Goal: Transaction & Acquisition: Purchase product/service

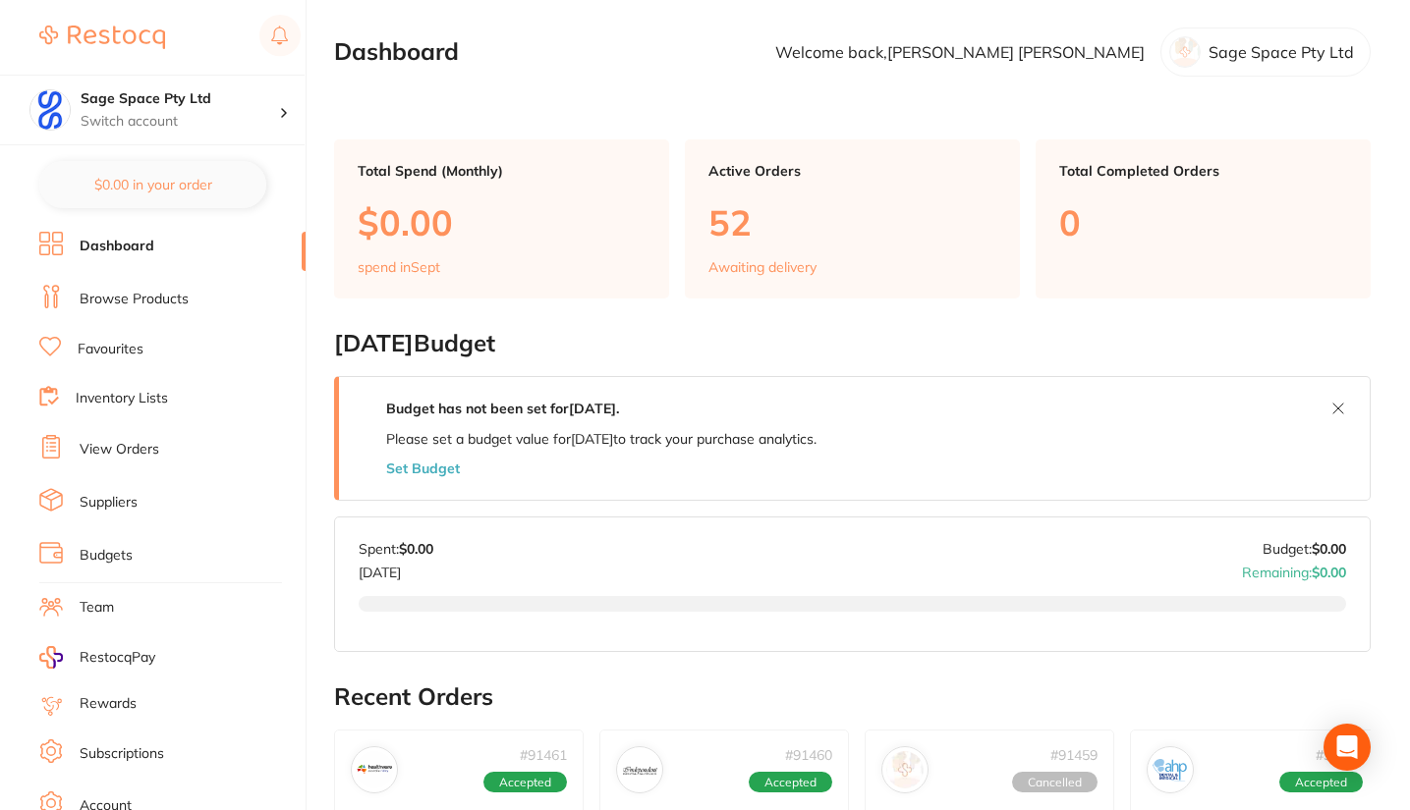
click at [130, 348] on link "Favourites" at bounding box center [111, 350] width 66 height 20
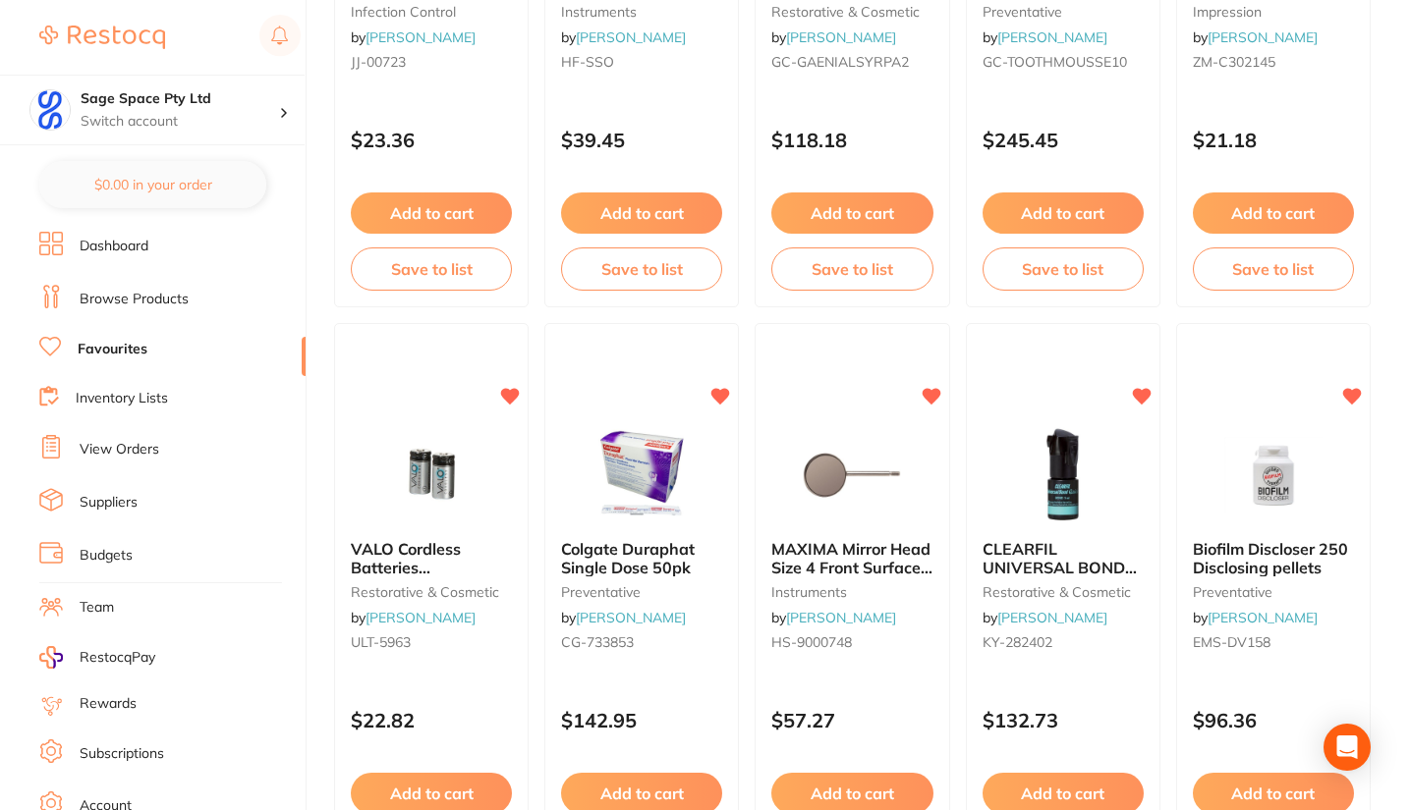
scroll to position [2388, 0]
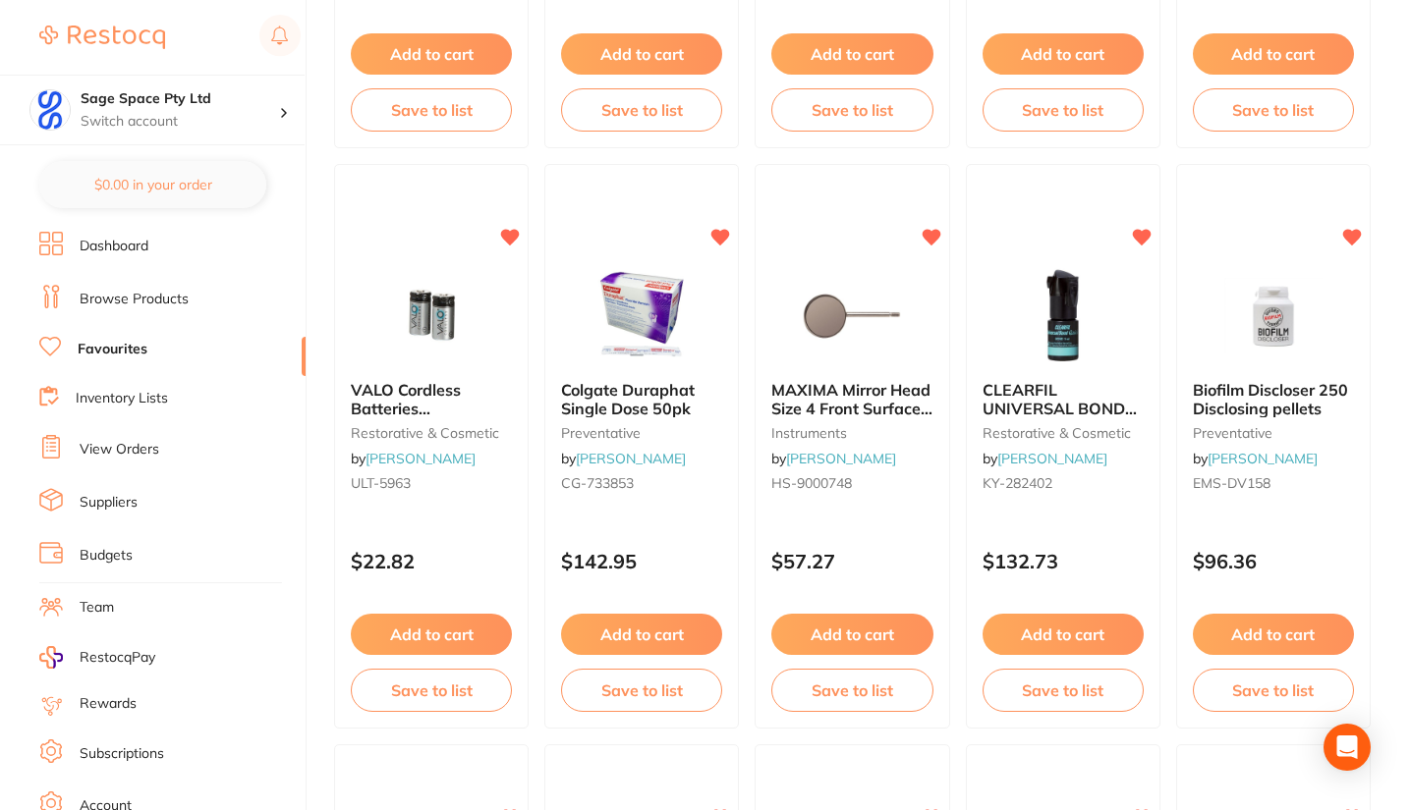
click at [1091, 625] on button "Add to cart" at bounding box center [1062, 634] width 161 height 41
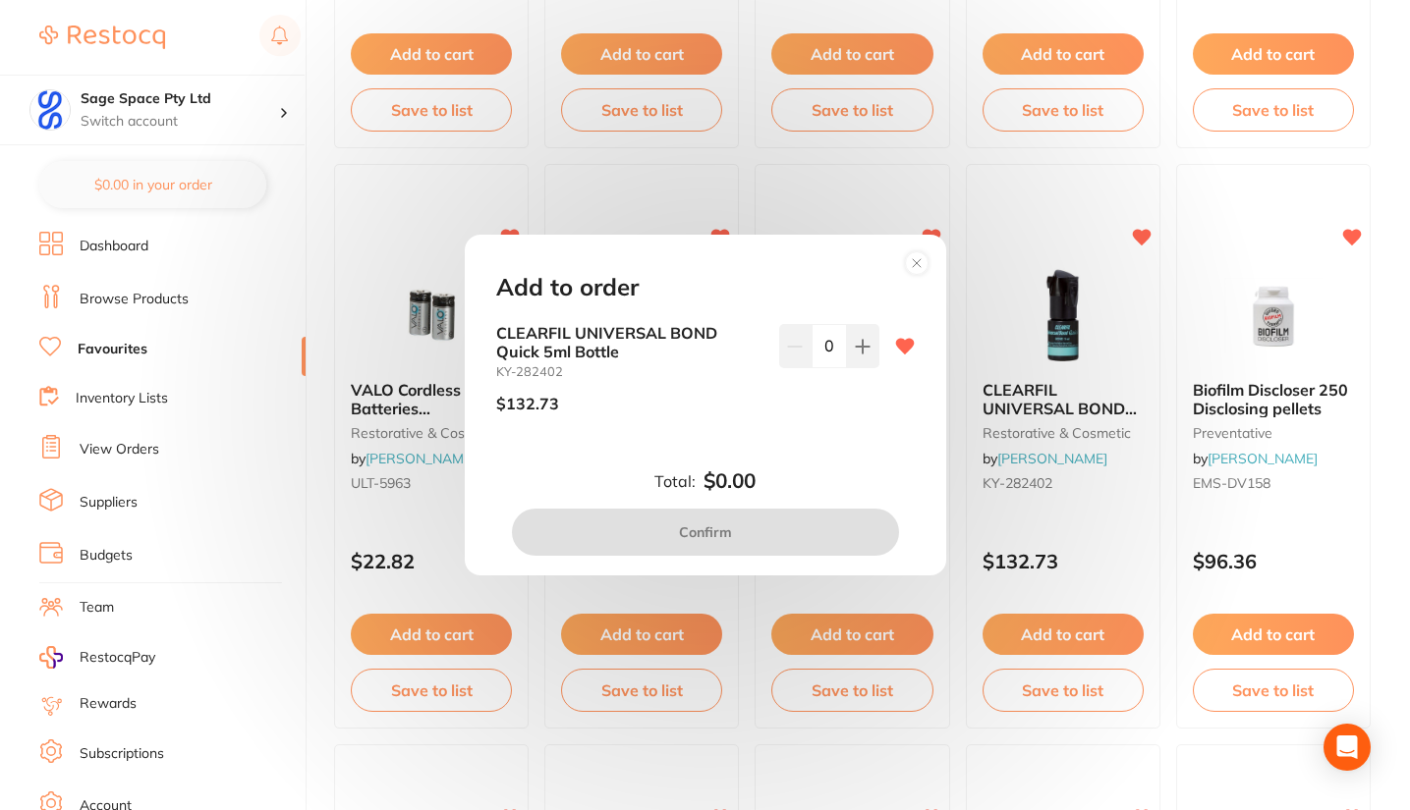
click at [855, 348] on icon at bounding box center [863, 347] width 16 height 16
type input "1"
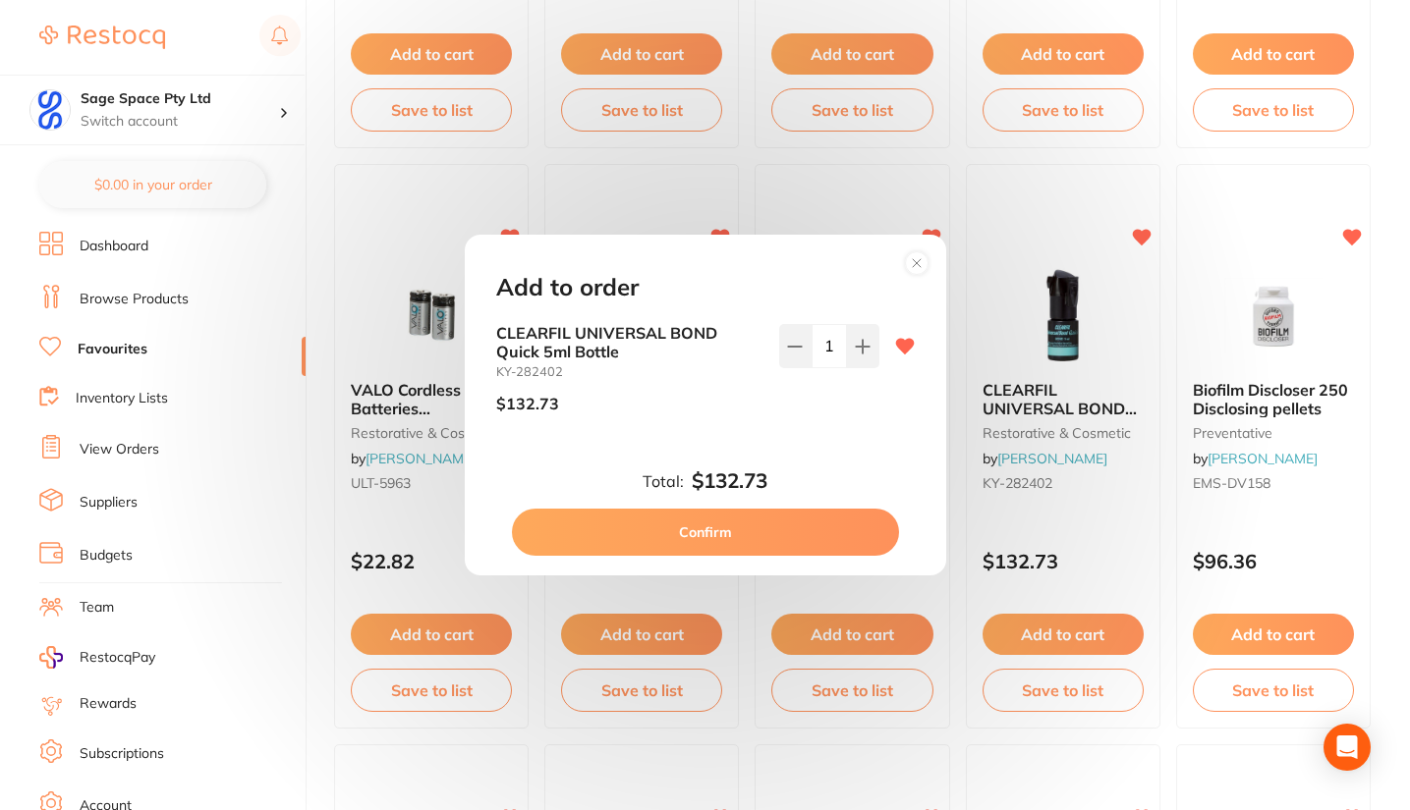
click at [735, 533] on button "Confirm" at bounding box center [705, 532] width 387 height 47
checkbox input "false"
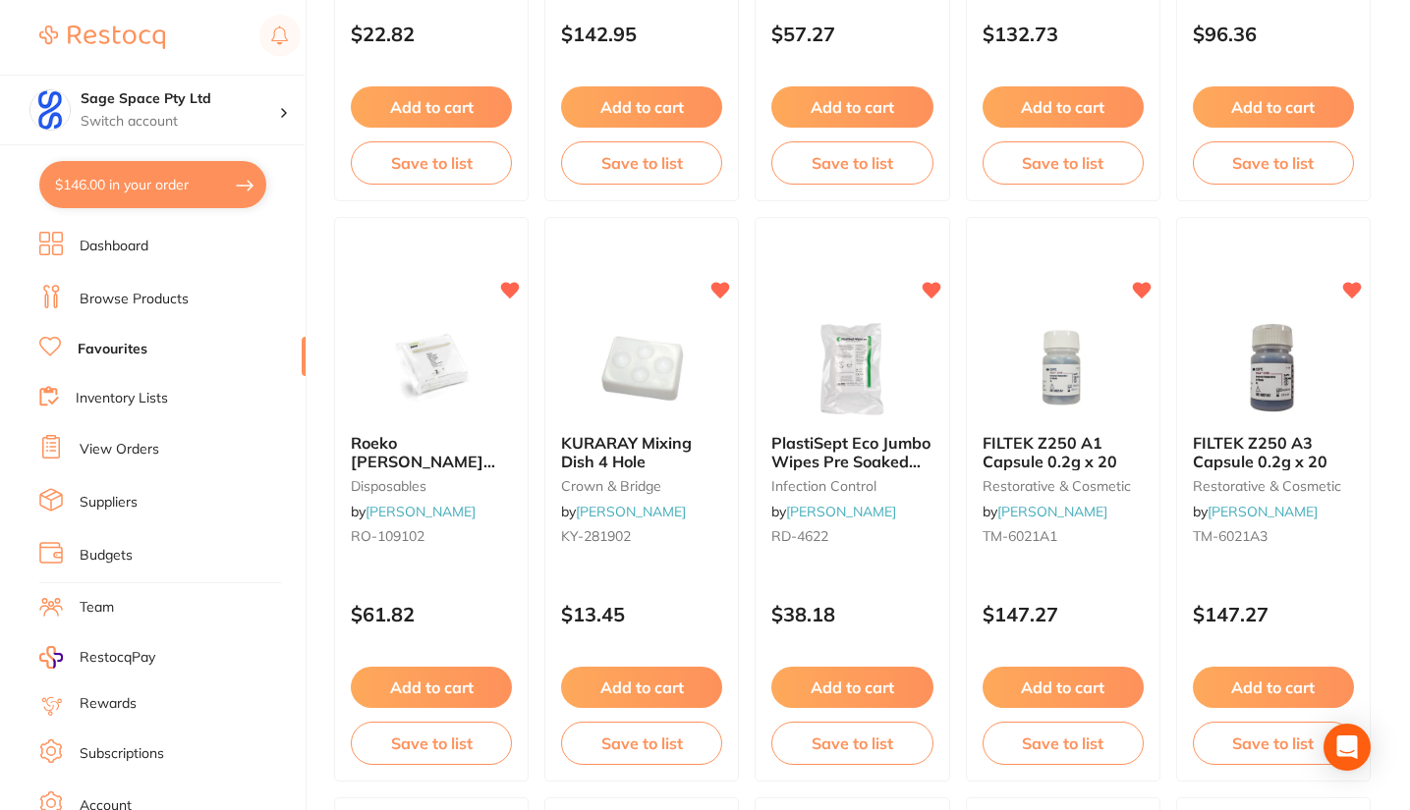
scroll to position [2932, 0]
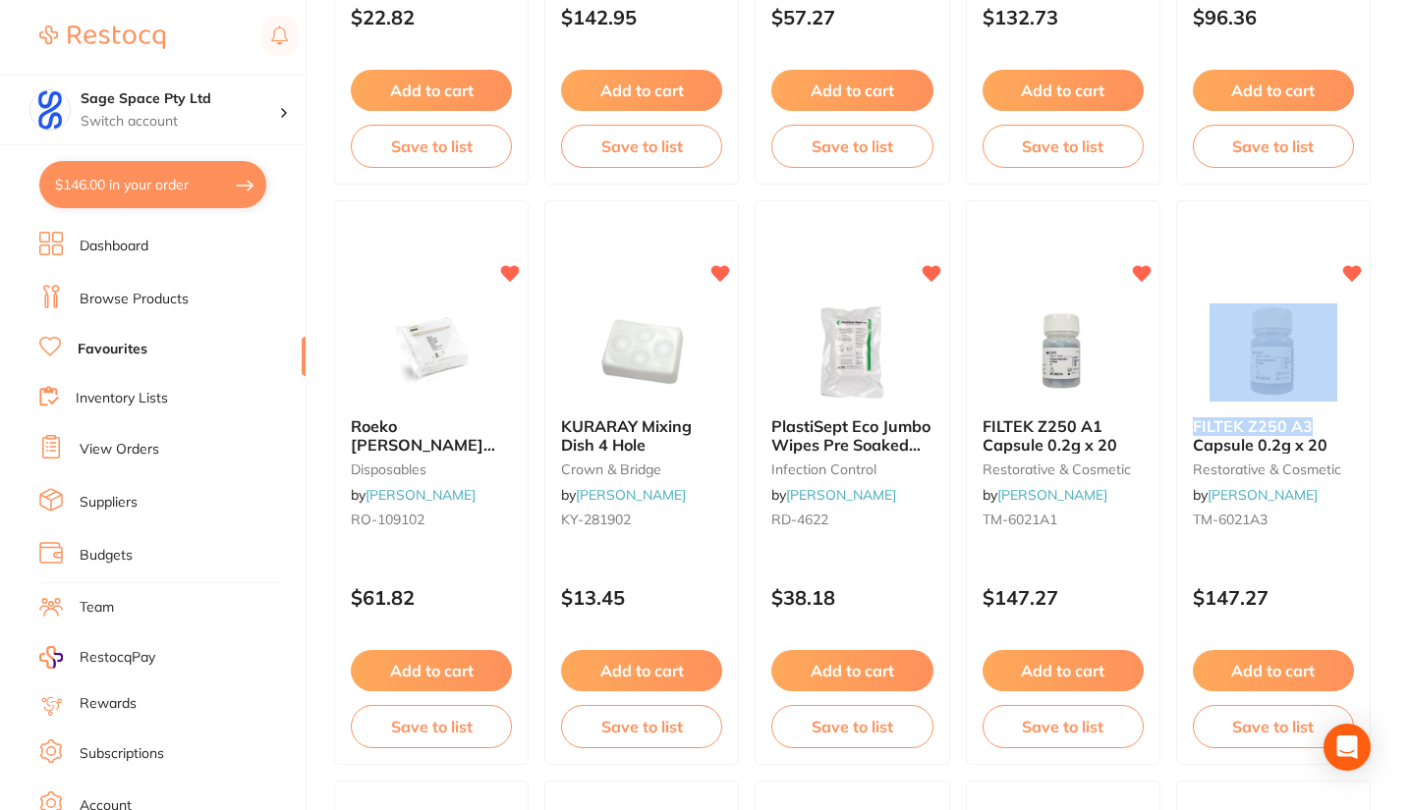
drag, startPoint x: 1405, startPoint y: 401, endPoint x: 1409, endPoint y: 424, distance: 23.9
click at [1409, 424] on main "Category All Categories All Categories 3D Printing anaesthetic articulating bur…" at bounding box center [872, 419] width 1076 height 6702
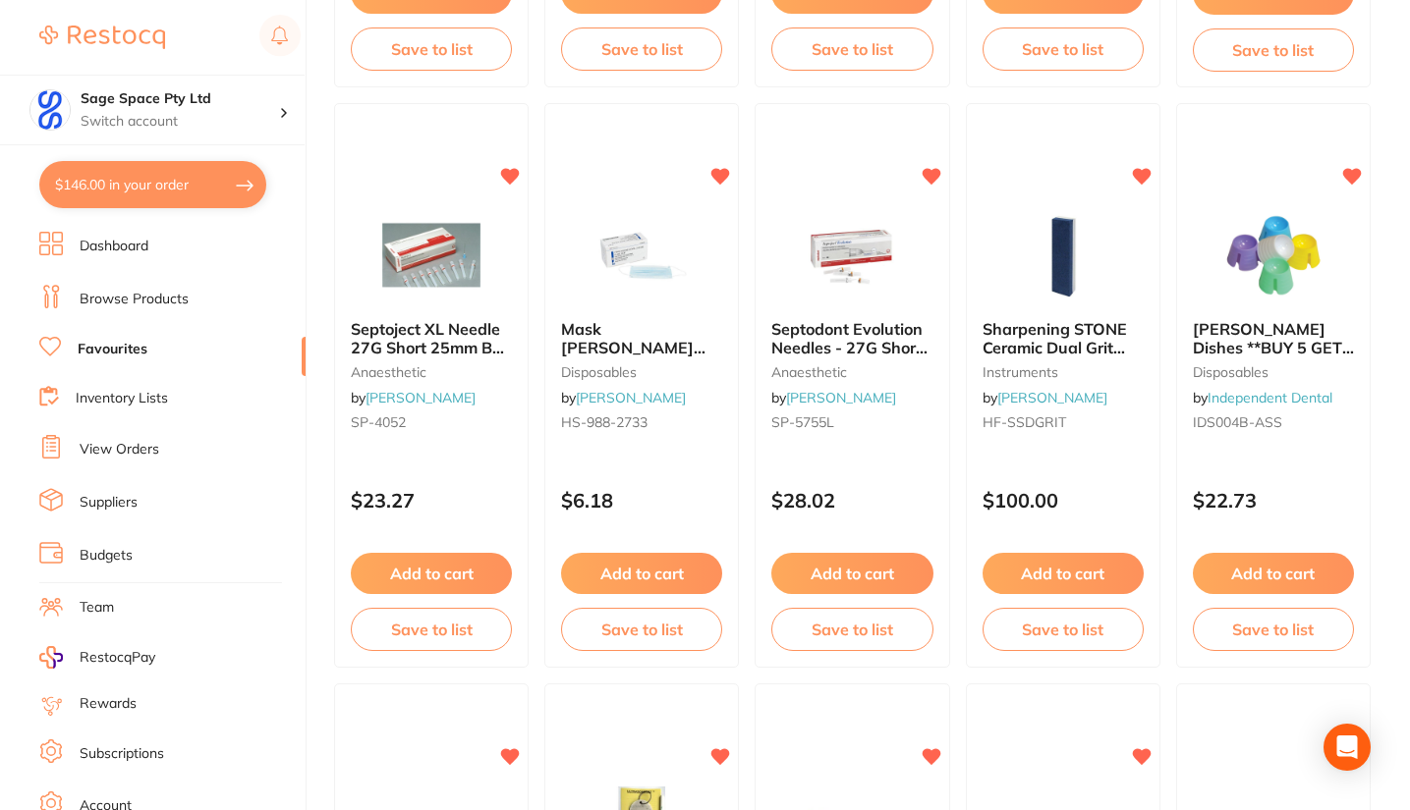
scroll to position [4187, 0]
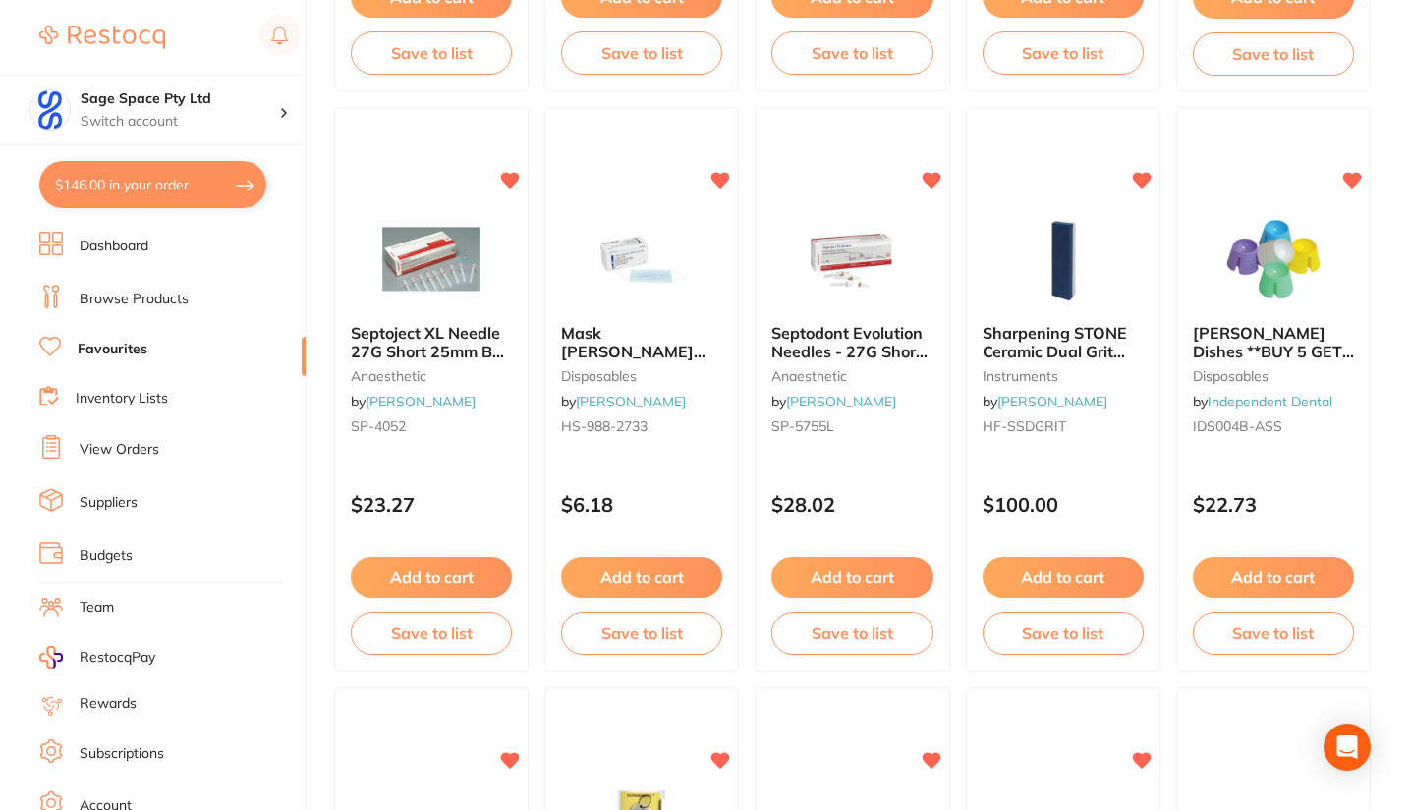
click at [649, 579] on button "Add to cart" at bounding box center [641, 577] width 161 height 41
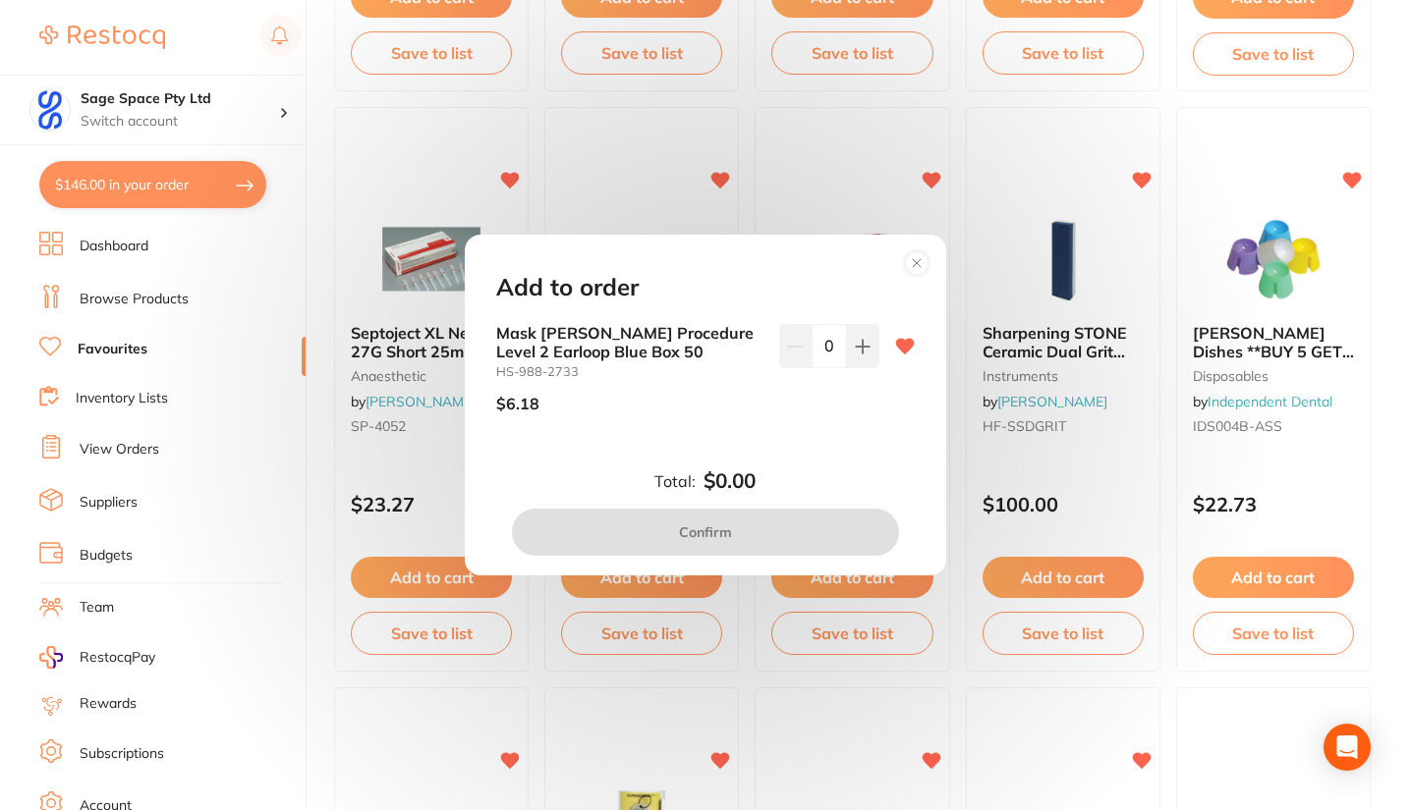
click at [830, 347] on input "0" at bounding box center [828, 345] width 35 height 43
click at [855, 351] on icon at bounding box center [863, 347] width 16 height 16
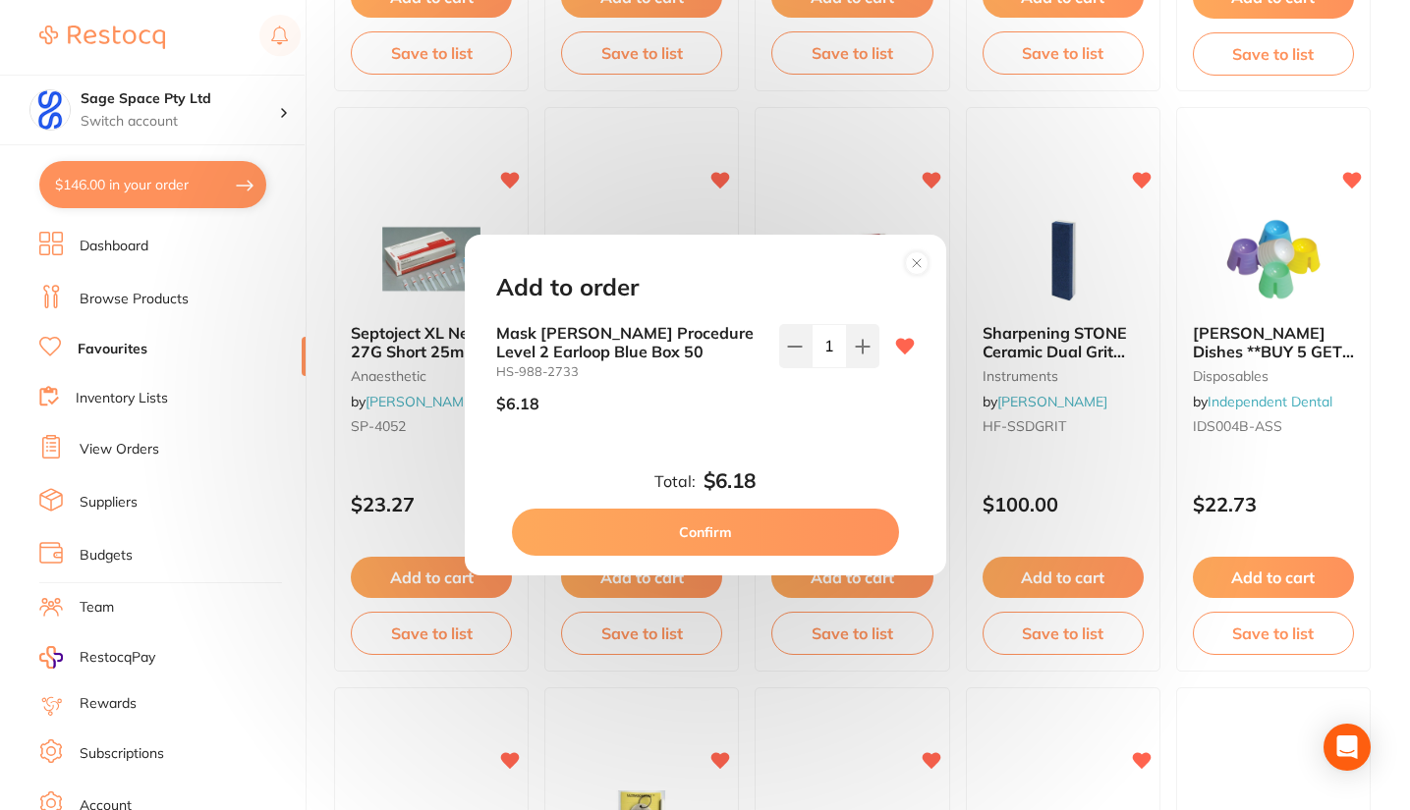
click at [855, 351] on icon at bounding box center [863, 347] width 16 height 16
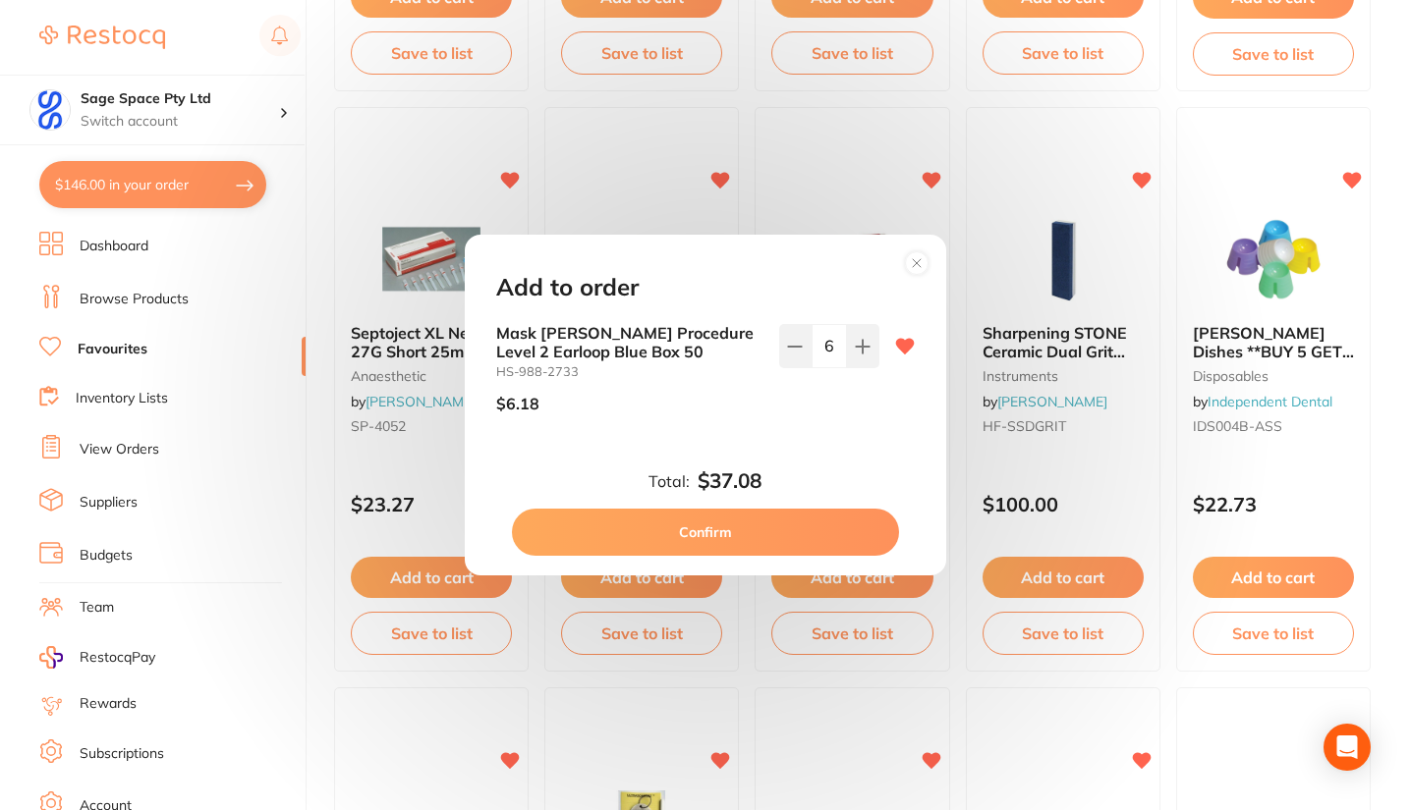
click at [855, 351] on icon at bounding box center [863, 347] width 16 height 16
type input "10"
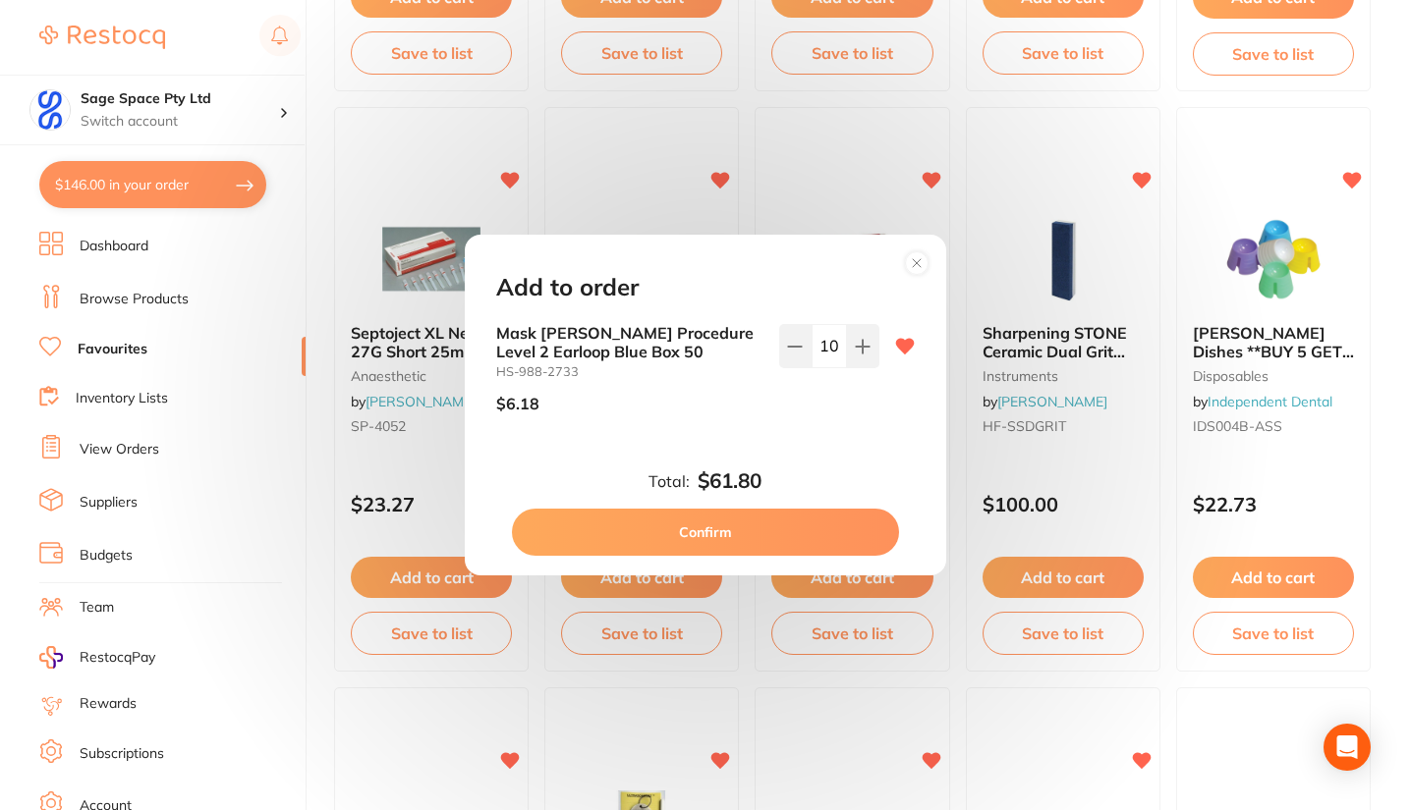
click at [725, 536] on button "Confirm" at bounding box center [705, 532] width 387 height 47
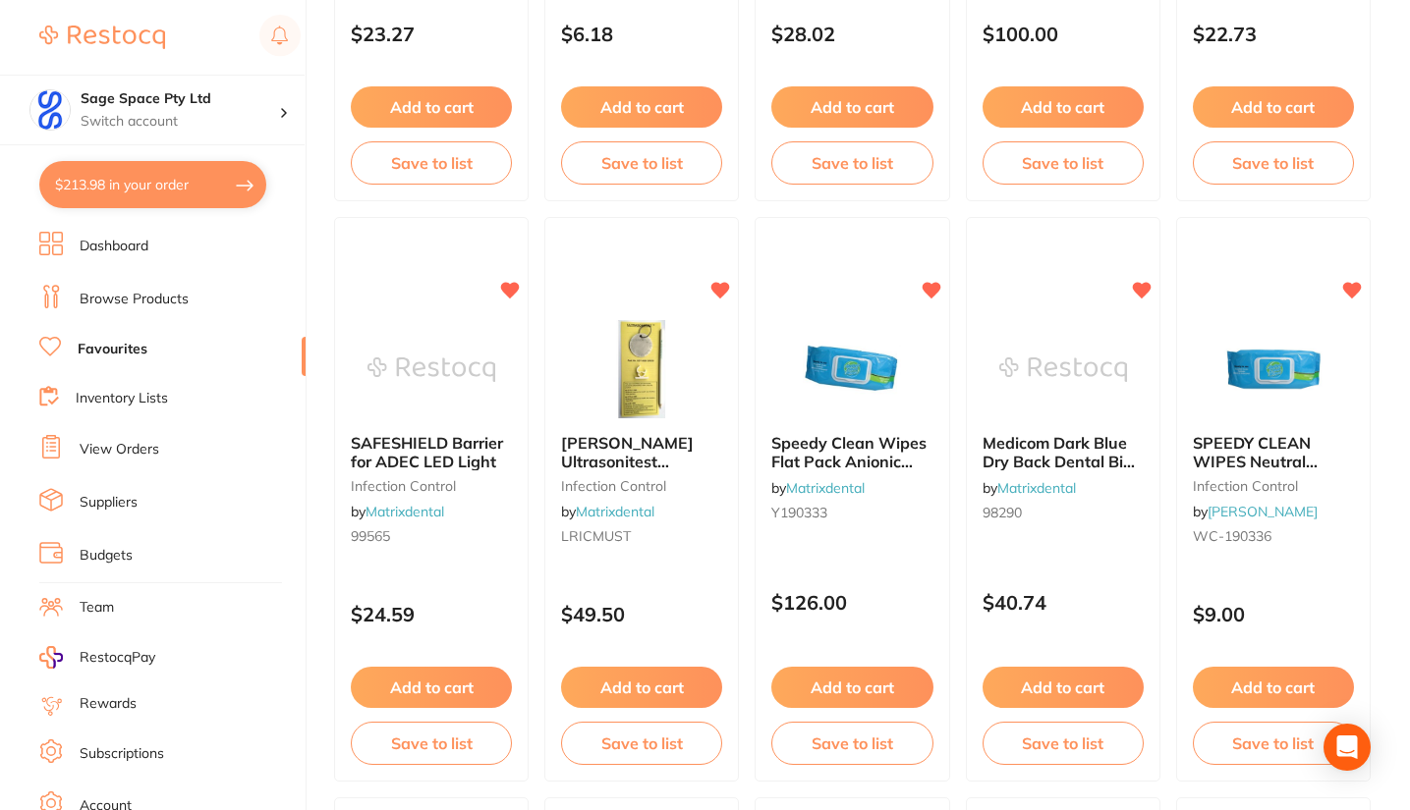
scroll to position [4666, 0]
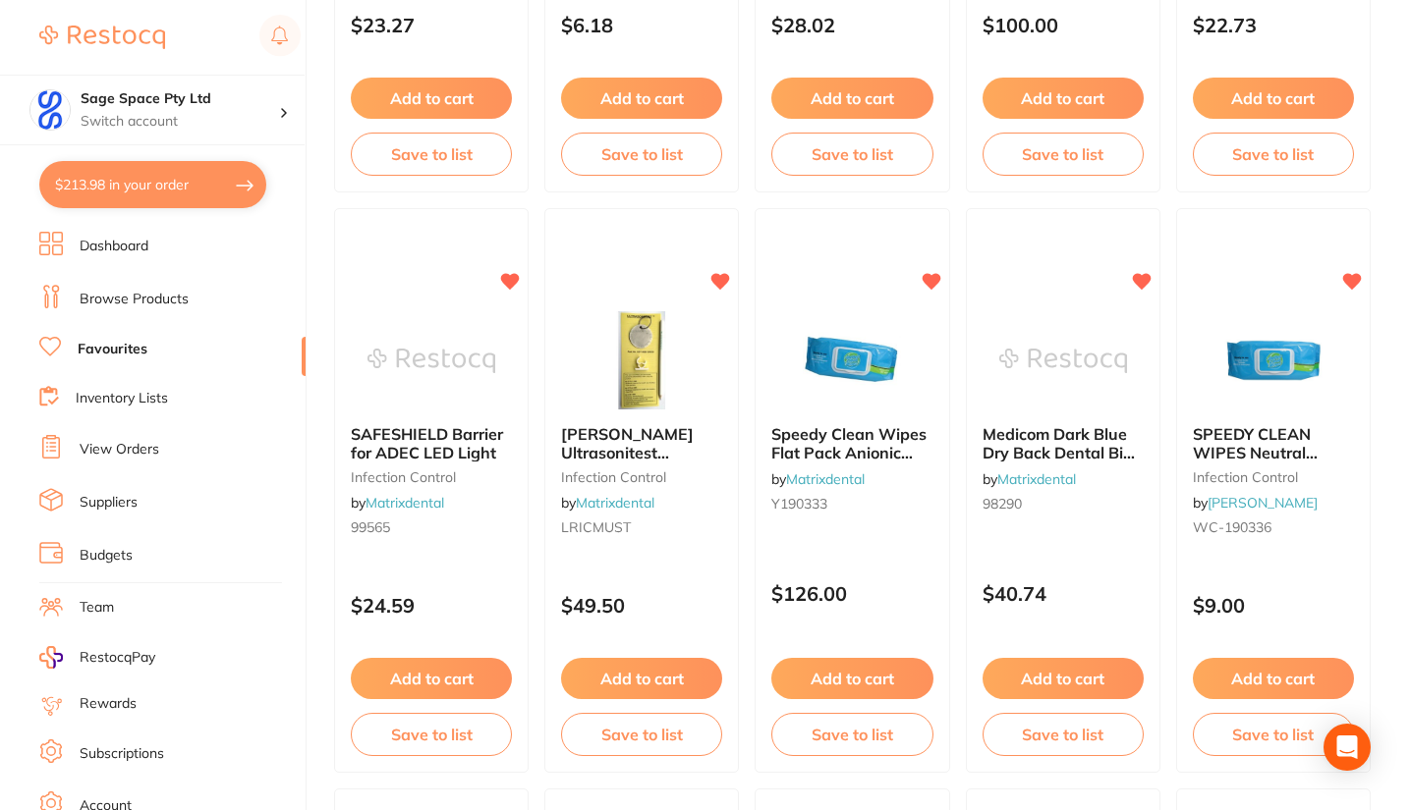
click at [1256, 680] on button "Add to cart" at bounding box center [1273, 678] width 161 height 41
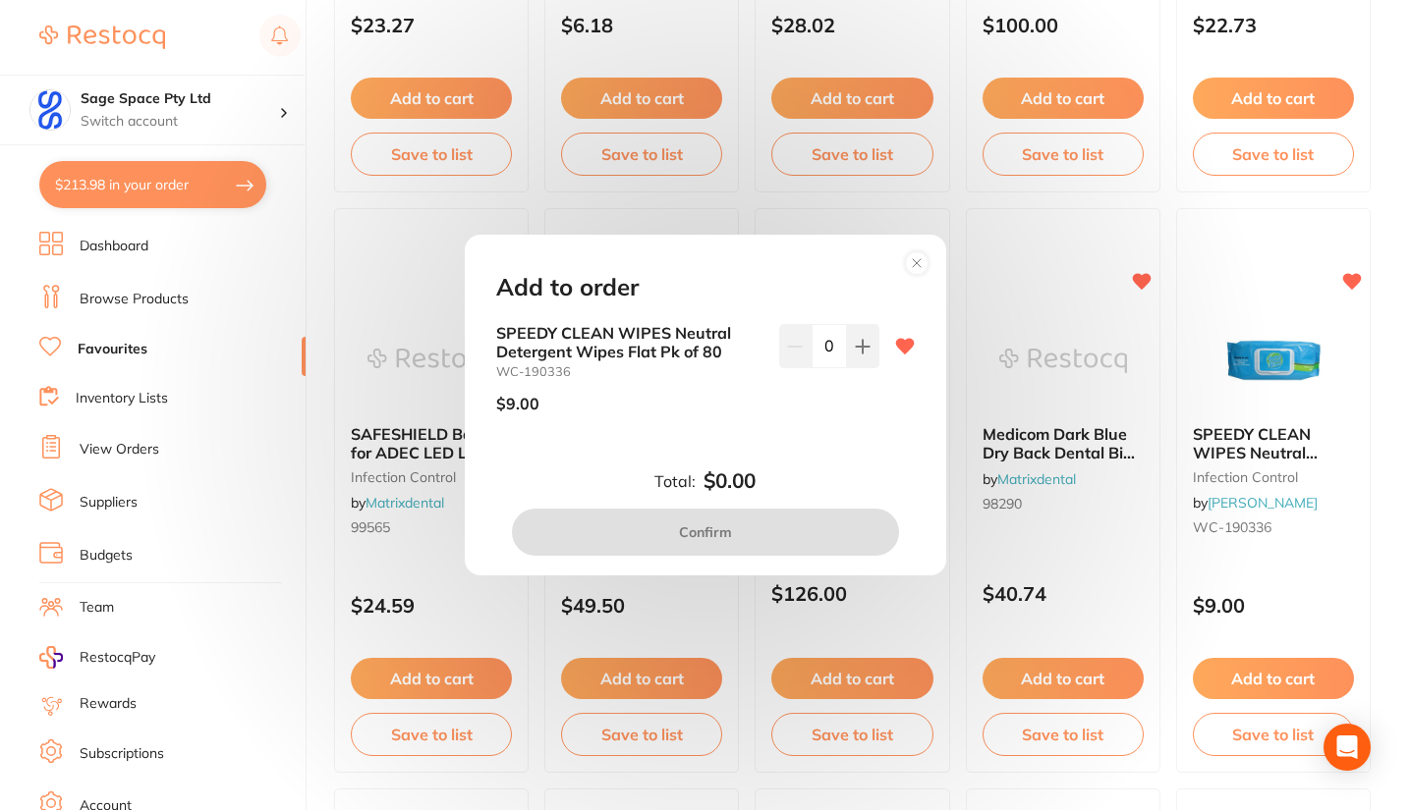
click at [857, 347] on icon at bounding box center [862, 346] width 13 height 13
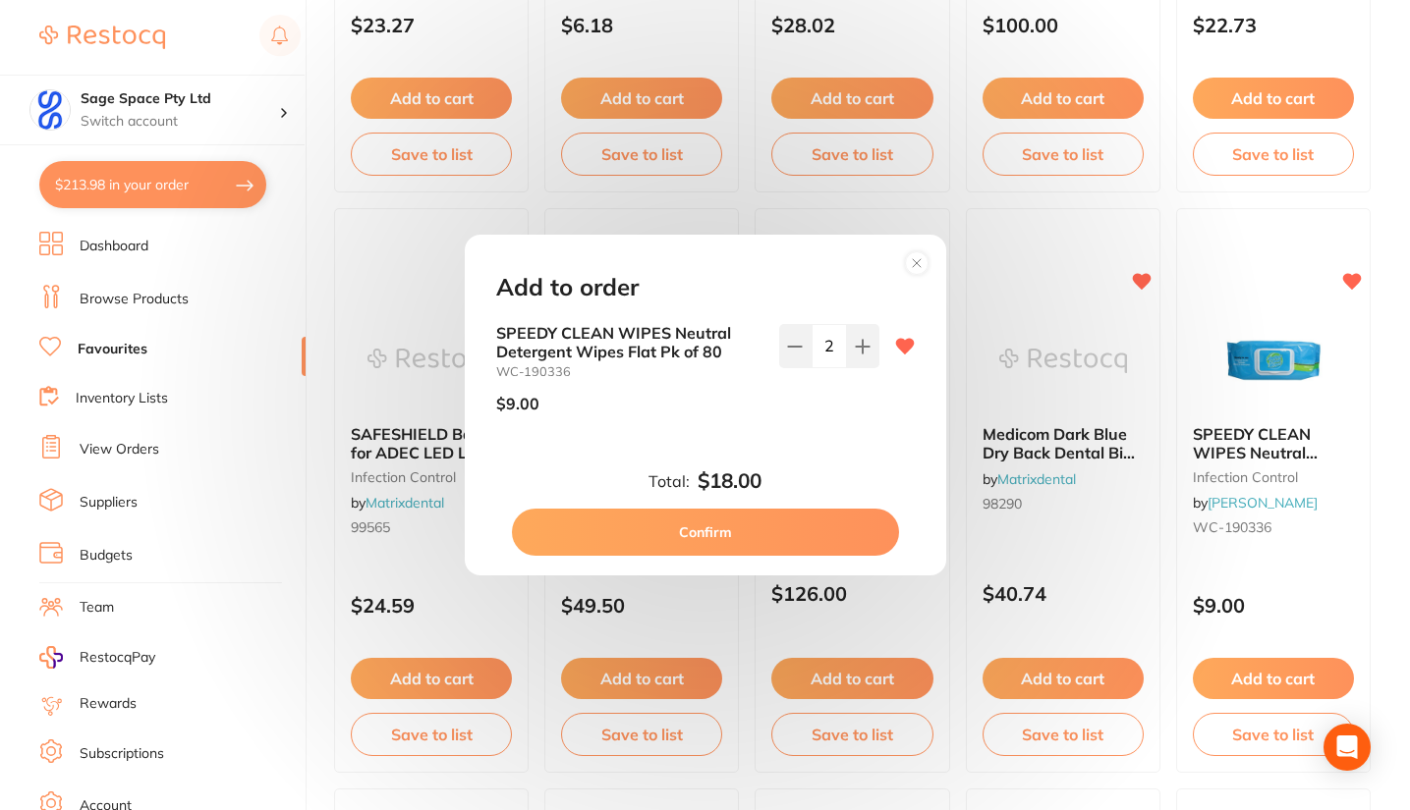
click at [857, 347] on icon at bounding box center [862, 346] width 13 height 13
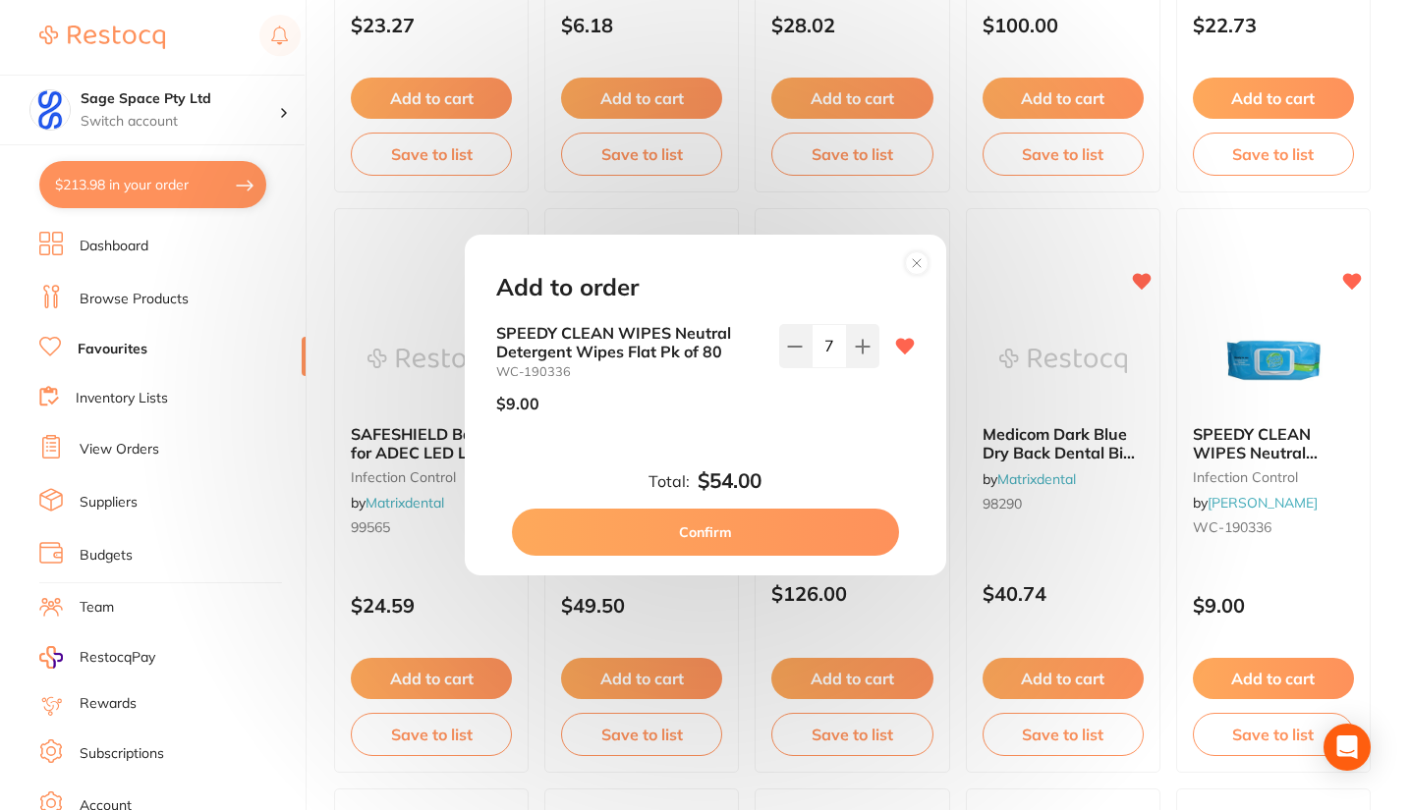
click at [857, 347] on icon at bounding box center [862, 346] width 13 height 13
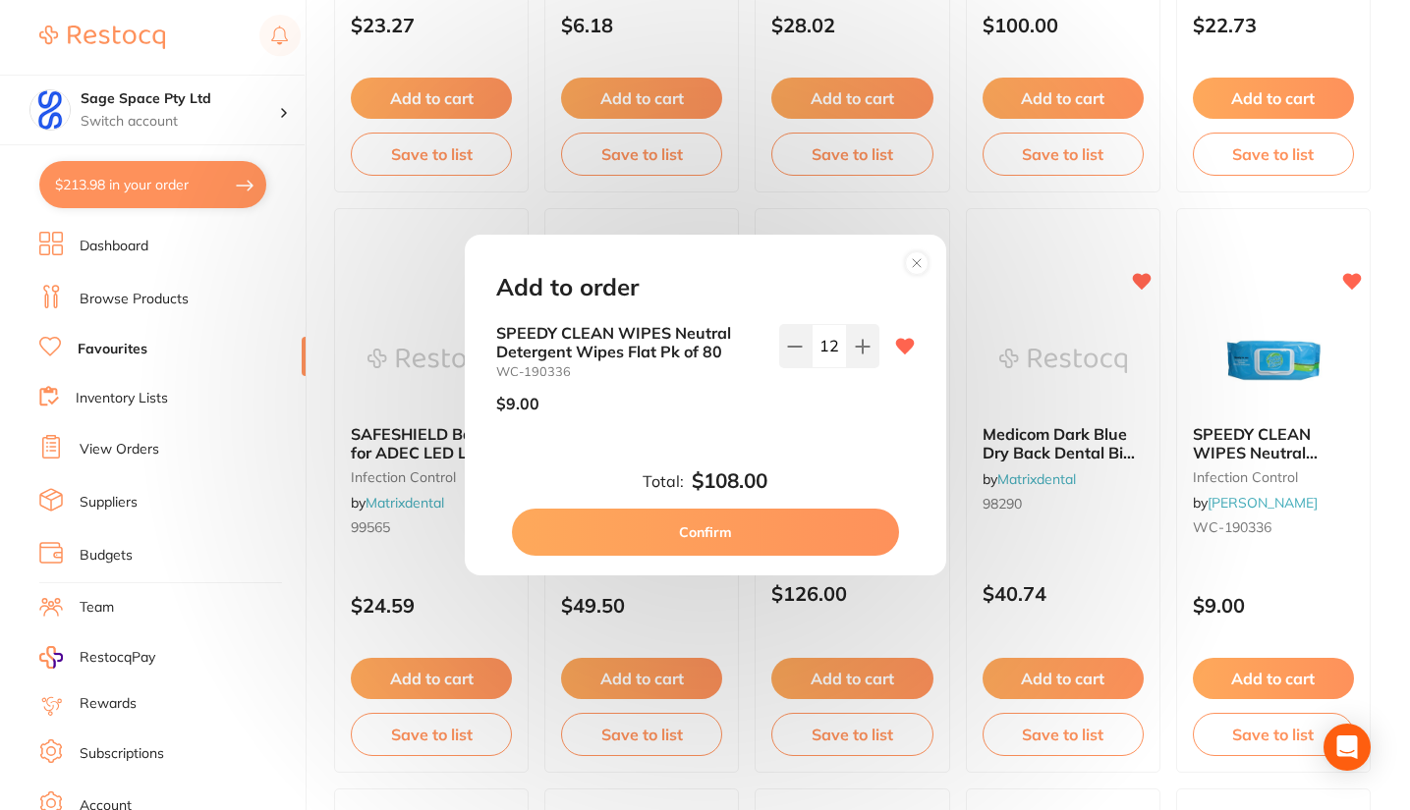
click at [796, 351] on icon at bounding box center [795, 347] width 16 height 16
click at [859, 343] on icon at bounding box center [863, 347] width 16 height 16
type input "12"
click at [717, 537] on button "Confirm" at bounding box center [705, 532] width 387 height 47
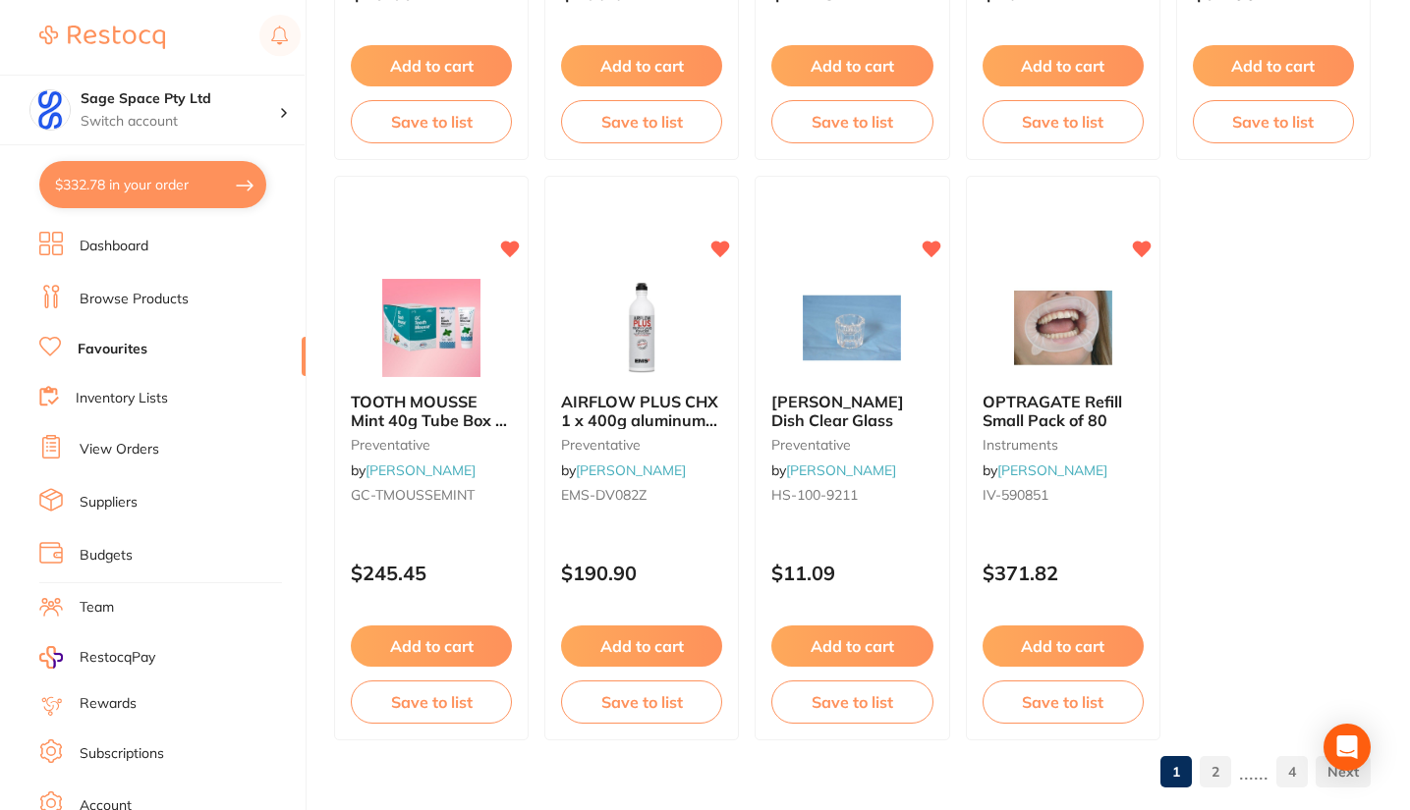
scroll to position [5872, 0]
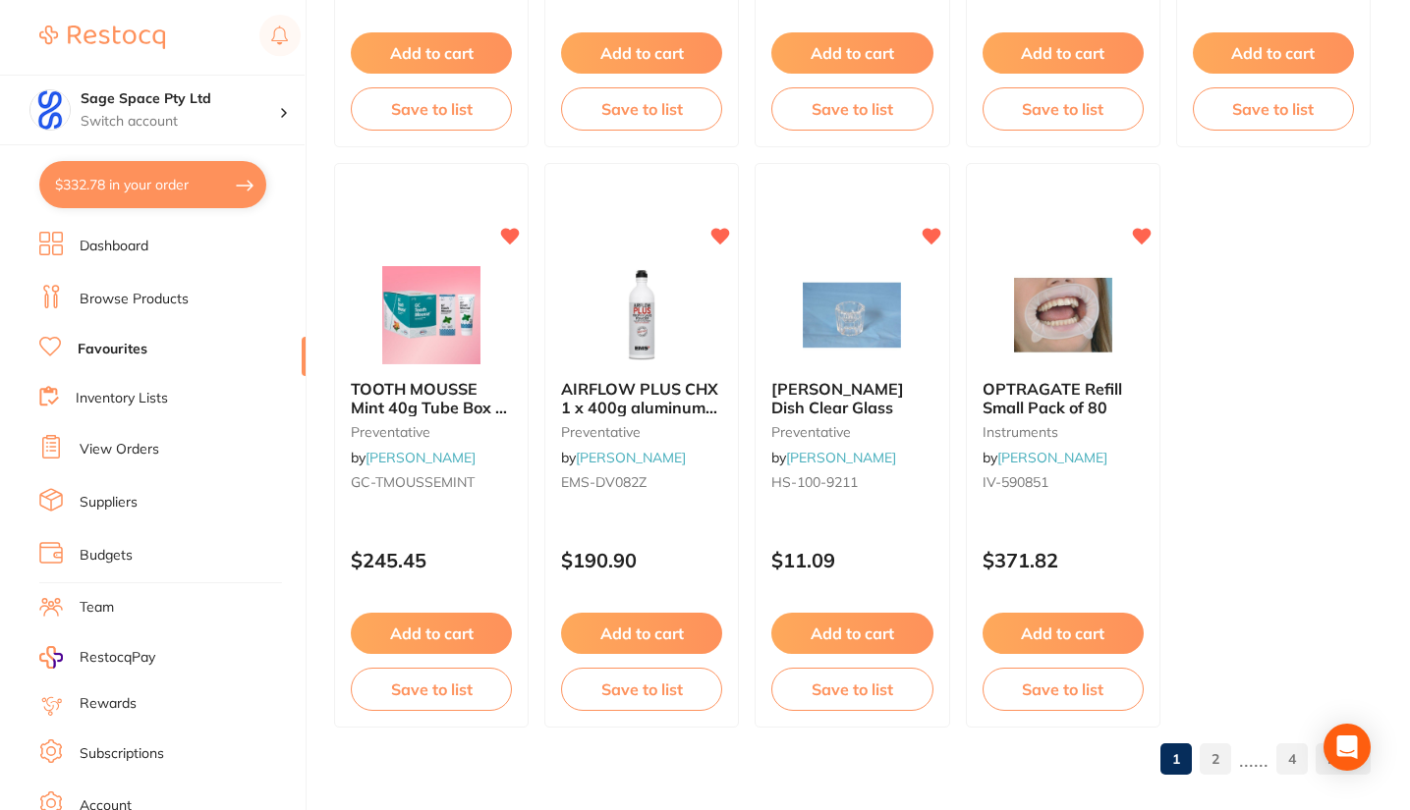
click at [673, 637] on button "Add to cart" at bounding box center [641, 633] width 161 height 41
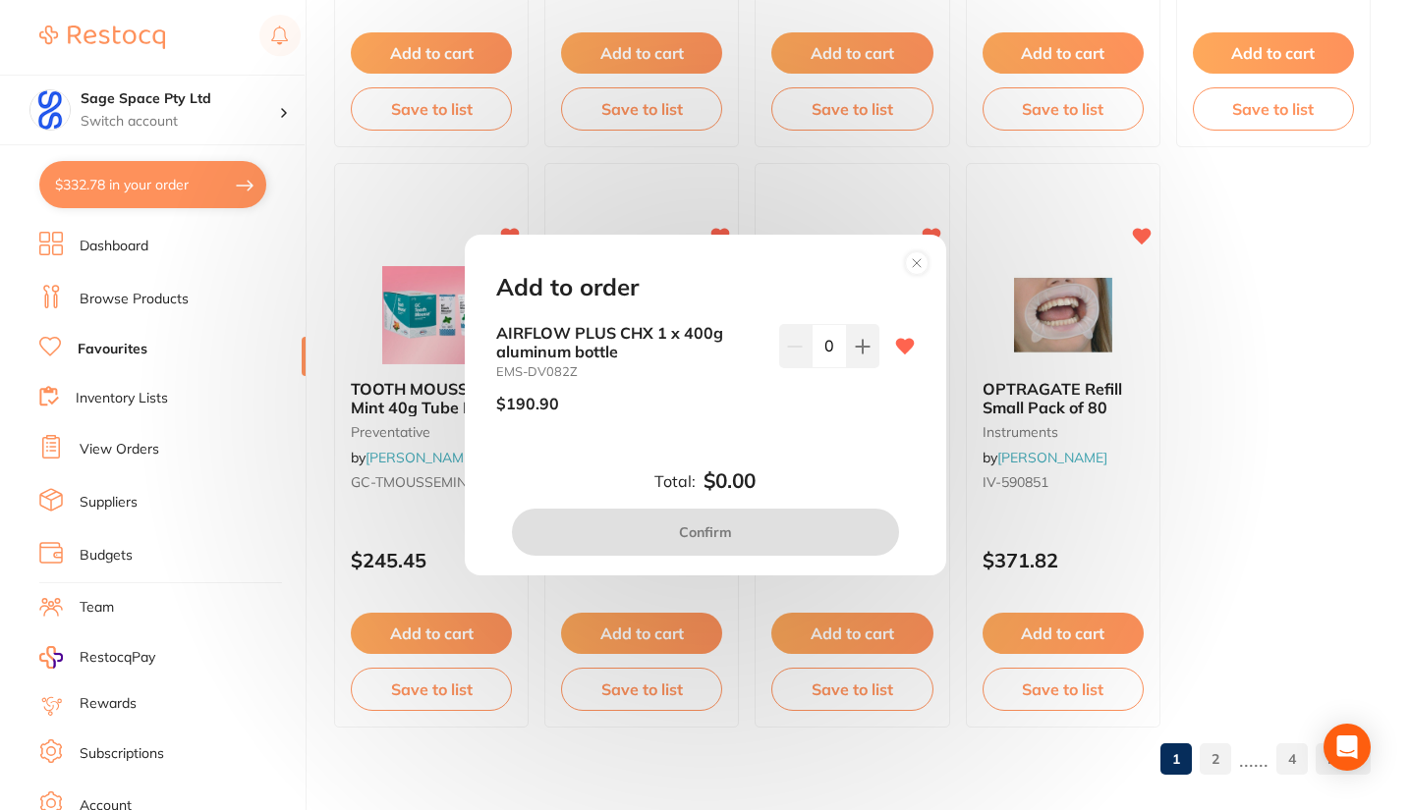
click at [856, 346] on icon at bounding box center [862, 346] width 13 height 13
type input "1"
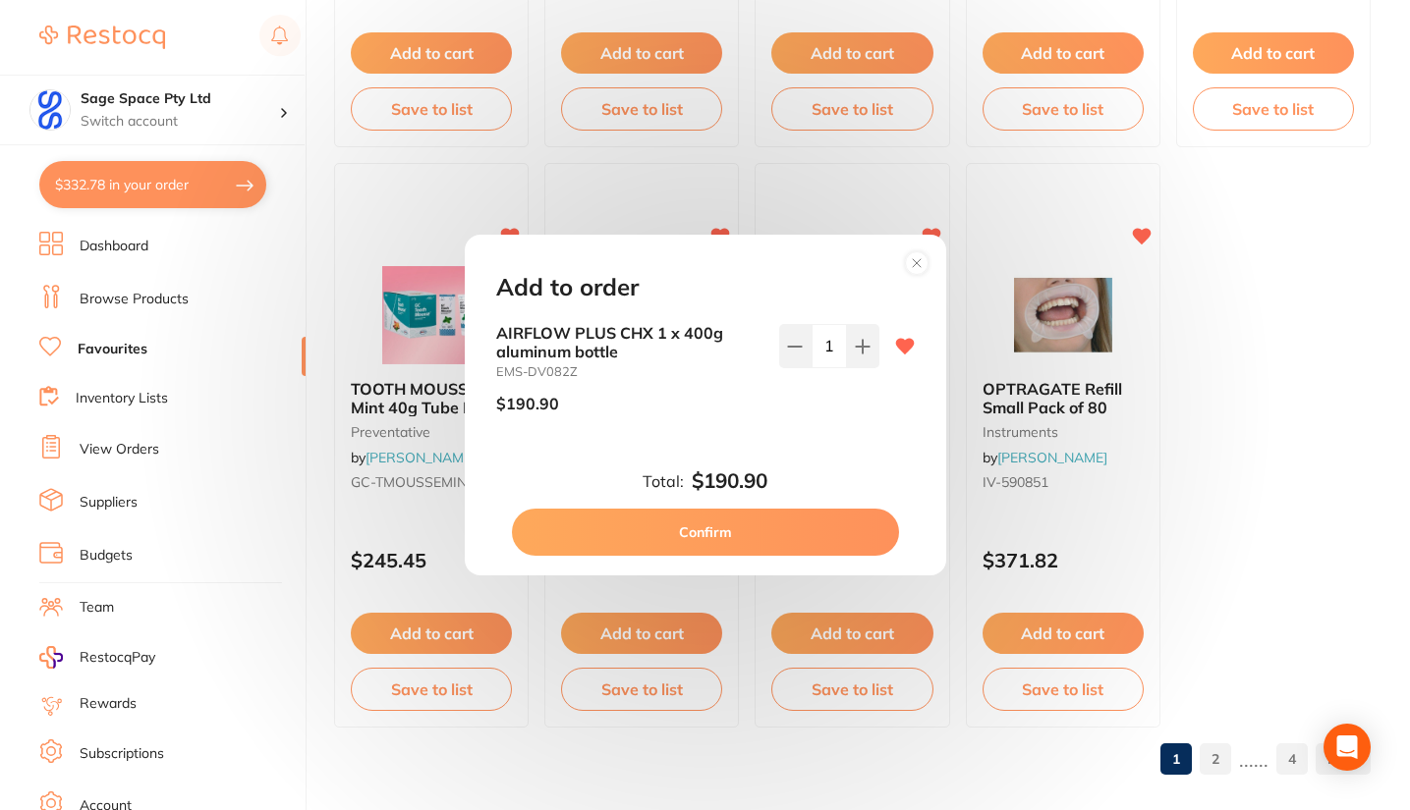
click at [742, 533] on button "Confirm" at bounding box center [705, 532] width 387 height 47
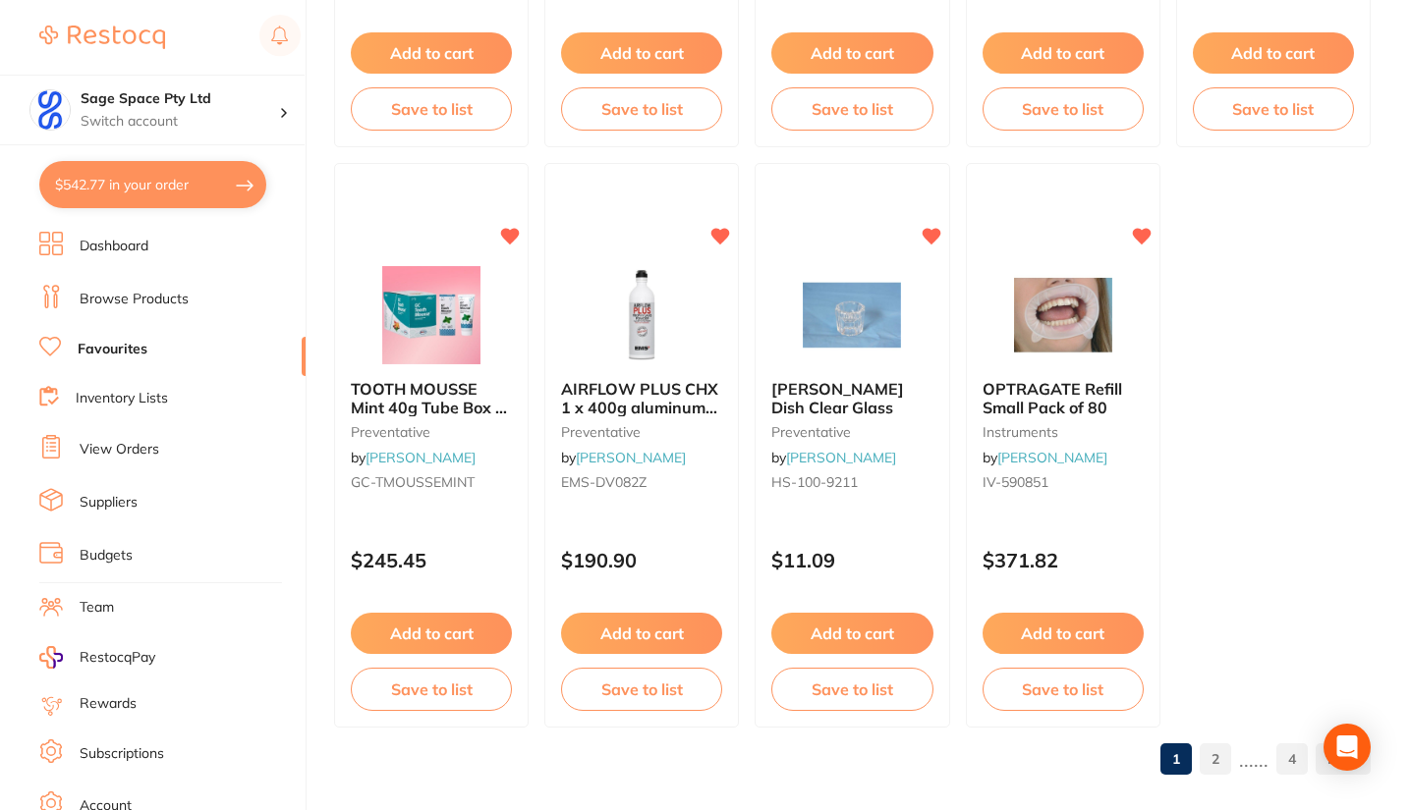
click at [1218, 760] on link "2" at bounding box center [1214, 759] width 31 height 39
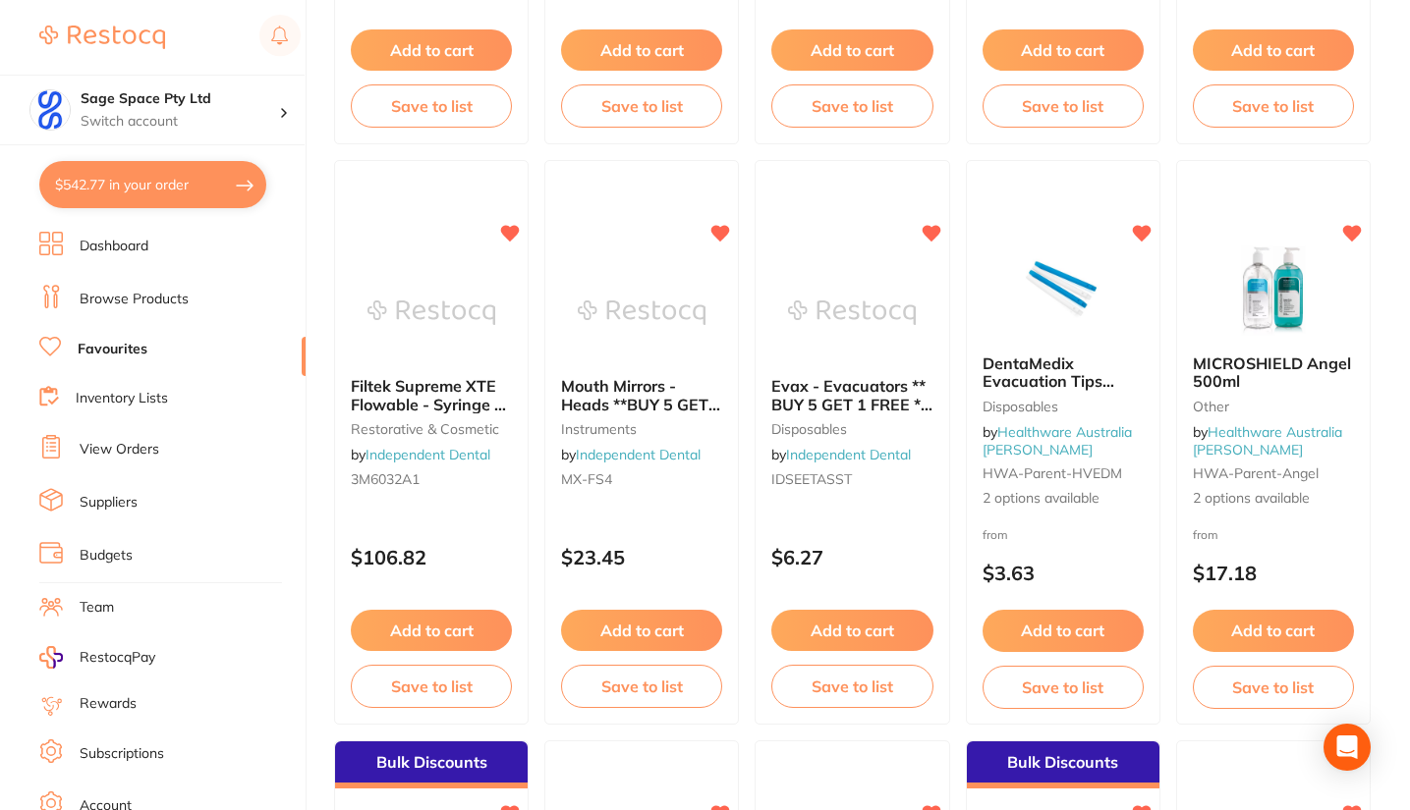
scroll to position [2965, 0]
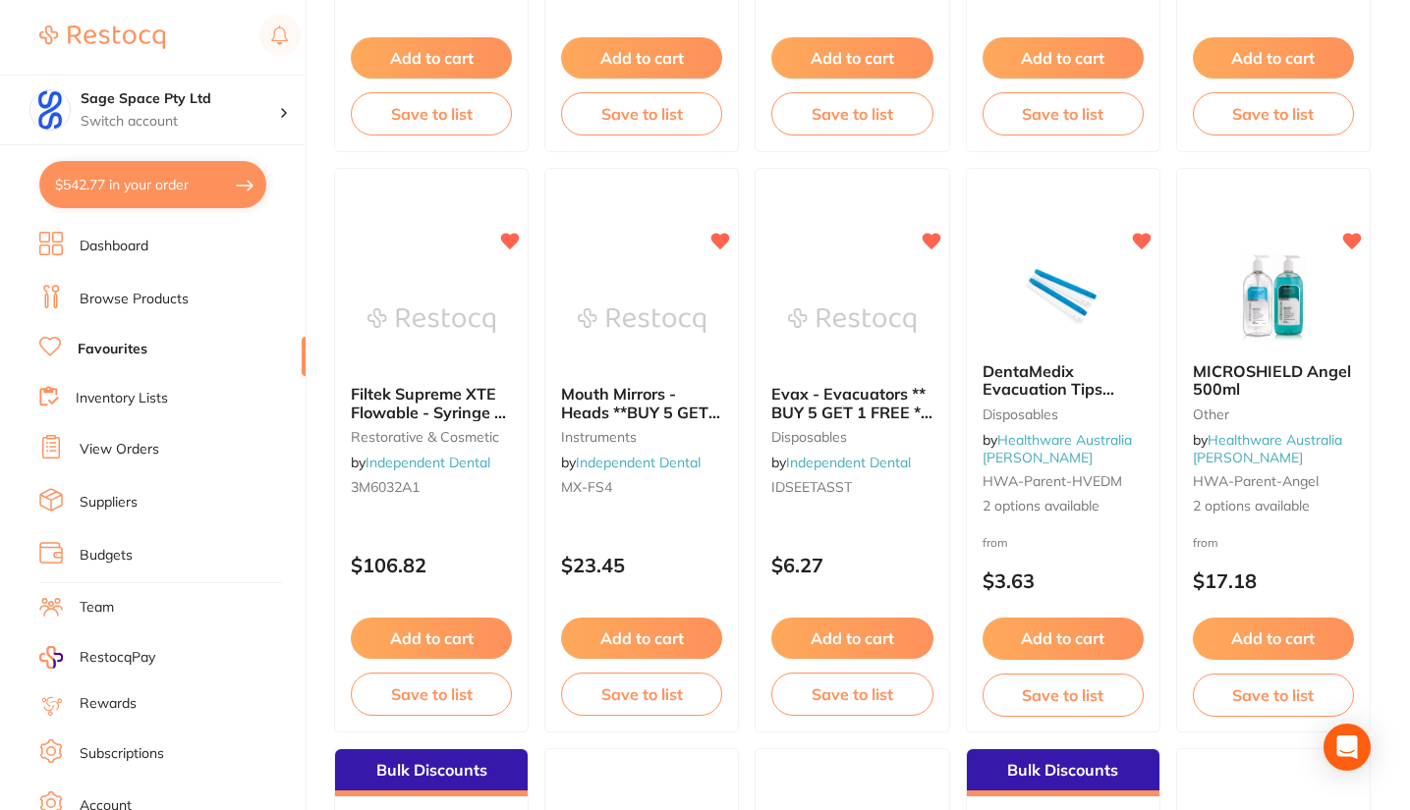
click at [1256, 637] on button "Add to cart" at bounding box center [1273, 638] width 161 height 41
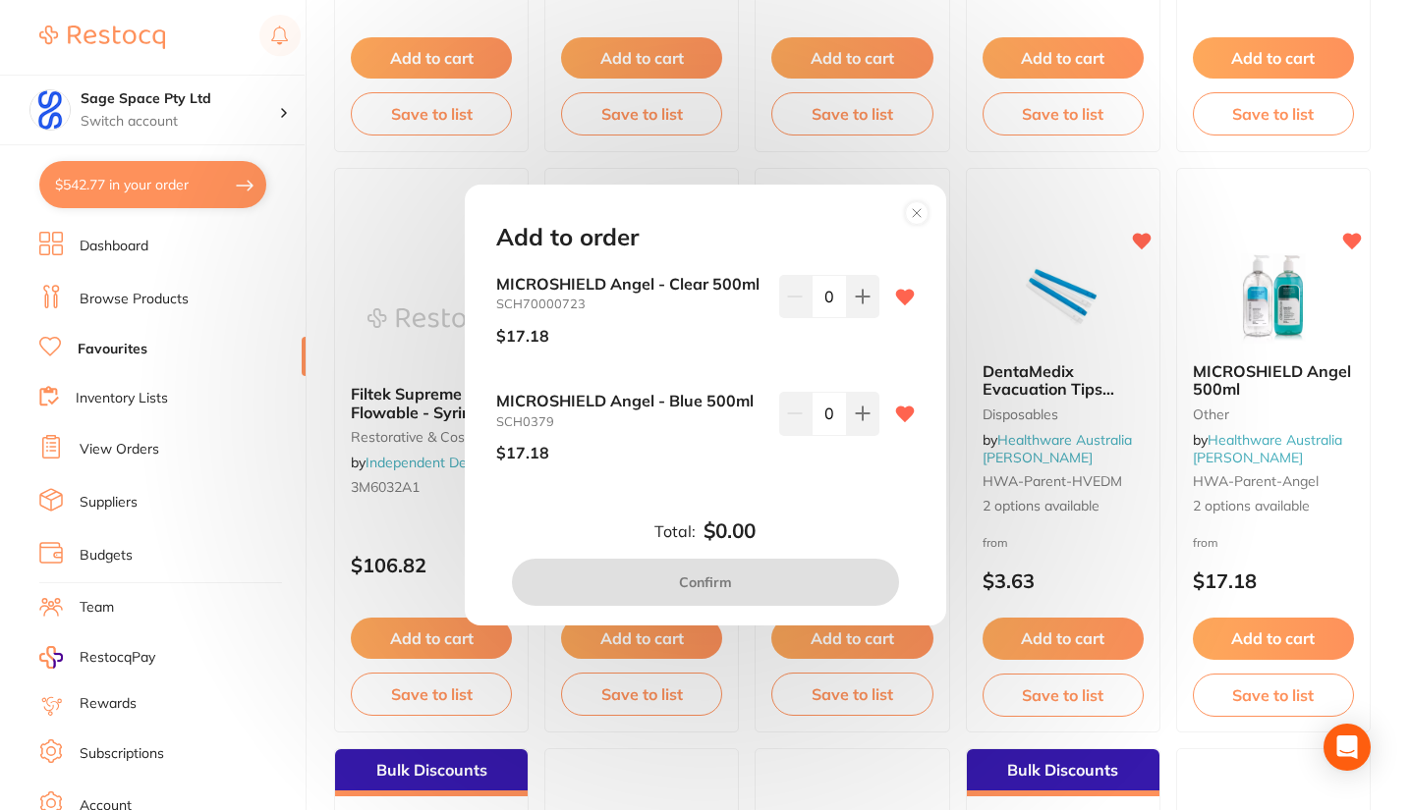
click at [855, 298] on icon at bounding box center [863, 297] width 16 height 16
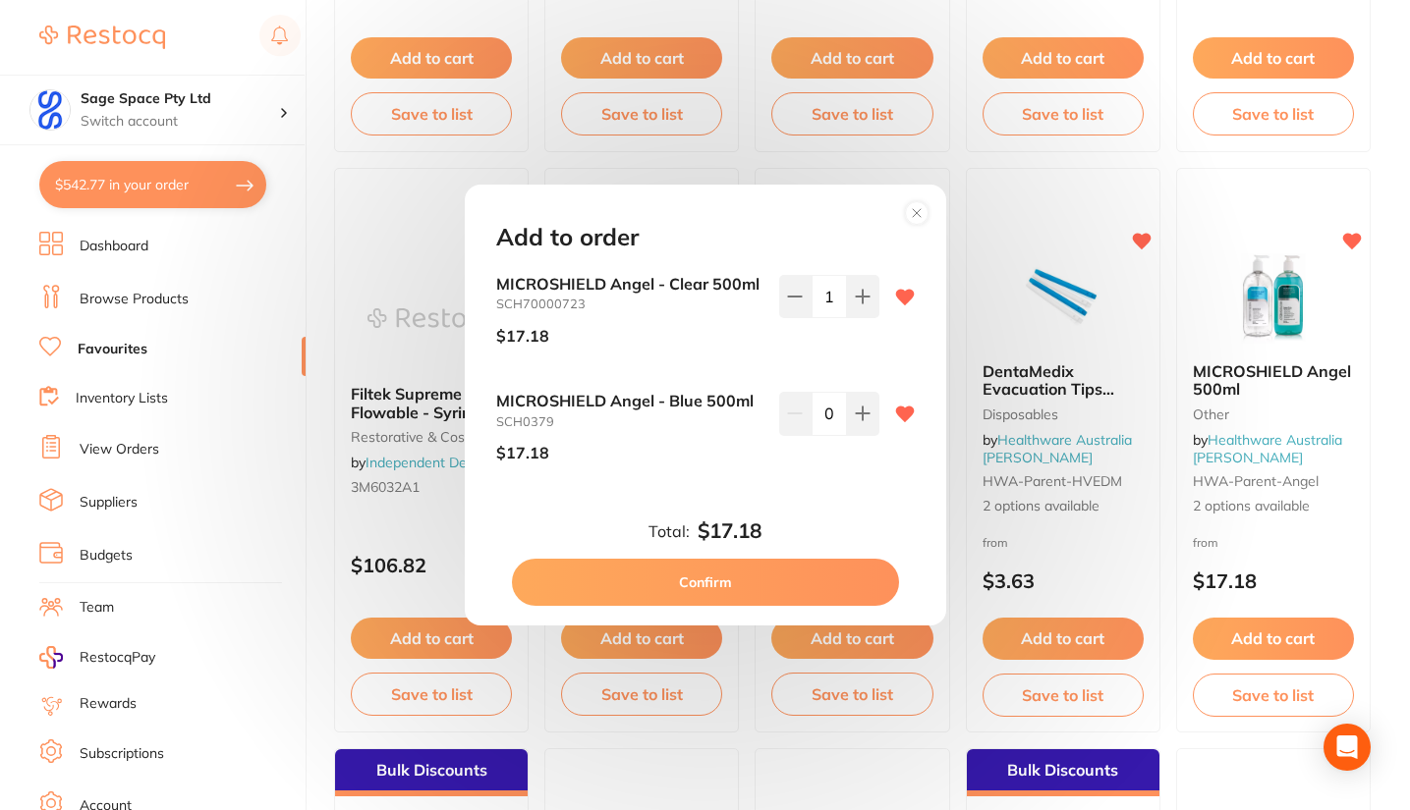
click at [855, 298] on icon at bounding box center [863, 297] width 16 height 16
type input "2"
click at [726, 587] on button "Confirm" at bounding box center [705, 582] width 387 height 47
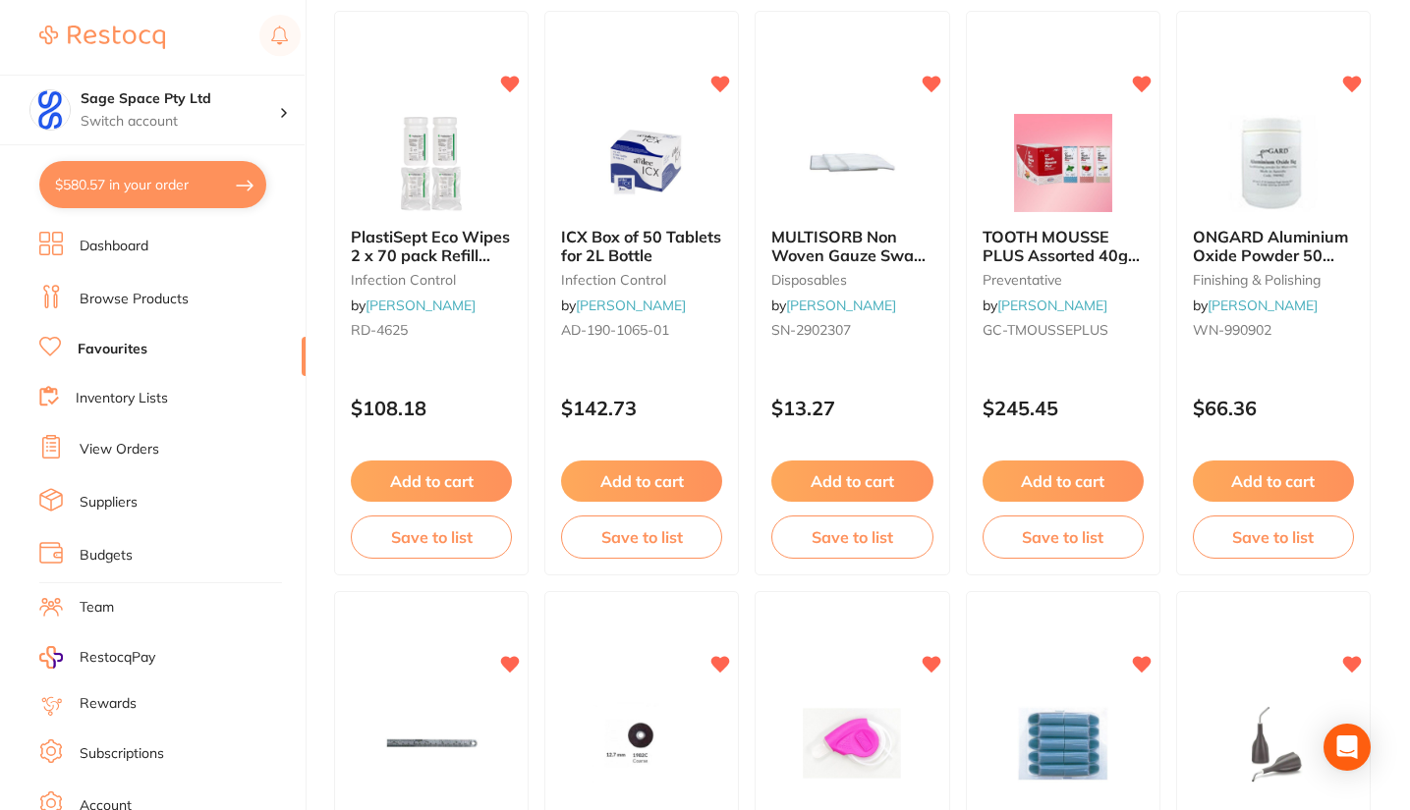
scroll to position [122, 0]
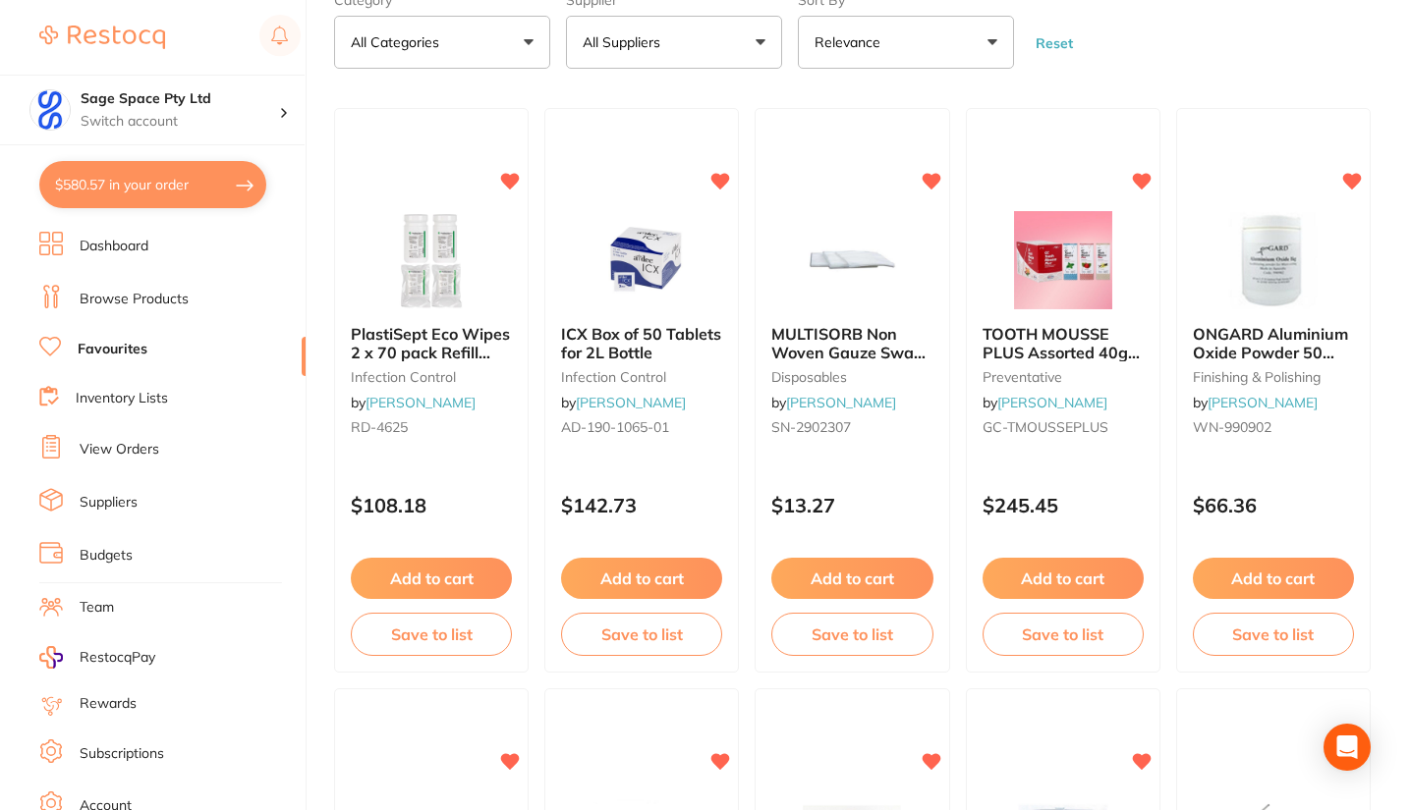
click at [659, 579] on button "Add to cart" at bounding box center [641, 578] width 161 height 41
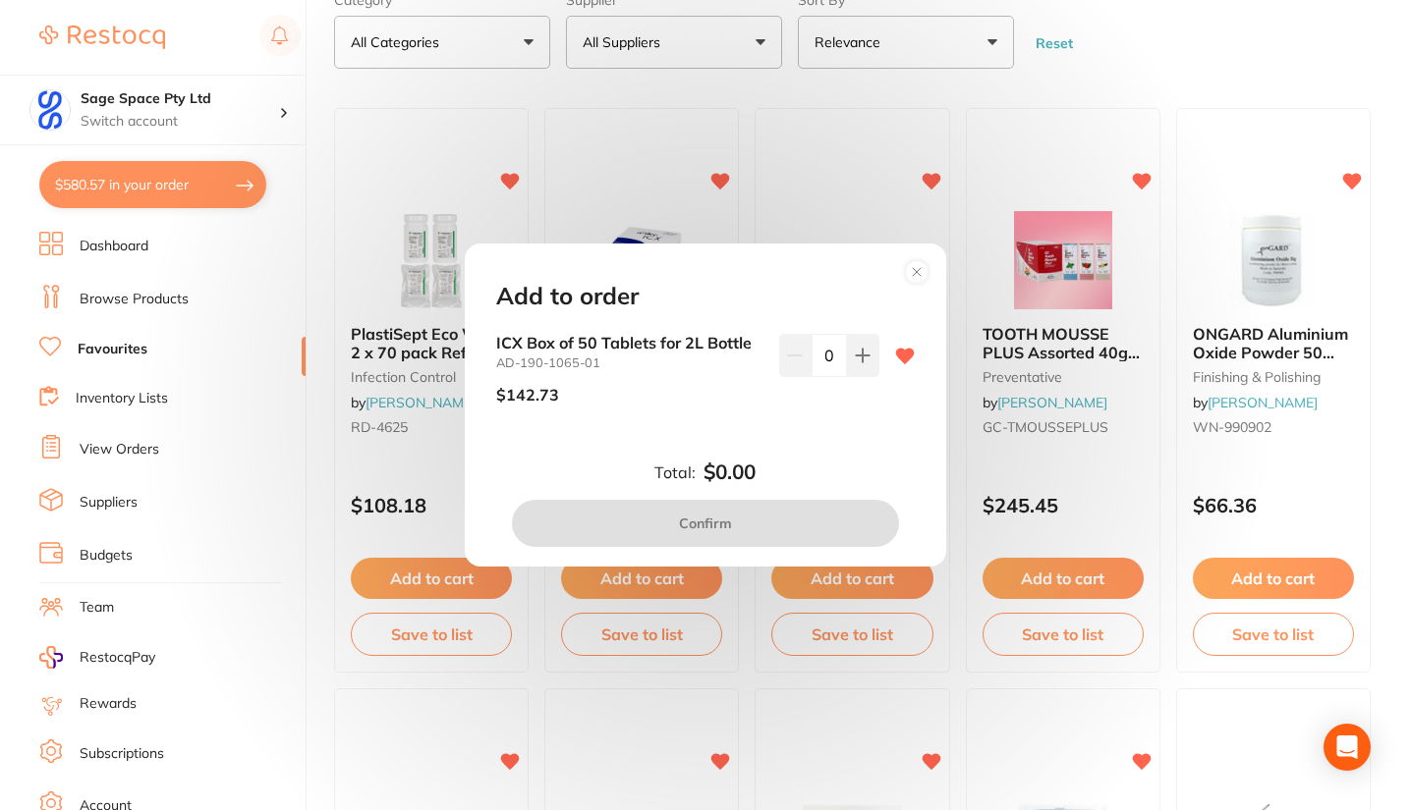
click at [858, 356] on icon at bounding box center [862, 355] width 13 height 13
type input "1"
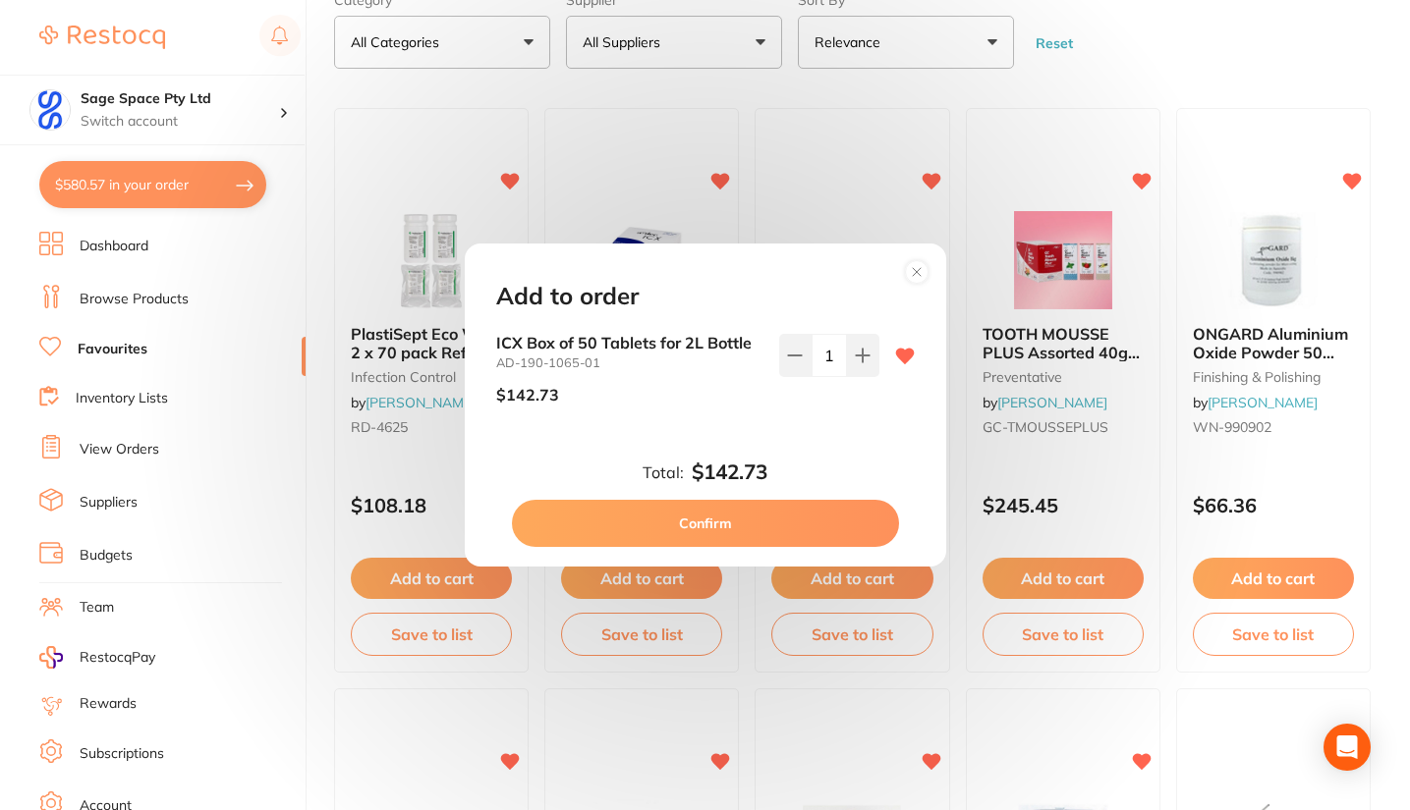
click at [734, 524] on button "Confirm" at bounding box center [705, 523] width 387 height 47
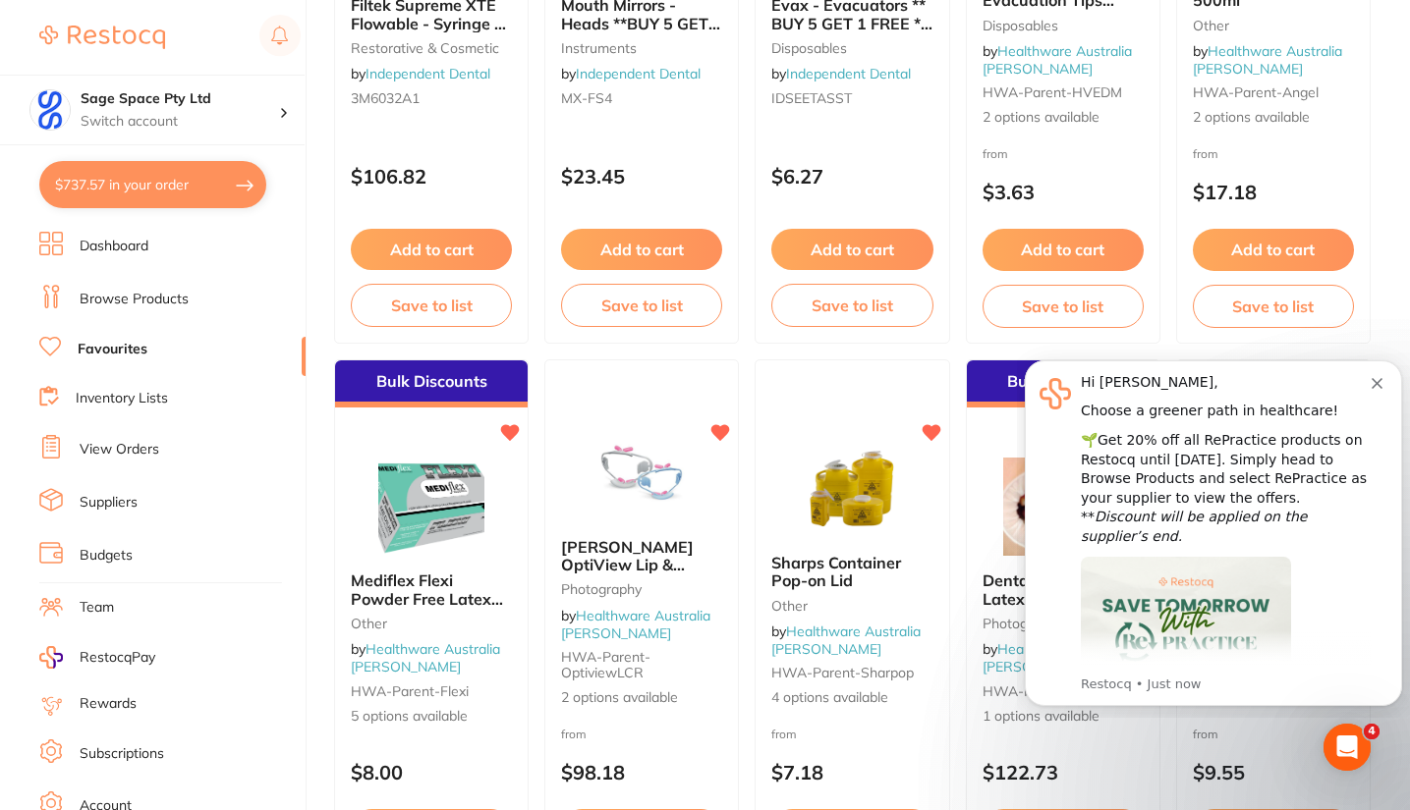
scroll to position [3399, 0]
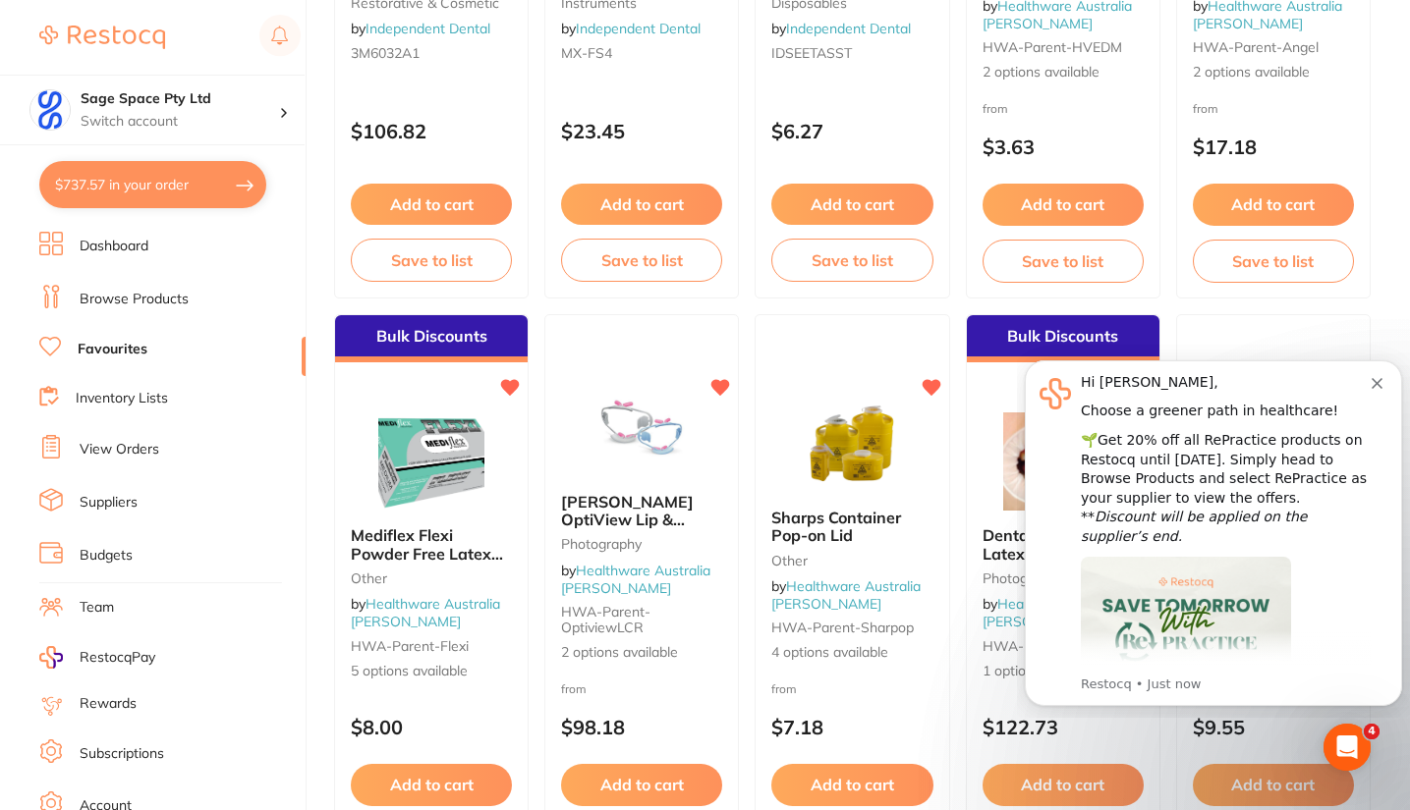
click at [1373, 384] on icon "Dismiss notification" at bounding box center [1376, 383] width 11 height 11
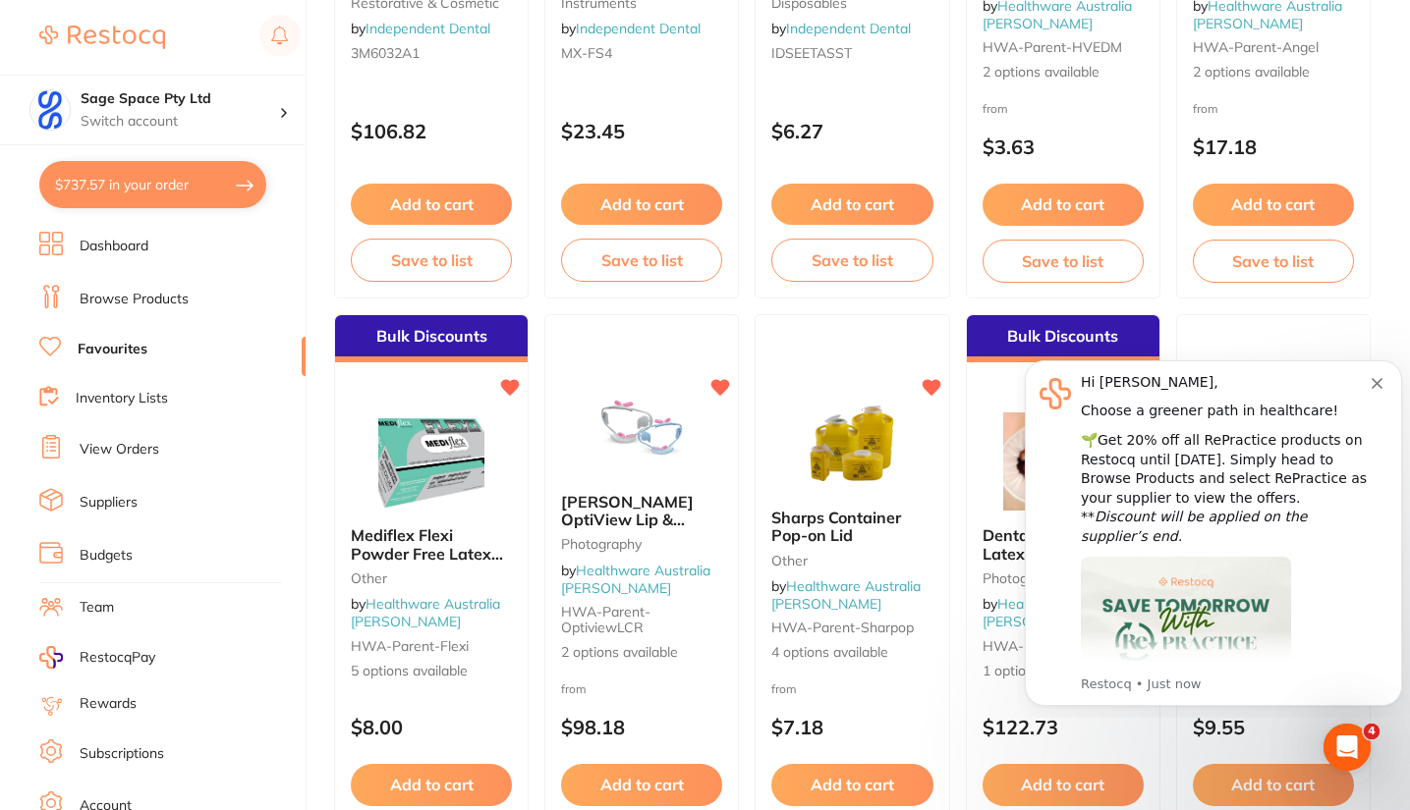
click at [1375, 382] on icon "Dismiss notification" at bounding box center [1376, 383] width 11 height 11
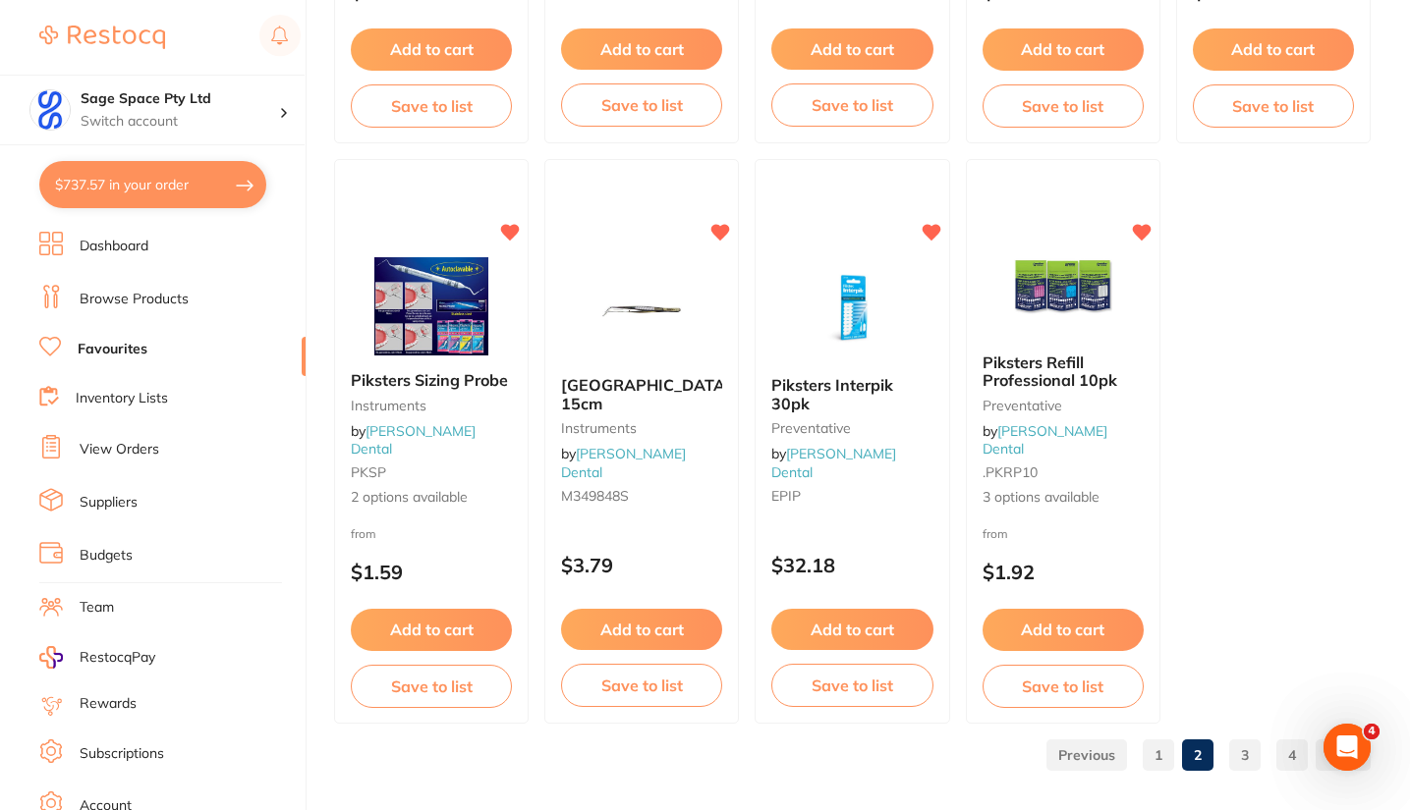
scroll to position [5892, 0]
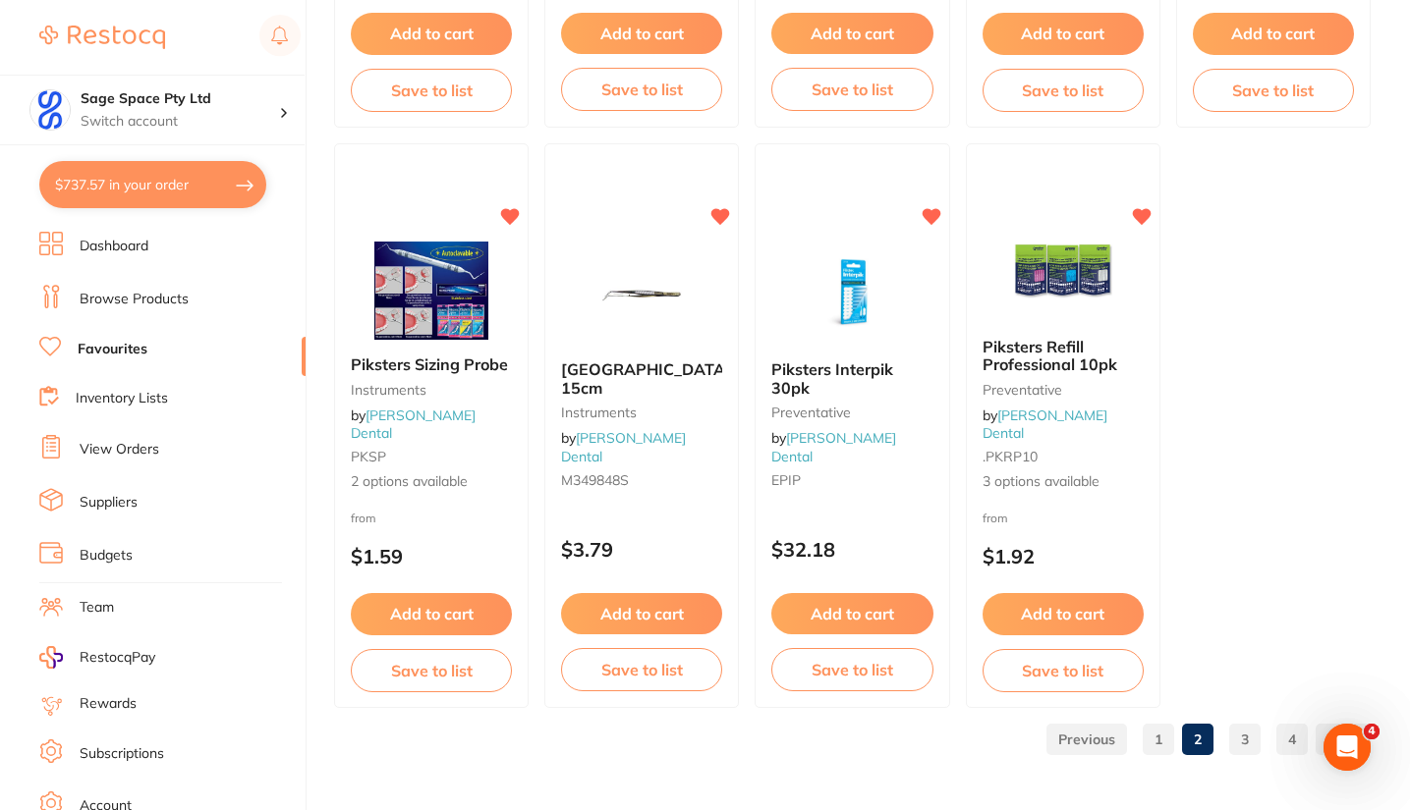
click at [1250, 739] on link "3" at bounding box center [1244, 739] width 31 height 39
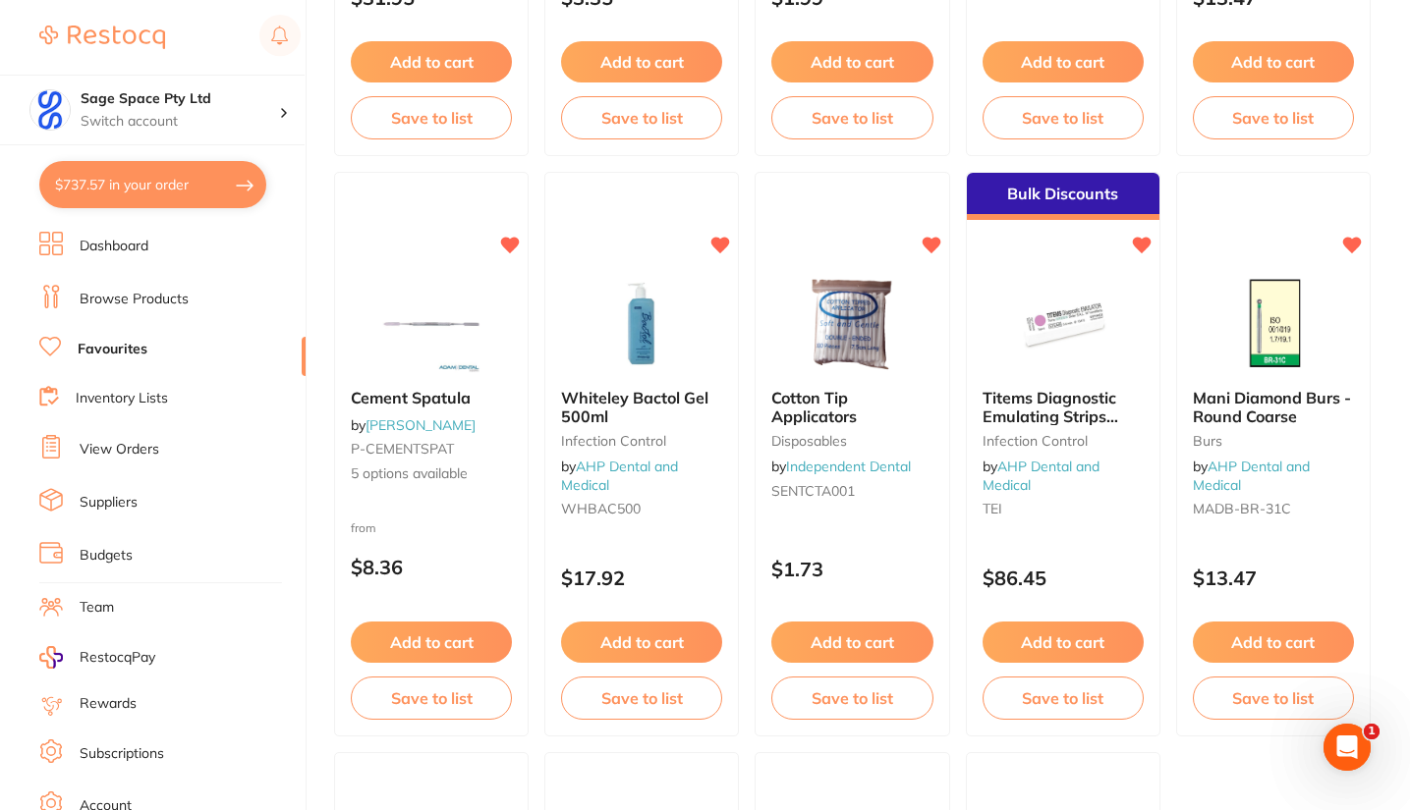
scroll to position [5149, 0]
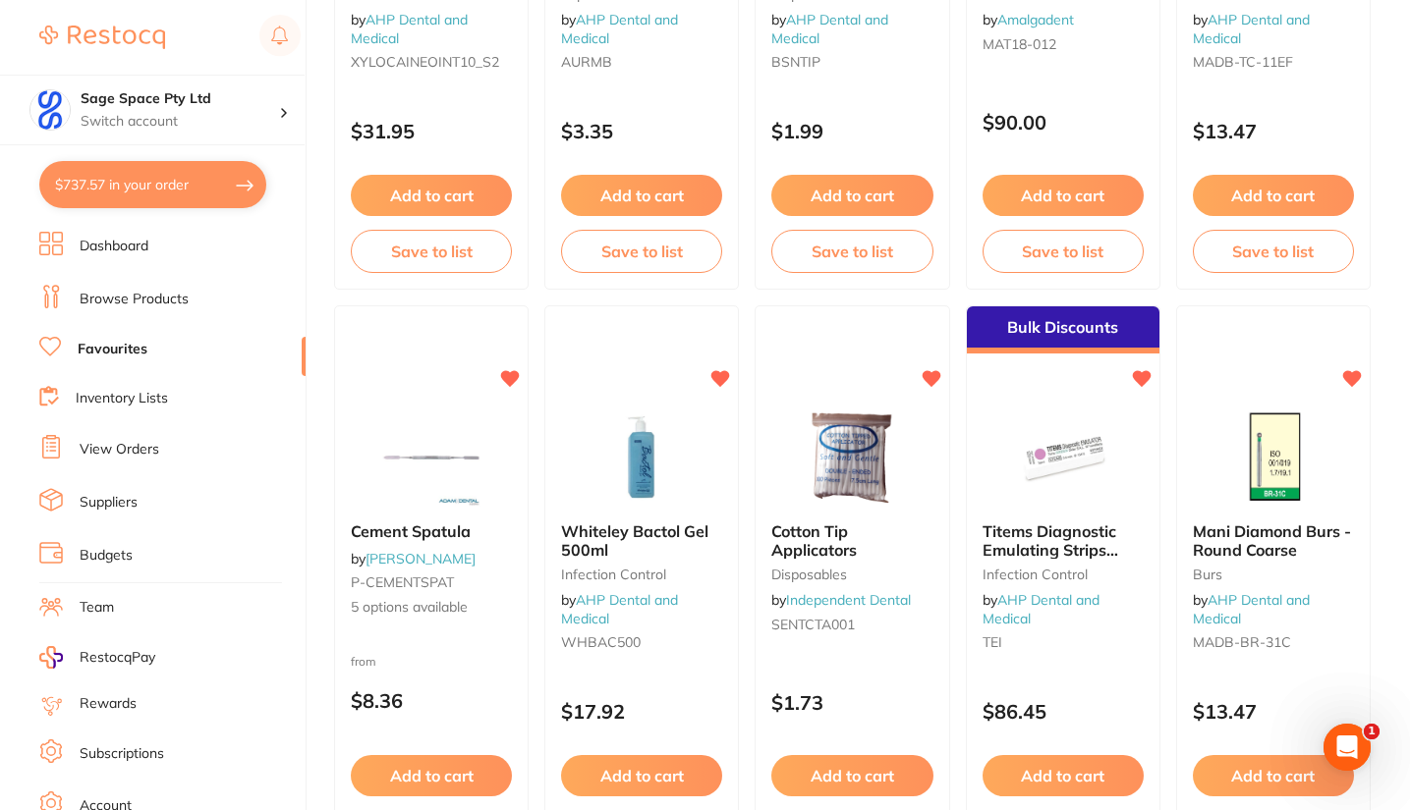
click at [715, 379] on icon at bounding box center [720, 379] width 19 height 16
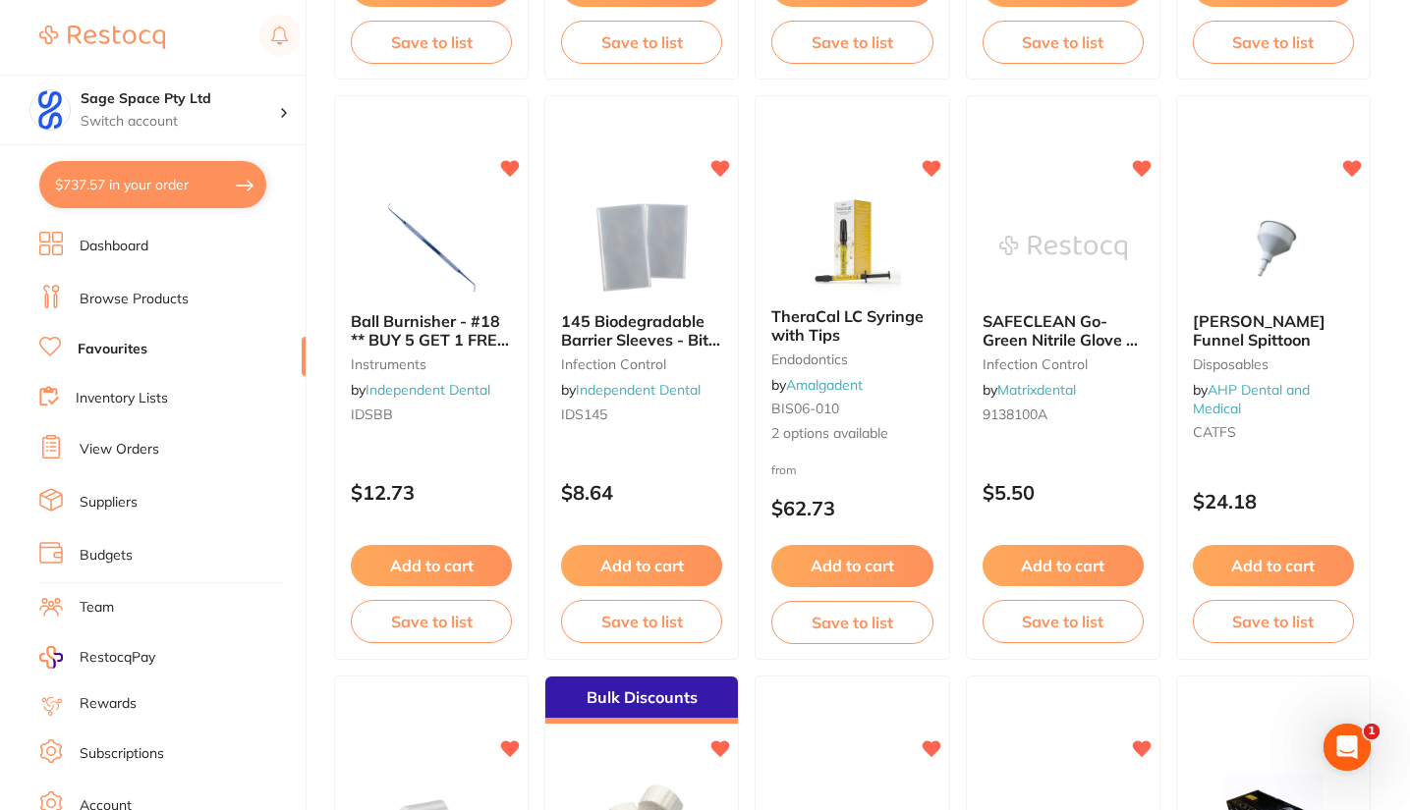
scroll to position [2968, 0]
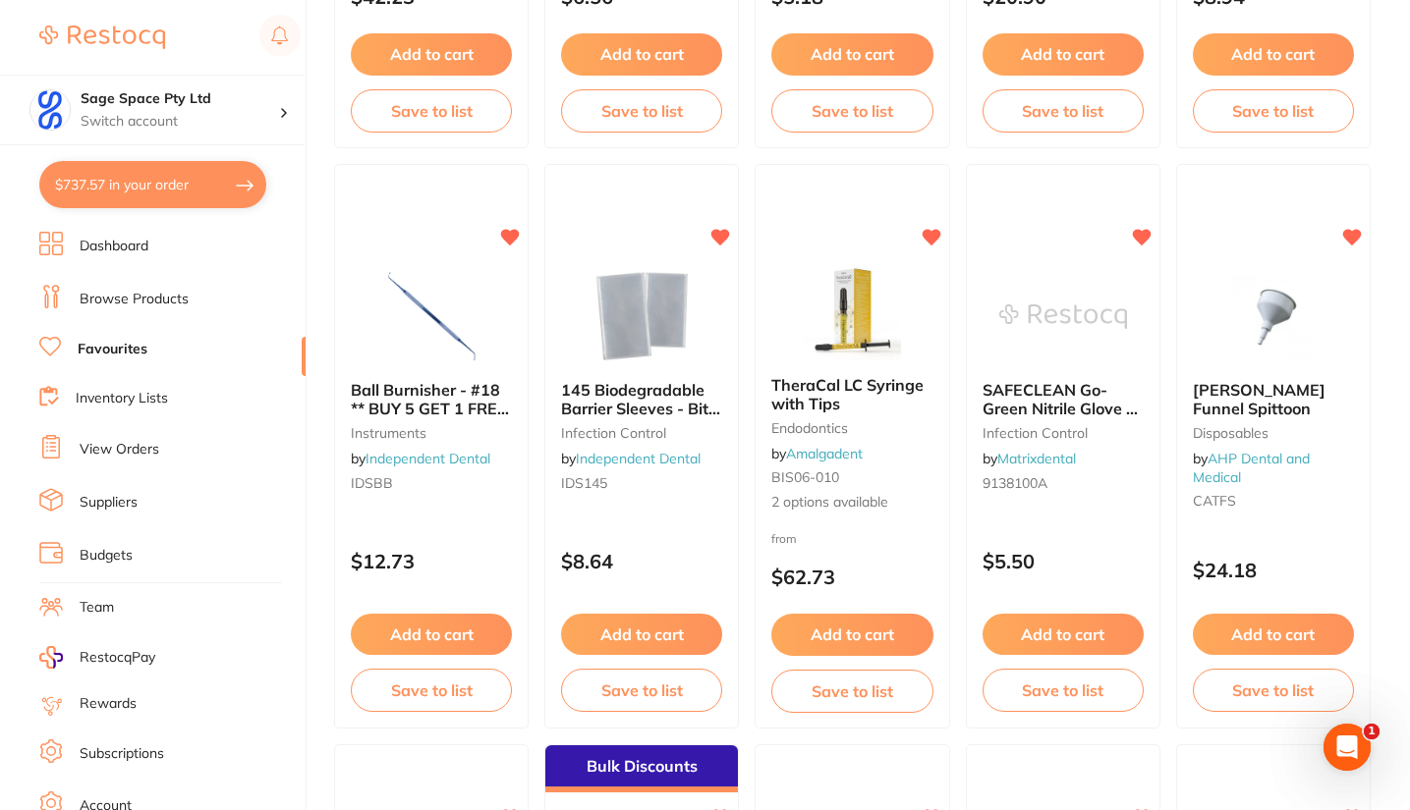
click at [860, 627] on button "Add to cart" at bounding box center [851, 634] width 161 height 41
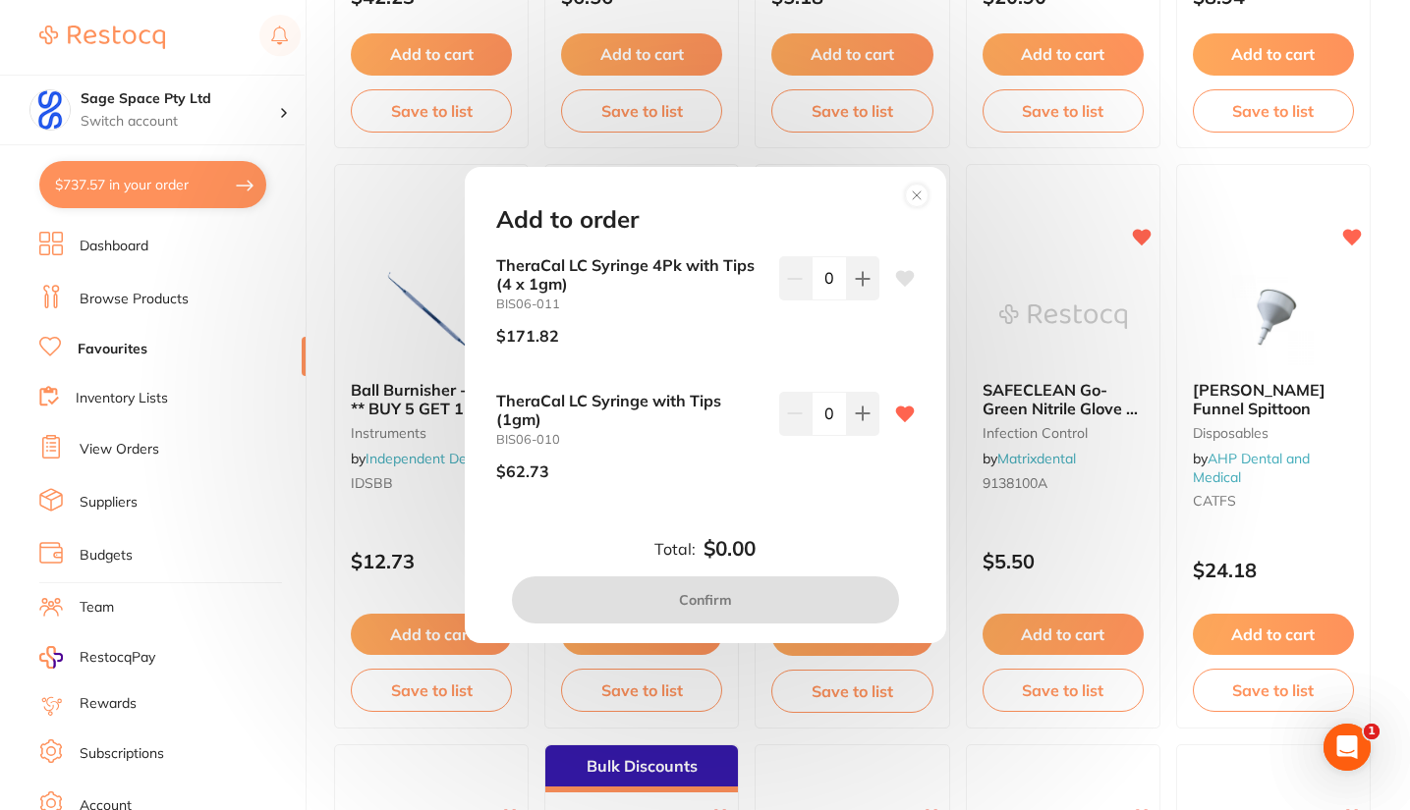
scroll to position [0, 0]
click at [860, 627] on div "Add to order TheraCal LC Syringe 4Pk with Tips (4 x 1gm) BIS06-011 $171.82 0 Th…" at bounding box center [705, 405] width 481 height 476
click at [856, 413] on icon at bounding box center [863, 414] width 16 height 16
type input "1"
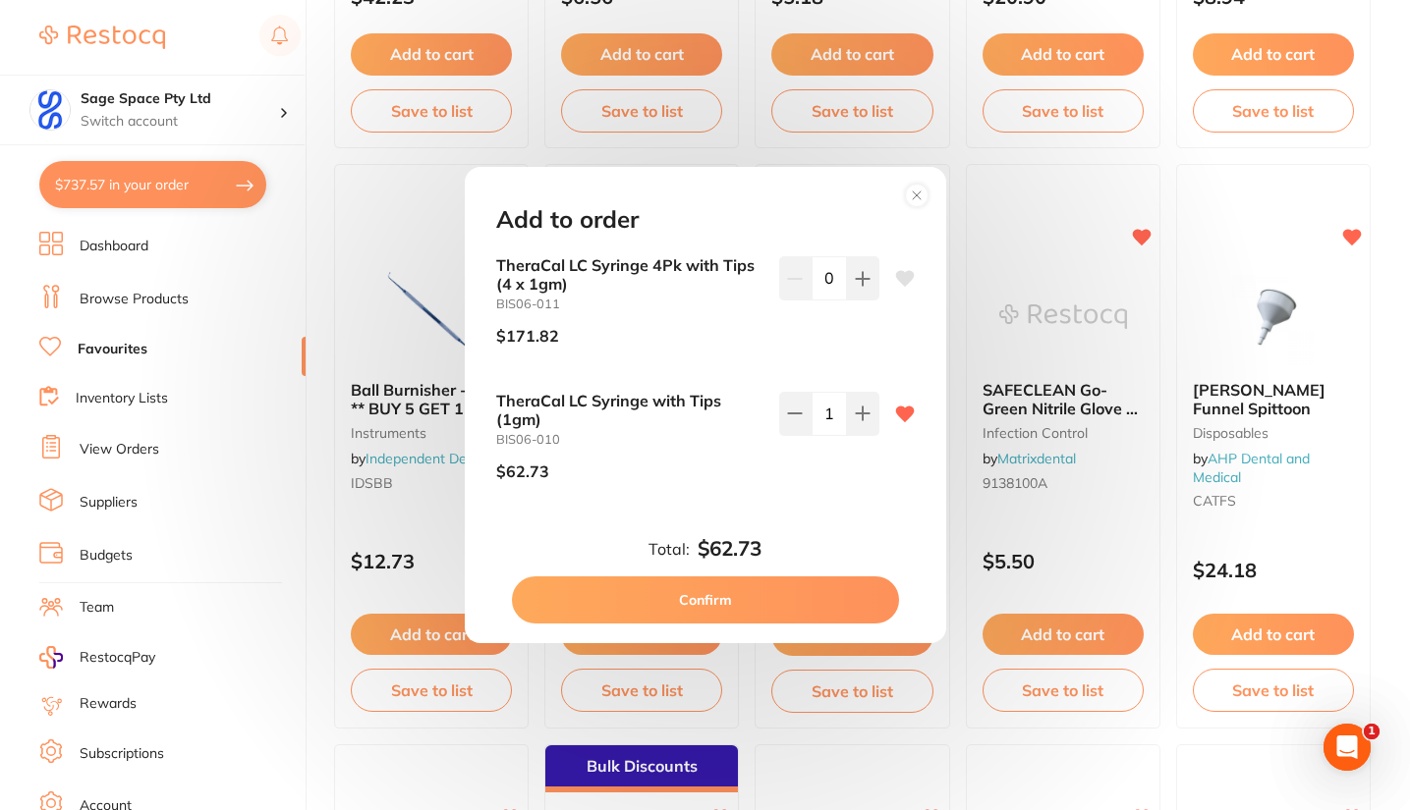
click at [732, 600] on button "Confirm" at bounding box center [705, 600] width 387 height 47
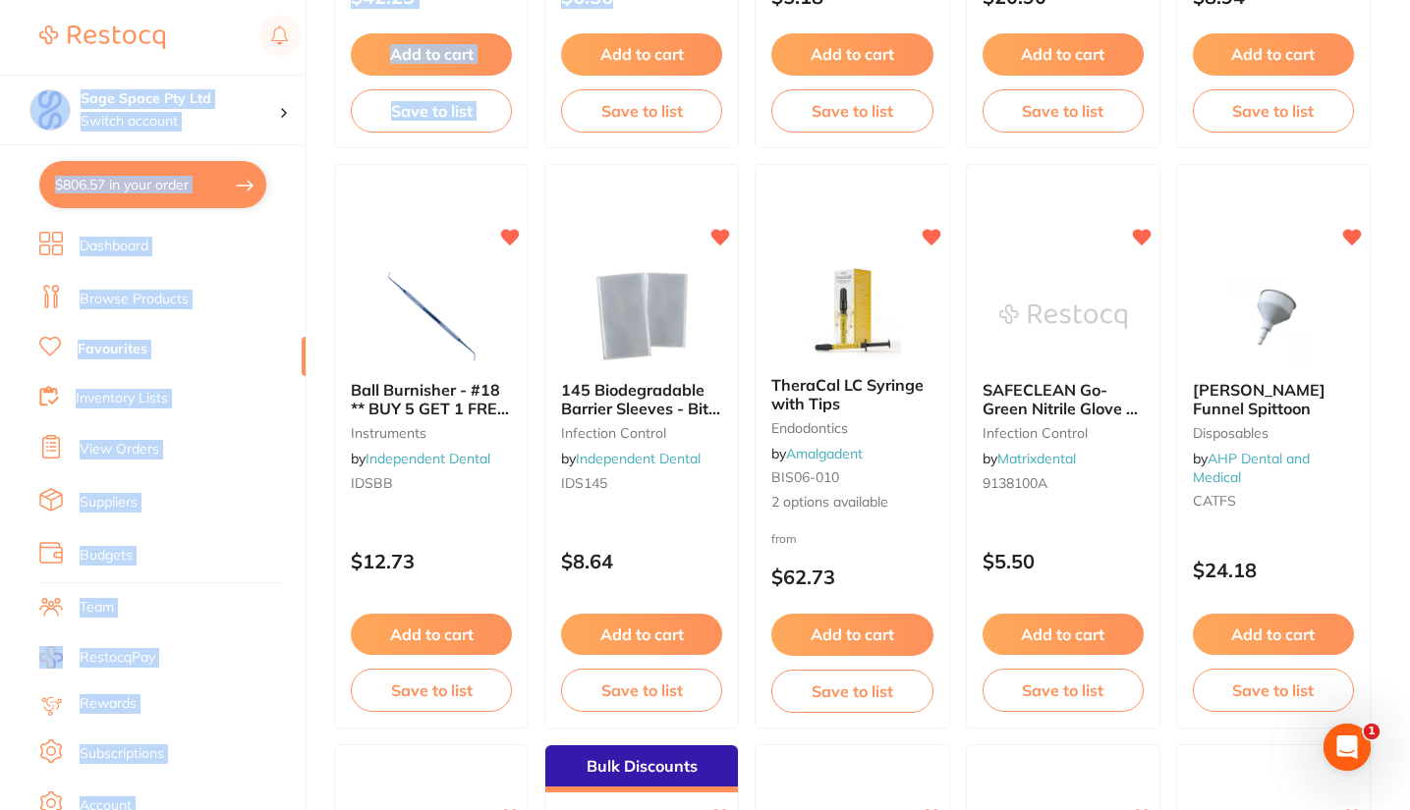
drag, startPoint x: 0, startPoint y: 86, endPoint x: 700, endPoint y: 13, distance: 704.2
click at [266, 276] on ul "Dashboard Browse Products Favourites Inventory Lists View Orders Suppliers Budg…" at bounding box center [172, 571] width 266 height 678
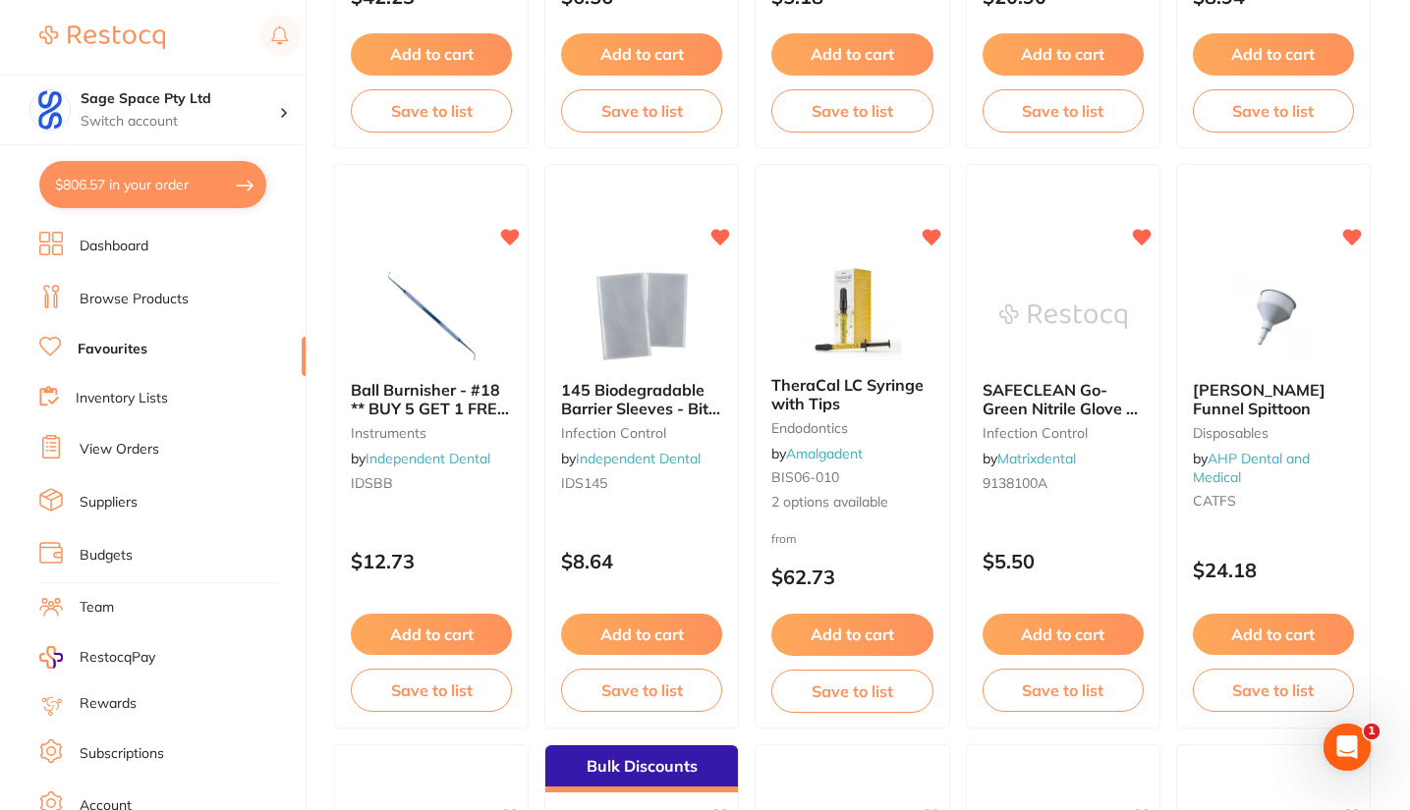
scroll to position [2977, 0]
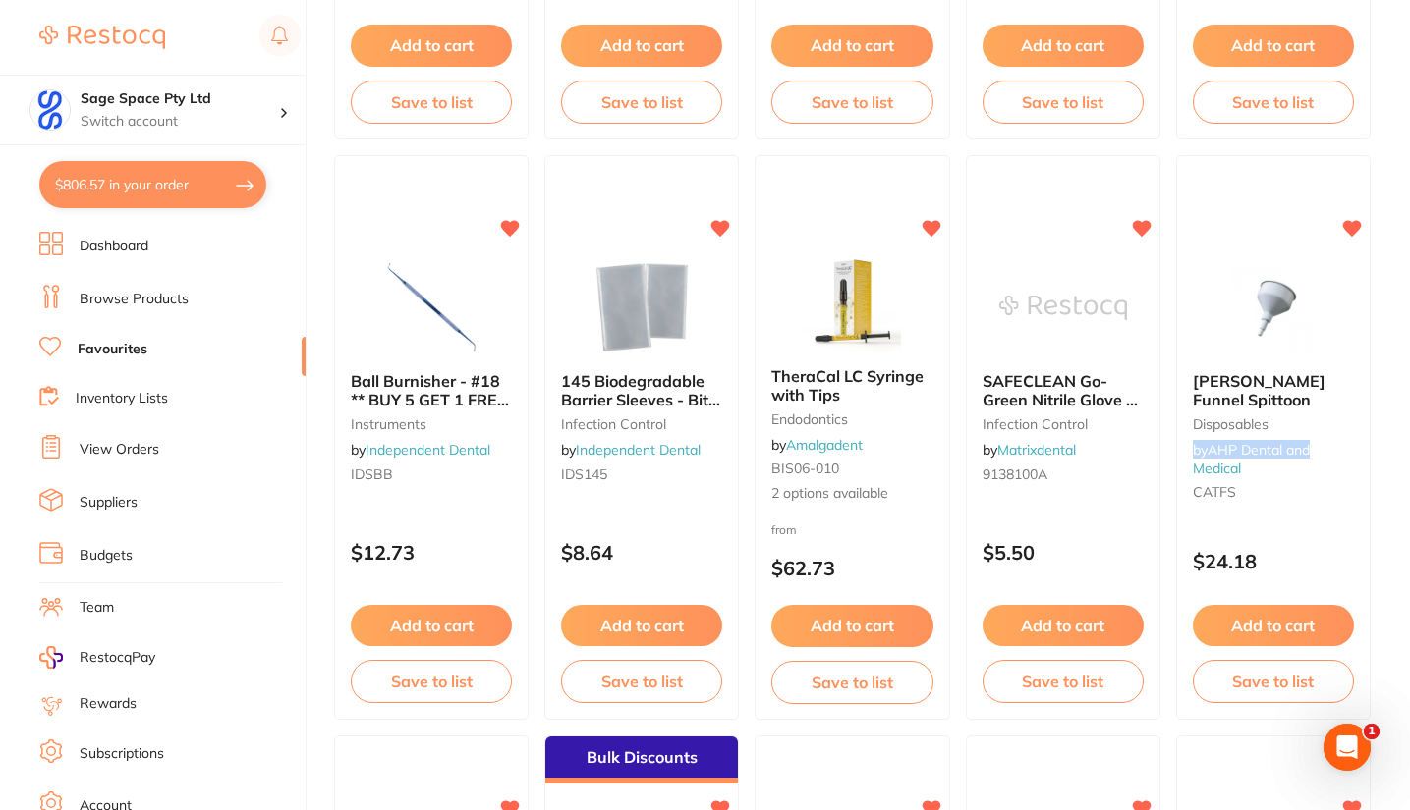
drag, startPoint x: 1382, startPoint y: 427, endPoint x: 1393, endPoint y: 458, distance: 32.3
click at [1393, 458] on main "Category All Categories All Categories 3D Printing anaesthetic articulating bur…" at bounding box center [872, 374] width 1076 height 6702
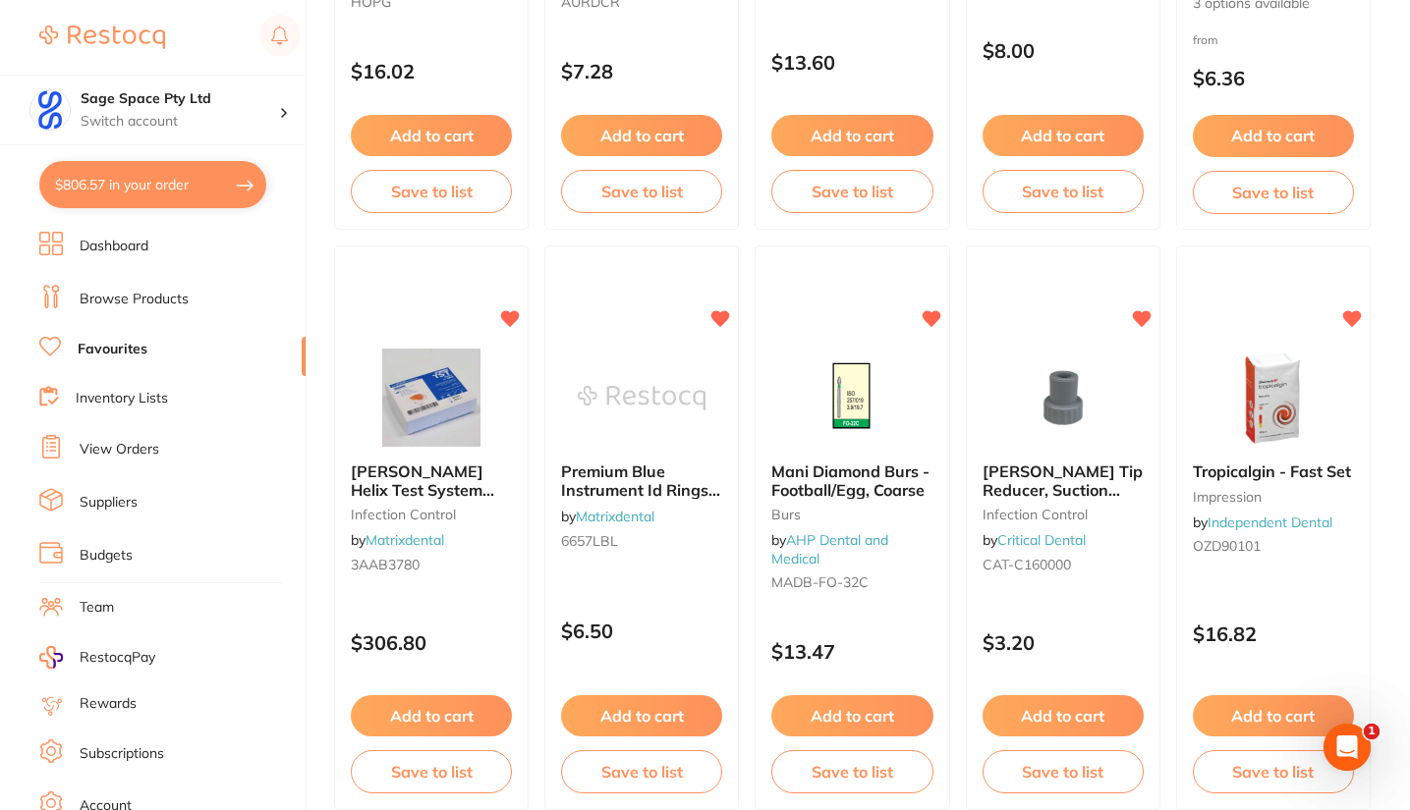
scroll to position [2326, 0]
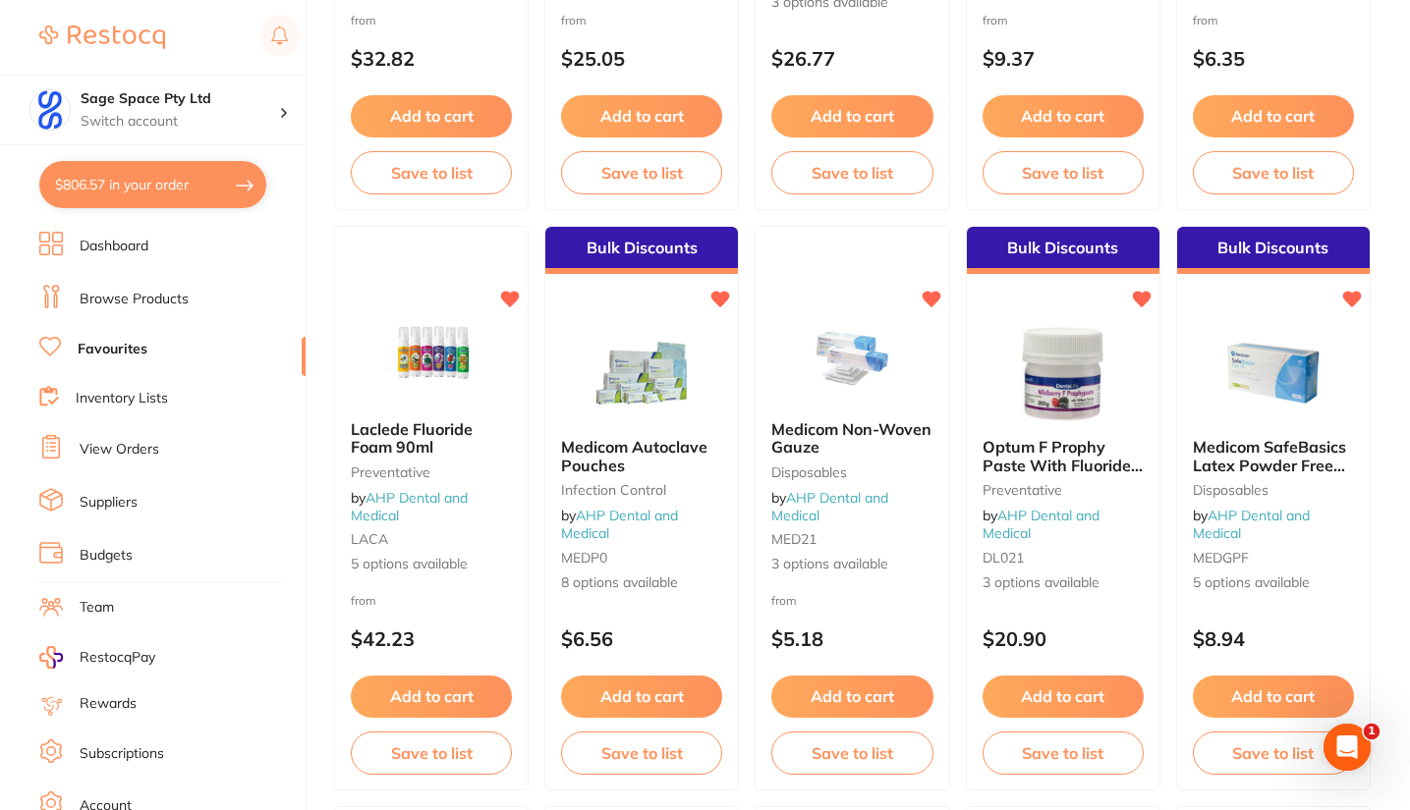
click at [178, 295] on link "Browse Products" at bounding box center [134, 300] width 109 height 20
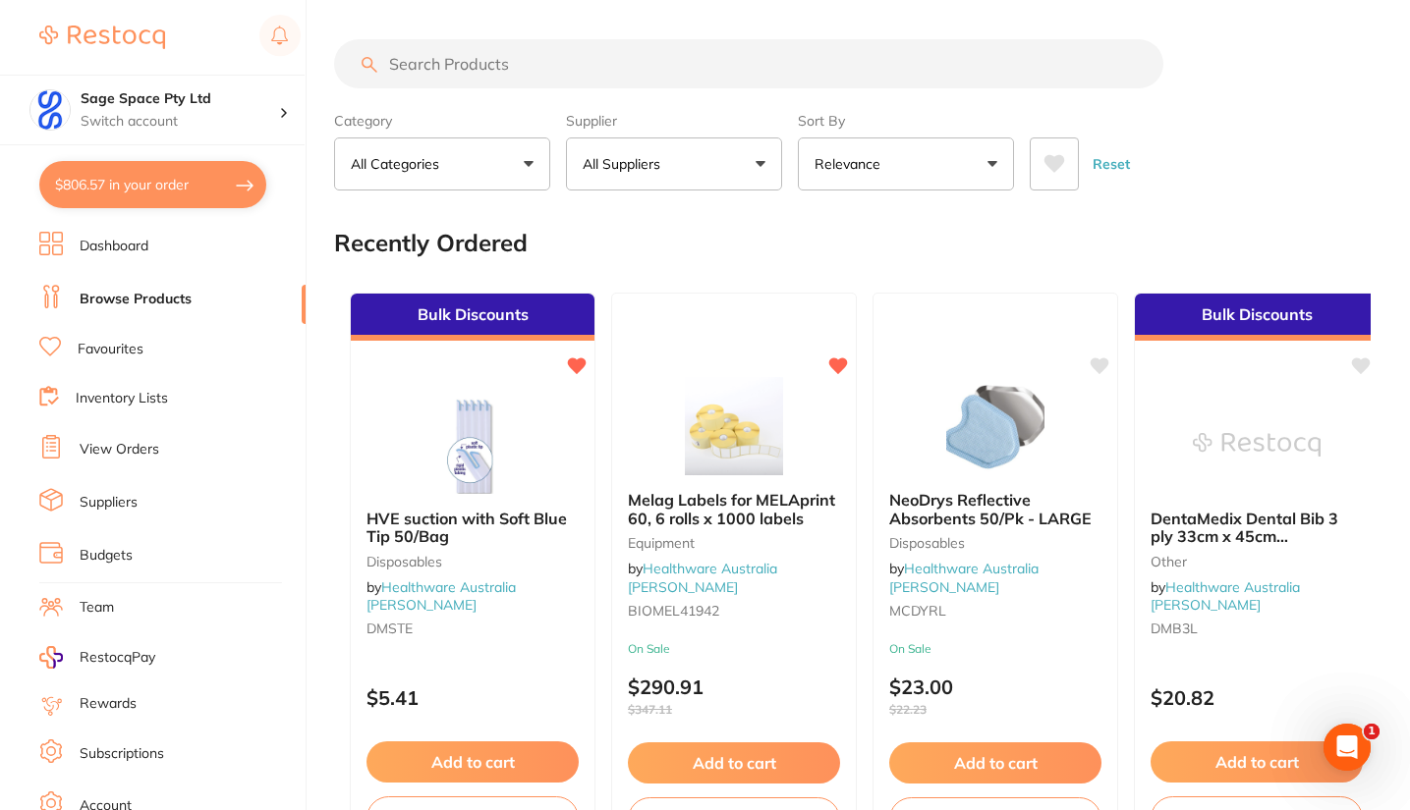
click at [393, 65] on input "search" at bounding box center [748, 63] width 829 height 49
paste input "IDS015-1118"
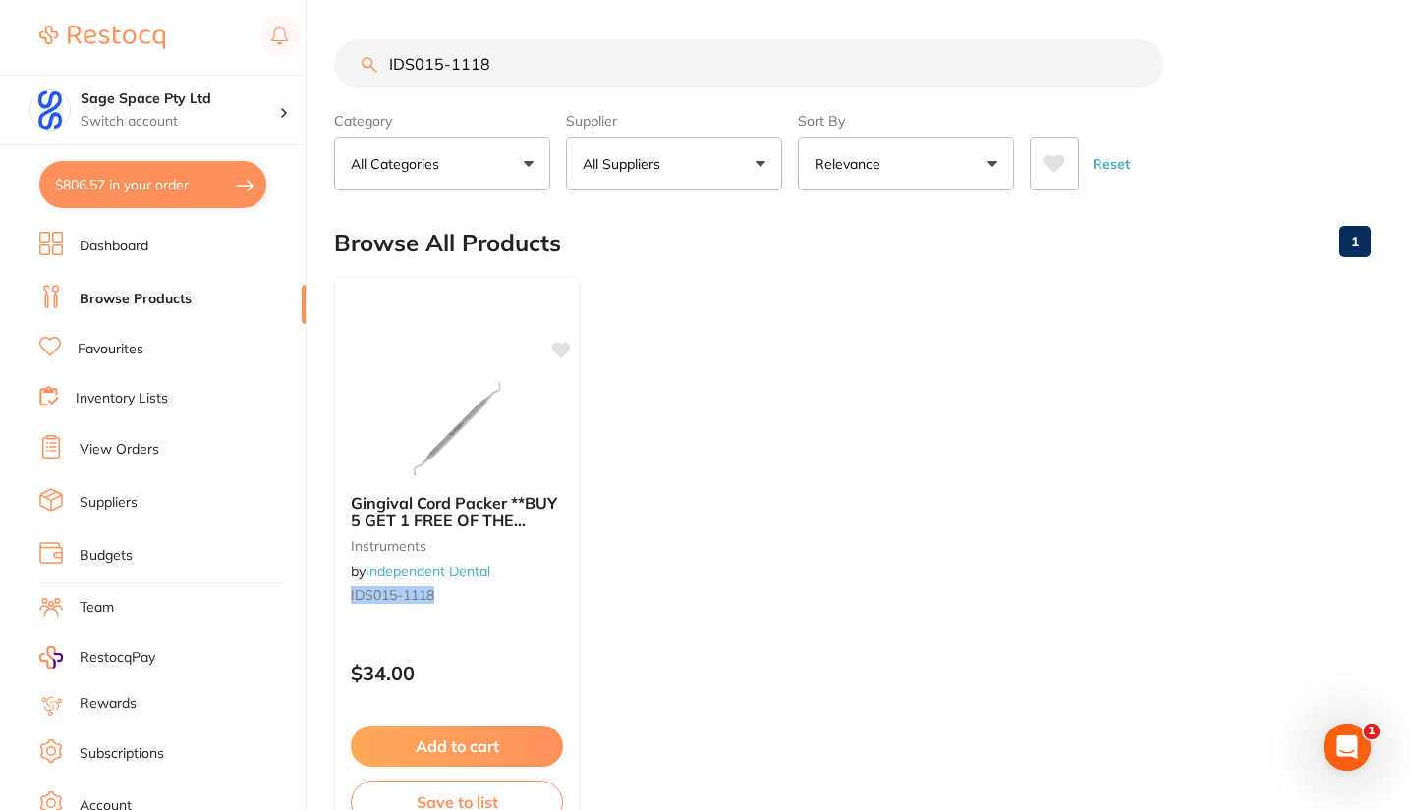
type input "IDS015-1118"
click at [564, 347] on icon at bounding box center [561, 350] width 19 height 16
click at [440, 745] on button "Add to cart" at bounding box center [457, 746] width 212 height 41
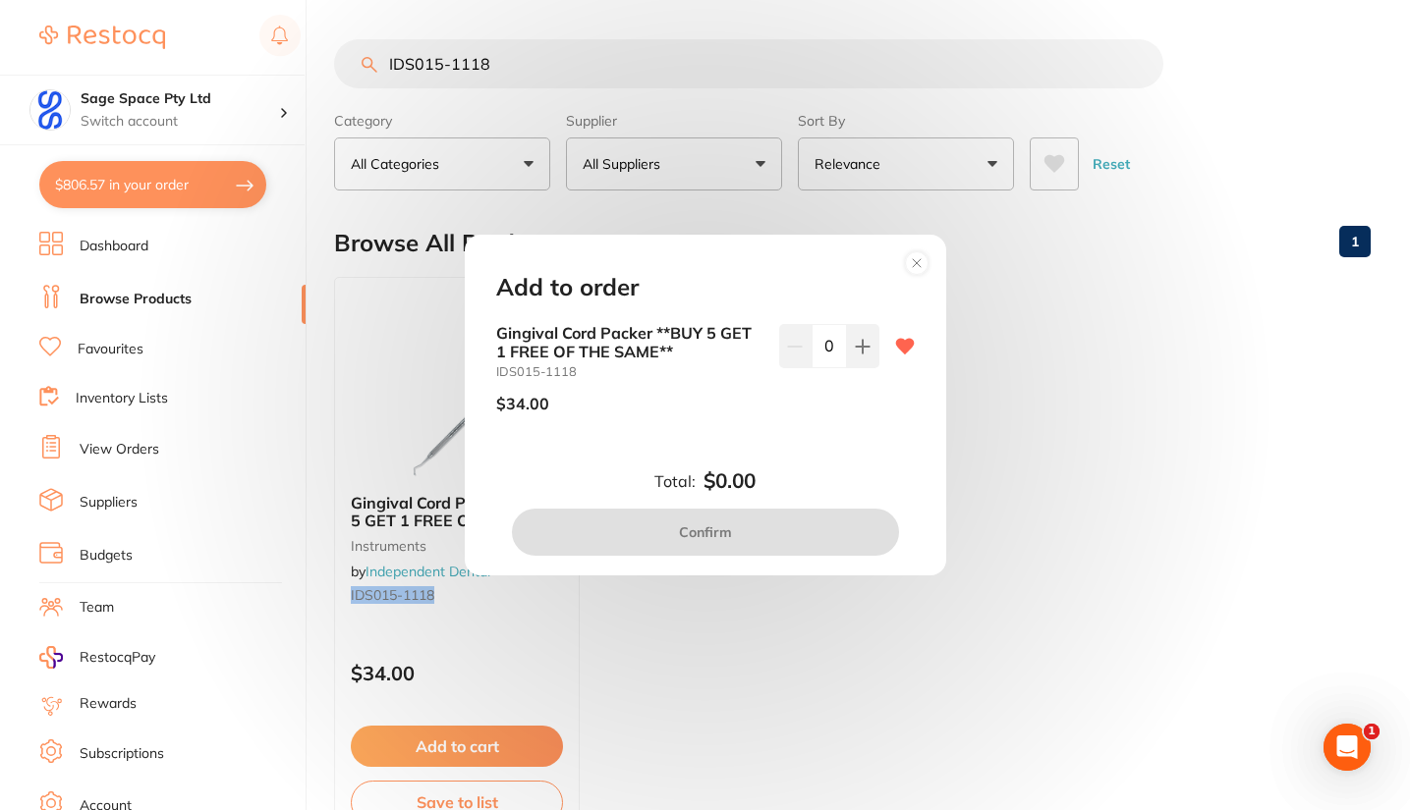
click at [858, 347] on icon at bounding box center [862, 346] width 13 height 13
type input "1"
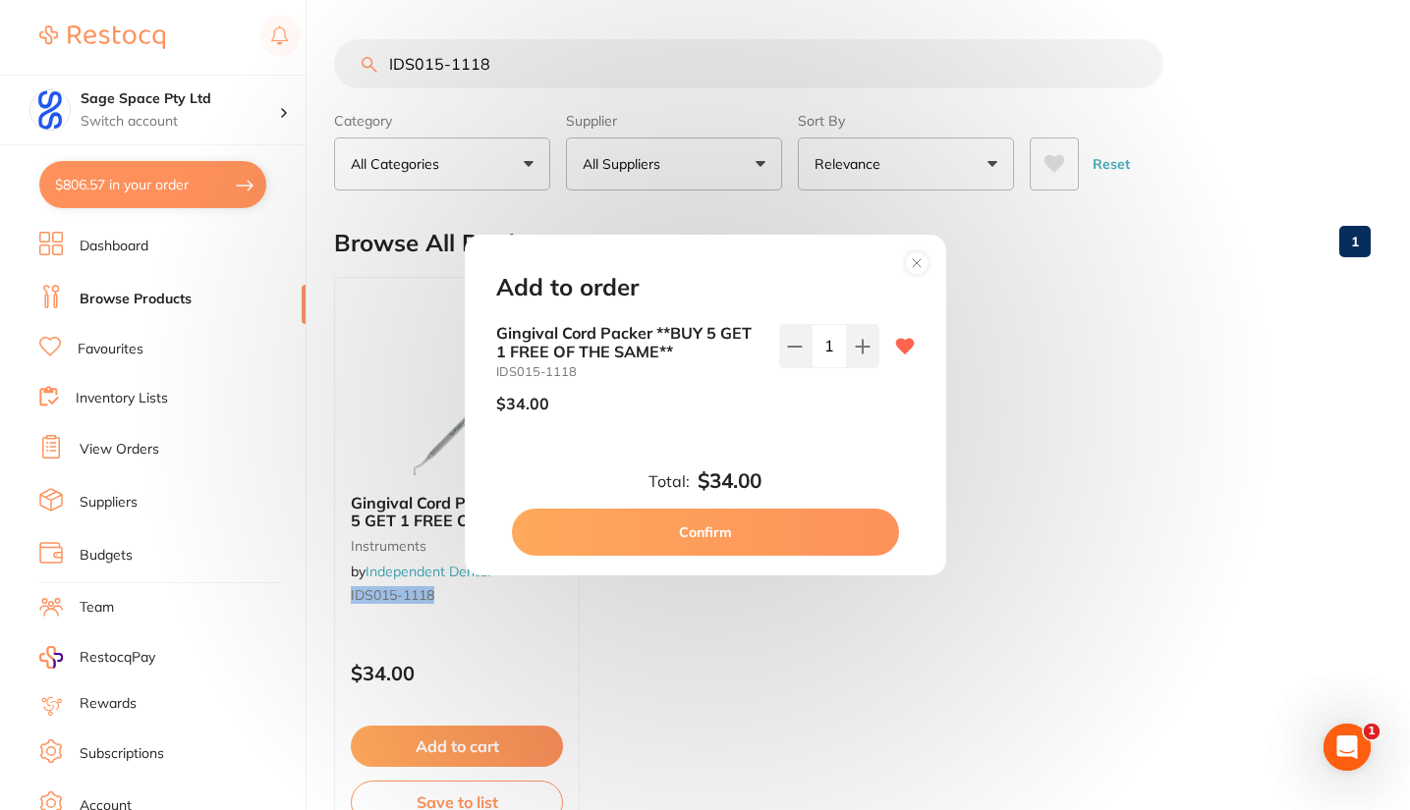
click at [717, 528] on button "Confirm" at bounding box center [705, 532] width 387 height 47
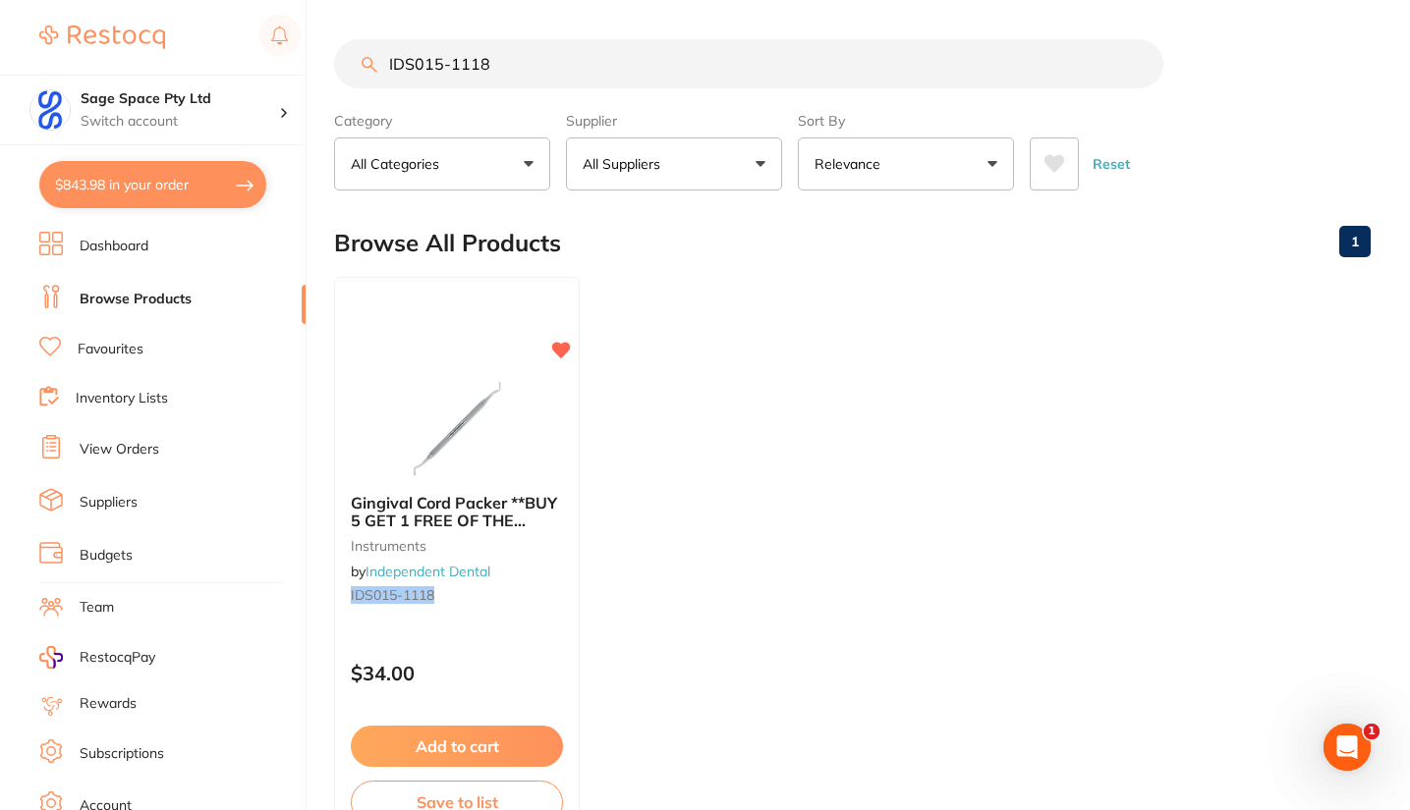
click at [0, 399] on section "Sage Space Pty Ltd Switch account Sage Space Pty Ltd $843.98 in your order Dash…" at bounding box center [153, 405] width 306 height 810
drag, startPoint x: 174, startPoint y: 178, endPoint x: 511, endPoint y: 479, distance: 452.2
click at [174, 178] on button "$843.98 in your order" at bounding box center [152, 184] width 227 height 47
checkbox input "true"
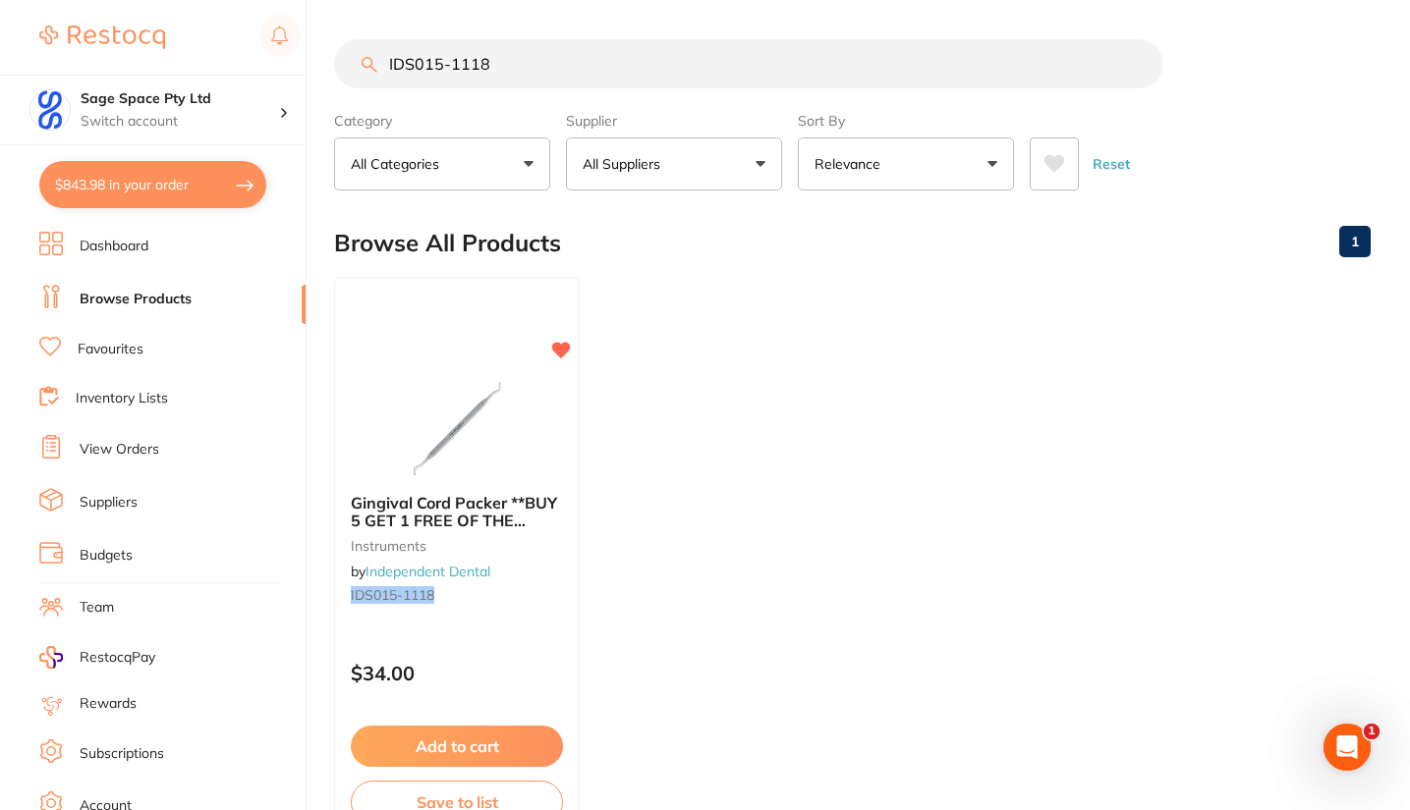
checkbox input "true"
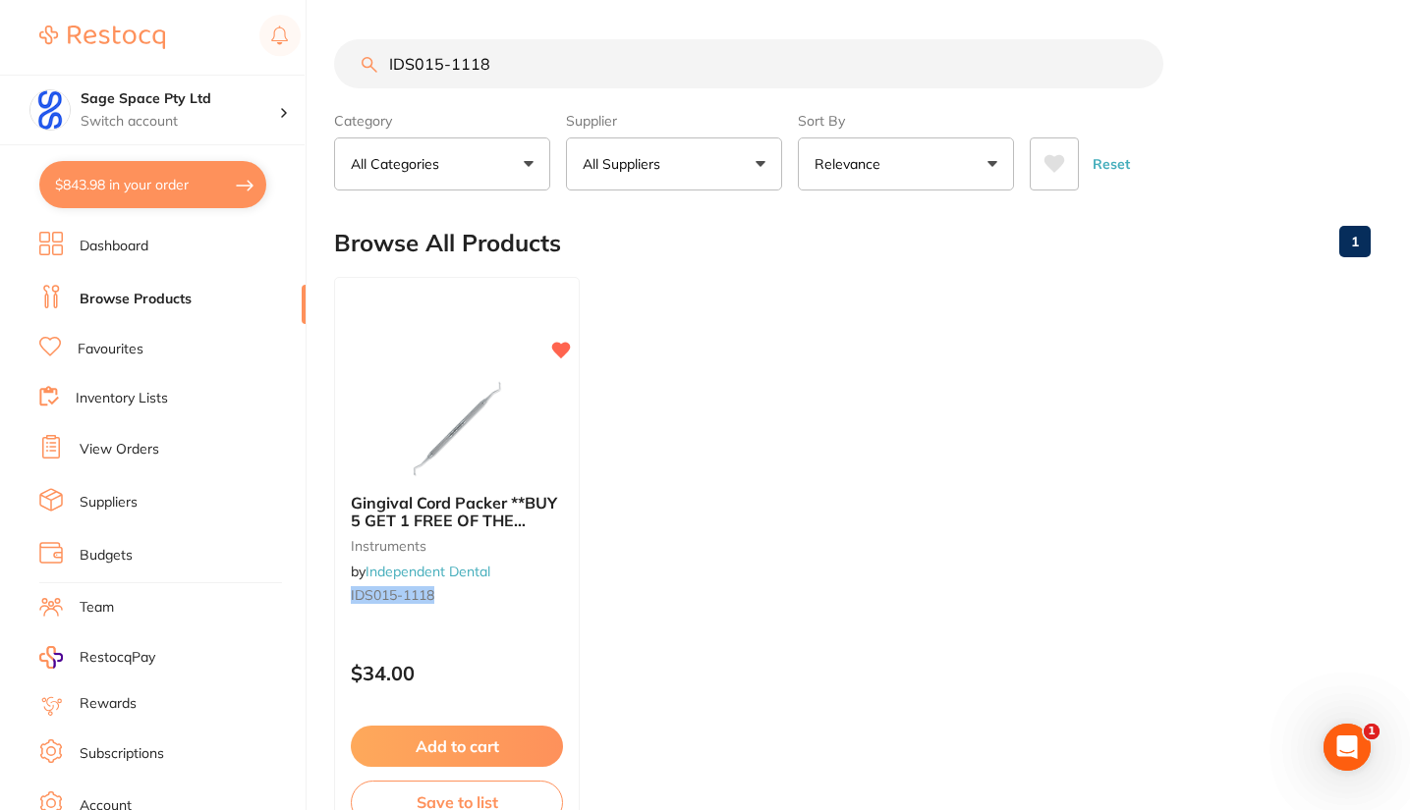
checkbox input "true"
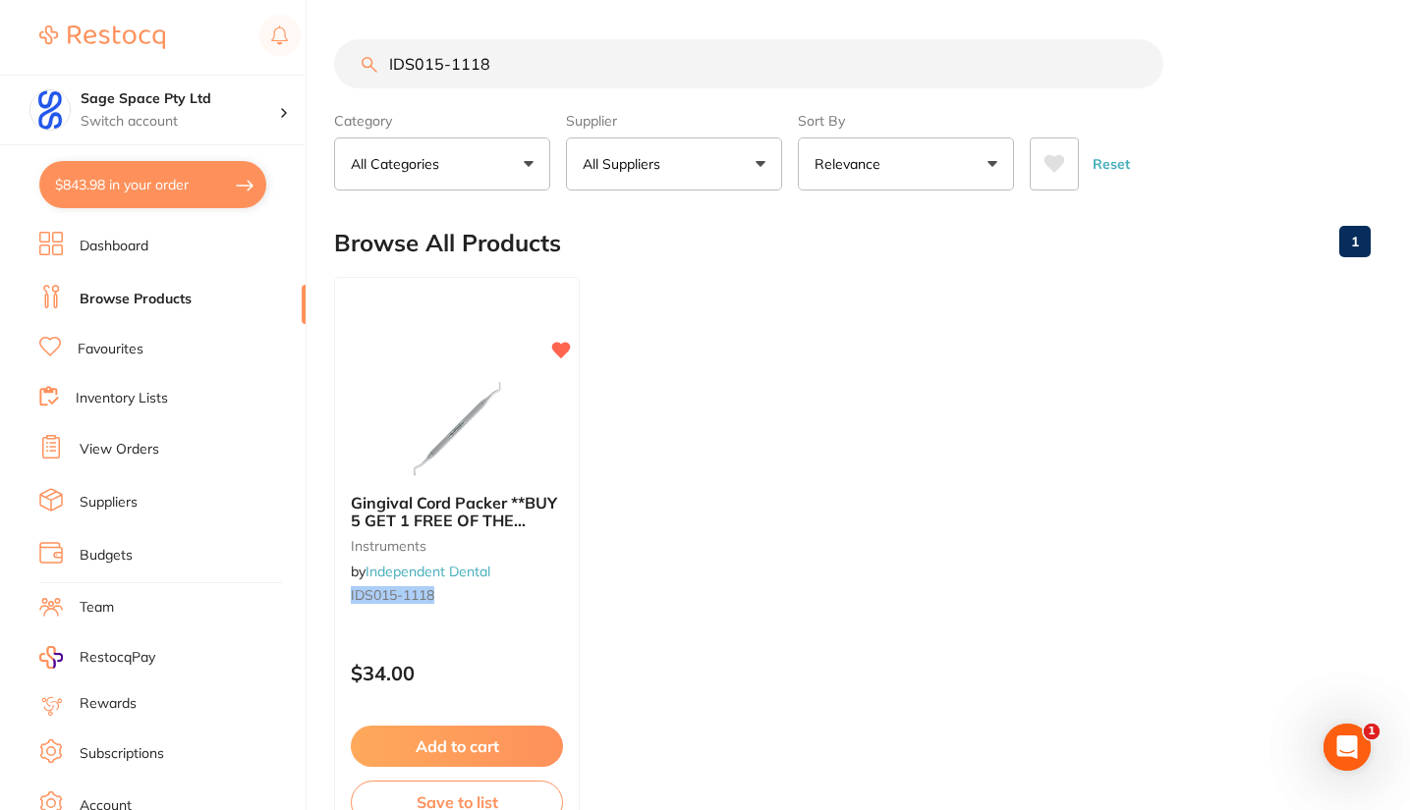
checkbox input "true"
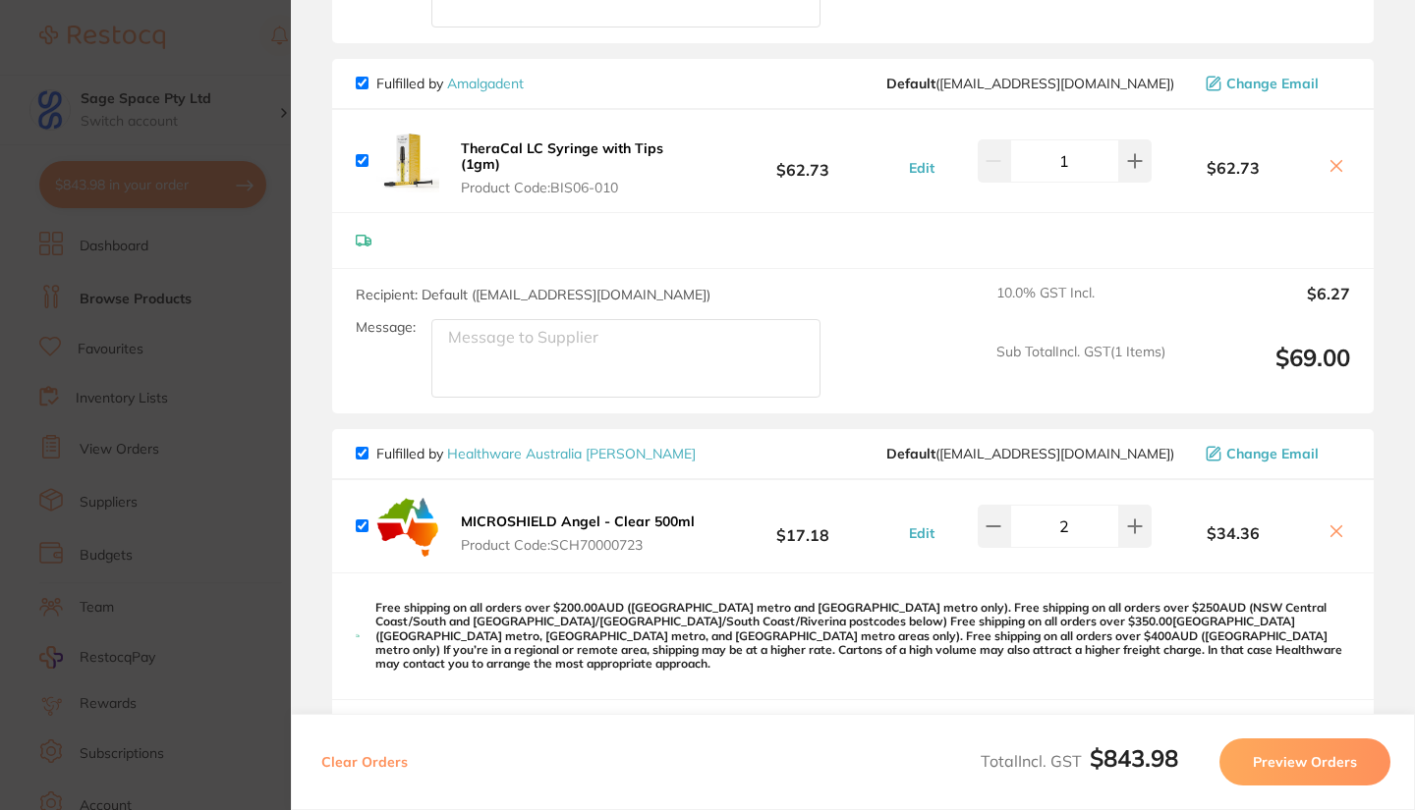
scroll to position [1350, 0]
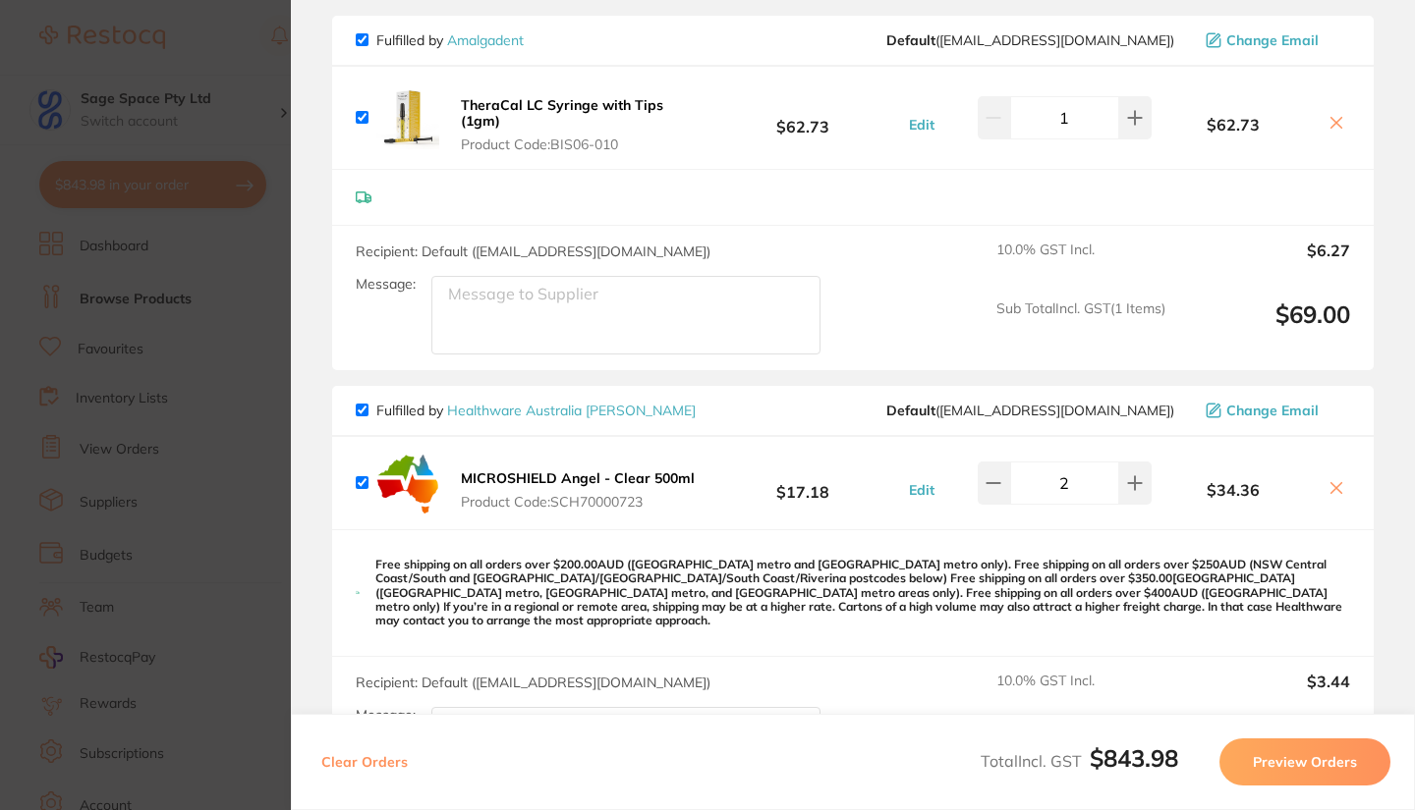
click at [1328, 486] on icon at bounding box center [1336, 488] width 16 height 16
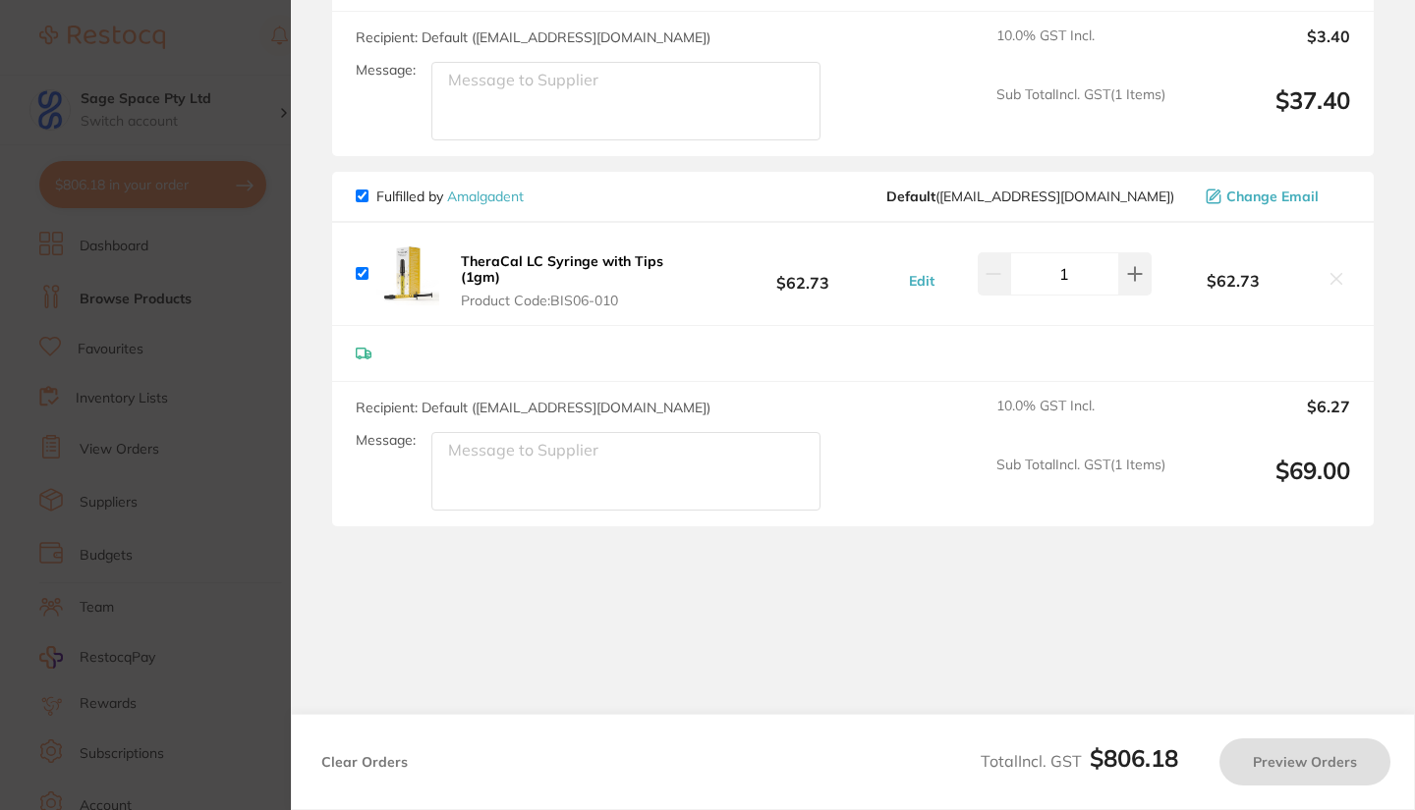
scroll to position [1193, 0]
checkbox input "true"
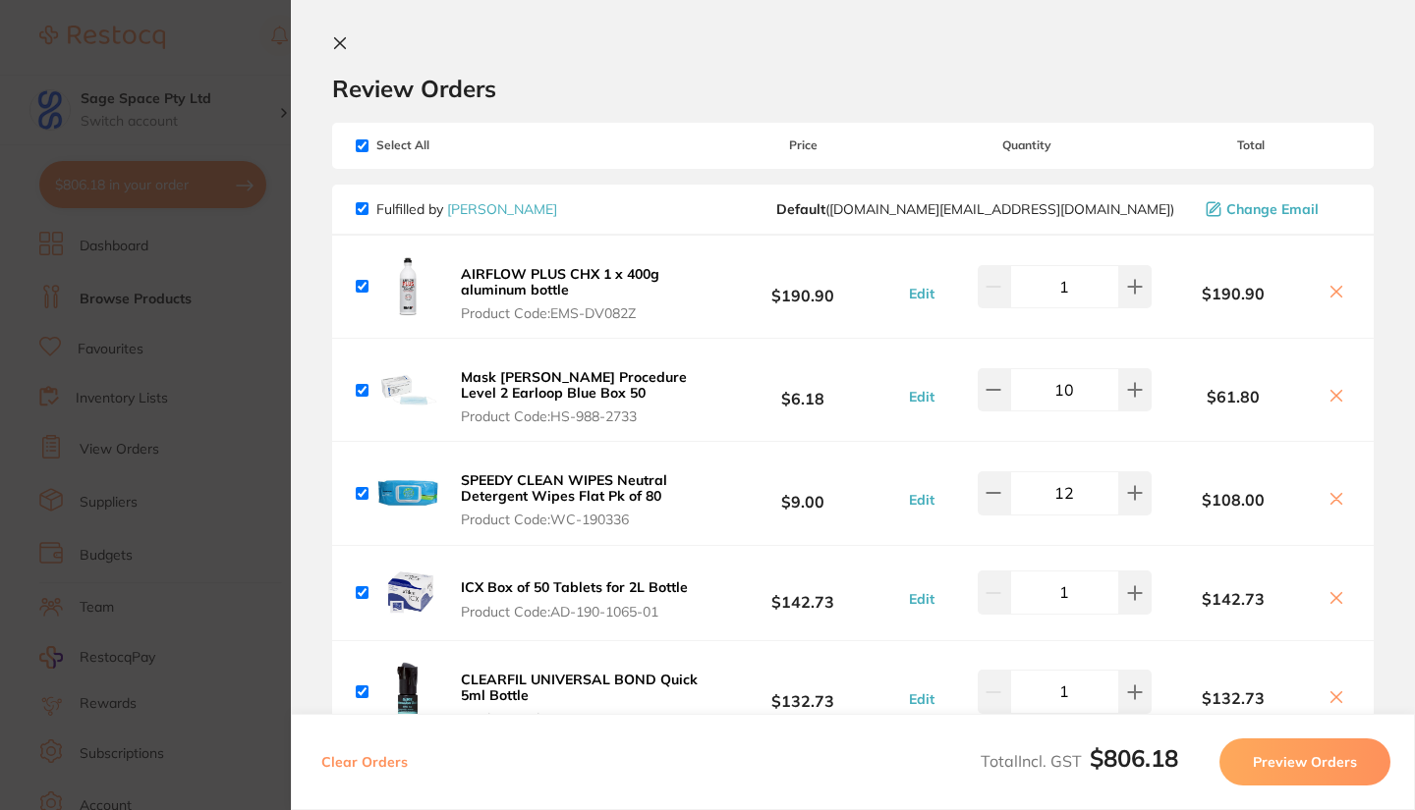
scroll to position [0, 0]
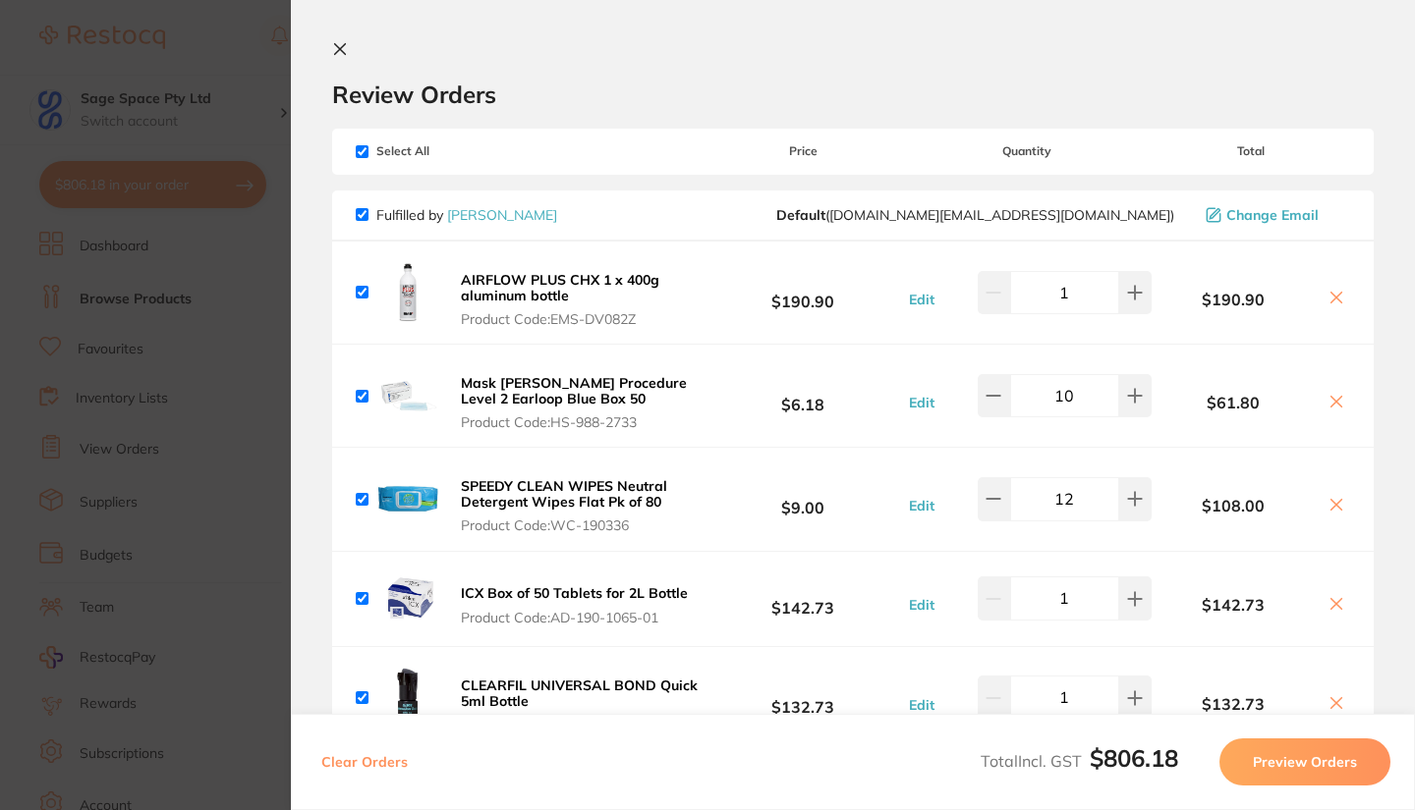
click at [338, 48] on icon at bounding box center [340, 49] width 11 height 11
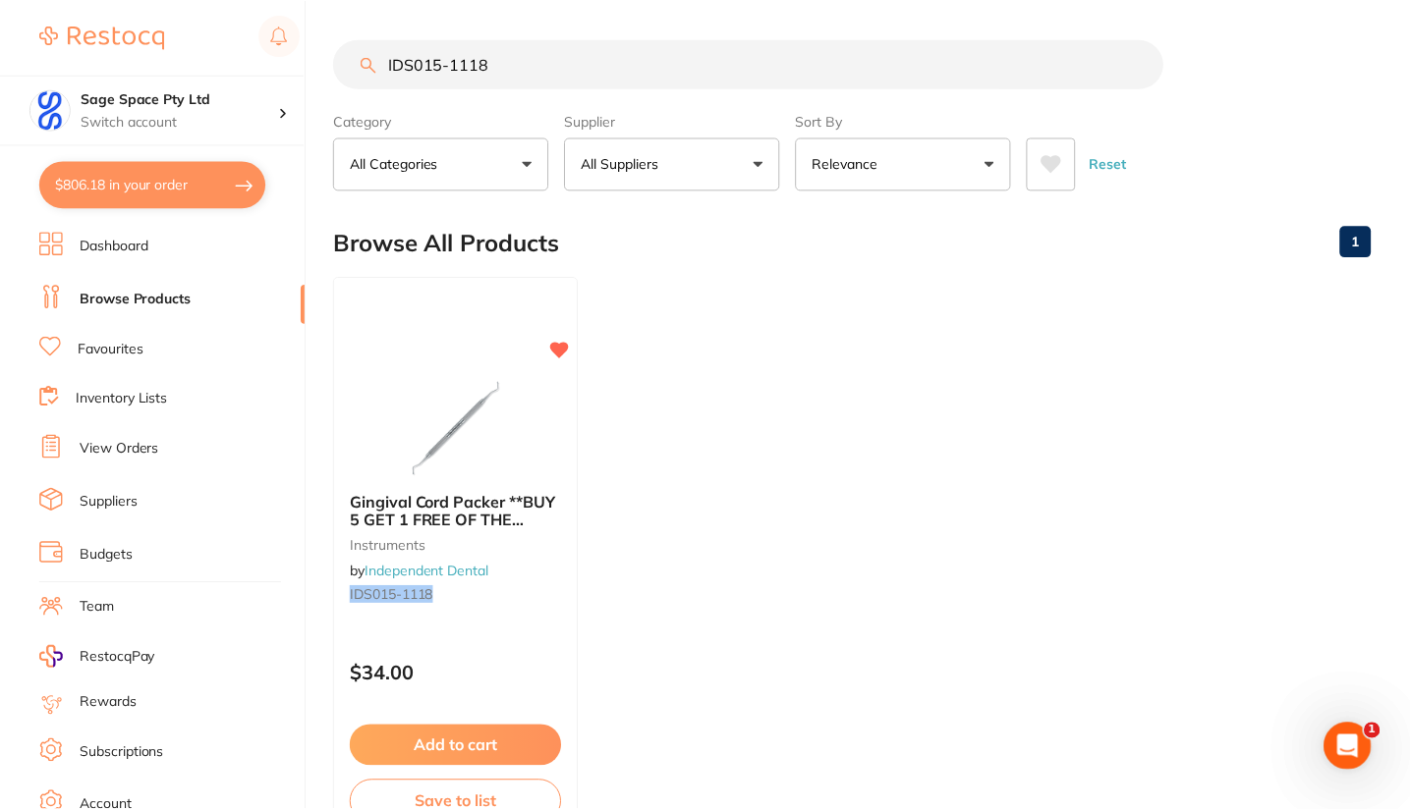
scroll to position [134, 0]
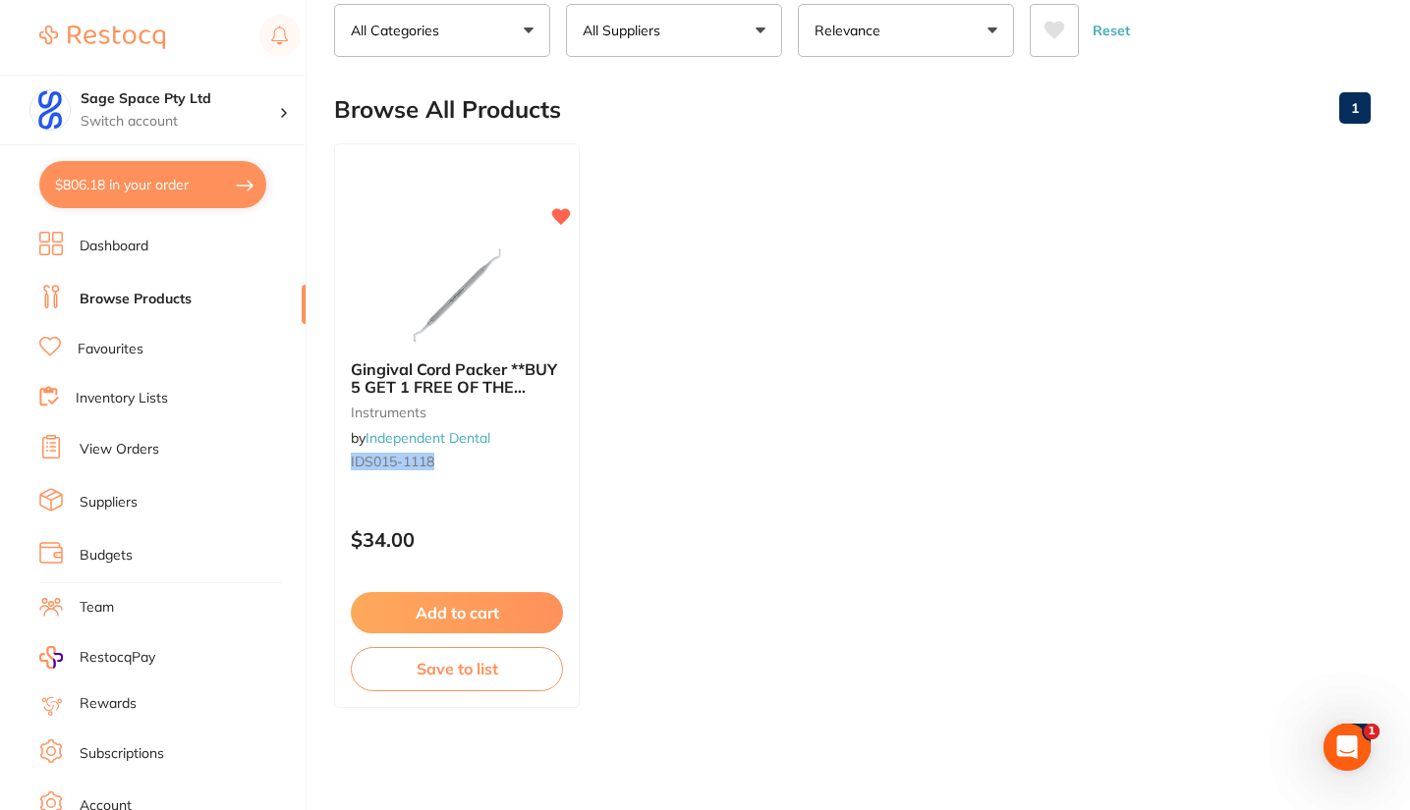
click at [126, 347] on link "Favourites" at bounding box center [111, 350] width 66 height 20
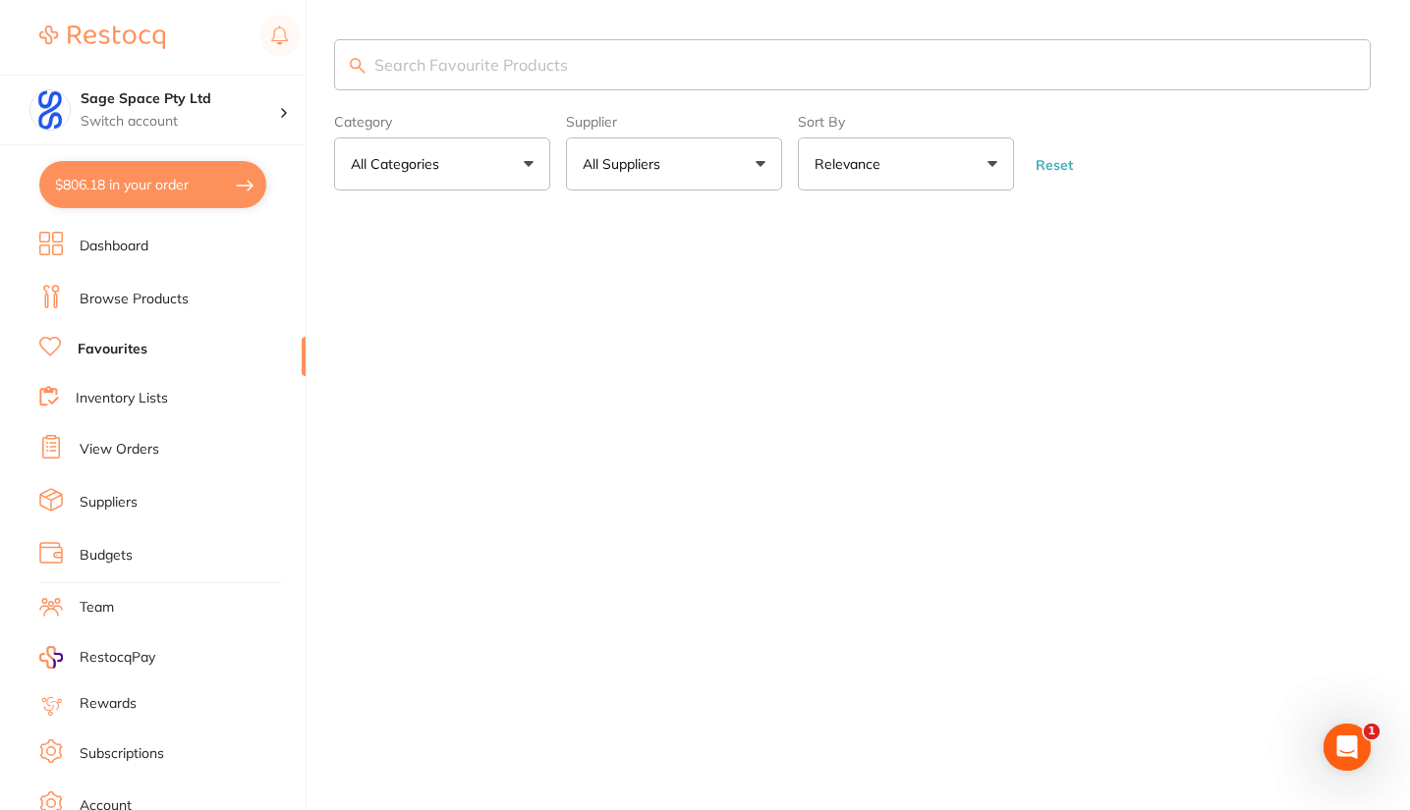
click at [714, 175] on button "All Suppliers" at bounding box center [674, 164] width 216 height 53
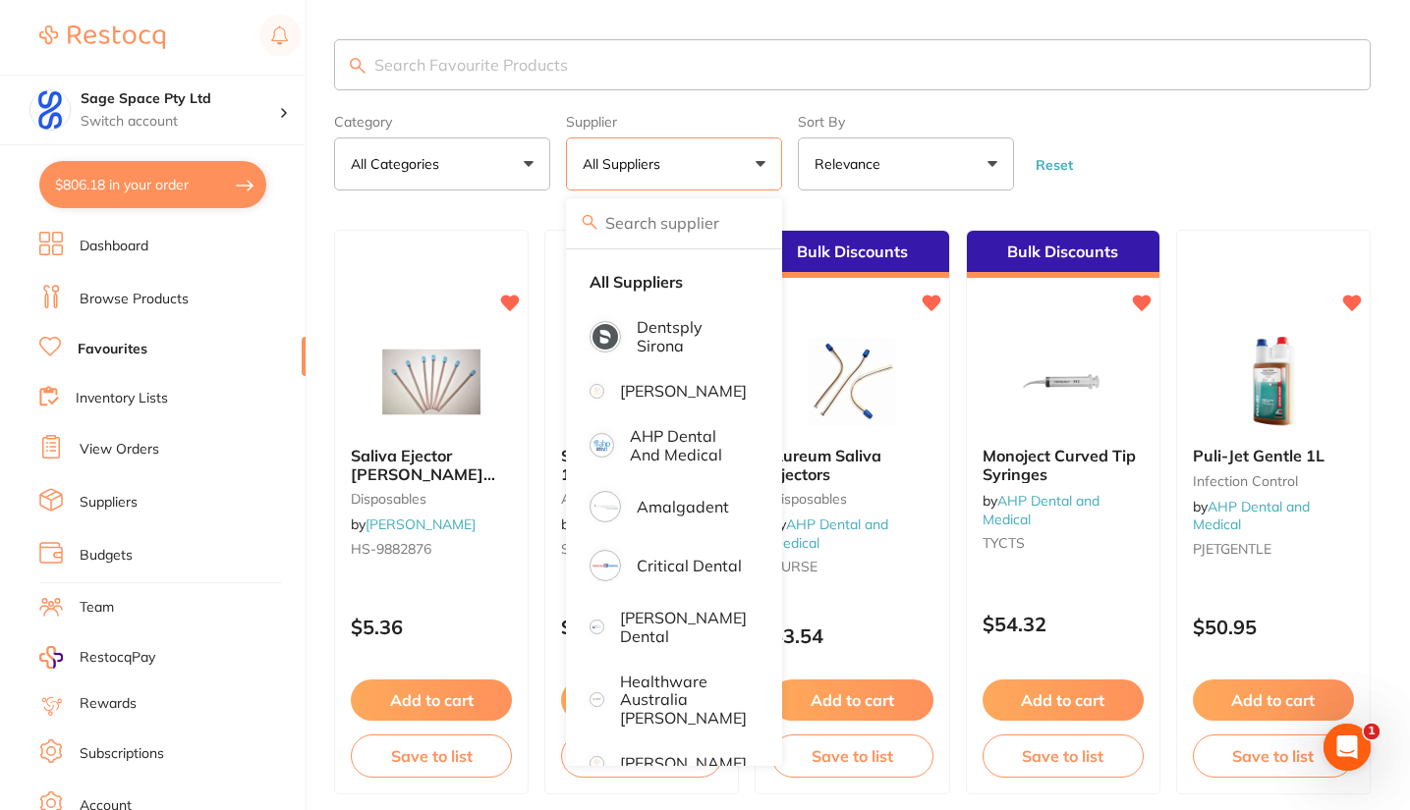
click at [933, 171] on button "Relevance" at bounding box center [906, 164] width 216 height 53
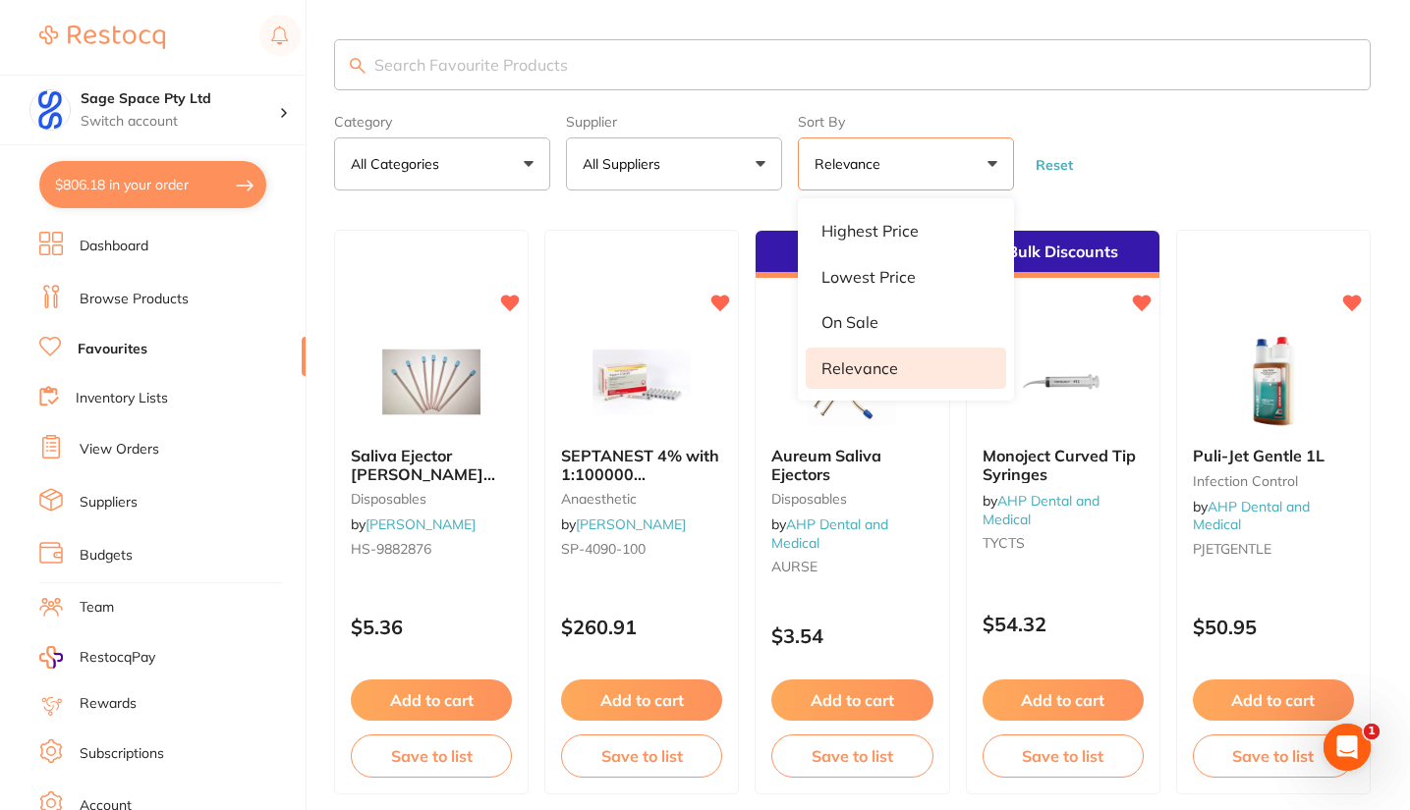
click at [691, 169] on button "All Suppliers" at bounding box center [674, 164] width 216 height 53
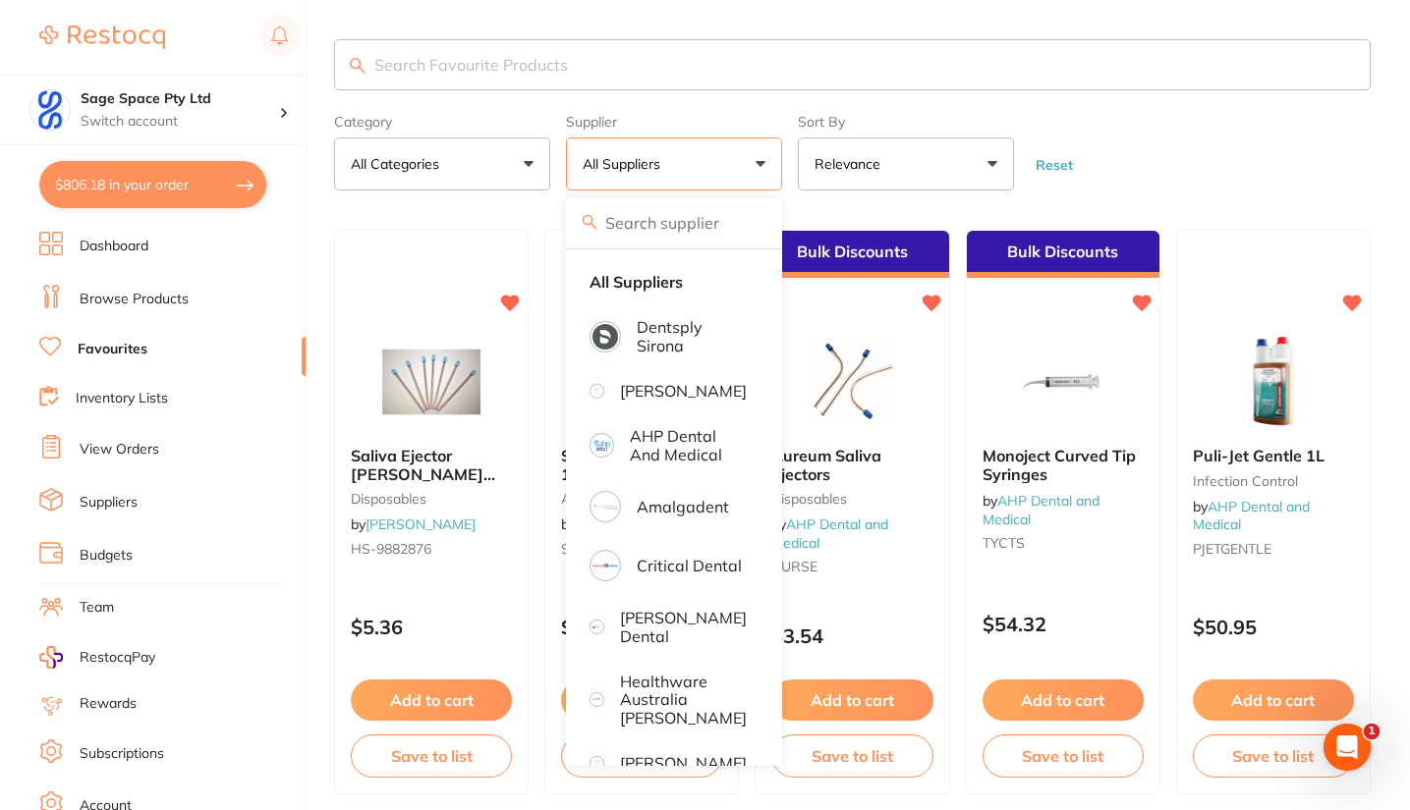
click at [670, 754] on p "[PERSON_NAME]" at bounding box center [683, 763] width 127 height 18
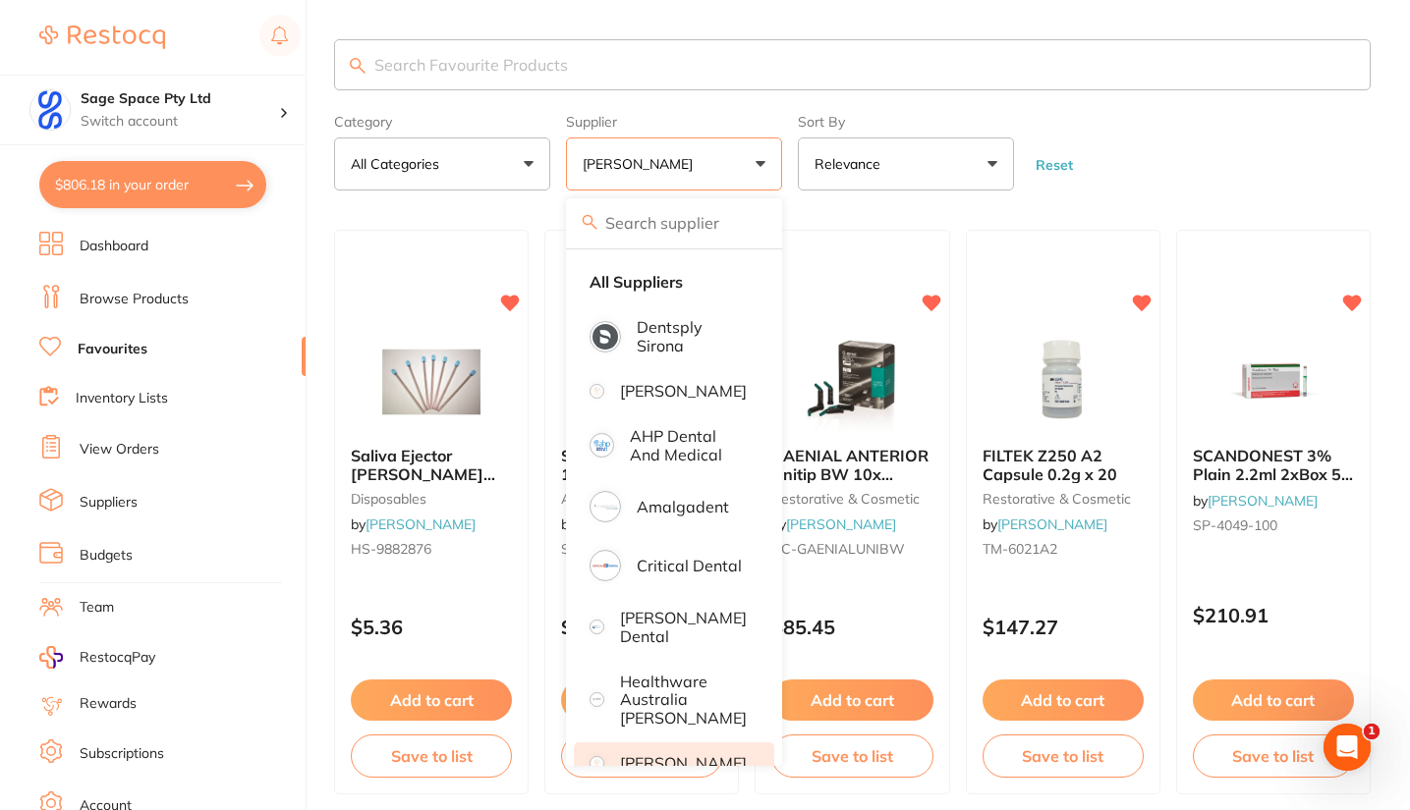
click at [1137, 141] on form "Category All Categories All Categories anaesthetic crown & bridge disposables e…" at bounding box center [852, 148] width 1036 height 84
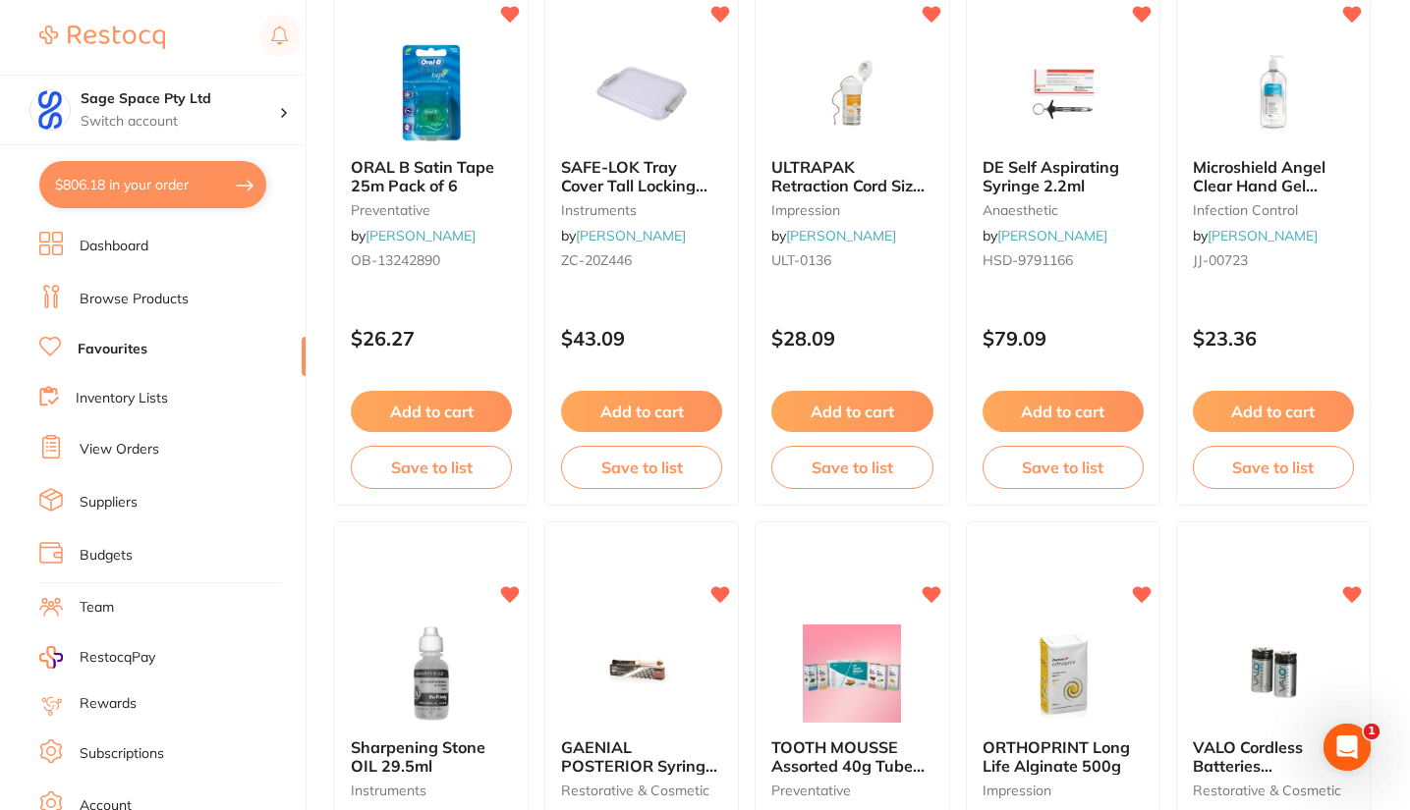
scroll to position [897, 0]
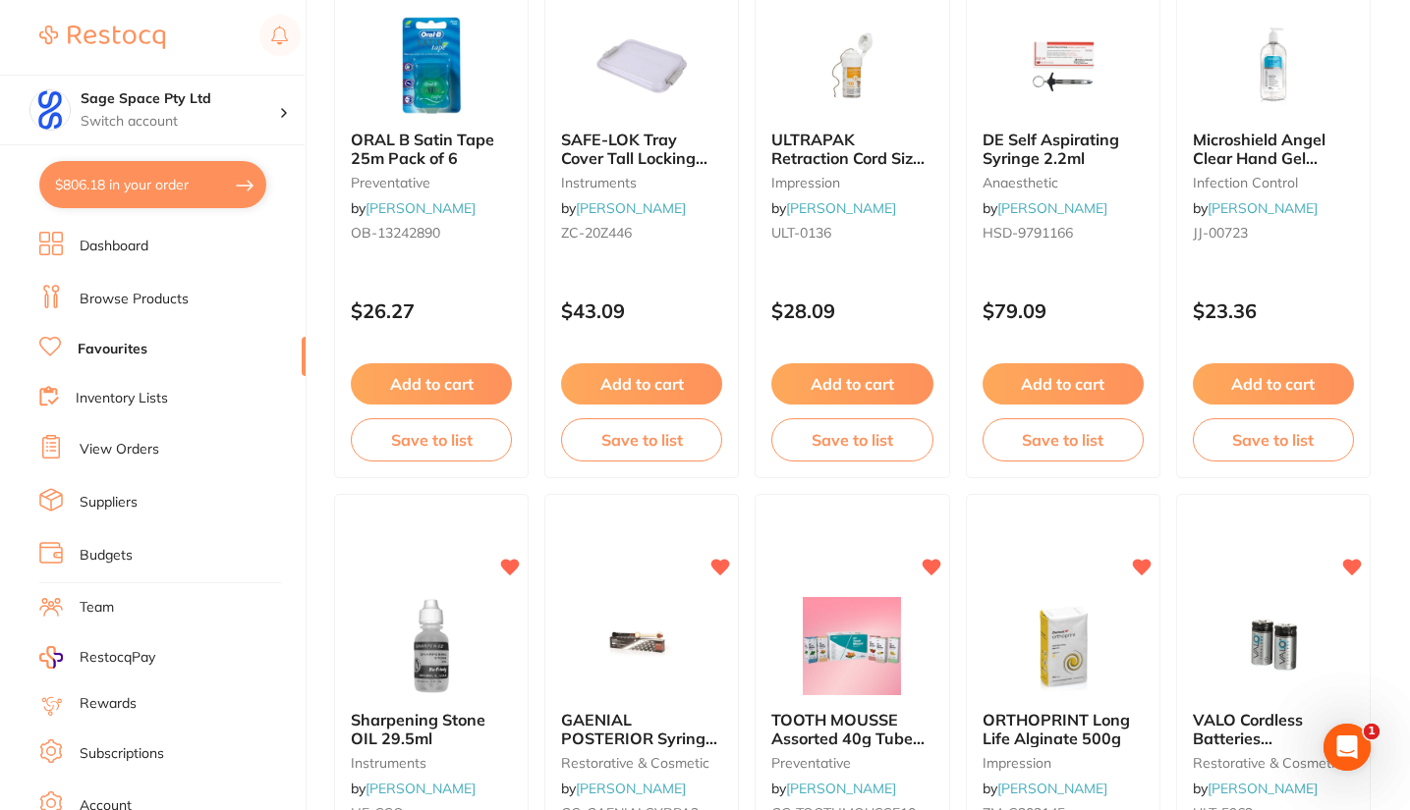
click at [1234, 381] on button "Add to cart" at bounding box center [1273, 383] width 161 height 41
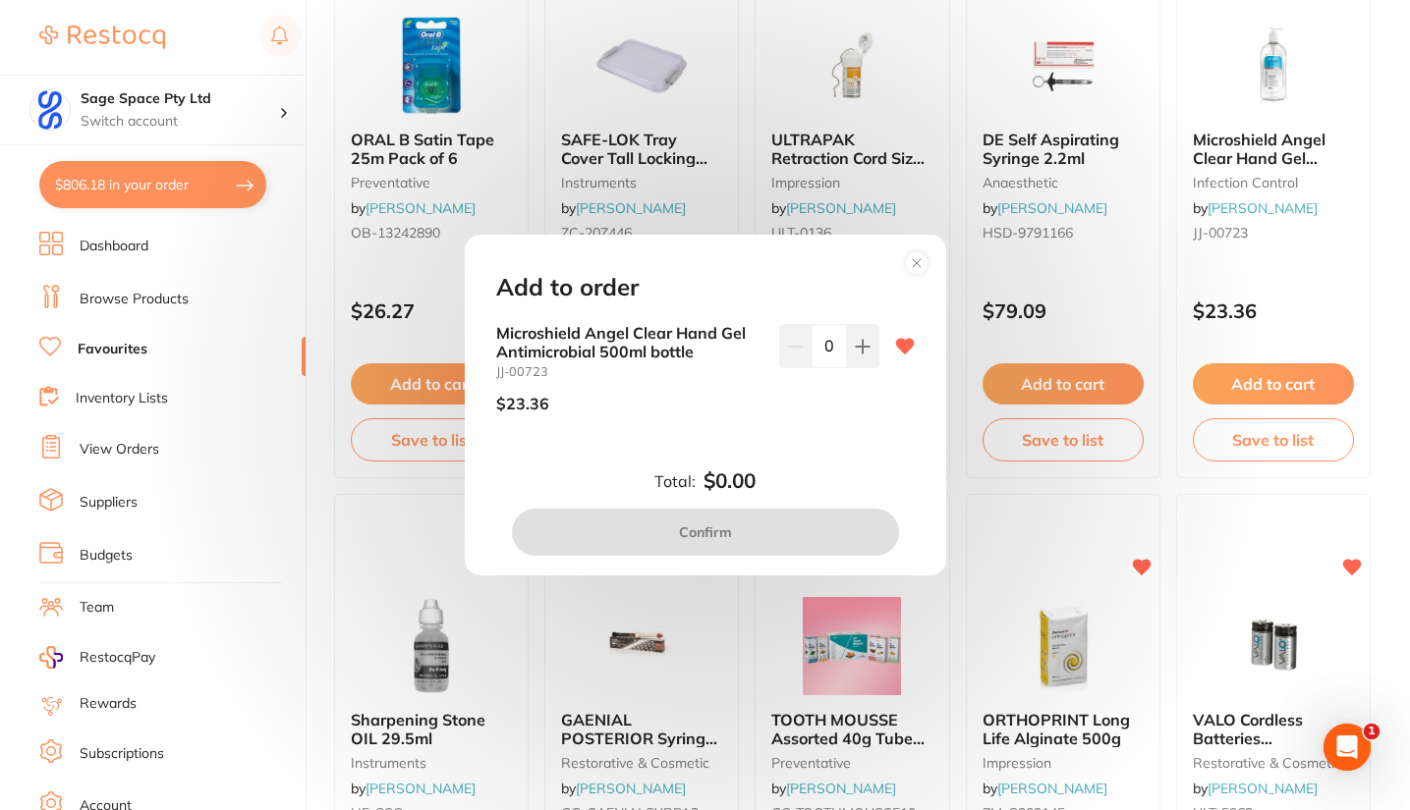
click at [861, 351] on icon at bounding box center [863, 347] width 16 height 16
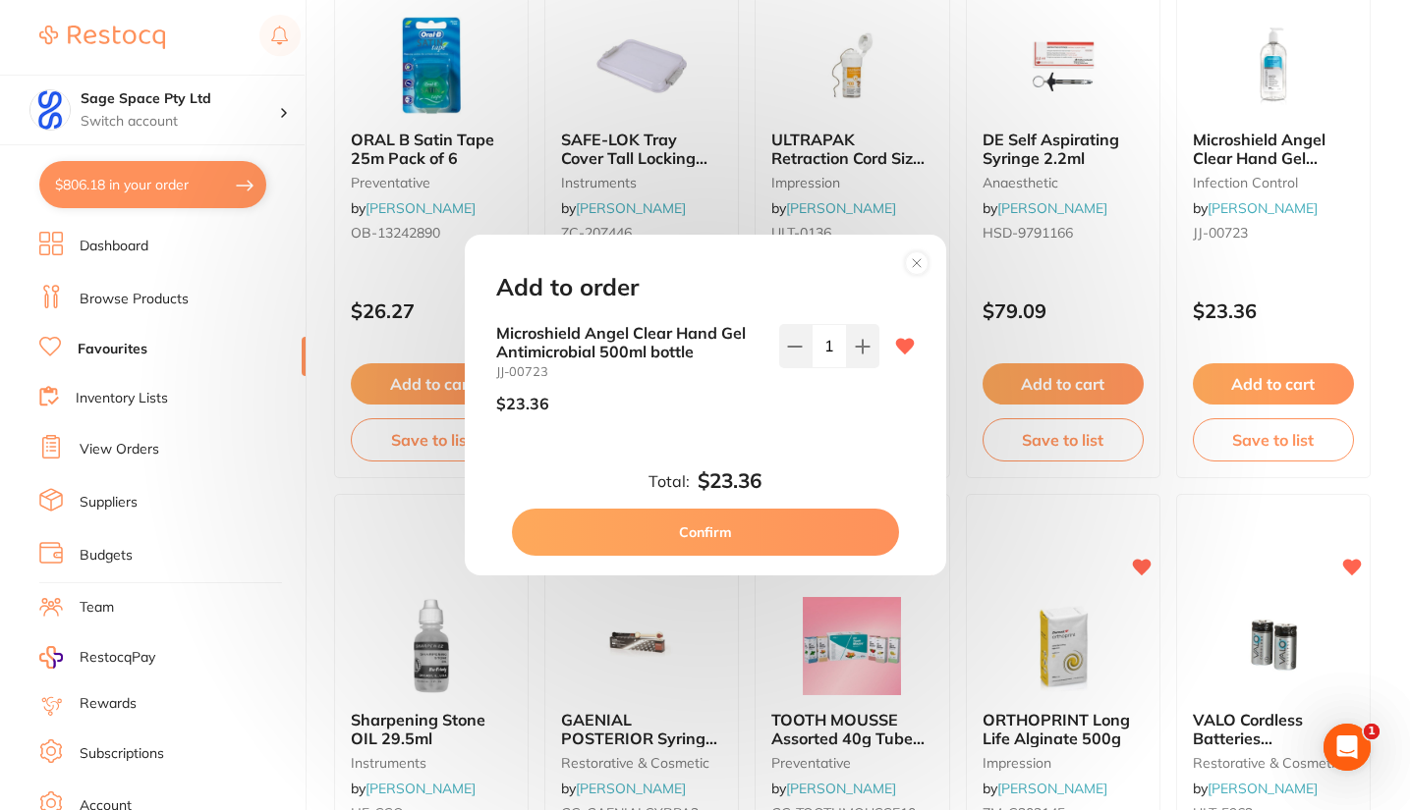
click at [856, 344] on icon at bounding box center [863, 347] width 16 height 16
type input "2"
click at [753, 530] on button "Confirm" at bounding box center [705, 532] width 387 height 47
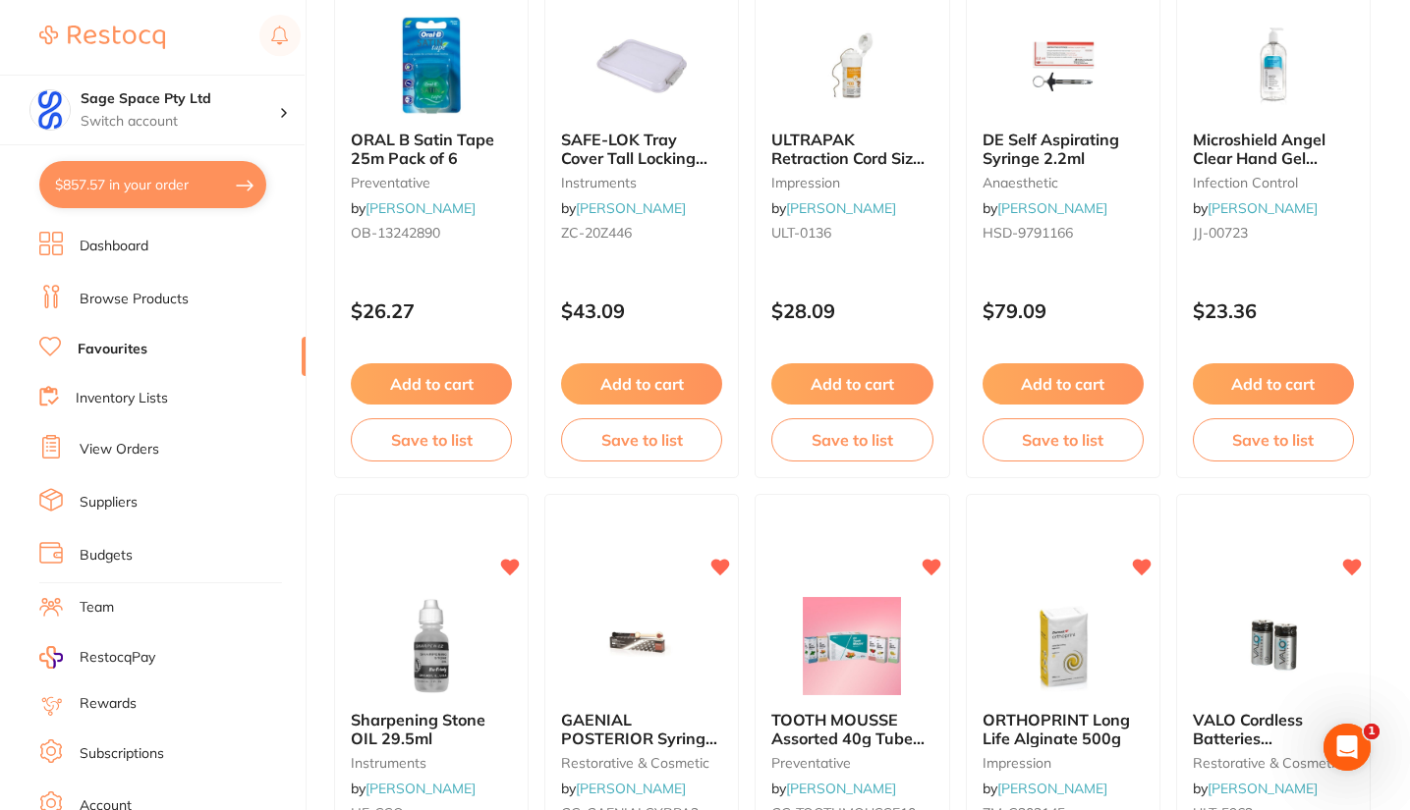
checkbox input "false"
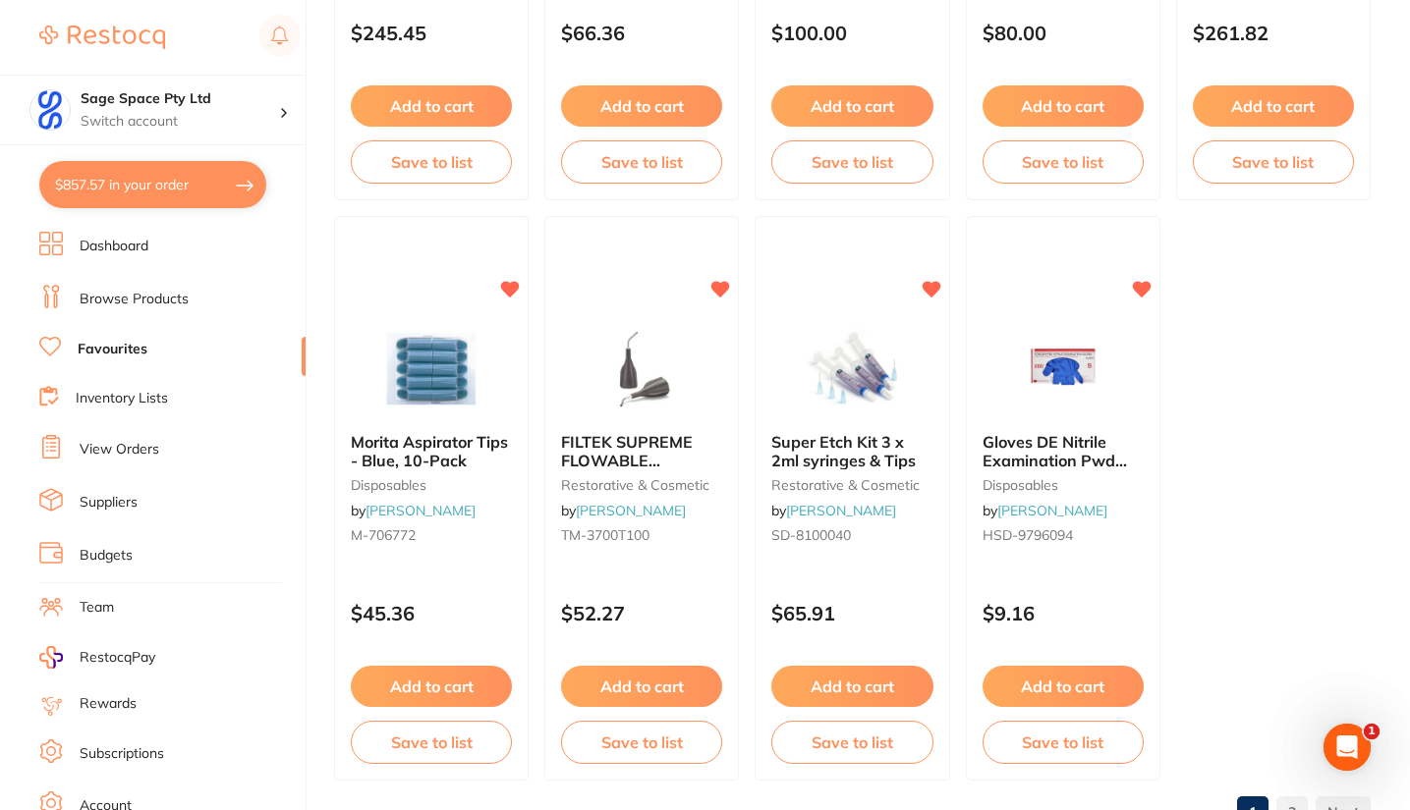
scroll to position [5892, 0]
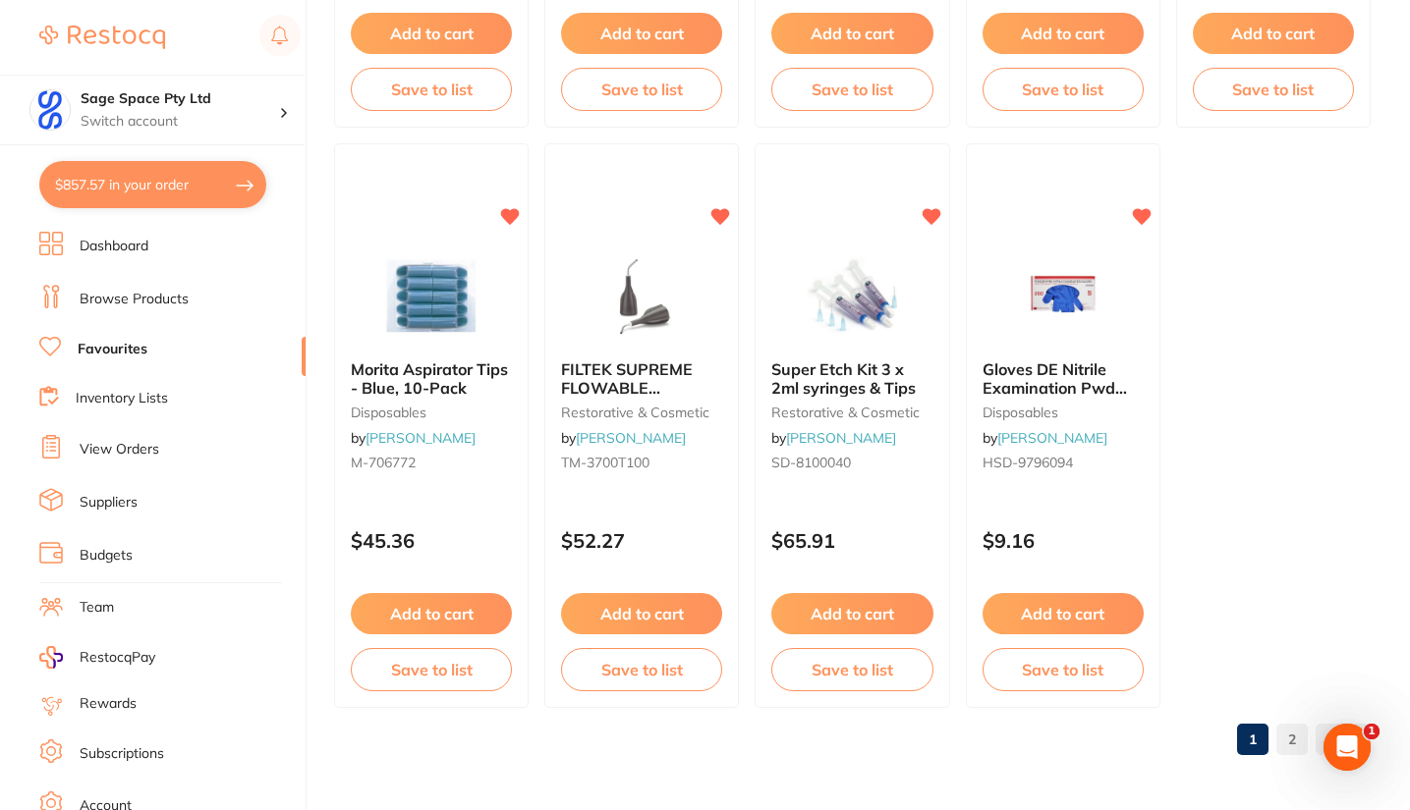
click at [1295, 738] on link "2" at bounding box center [1291, 739] width 31 height 39
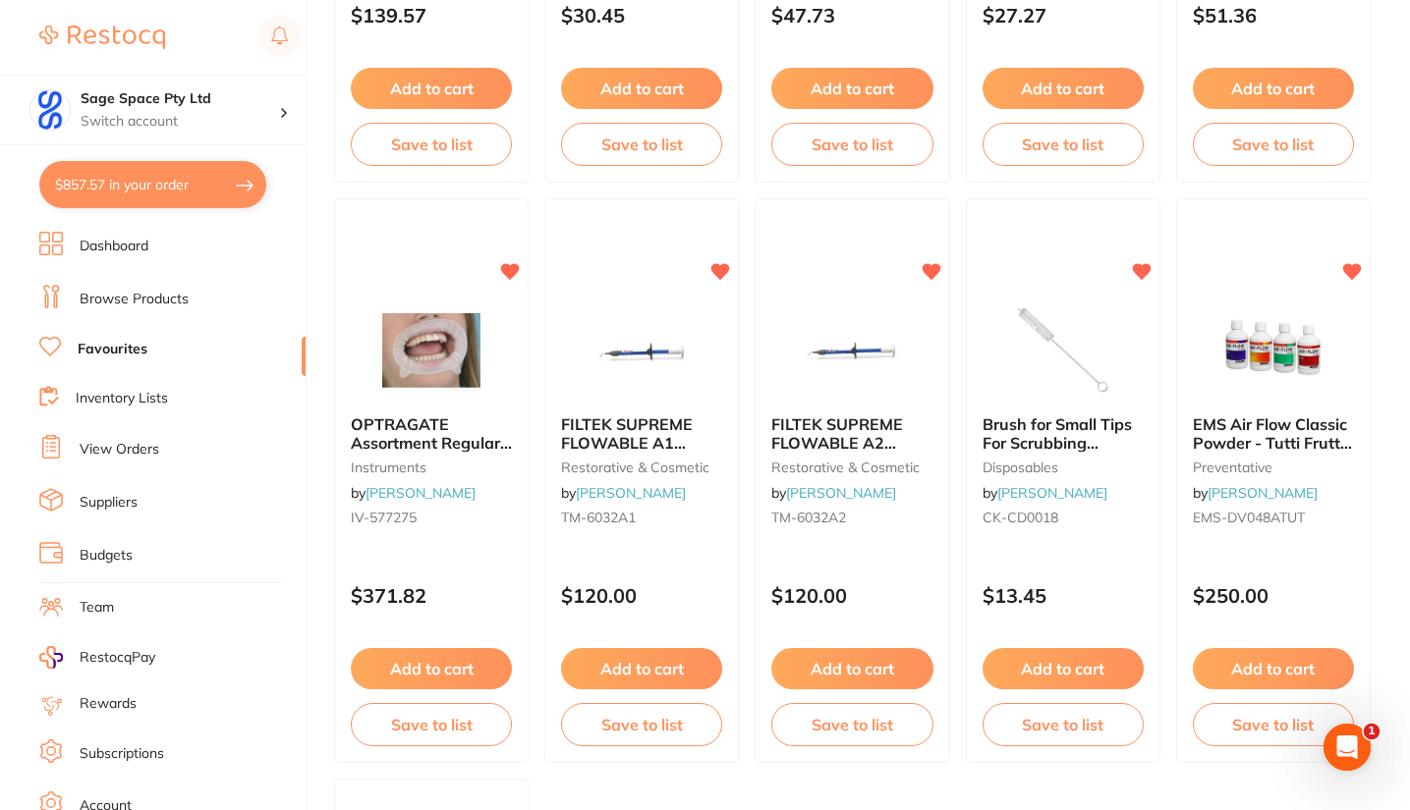
scroll to position [614, 0]
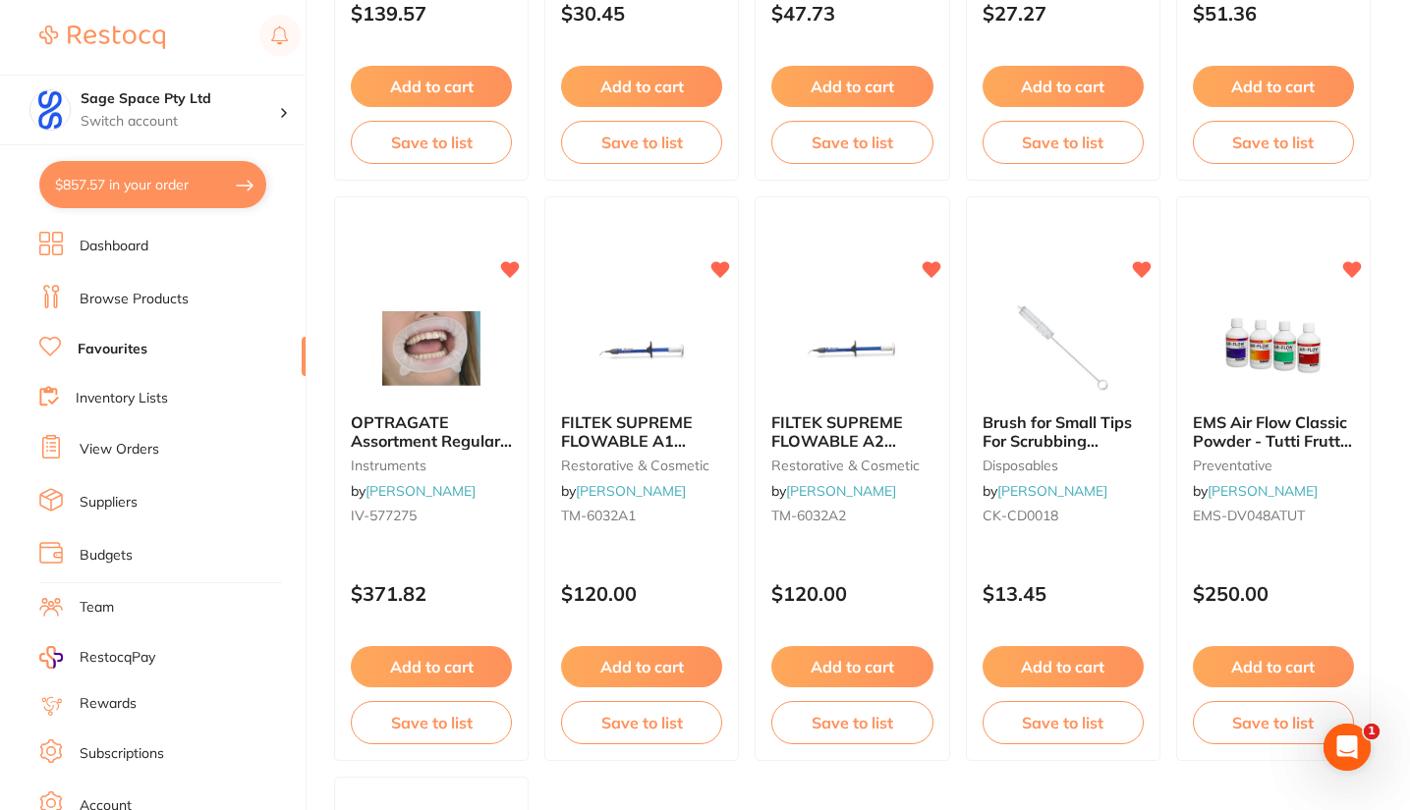
click at [875, 662] on button "Add to cart" at bounding box center [851, 666] width 161 height 41
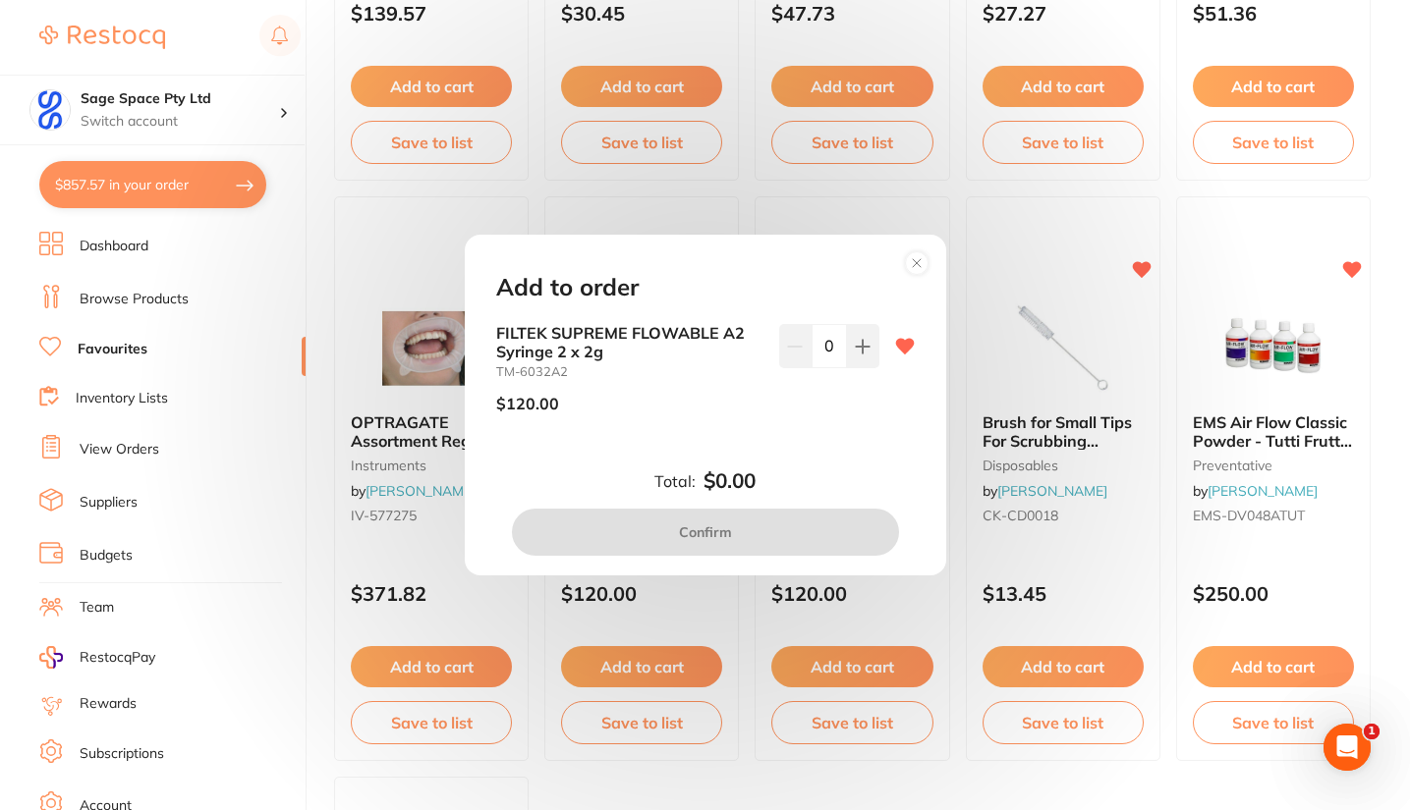
scroll to position [0, 0]
click at [855, 343] on icon at bounding box center [863, 347] width 16 height 16
type input "1"
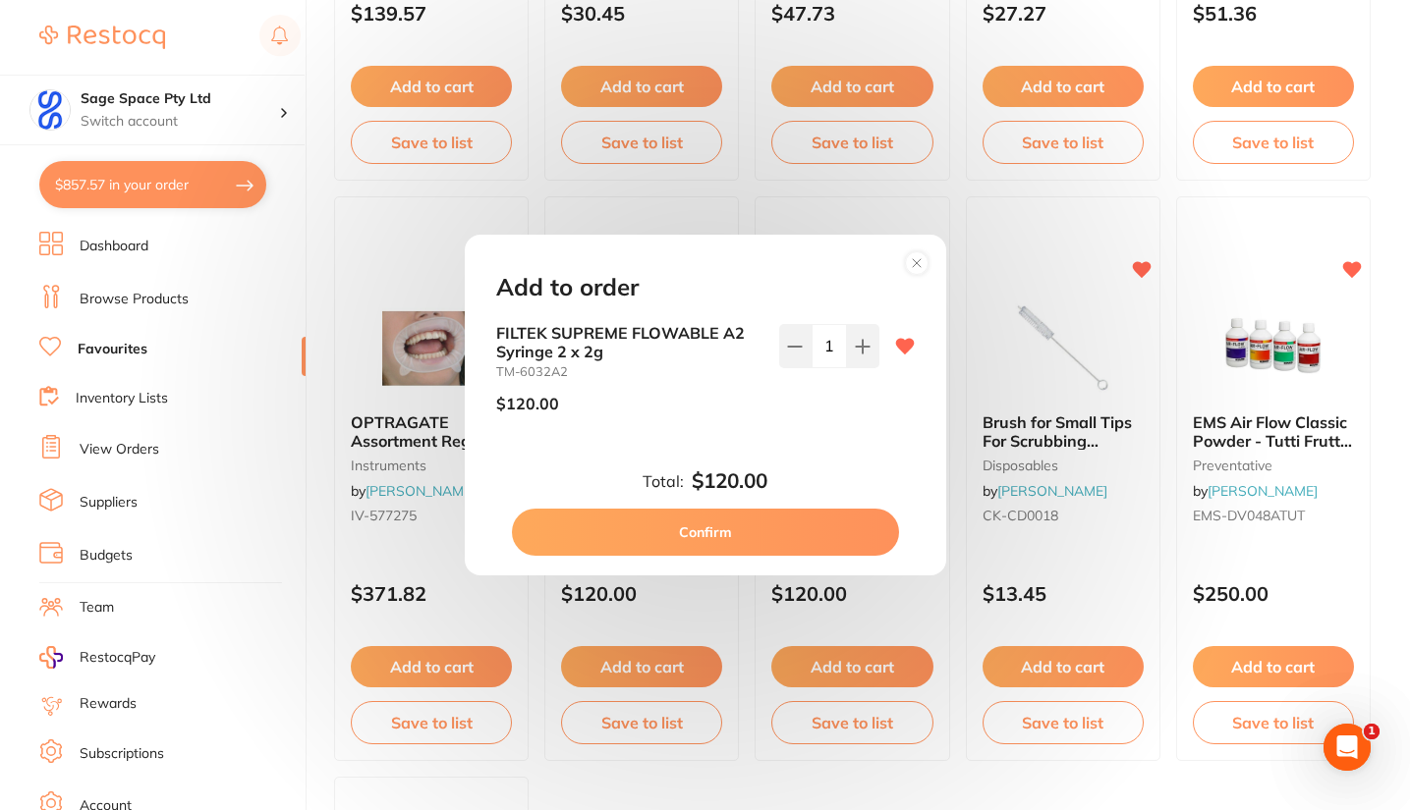
click at [774, 534] on button "Confirm" at bounding box center [705, 532] width 387 height 47
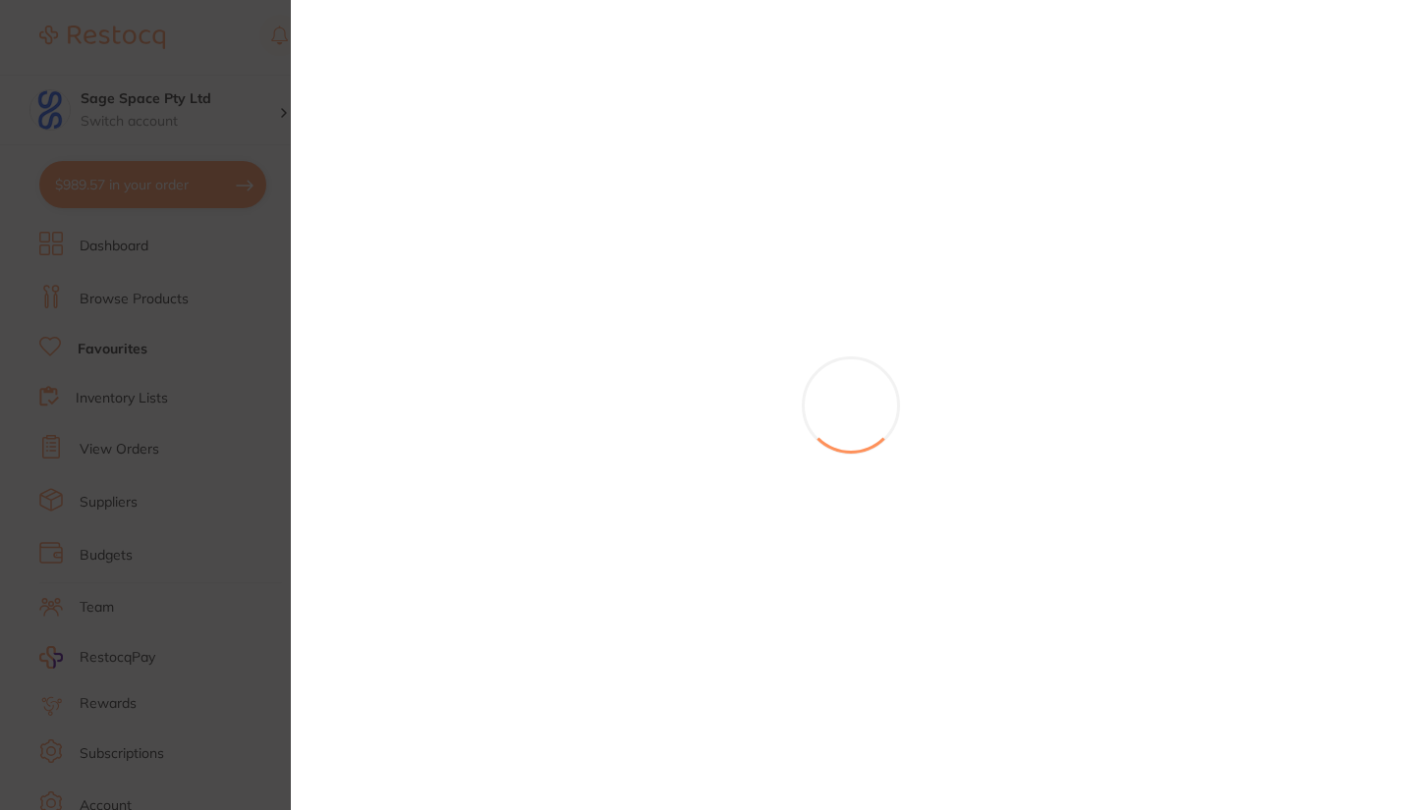
click at [707, 528] on section at bounding box center [705, 405] width 1410 height 810
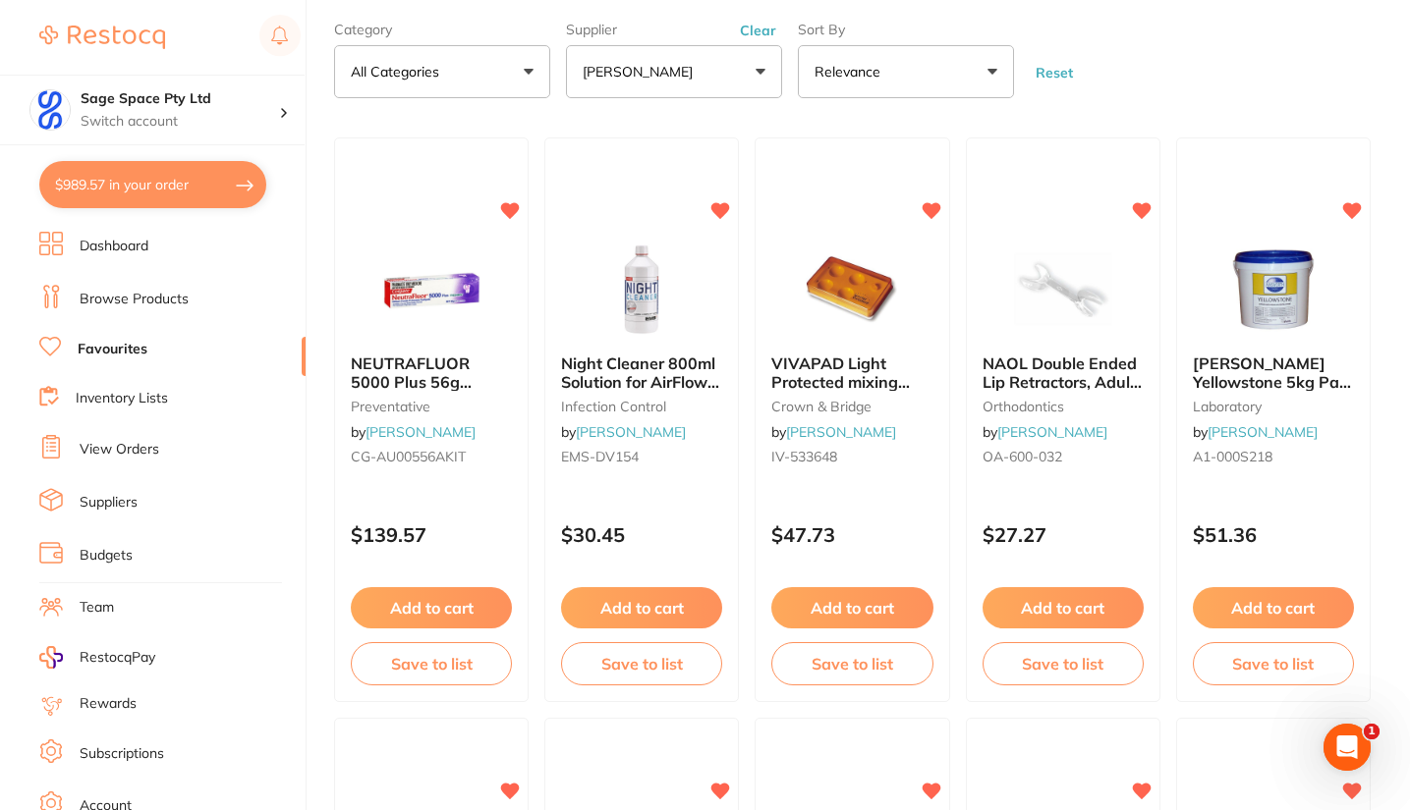
scroll to position [83, 0]
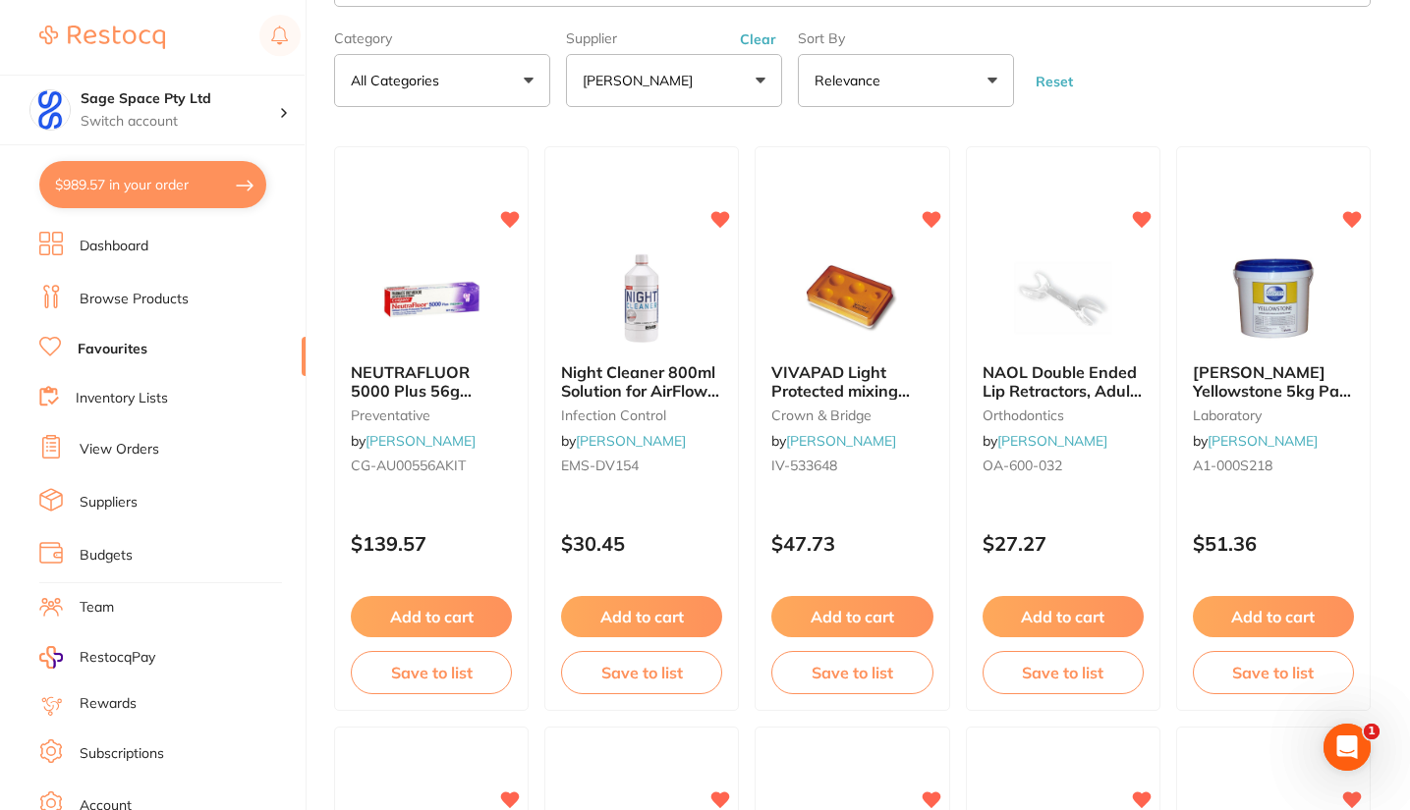
click at [685, 84] on p "[PERSON_NAME]" at bounding box center [641, 81] width 118 height 20
type input "in"
click at [646, 262] on p "Independent Dental" at bounding box center [690, 253] width 113 height 36
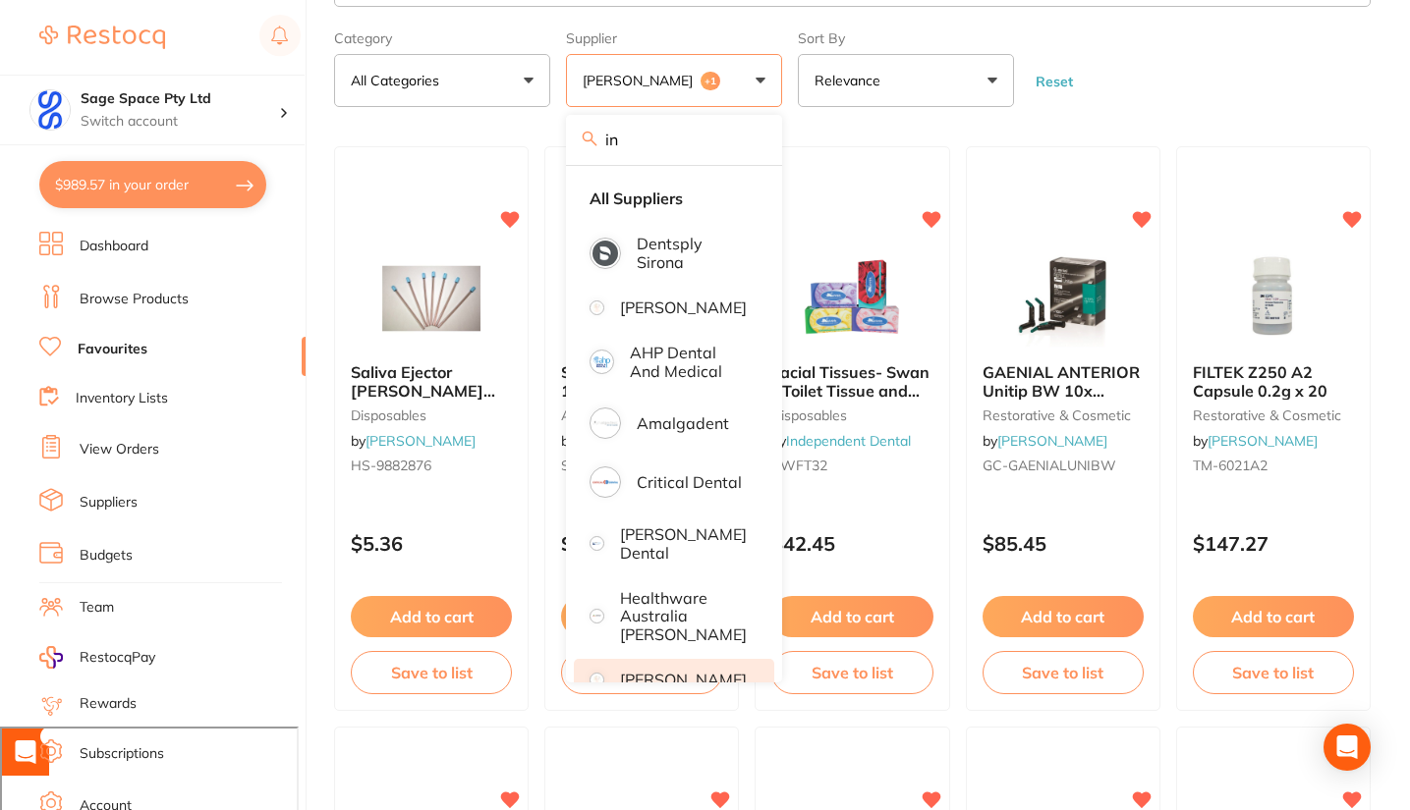
click at [753, 81] on button "[PERSON_NAME] +1" at bounding box center [674, 80] width 216 height 53
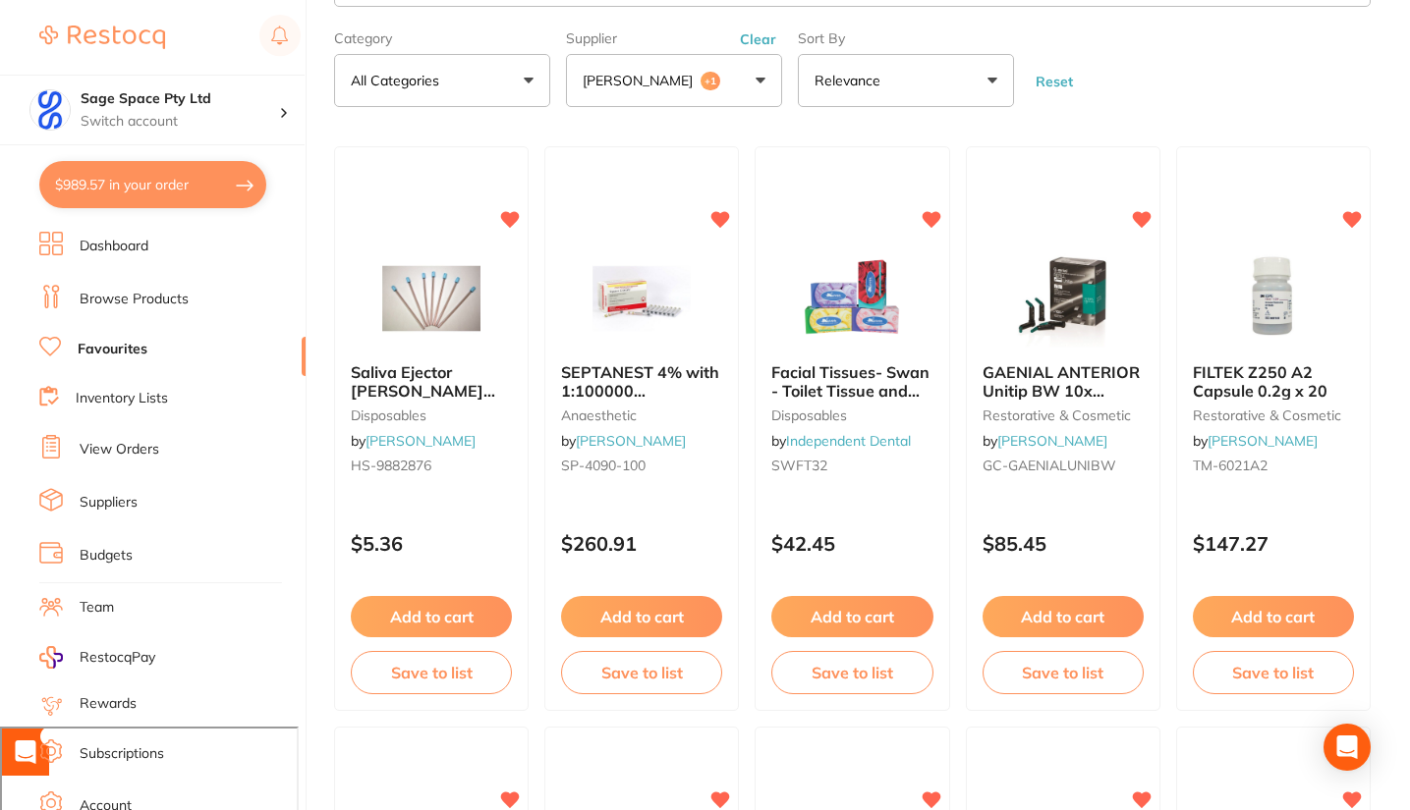
click at [762, 40] on button "Clear" at bounding box center [758, 39] width 48 height 18
click at [761, 39] on label "Supplier" at bounding box center [674, 38] width 216 height 16
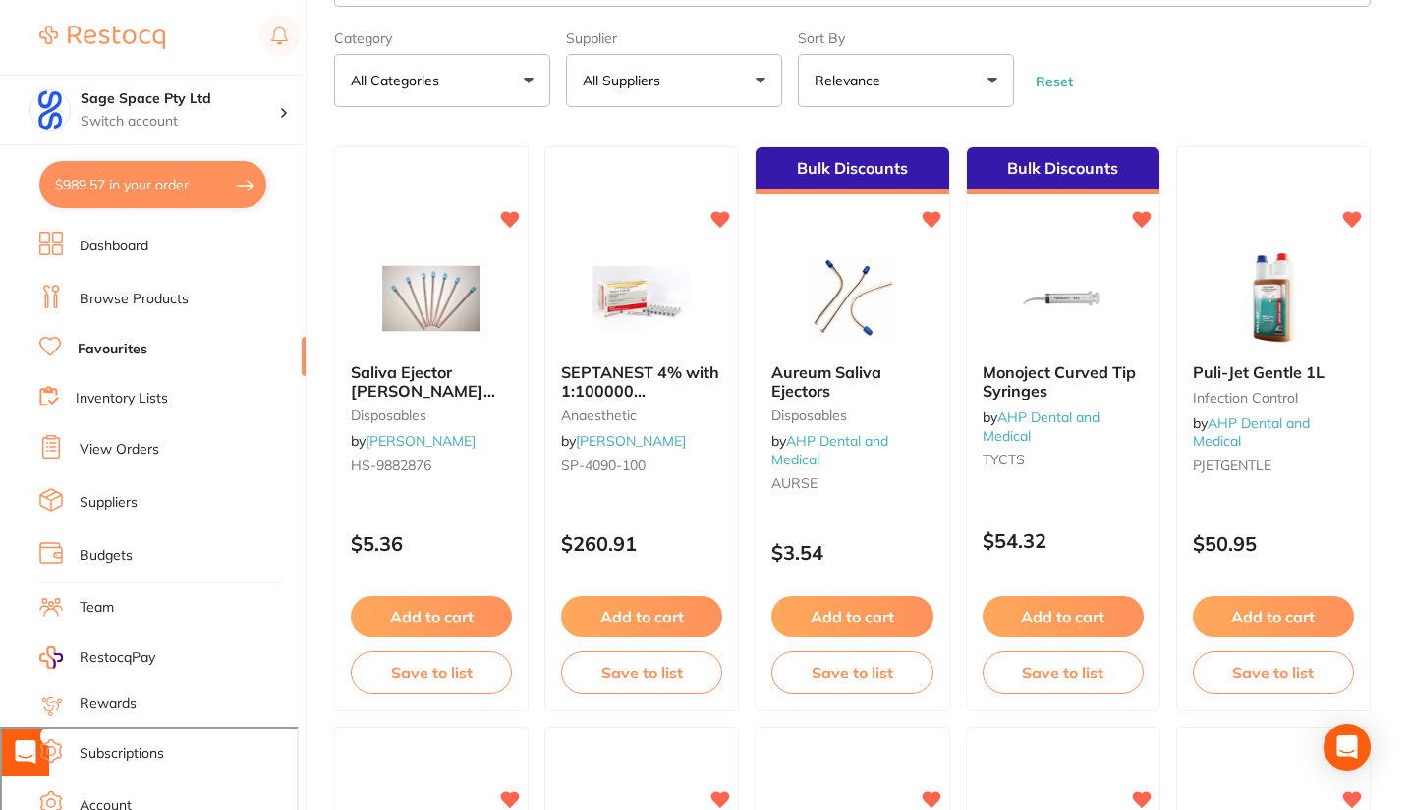
click at [761, 39] on label "Supplier" at bounding box center [674, 38] width 216 height 16
click at [736, 84] on button "All Suppliers" at bounding box center [674, 80] width 216 height 53
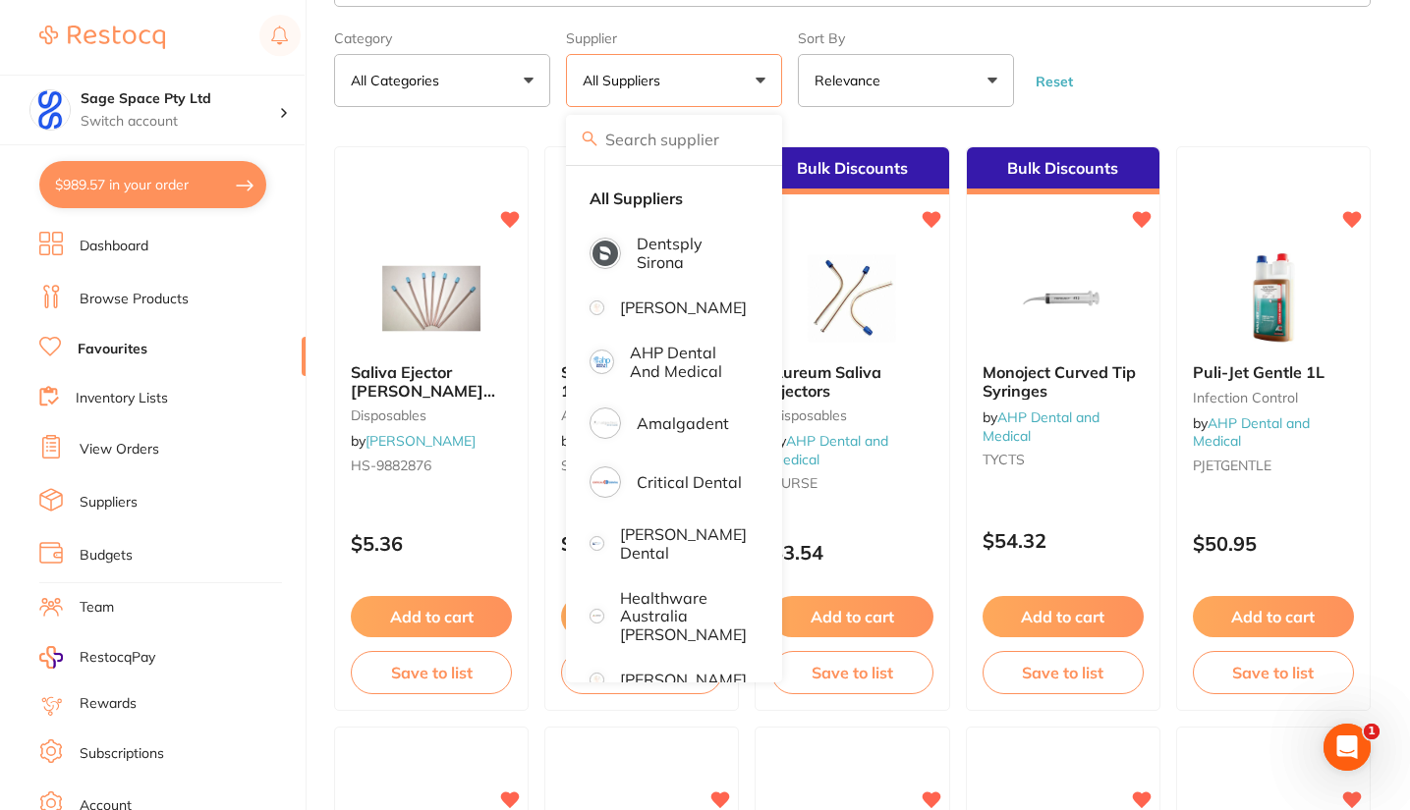
scroll to position [0, 0]
click at [634, 138] on input "search" at bounding box center [674, 139] width 216 height 49
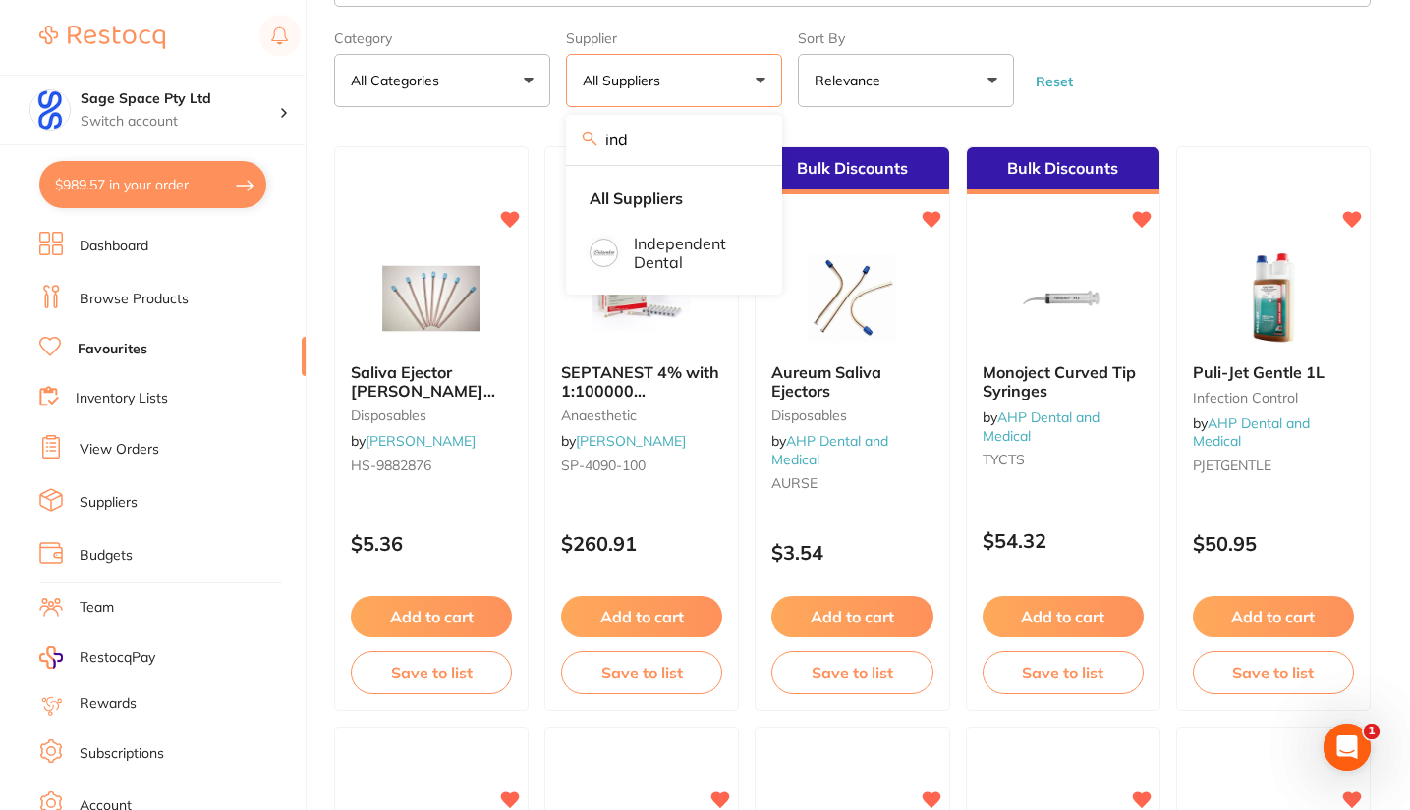
type input "ind"
click at [659, 250] on p "Independent Dental" at bounding box center [690, 253] width 113 height 36
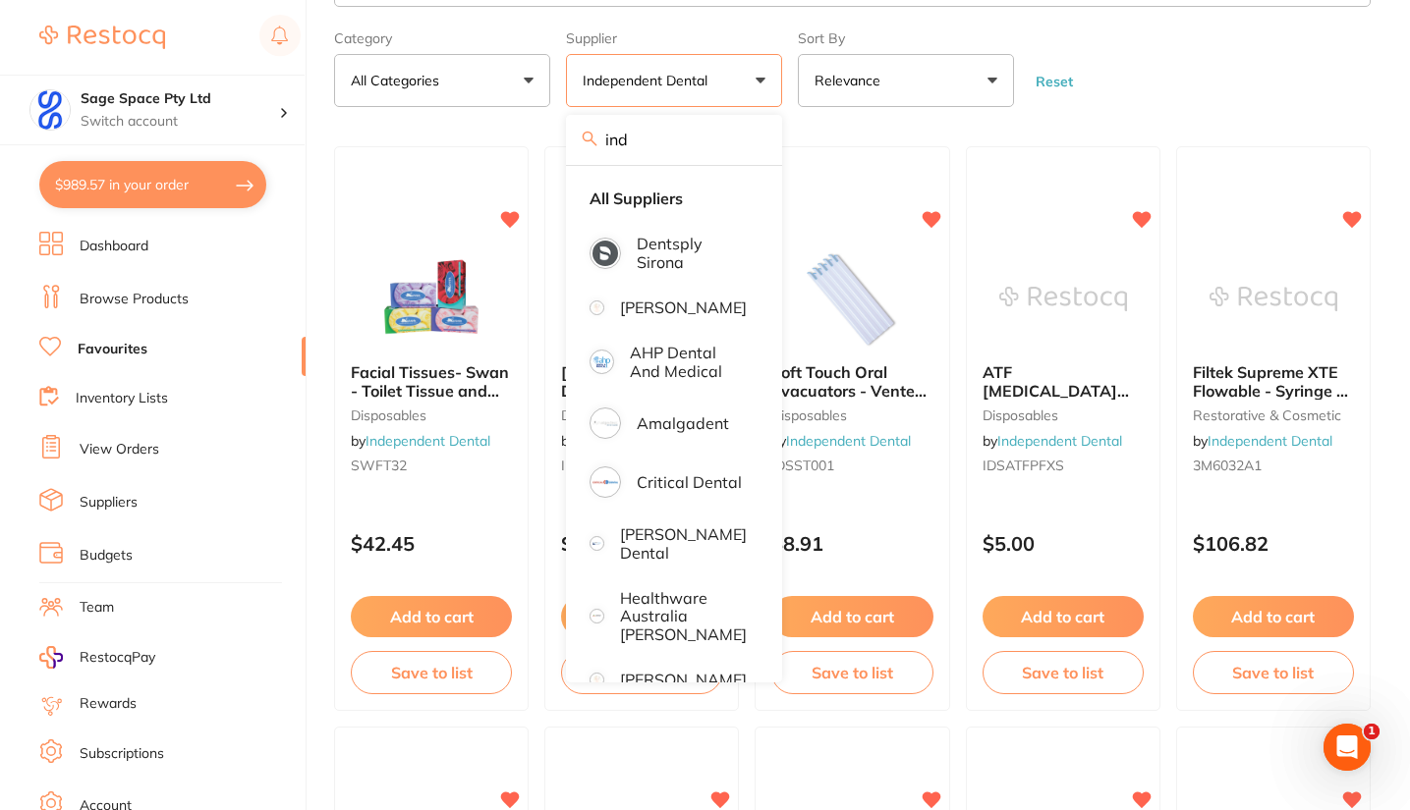
click at [1096, 79] on form "Category All Categories All Categories burs disposables impression infection co…" at bounding box center [852, 65] width 1036 height 84
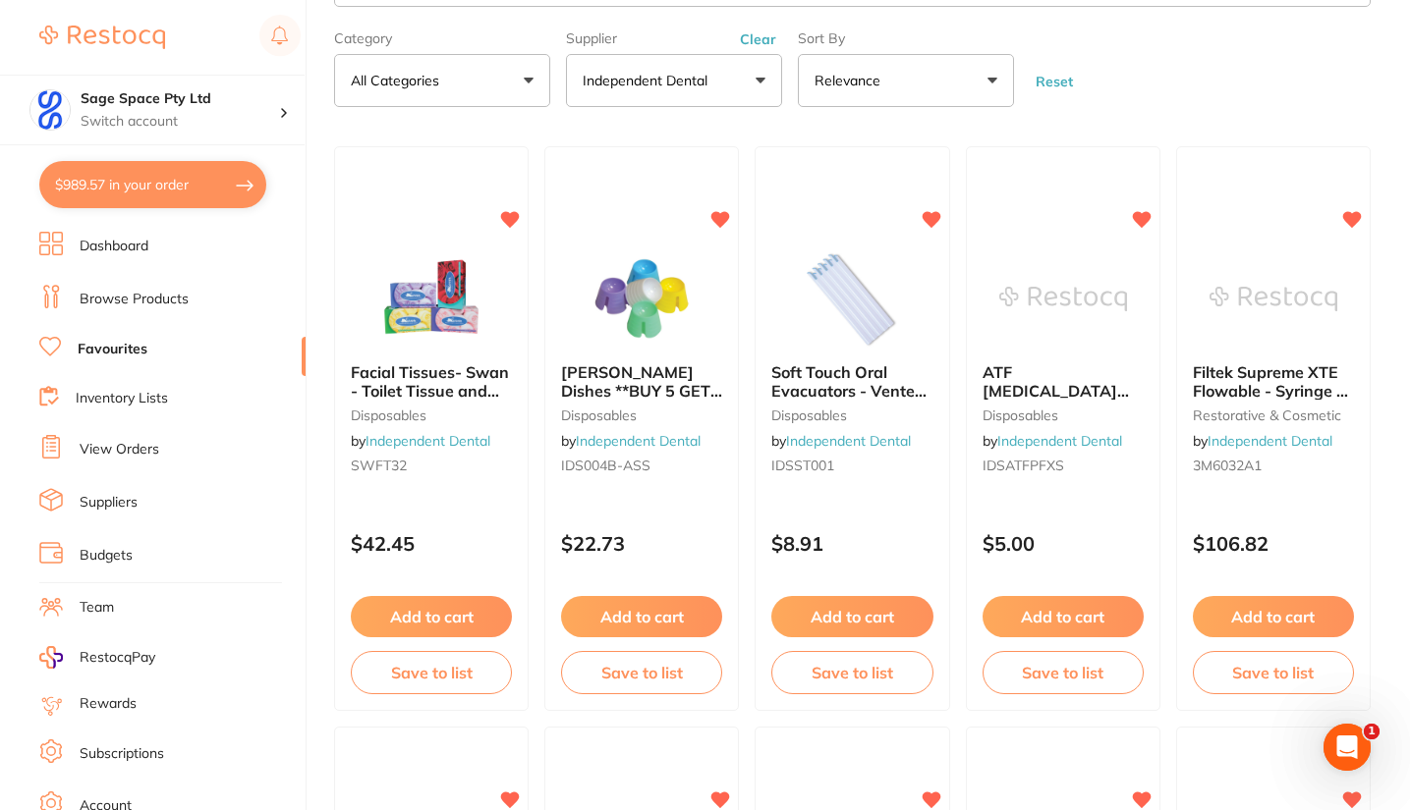
click at [1284, 299] on img at bounding box center [1273, 299] width 128 height 98
click at [1409, 174] on section at bounding box center [705, 405] width 1410 height 810
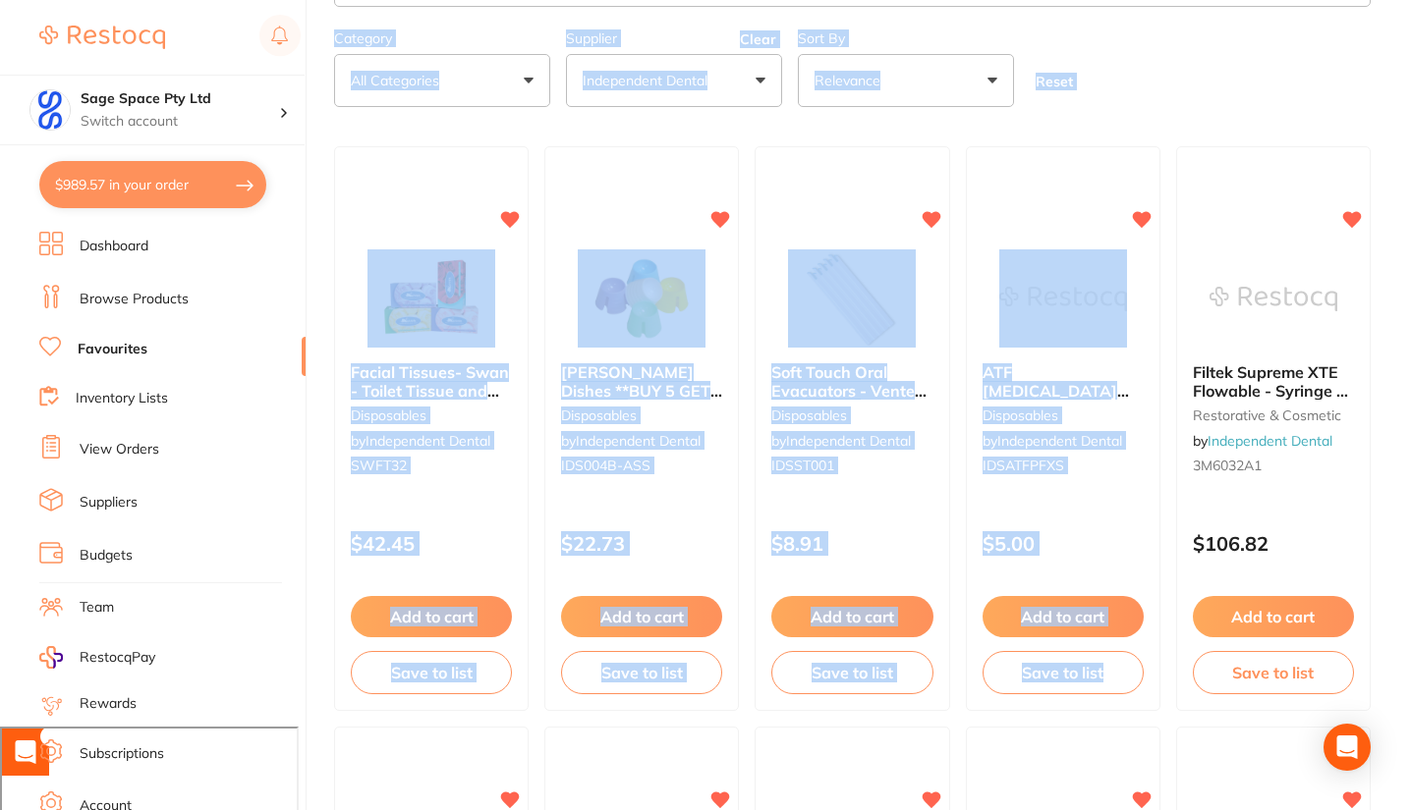
drag, startPoint x: 1408, startPoint y: 129, endPoint x: 1414, endPoint y: 185, distance: 56.3
click at [1409, 185] on html "$989.57 Sage Space Pty Ltd Switch account Sage Space Pty Ltd $989.57 in your or…" at bounding box center [705, 408] width 1410 height 983
click at [1173, 86] on form "Category All Categories All Categories burs disposables impression infection co…" at bounding box center [852, 65] width 1036 height 84
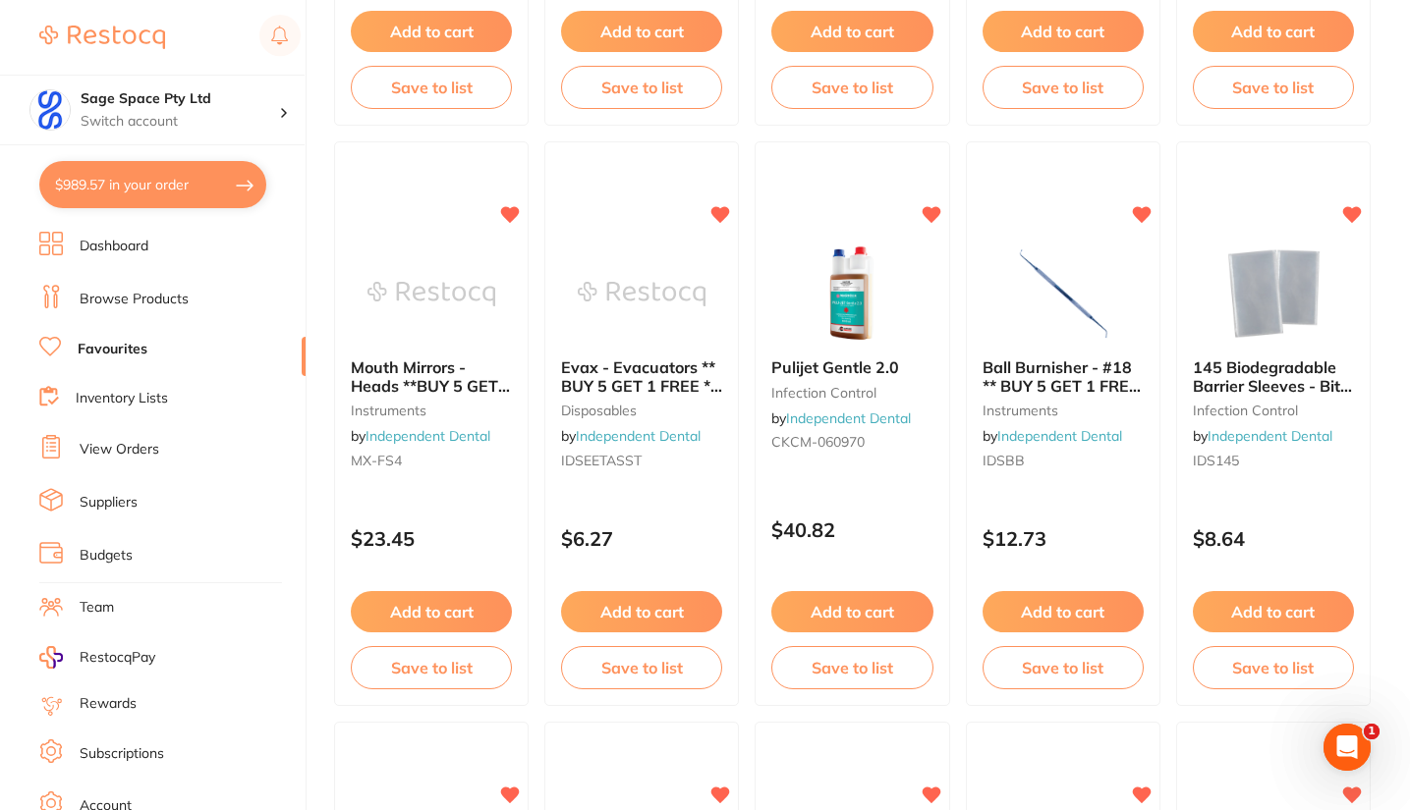
scroll to position [671, 0]
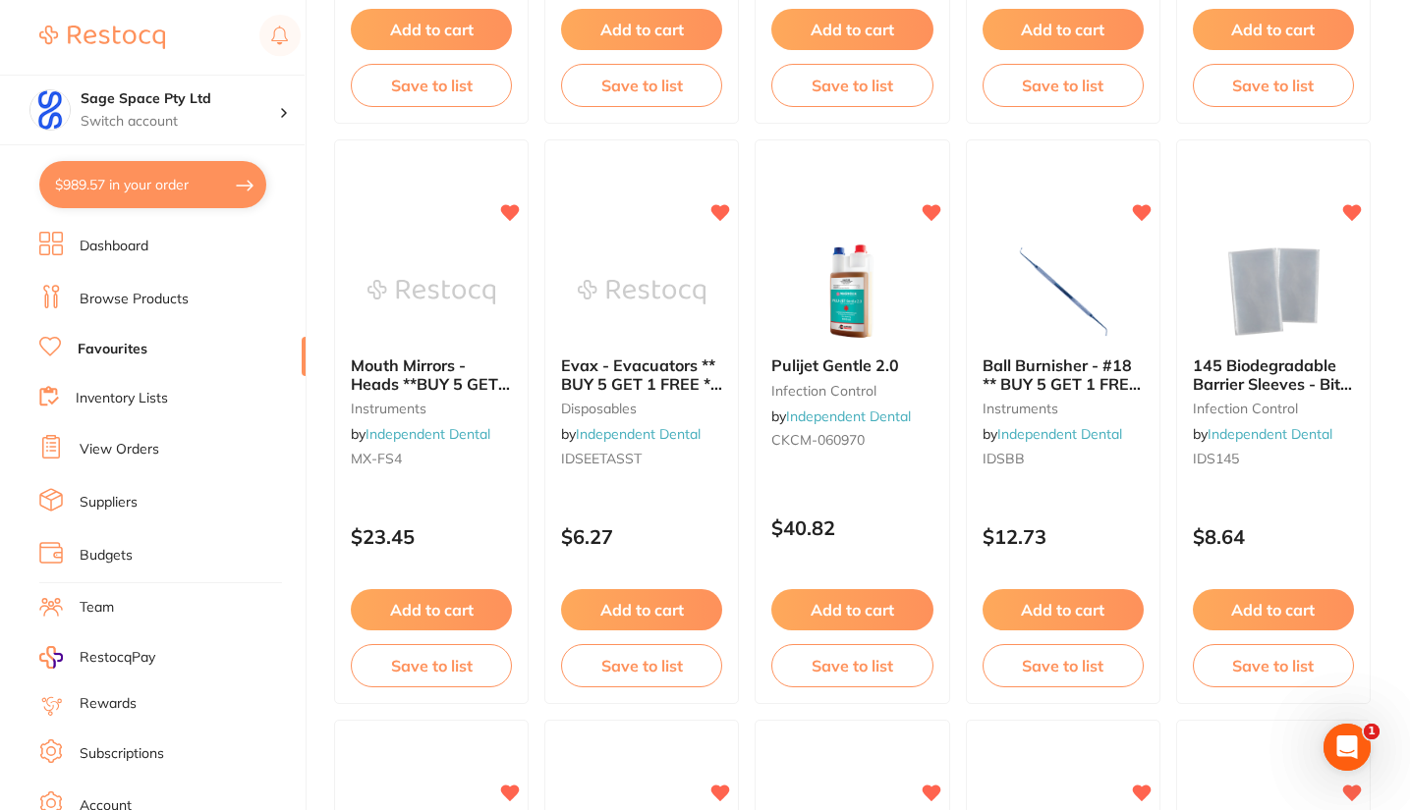
click at [443, 610] on button "Add to cart" at bounding box center [431, 609] width 161 height 41
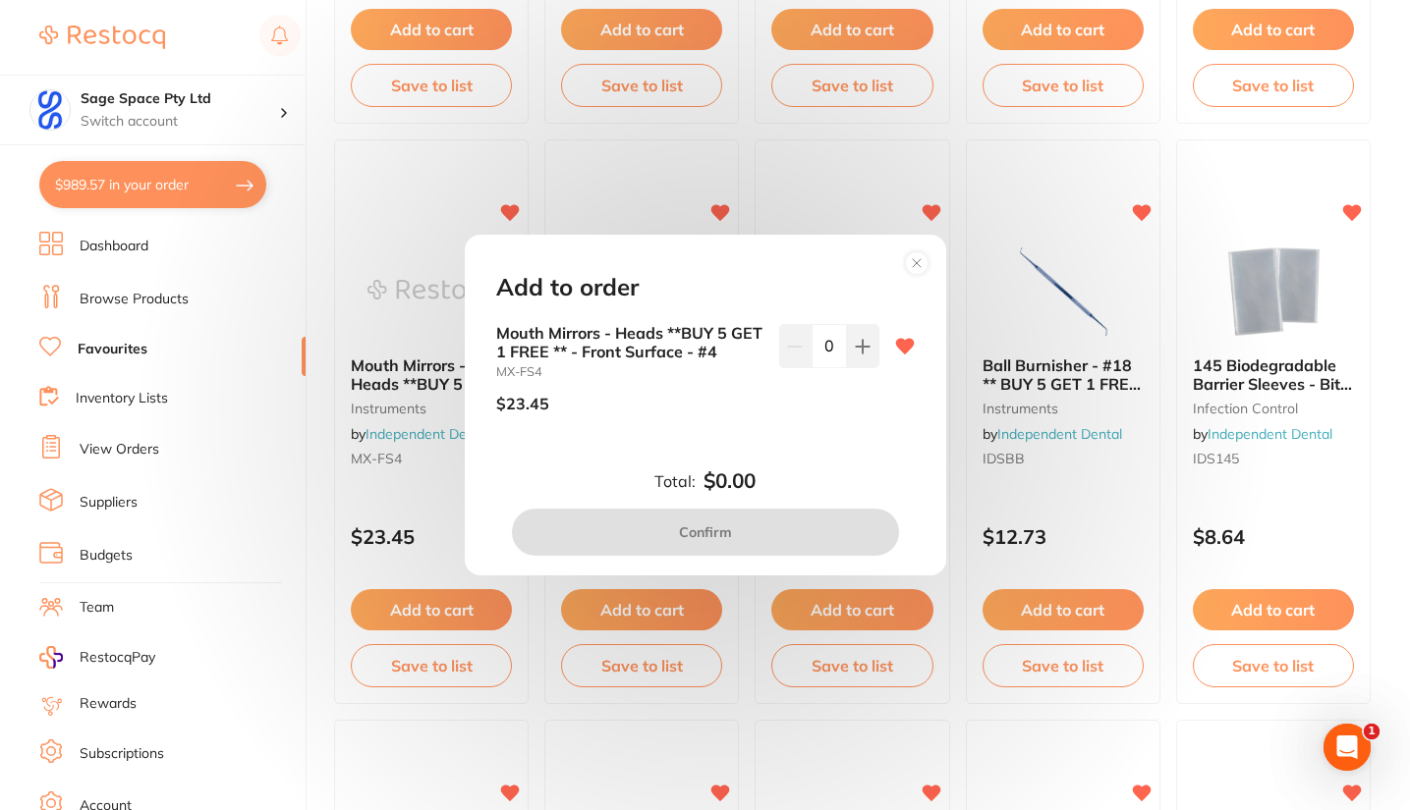
scroll to position [0, 0]
click at [856, 346] on icon at bounding box center [862, 346] width 13 height 13
type input "1"
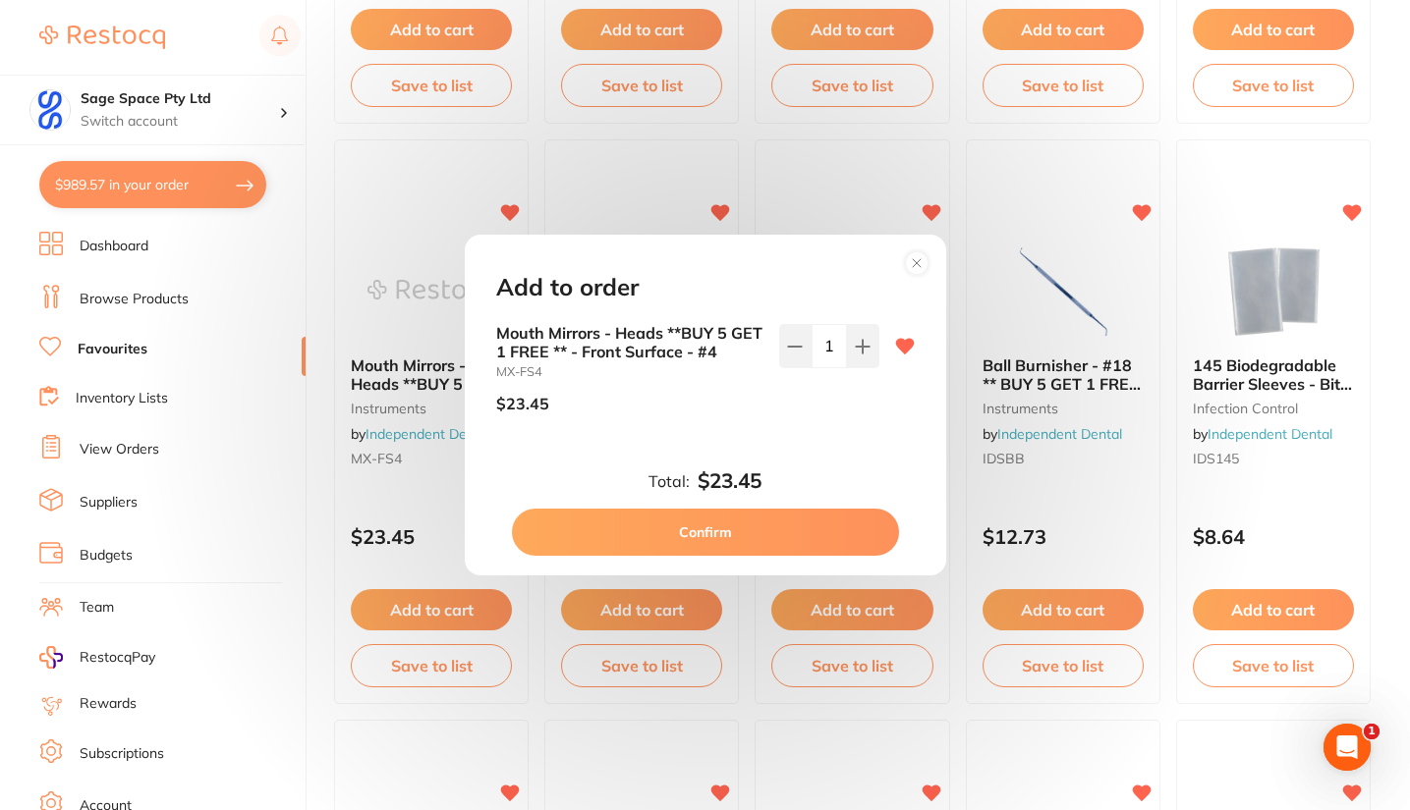
click at [745, 539] on button "Confirm" at bounding box center [705, 532] width 387 height 47
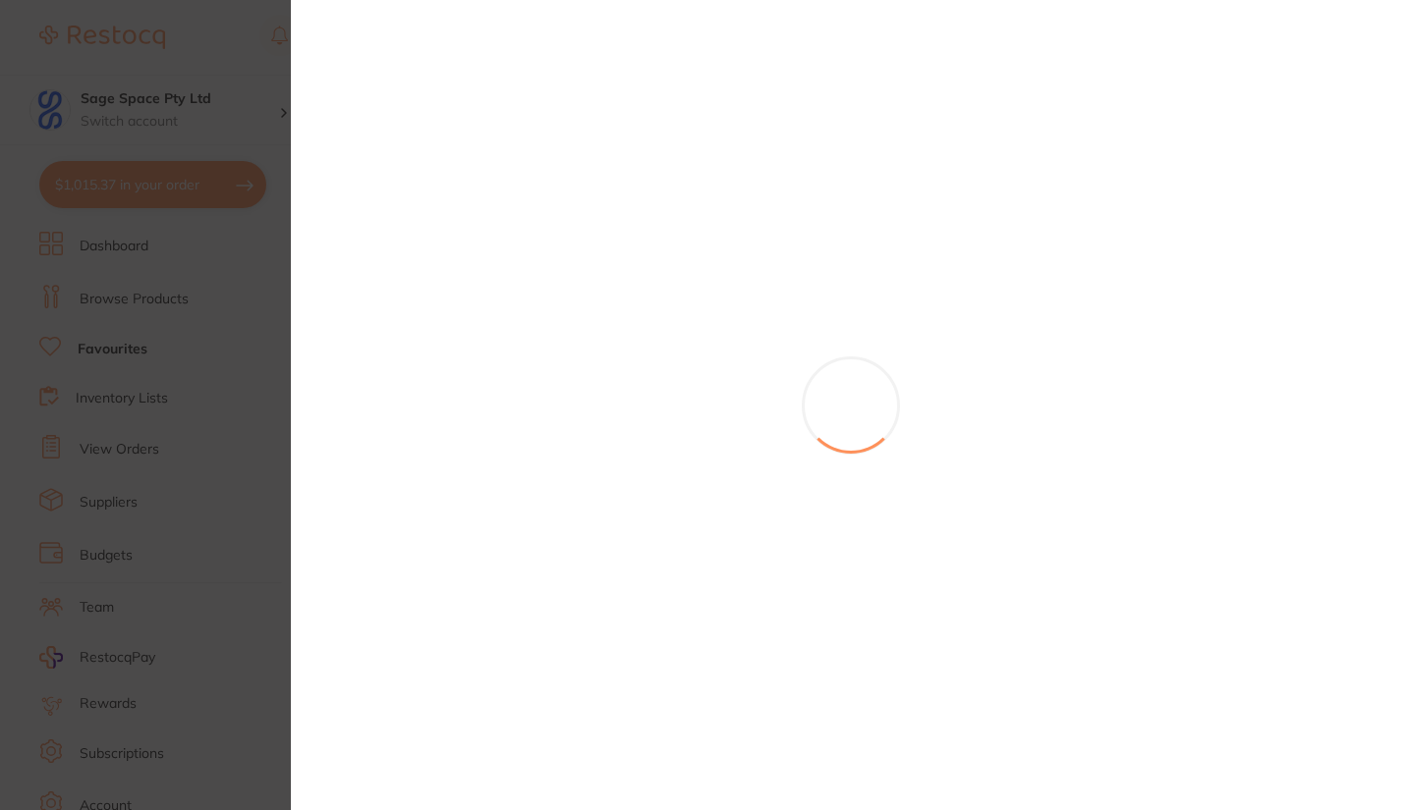
click at [708, 538] on section at bounding box center [705, 405] width 1410 height 810
checkbox input "false"
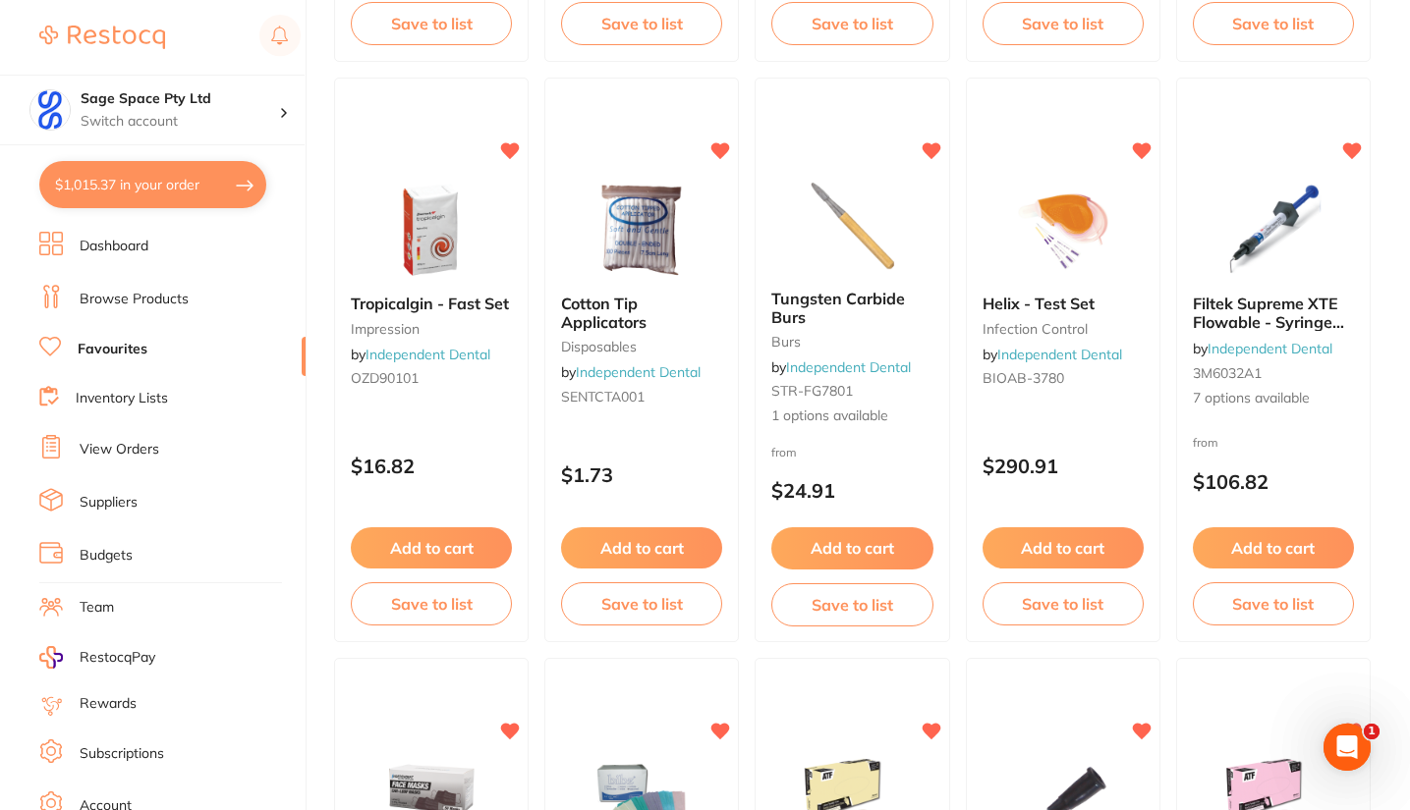
scroll to position [1316, 0]
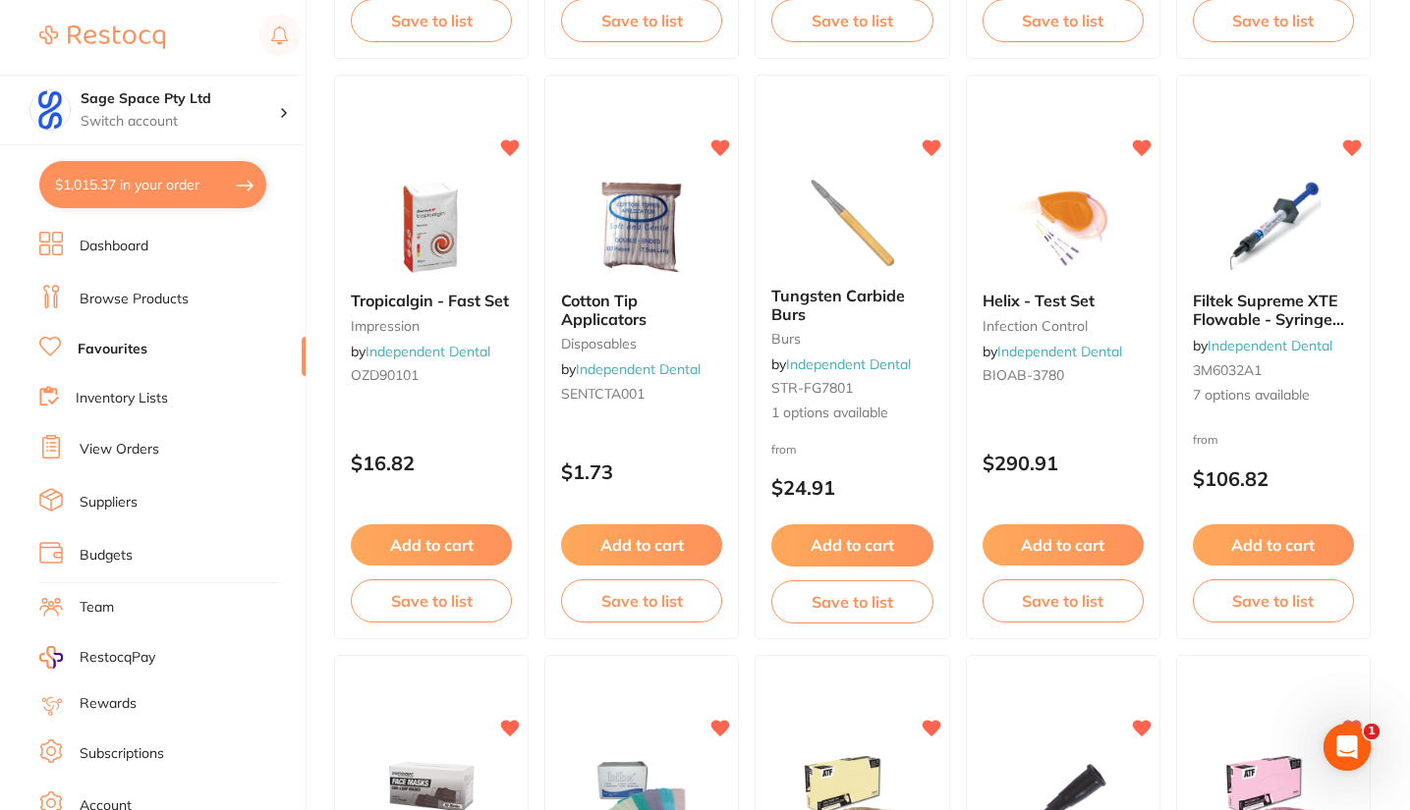
click at [1256, 253] on img at bounding box center [1273, 227] width 128 height 98
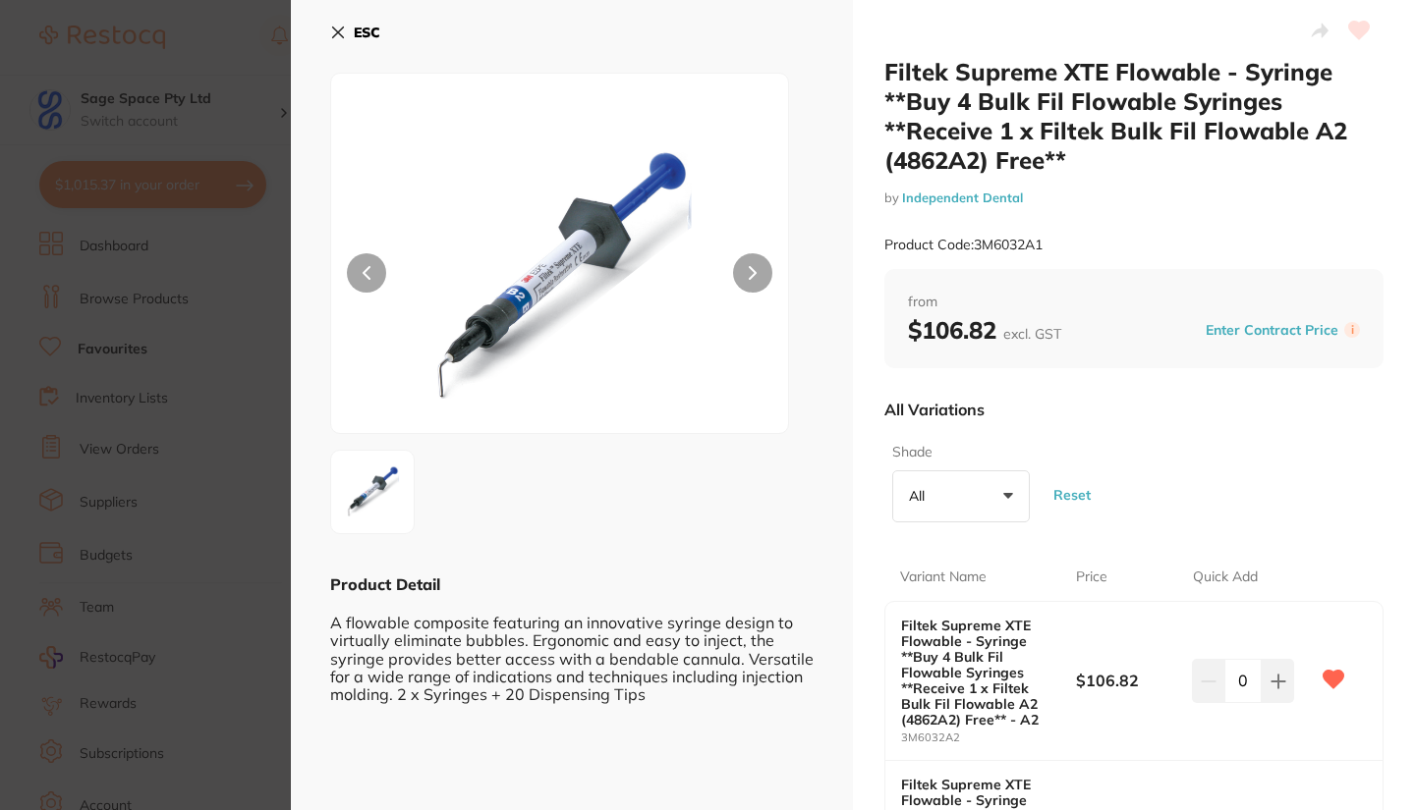
click at [1274, 681] on icon at bounding box center [1277, 681] width 13 height 13
type input "1"
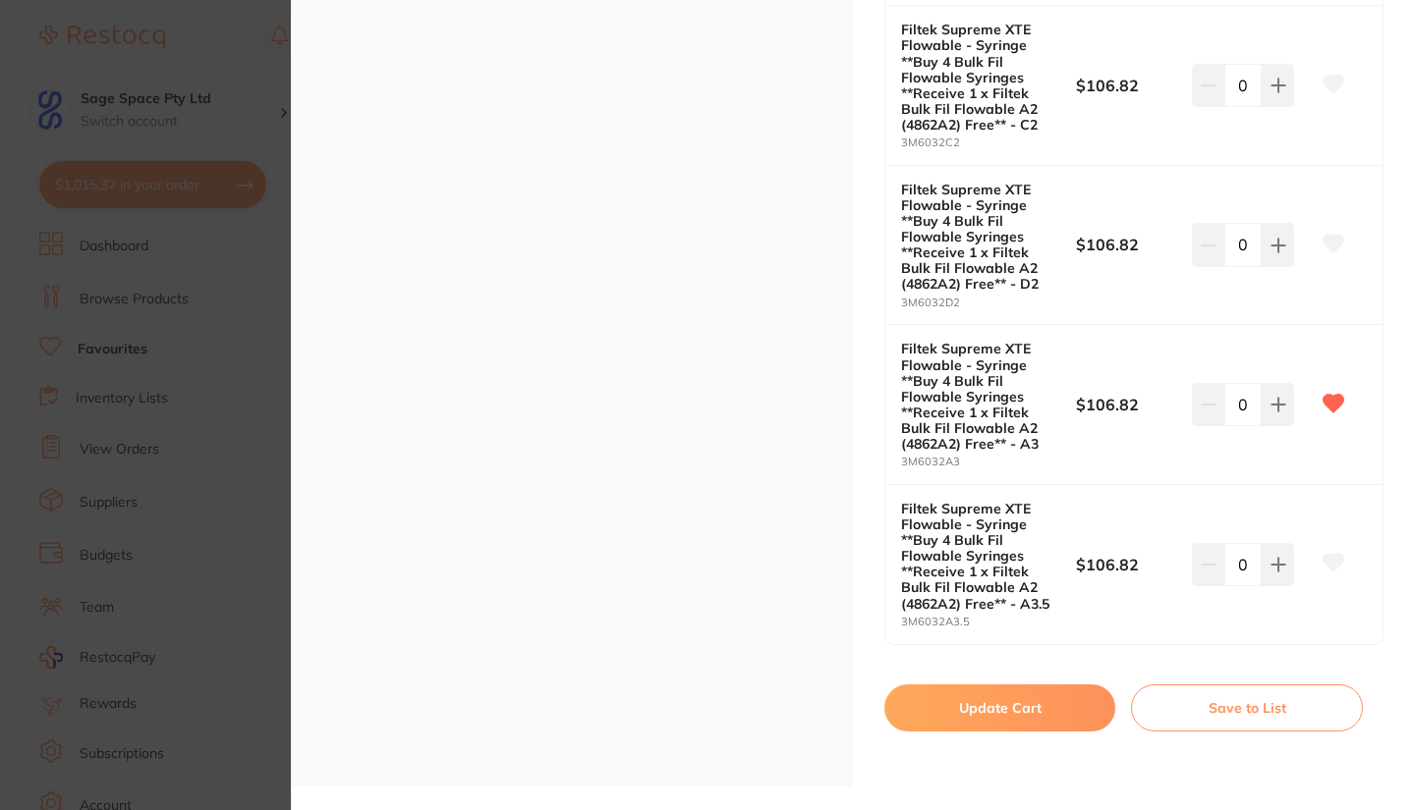
scroll to position [1208, 0]
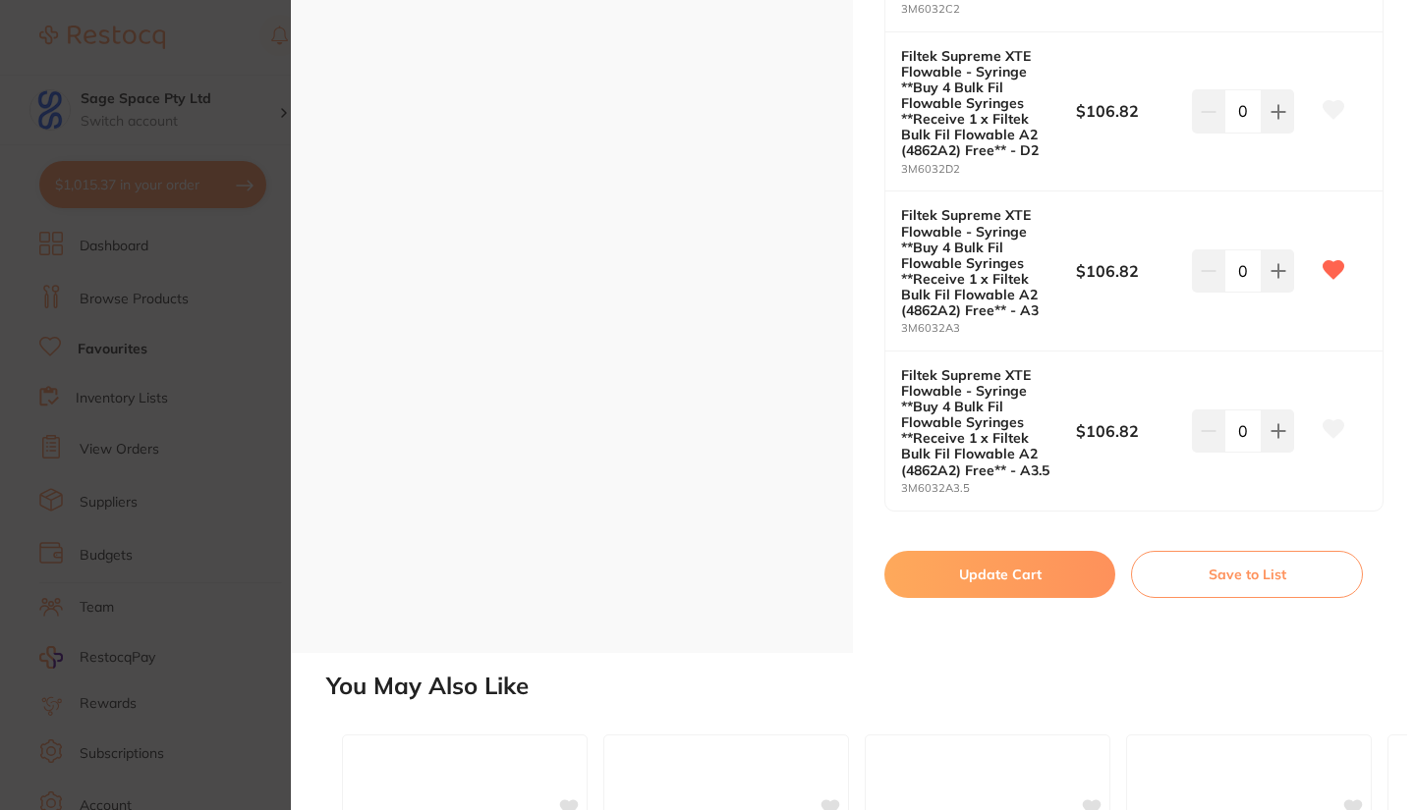
click at [1014, 575] on button "Update Cart" at bounding box center [999, 574] width 231 height 47
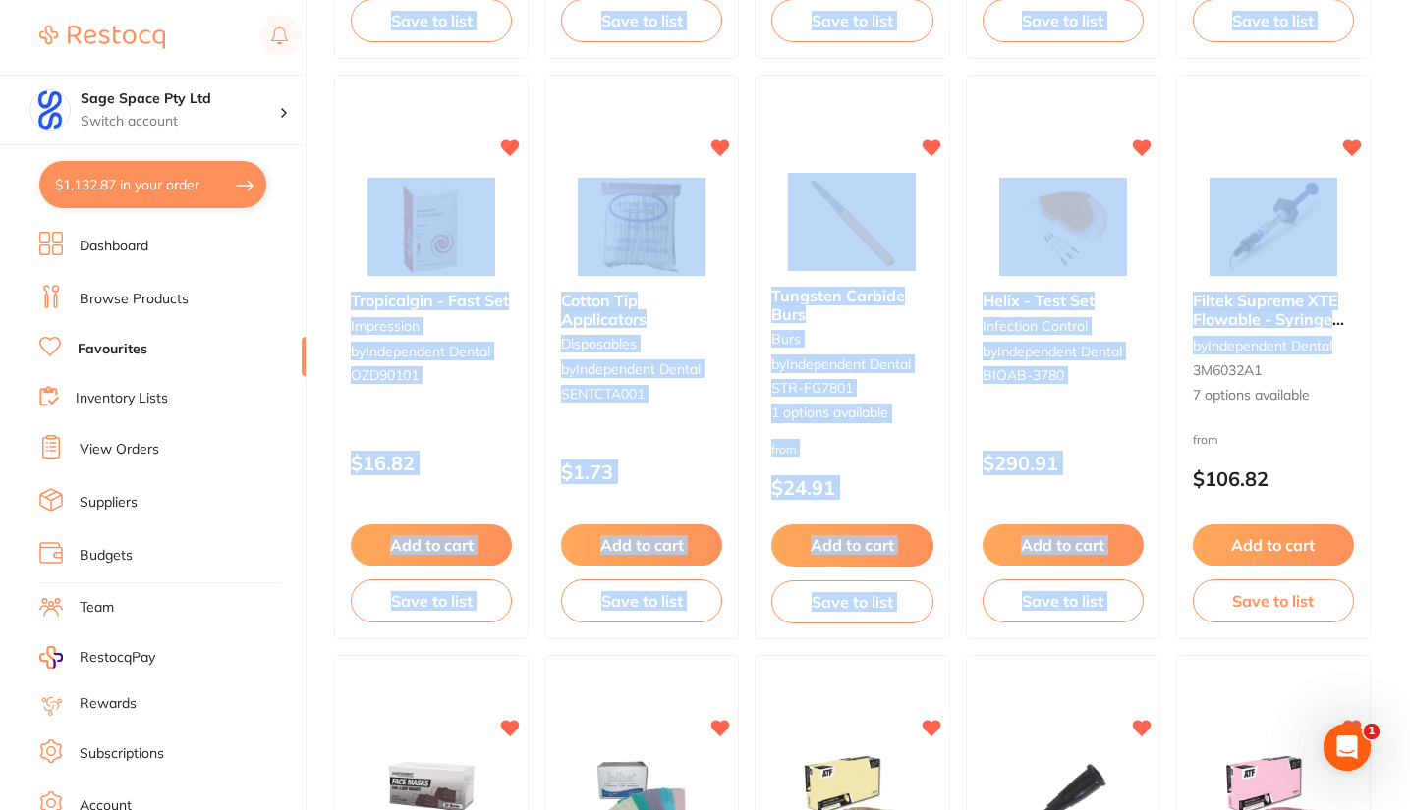
drag, startPoint x: 1409, startPoint y: 344, endPoint x: 1414, endPoint y: 389, distance: 45.5
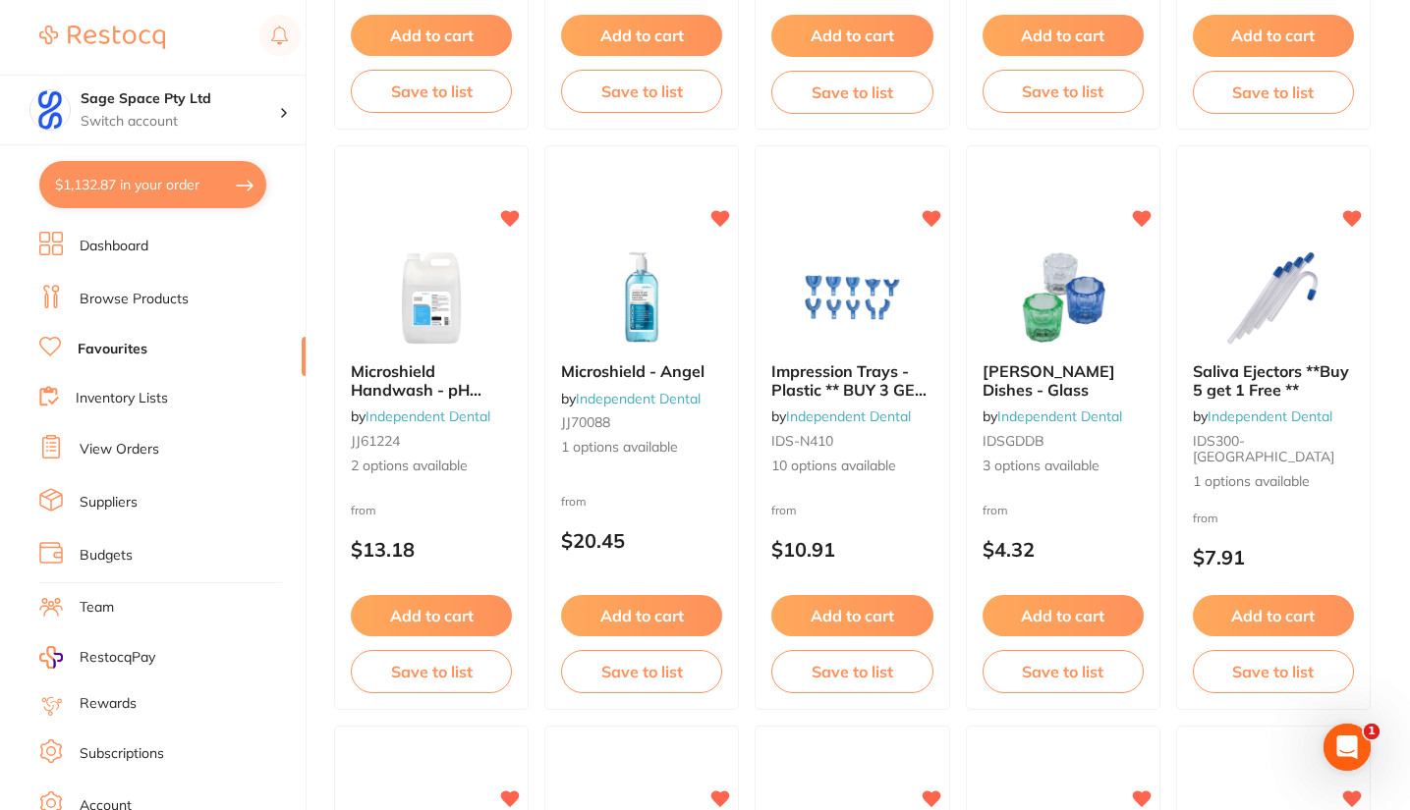
scroll to position [2413, 0]
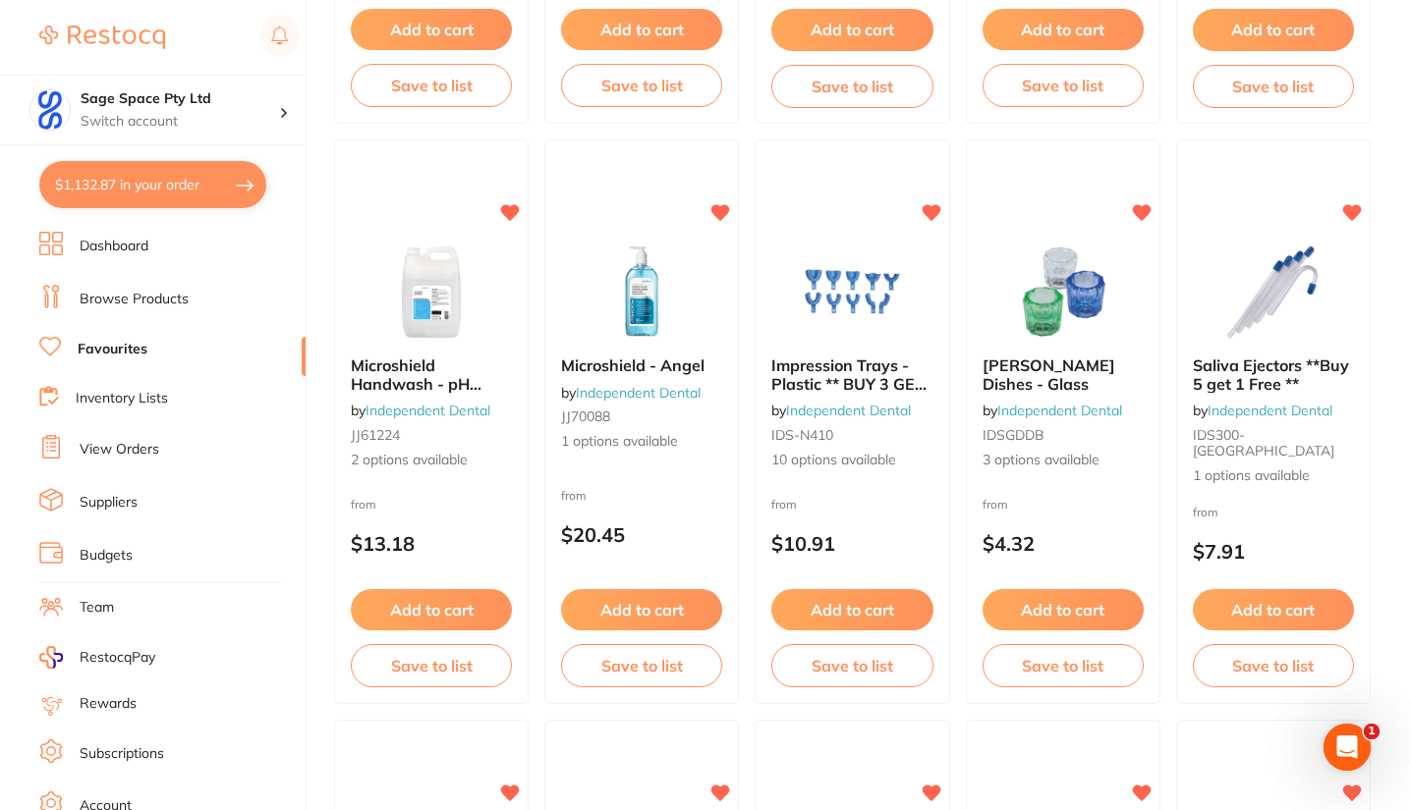
click at [637, 303] on img at bounding box center [642, 292] width 128 height 98
click at [646, 288] on section at bounding box center [705, 405] width 1410 height 810
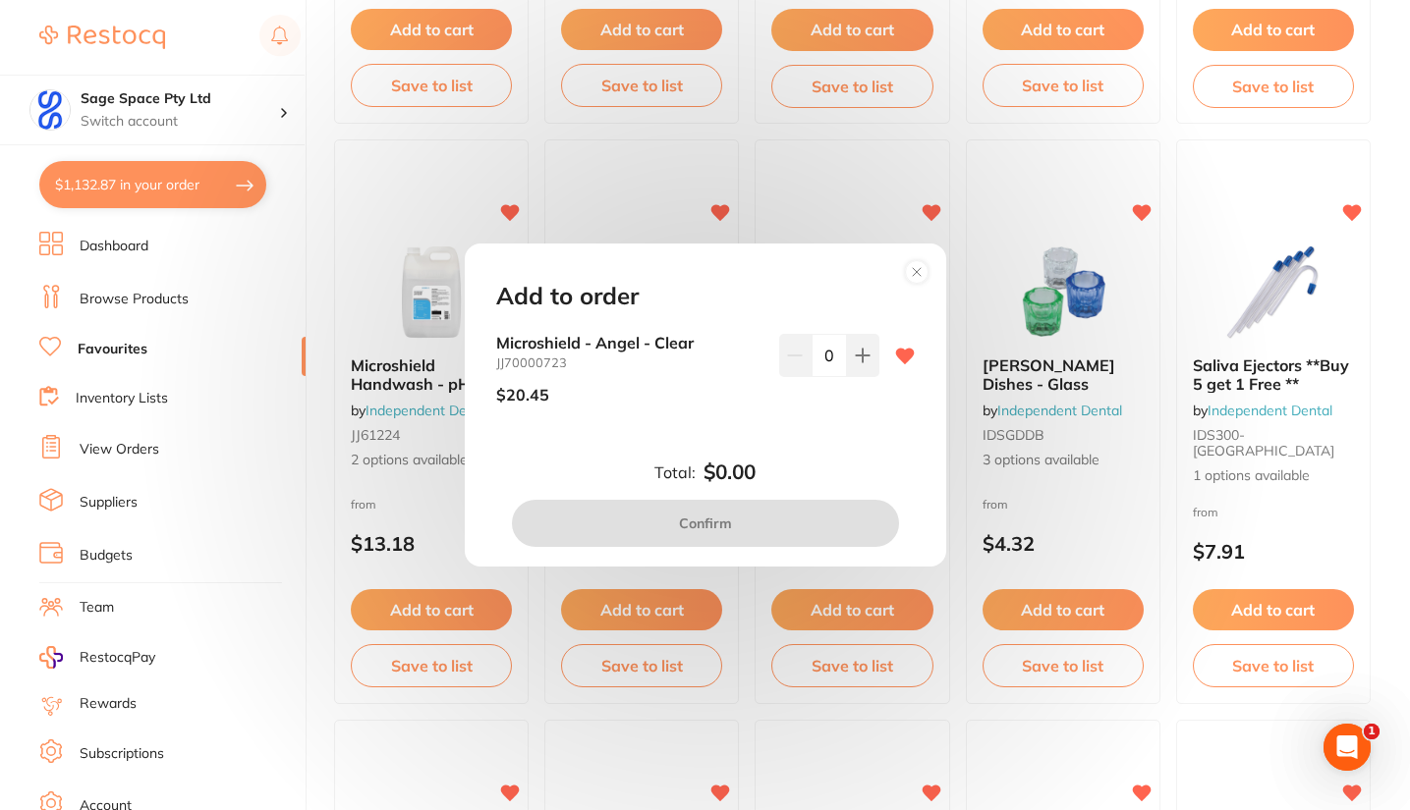
click at [856, 358] on icon at bounding box center [863, 356] width 16 height 16
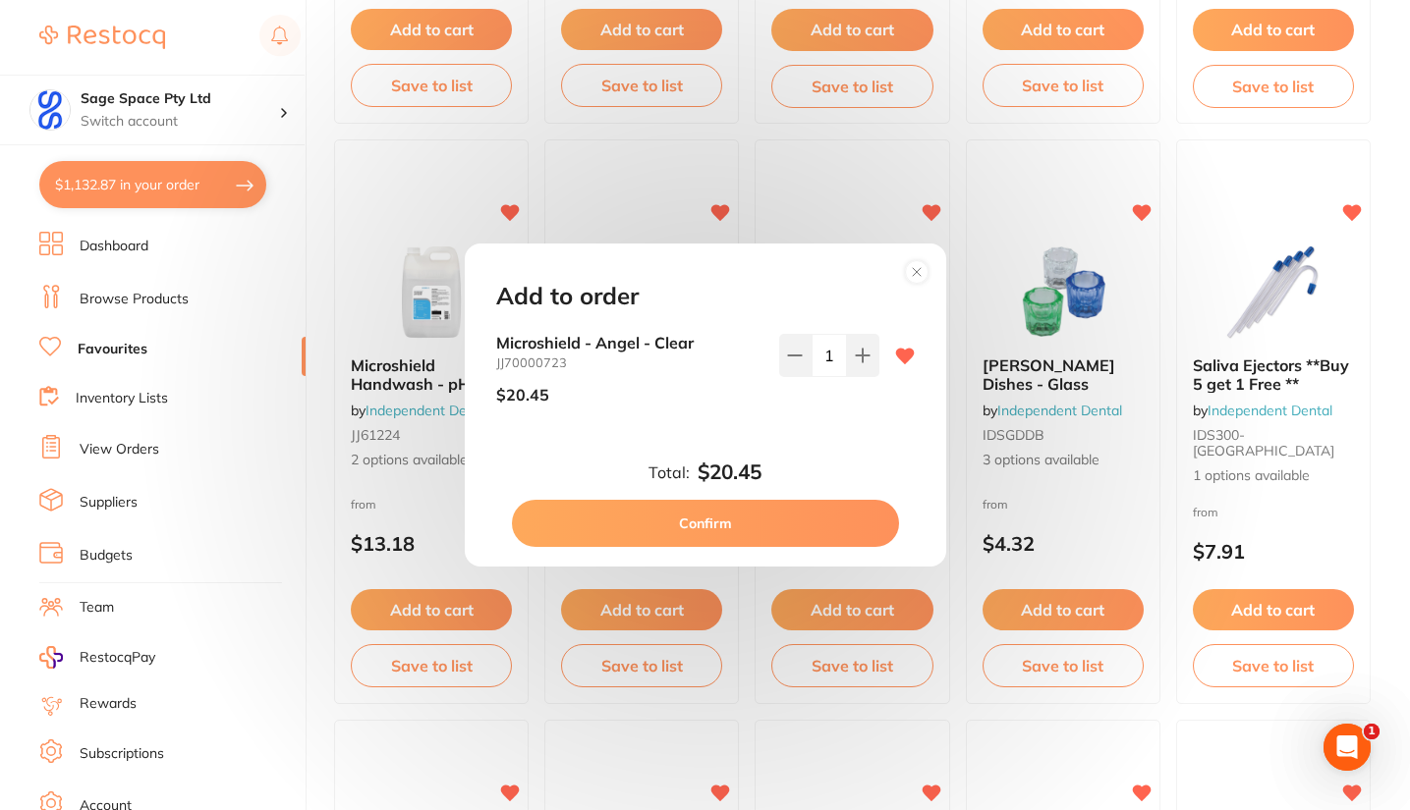
click at [856, 358] on icon at bounding box center [863, 356] width 16 height 16
type input "2"
click at [752, 525] on button "Confirm" at bounding box center [705, 523] width 387 height 47
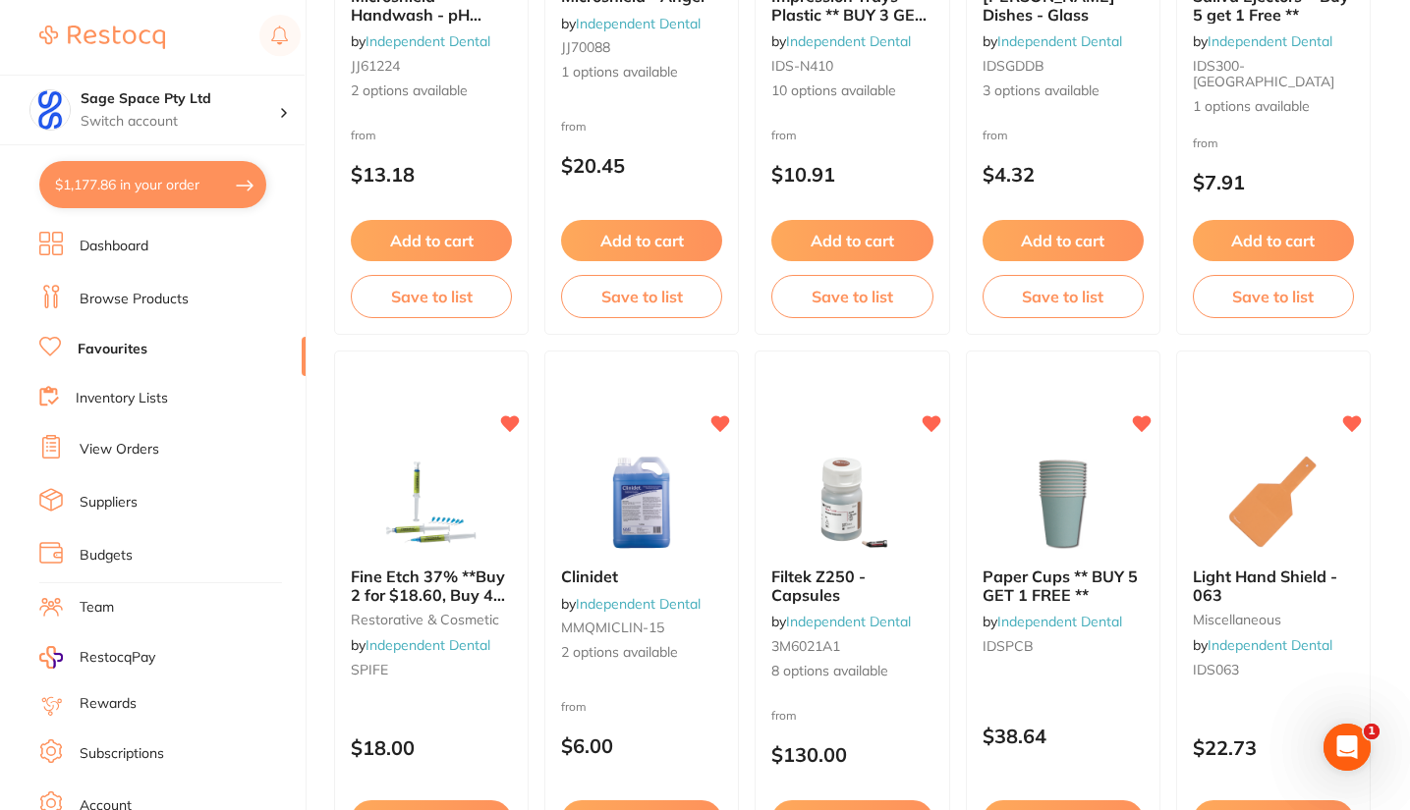
scroll to position [2784, 0]
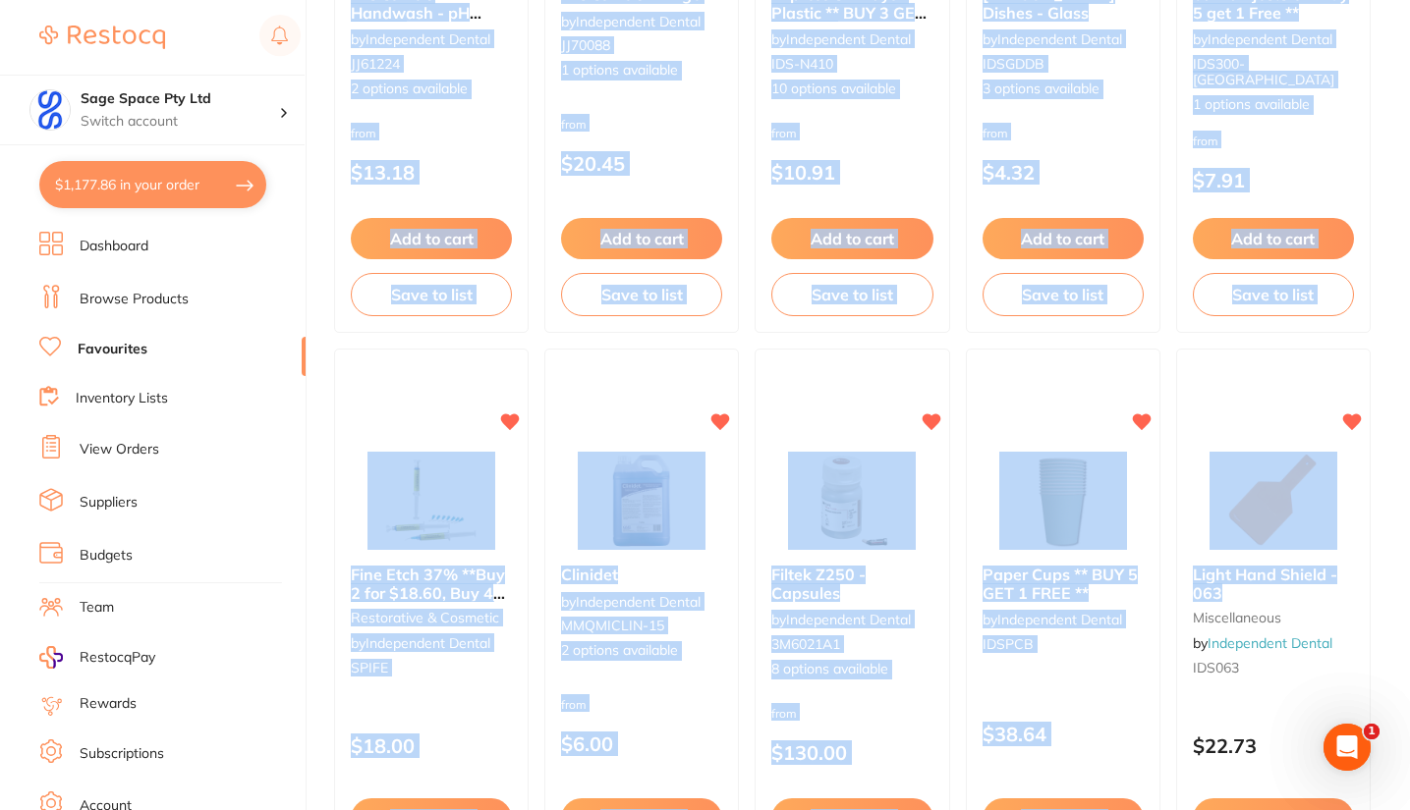
drag, startPoint x: 1409, startPoint y: 586, endPoint x: 1413, endPoint y: 627, distance: 40.5
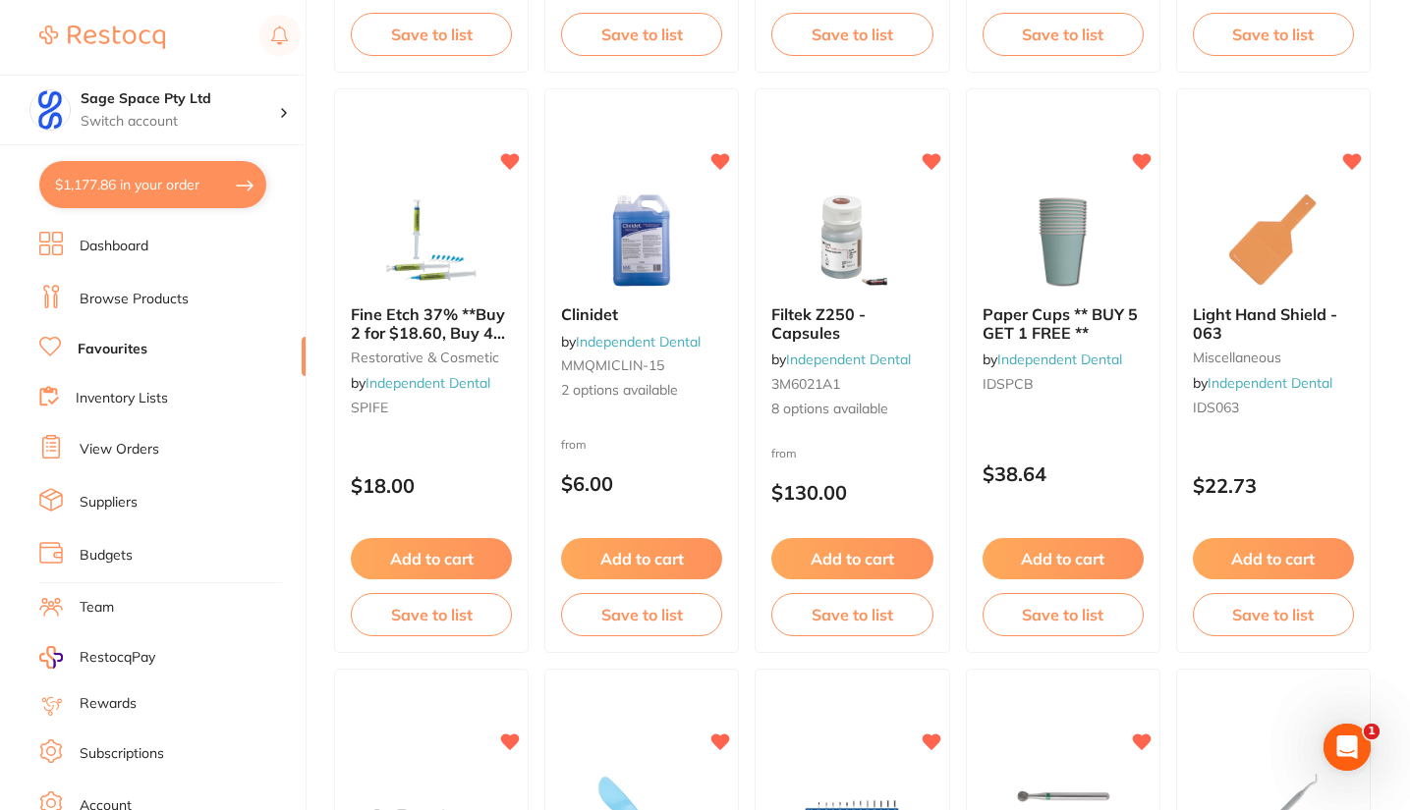
scroll to position [3050, 0]
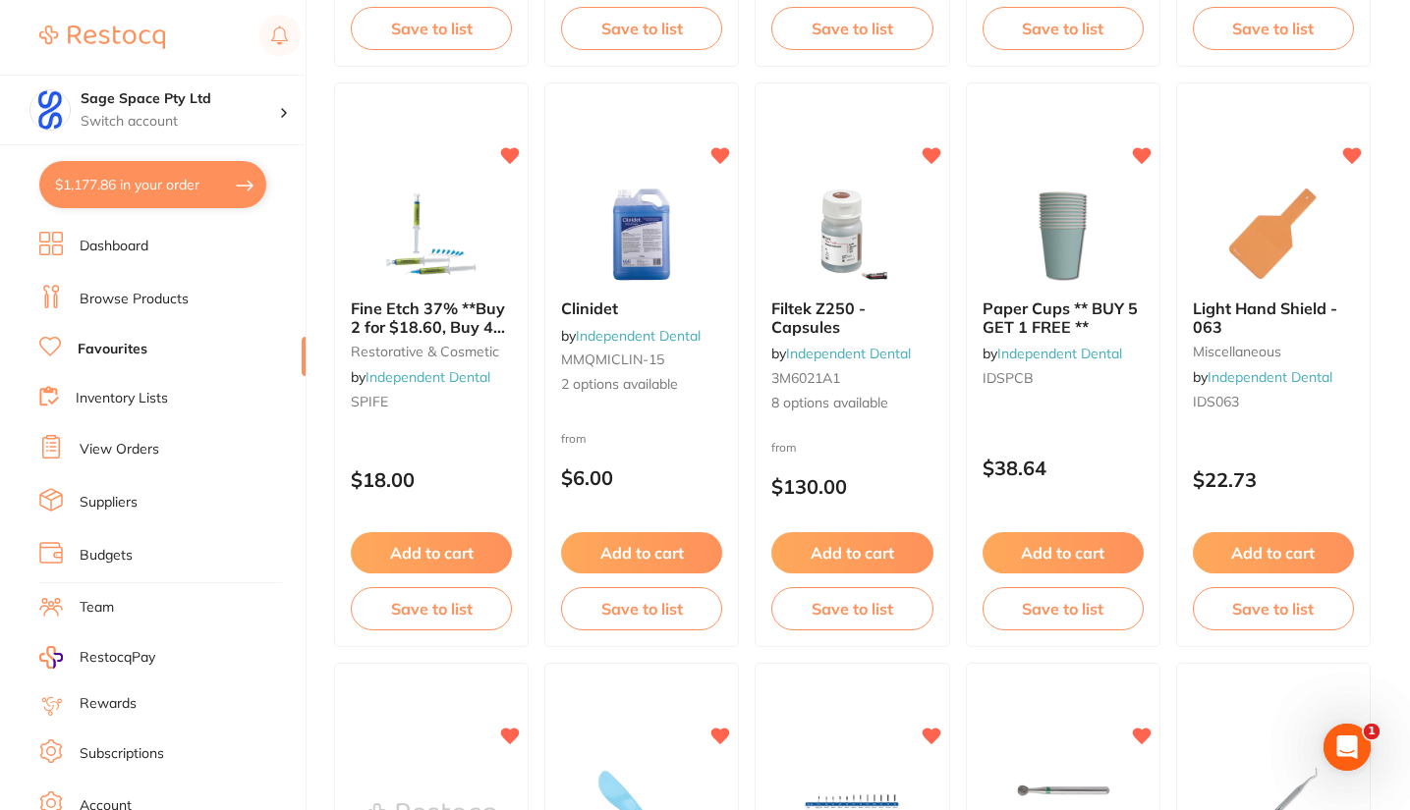
click at [1018, 556] on button "Add to cart" at bounding box center [1062, 552] width 161 height 41
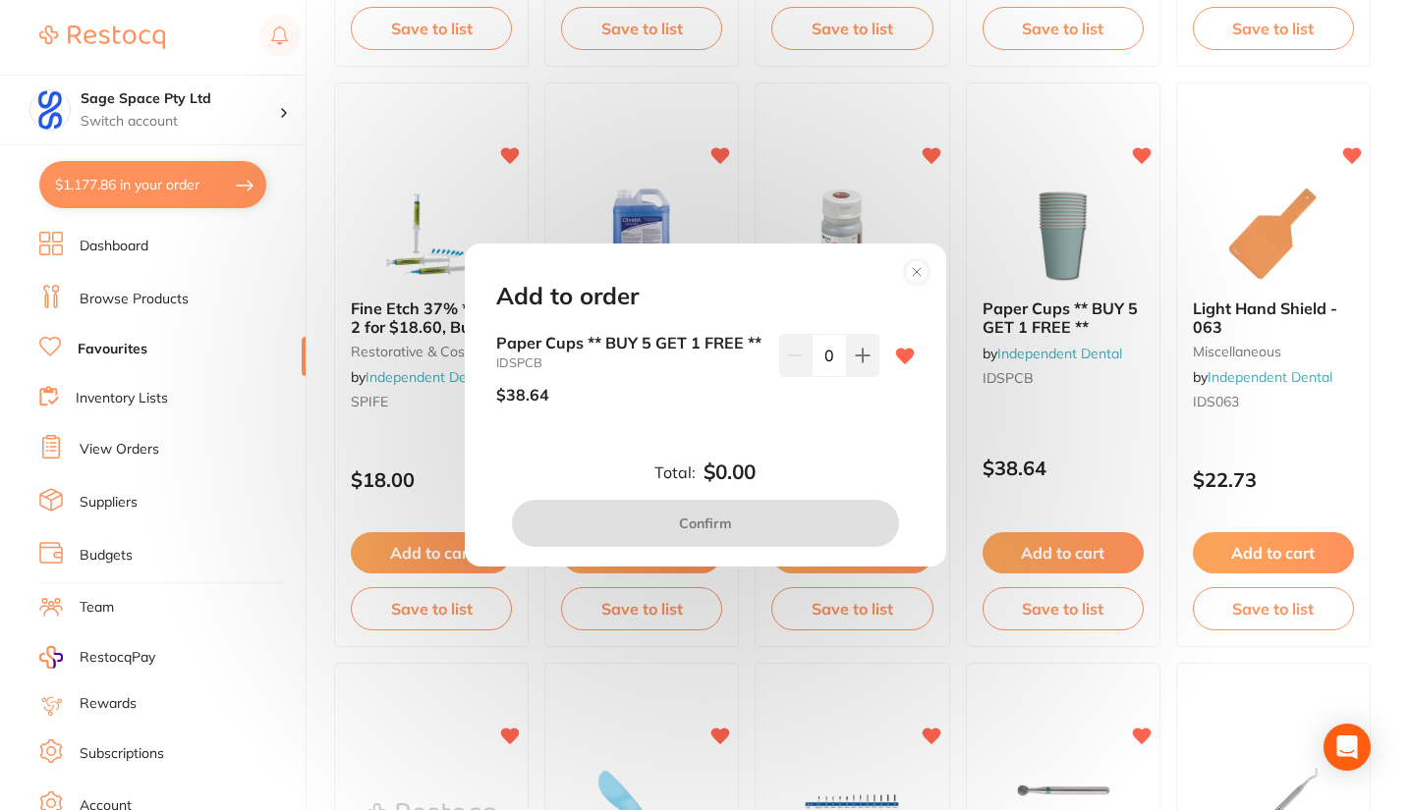
click at [856, 348] on icon at bounding box center [863, 356] width 16 height 16
type input "1"
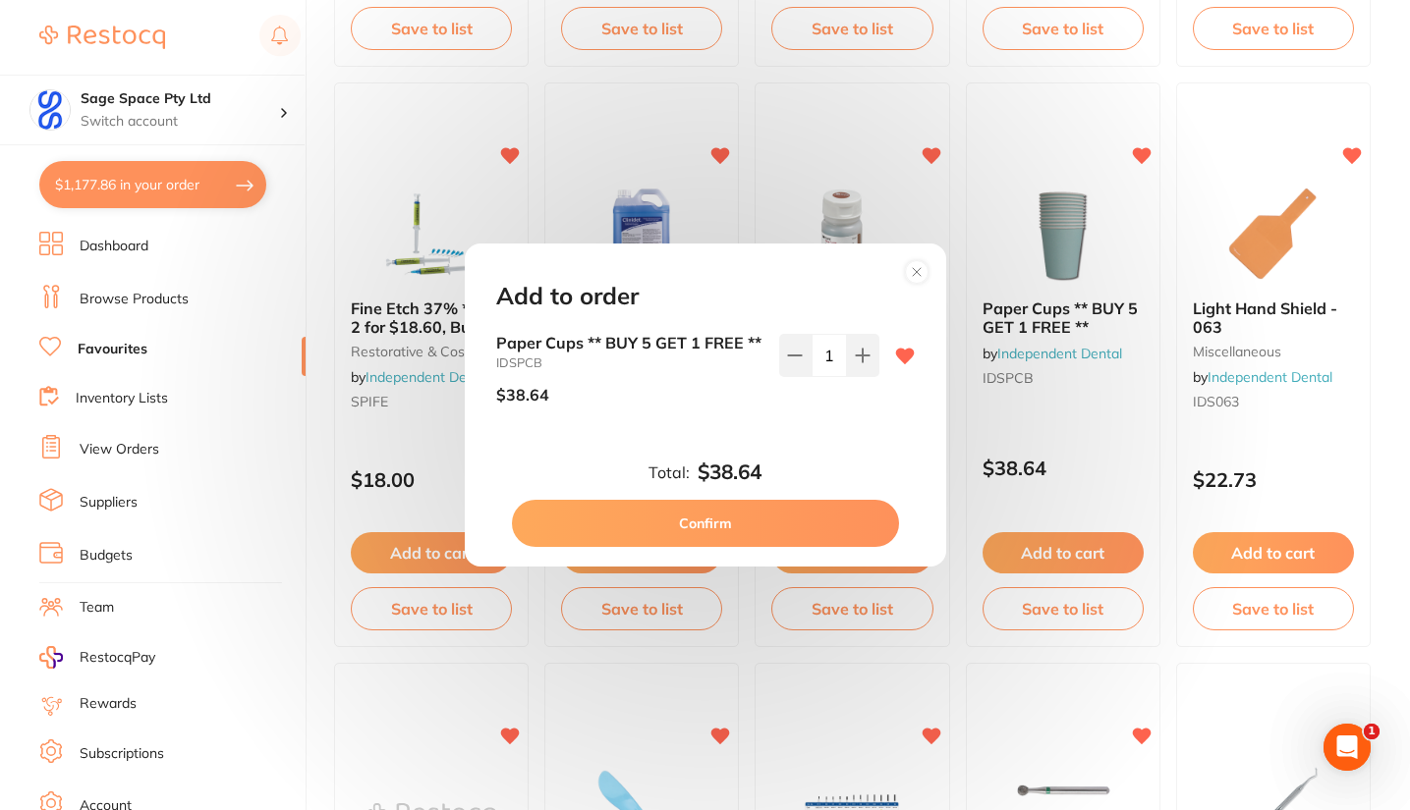
scroll to position [0, 0]
click at [745, 537] on button "Confirm" at bounding box center [705, 523] width 387 height 47
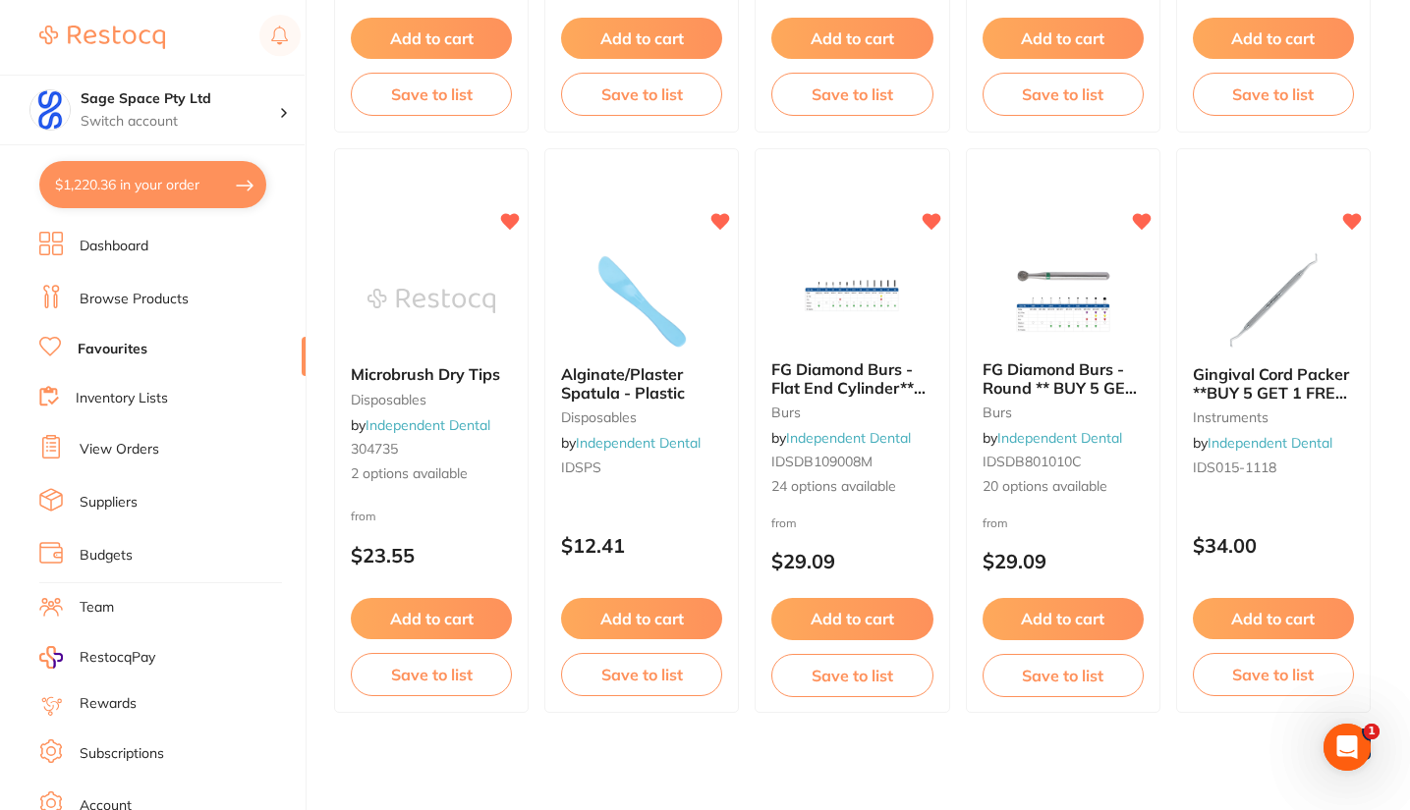
scroll to position [3570, 0]
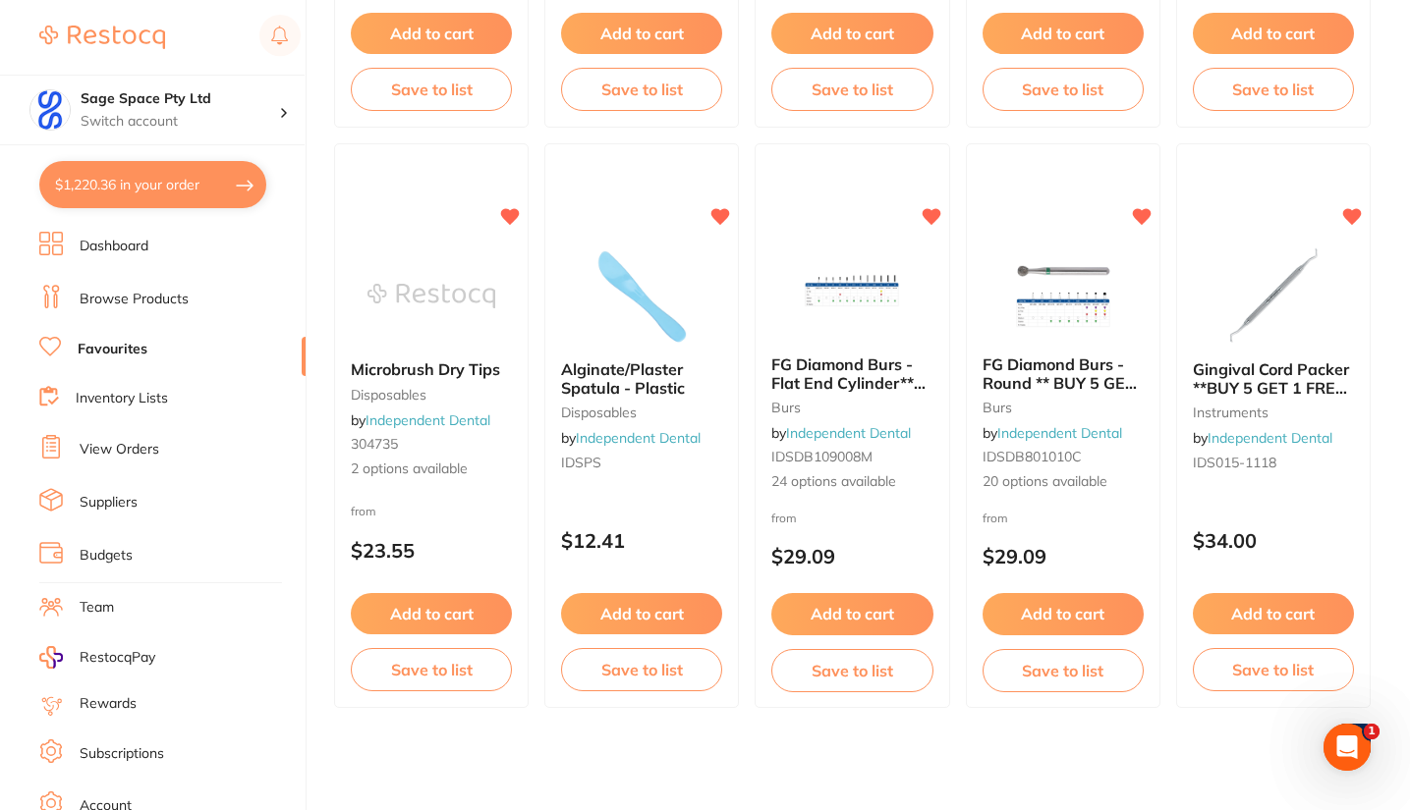
click at [139, 190] on button "$1,220.36 in your order" at bounding box center [152, 184] width 227 height 47
checkbox input "true"
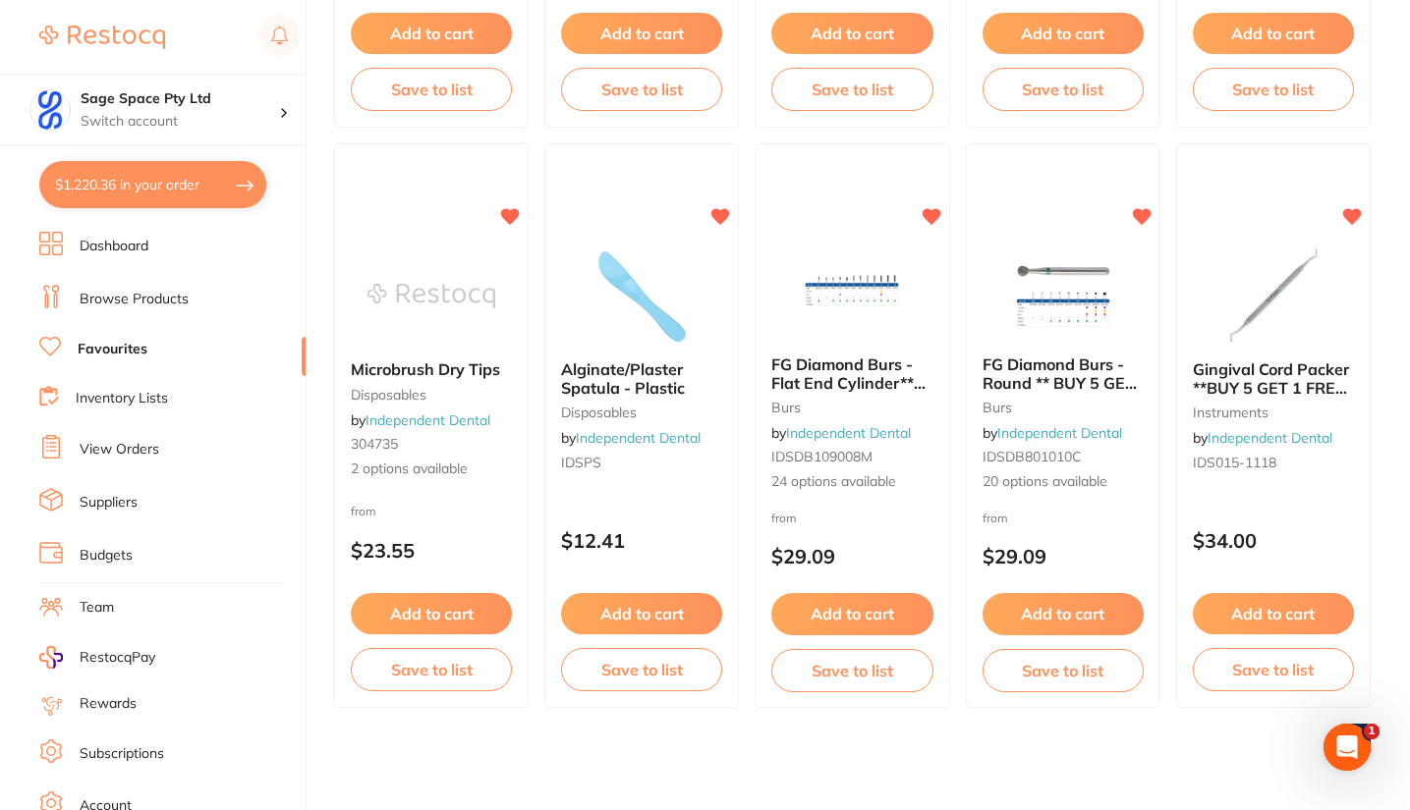
checkbox input "true"
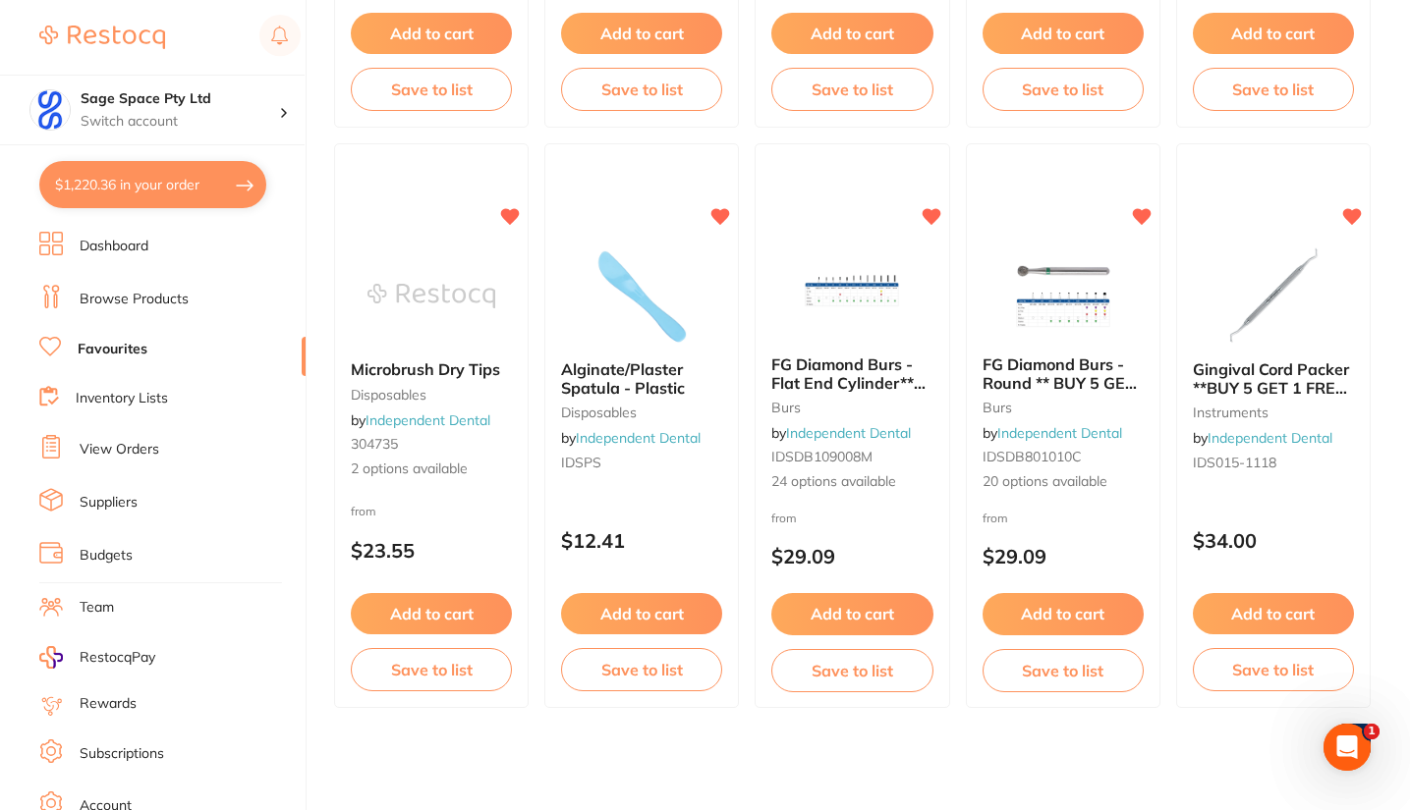
checkbox input "true"
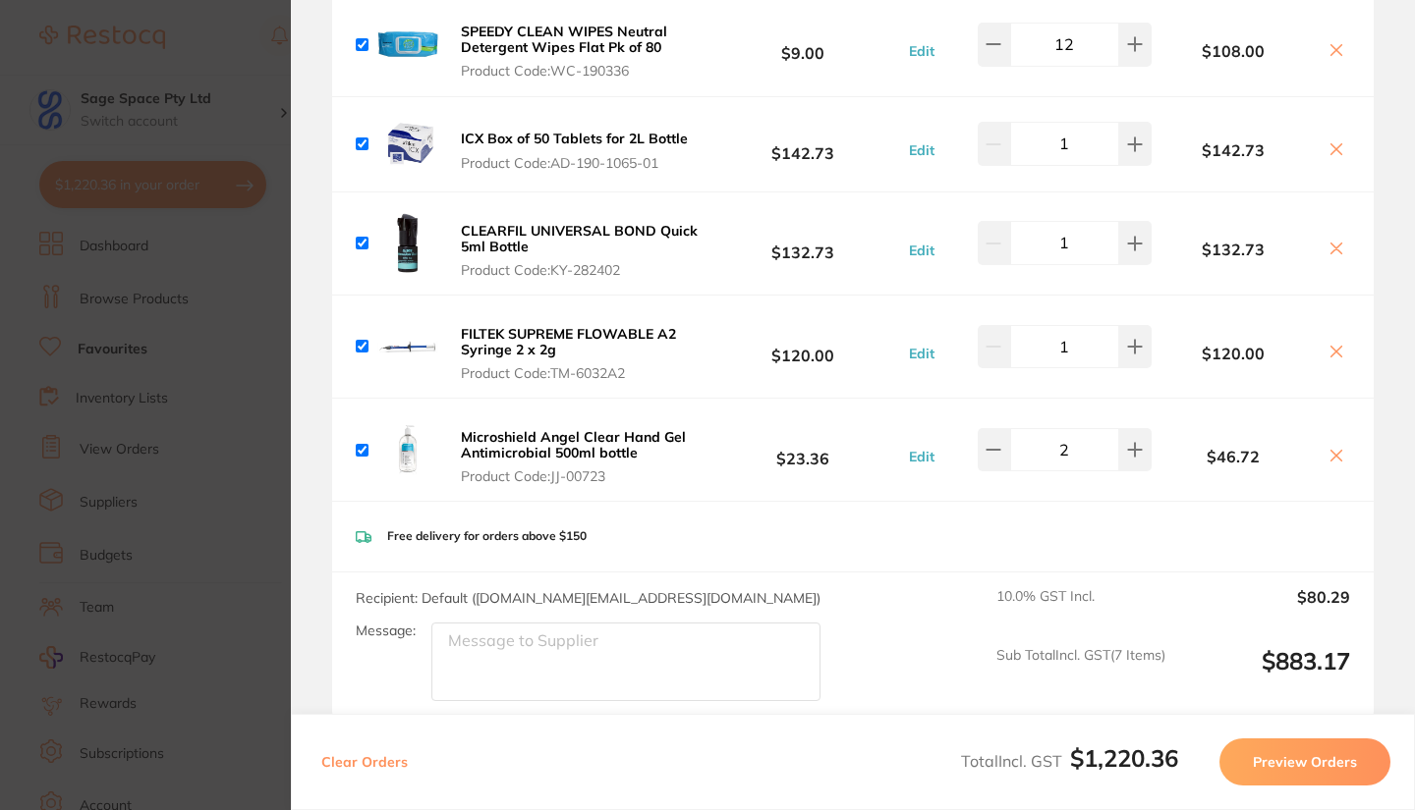
scroll to position [532, 0]
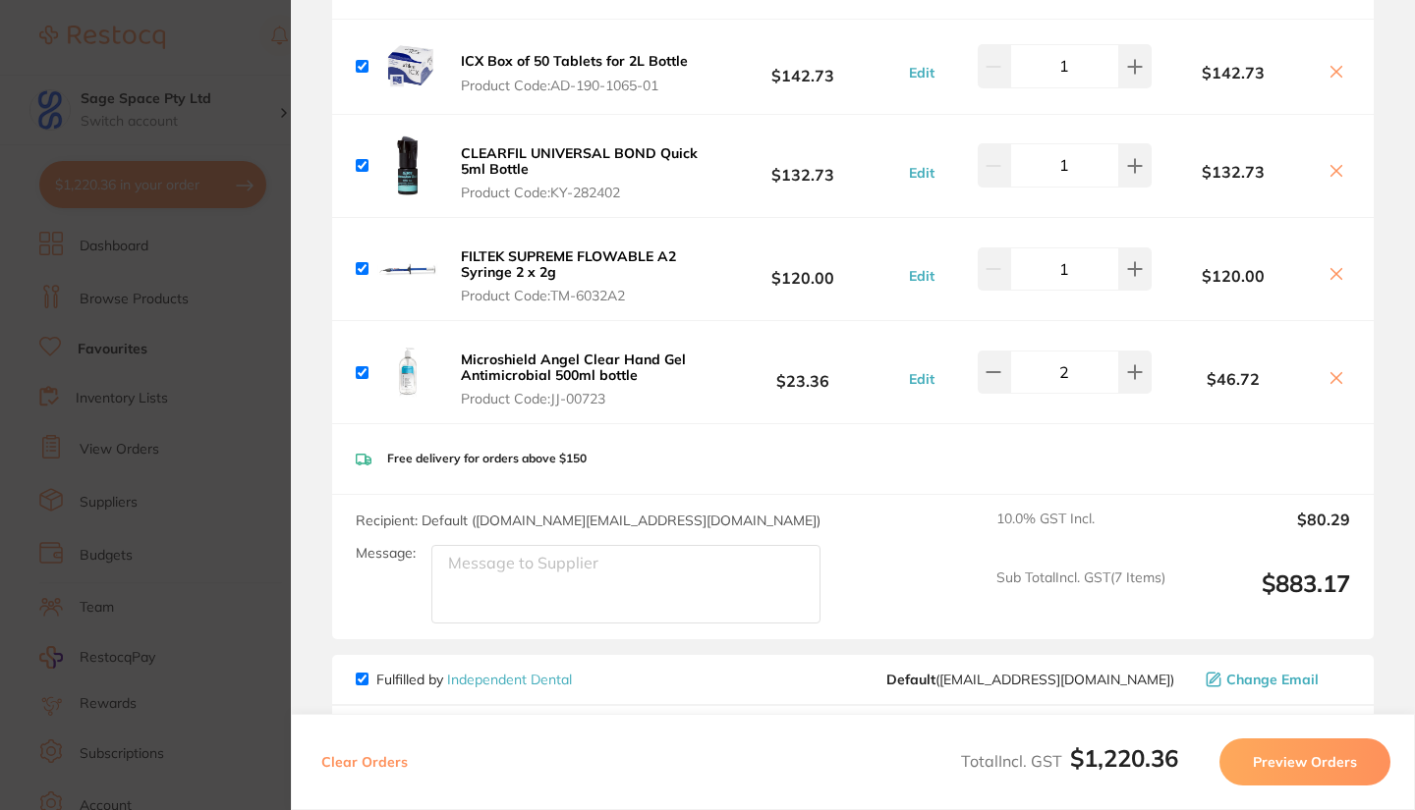
click at [1330, 376] on icon at bounding box center [1336, 378] width 16 height 16
click at [1331, 273] on icon at bounding box center [1336, 274] width 11 height 11
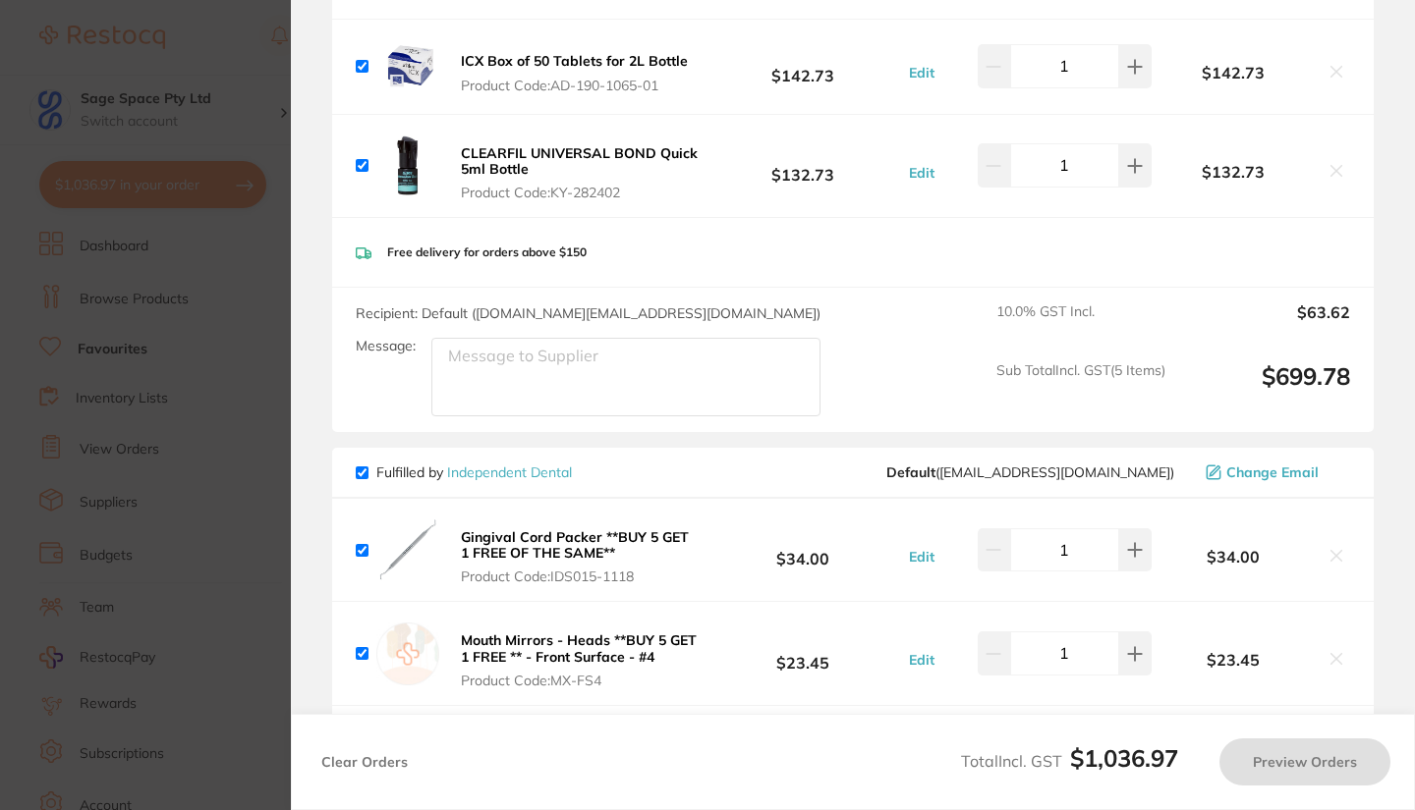
checkbox input "true"
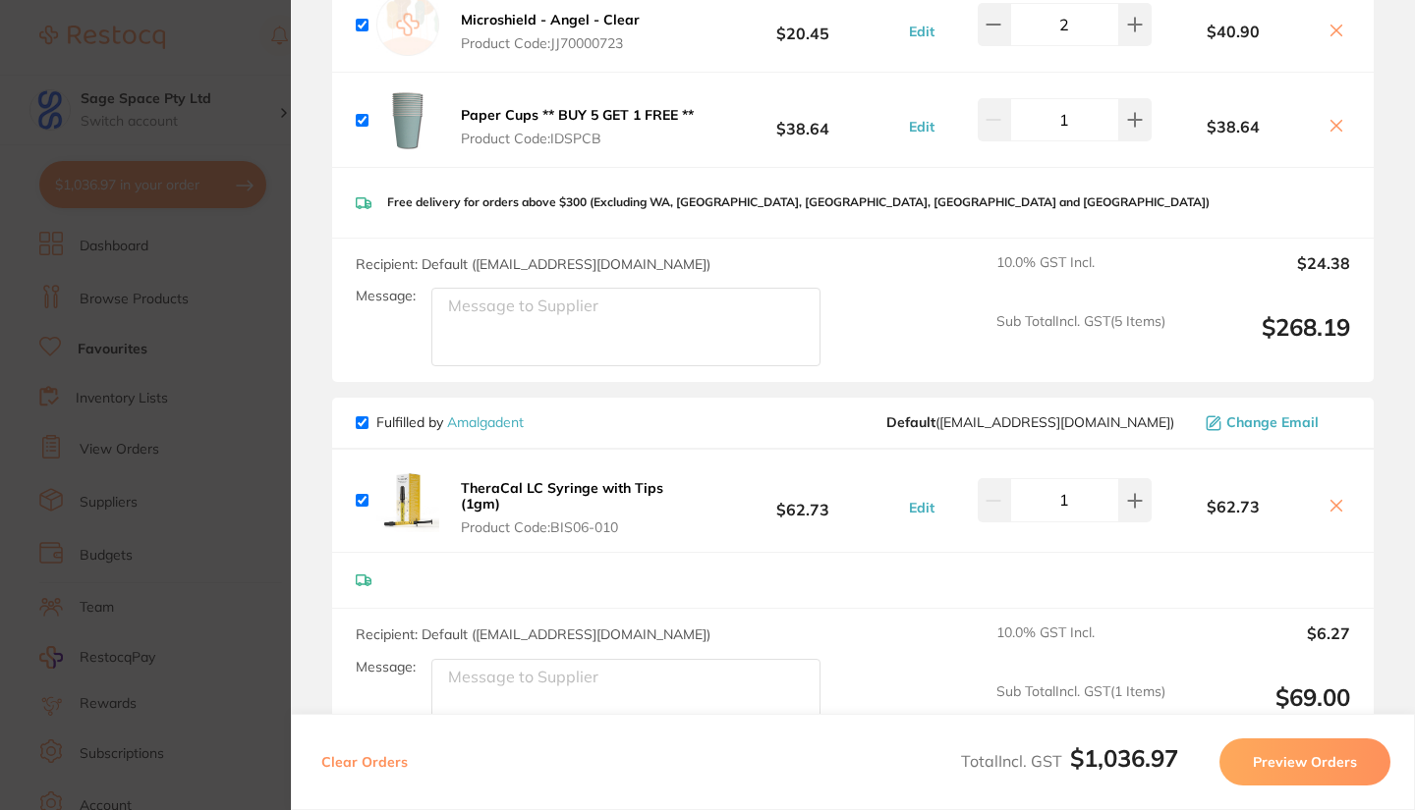
scroll to position [1508, 0]
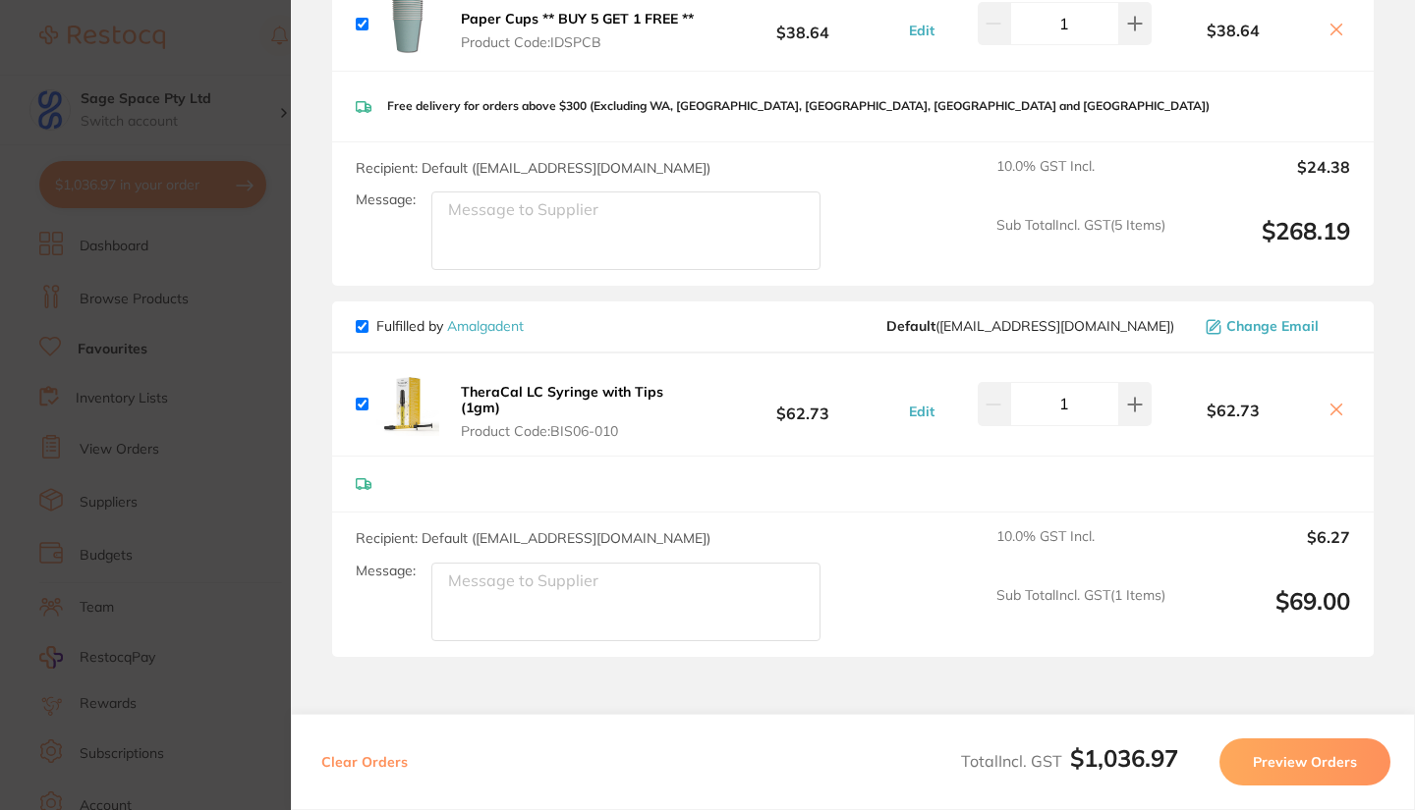
click at [251, 46] on section "Update RRP Set your pre negotiated price for this item. Item Agreed RRP (excl. …" at bounding box center [707, 405] width 1415 height 810
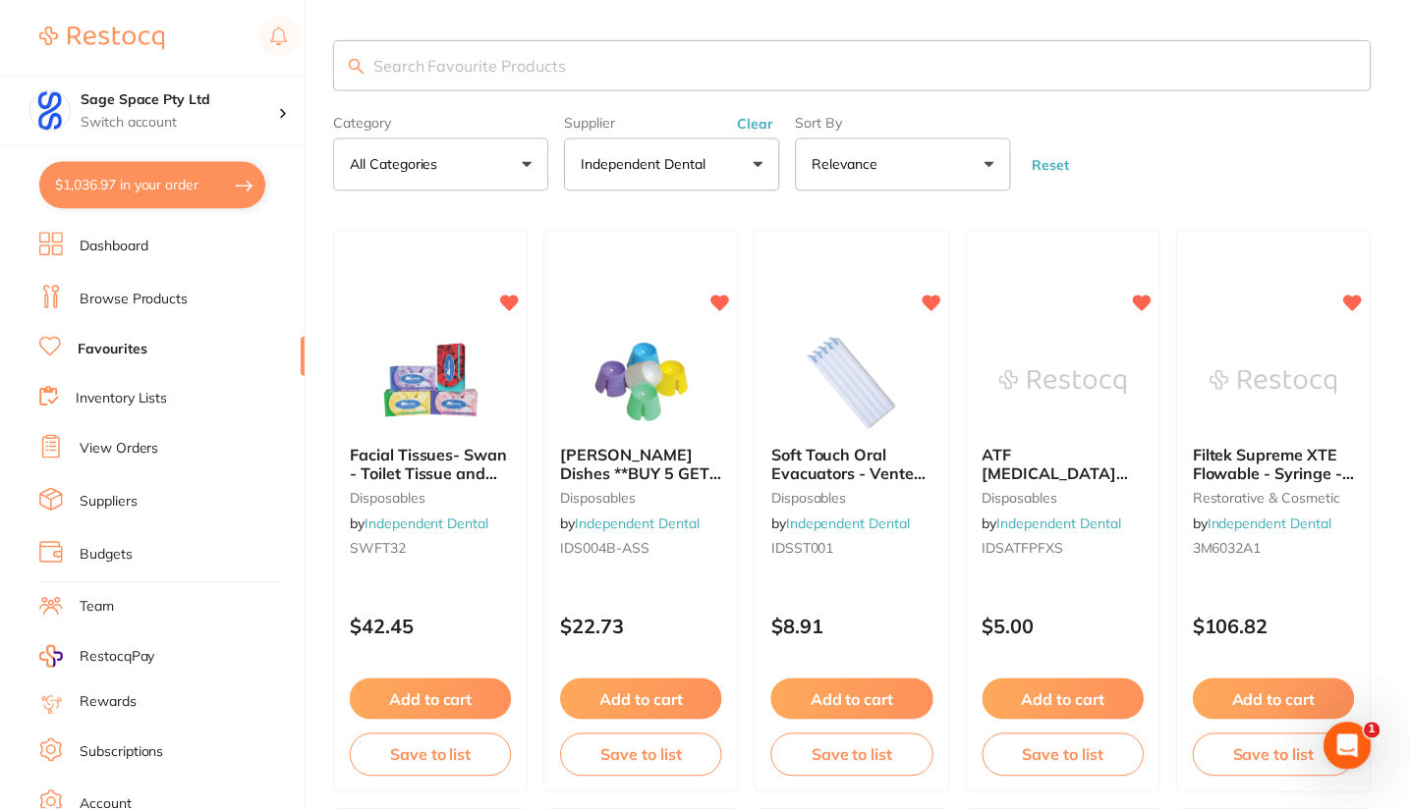
scroll to position [3570, 0]
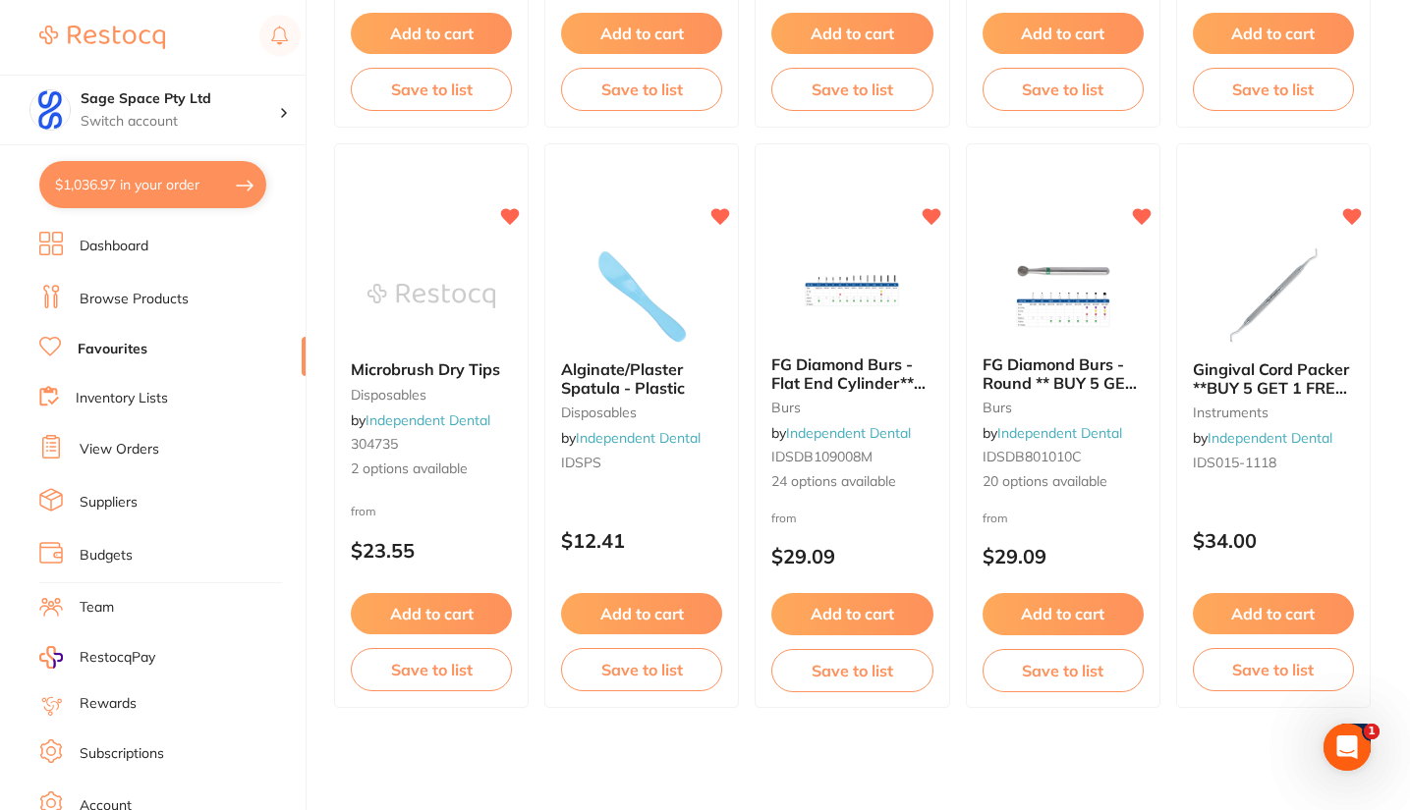
click at [158, 188] on button "$1,036.97 in your order" at bounding box center [152, 184] width 227 height 47
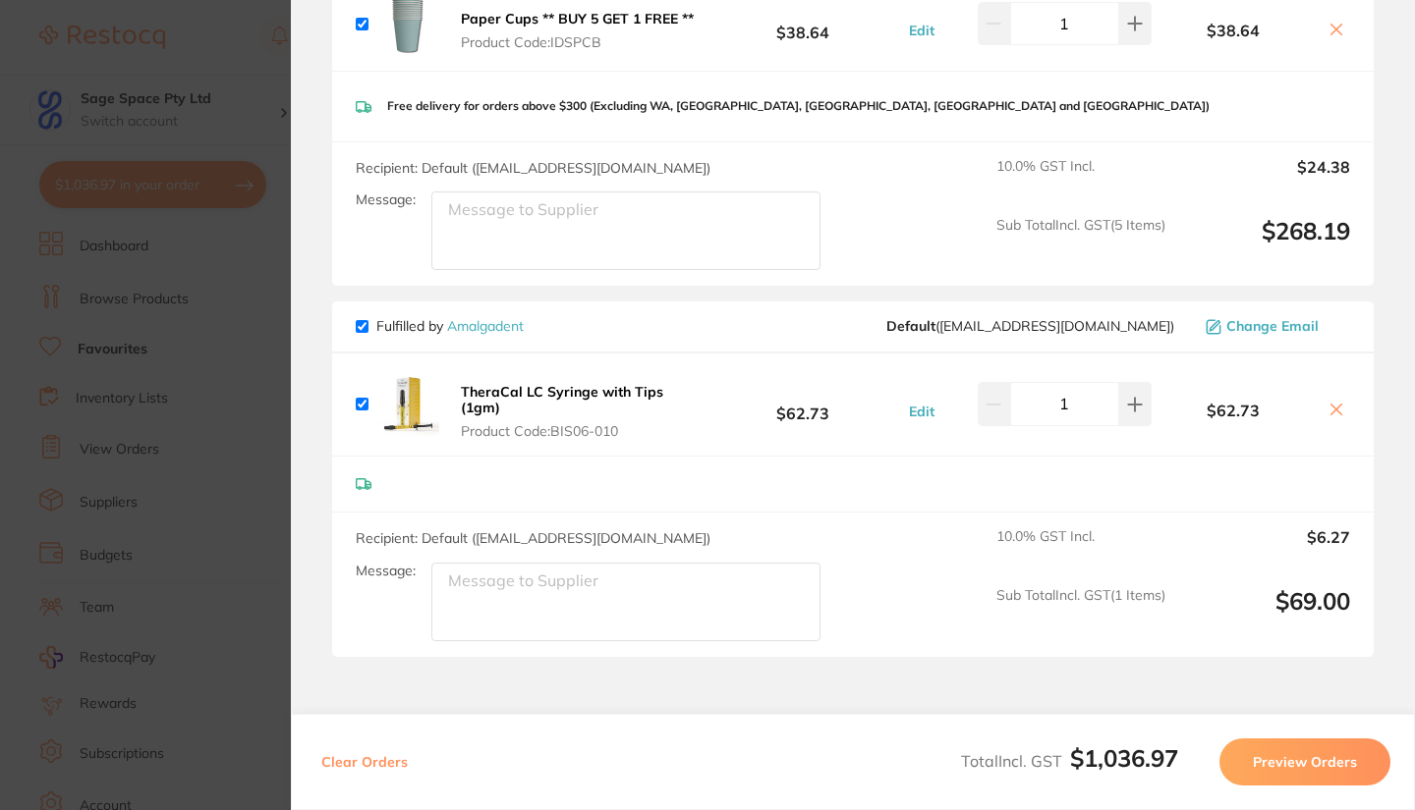
scroll to position [928, 0]
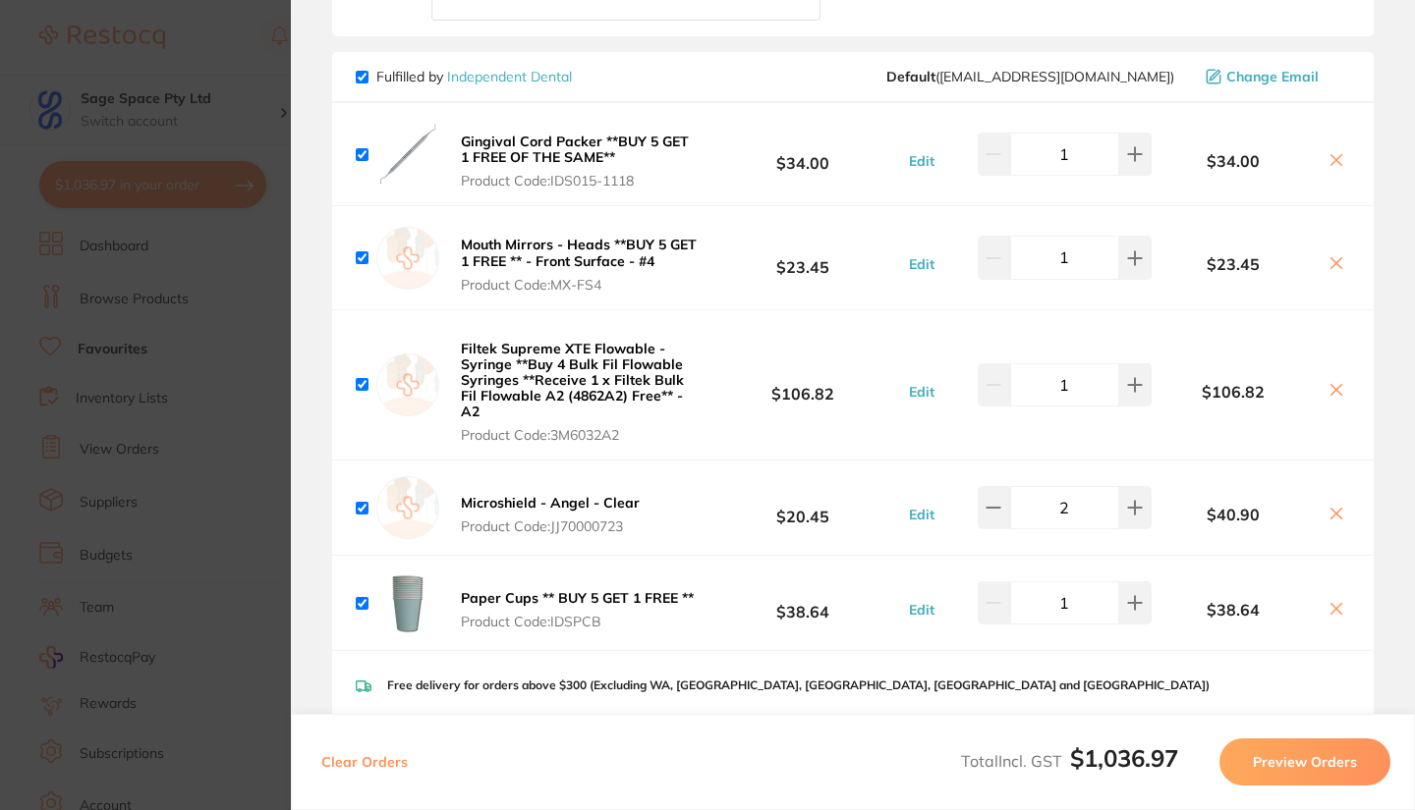
click at [252, 57] on section "Update RRP Set your pre negotiated price for this item. Item Agreed RRP (excl. …" at bounding box center [707, 405] width 1415 height 810
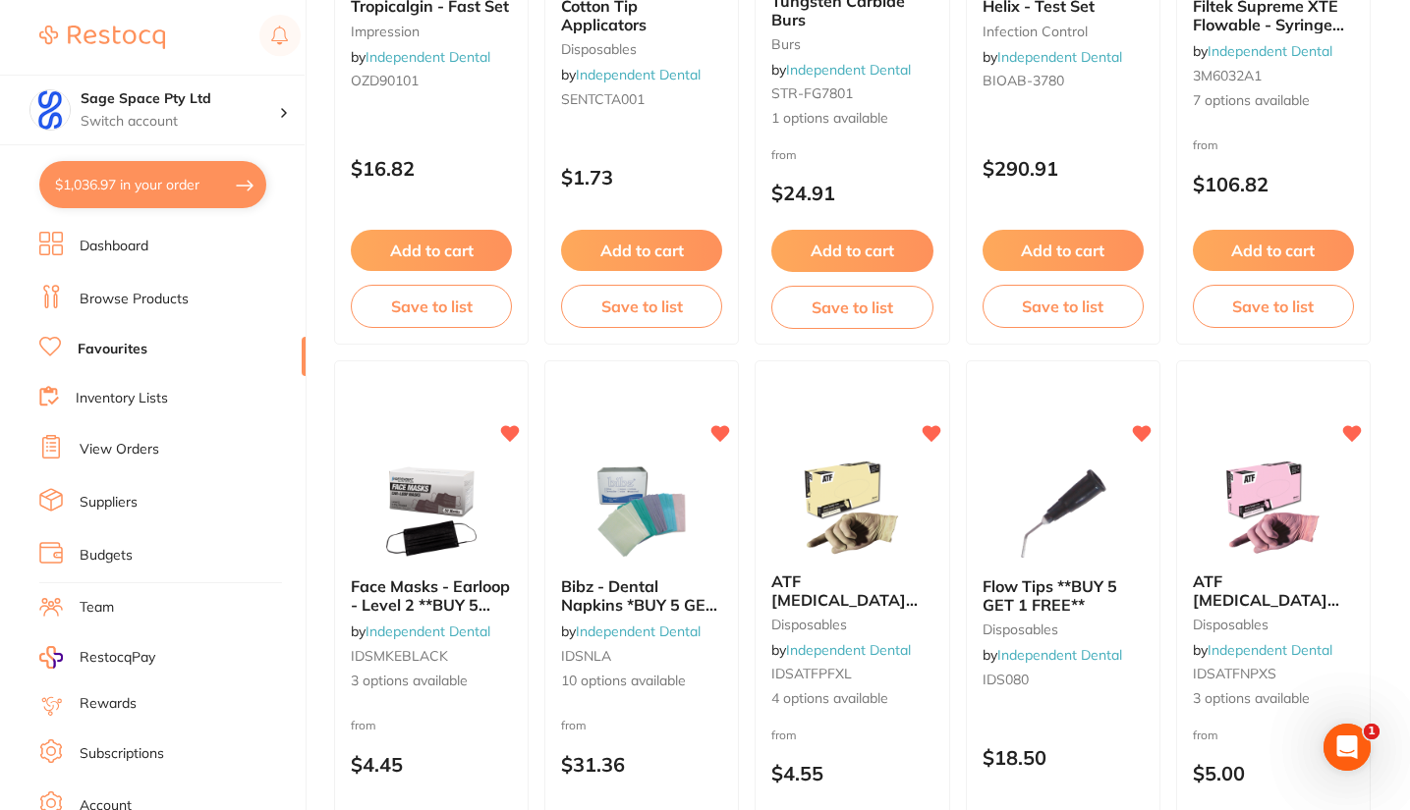
scroll to position [1553, 0]
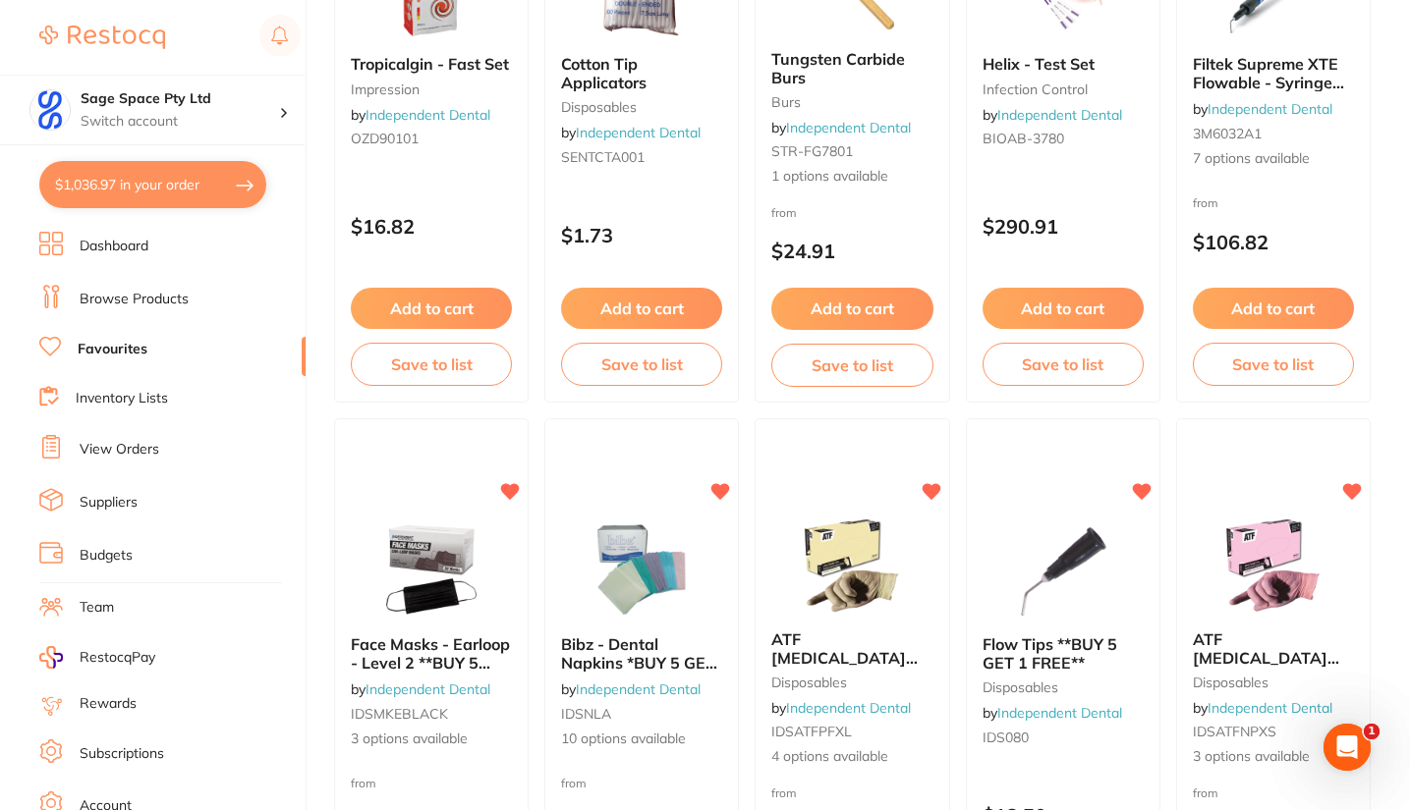
click at [179, 187] on button "$1,036.97 in your order" at bounding box center [152, 184] width 227 height 47
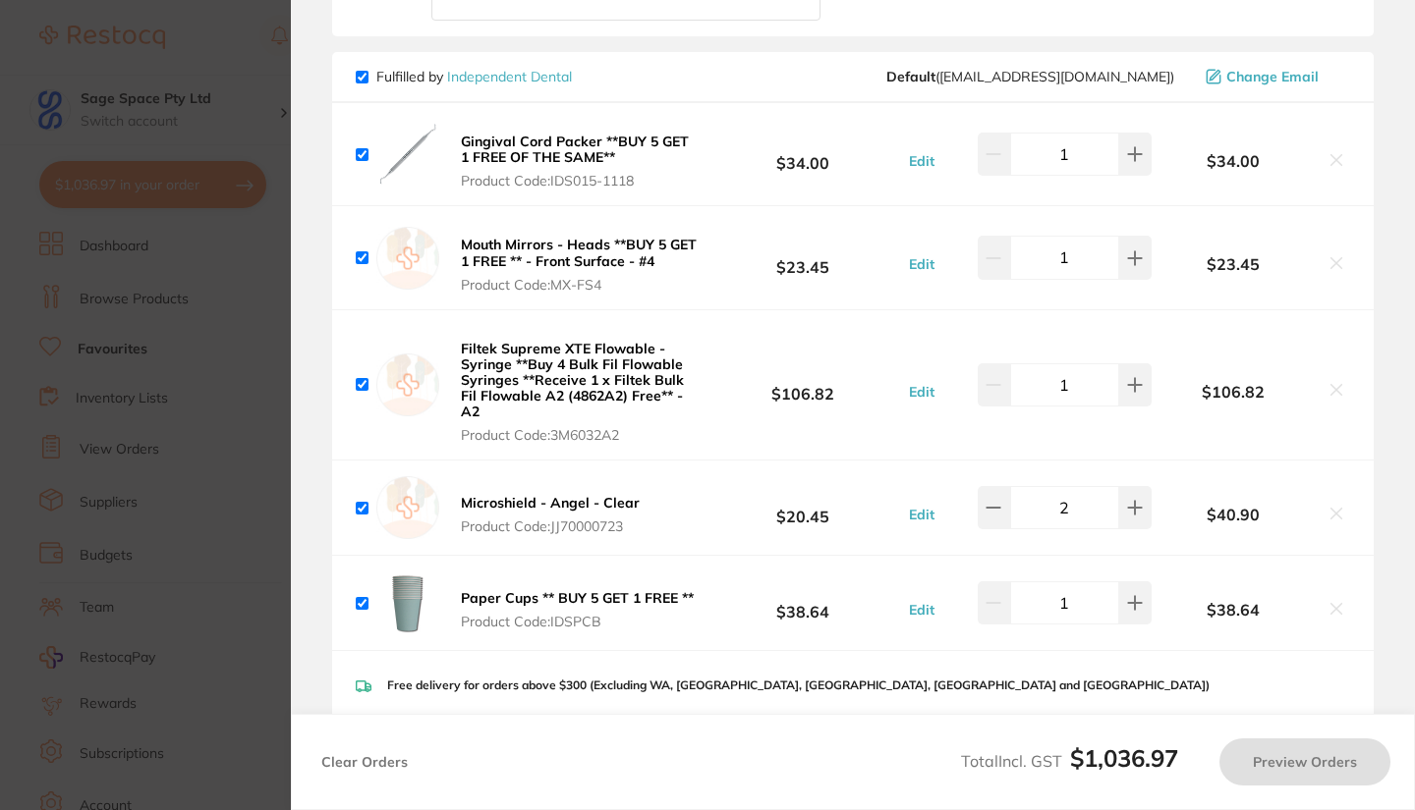
scroll to position [1000, 0]
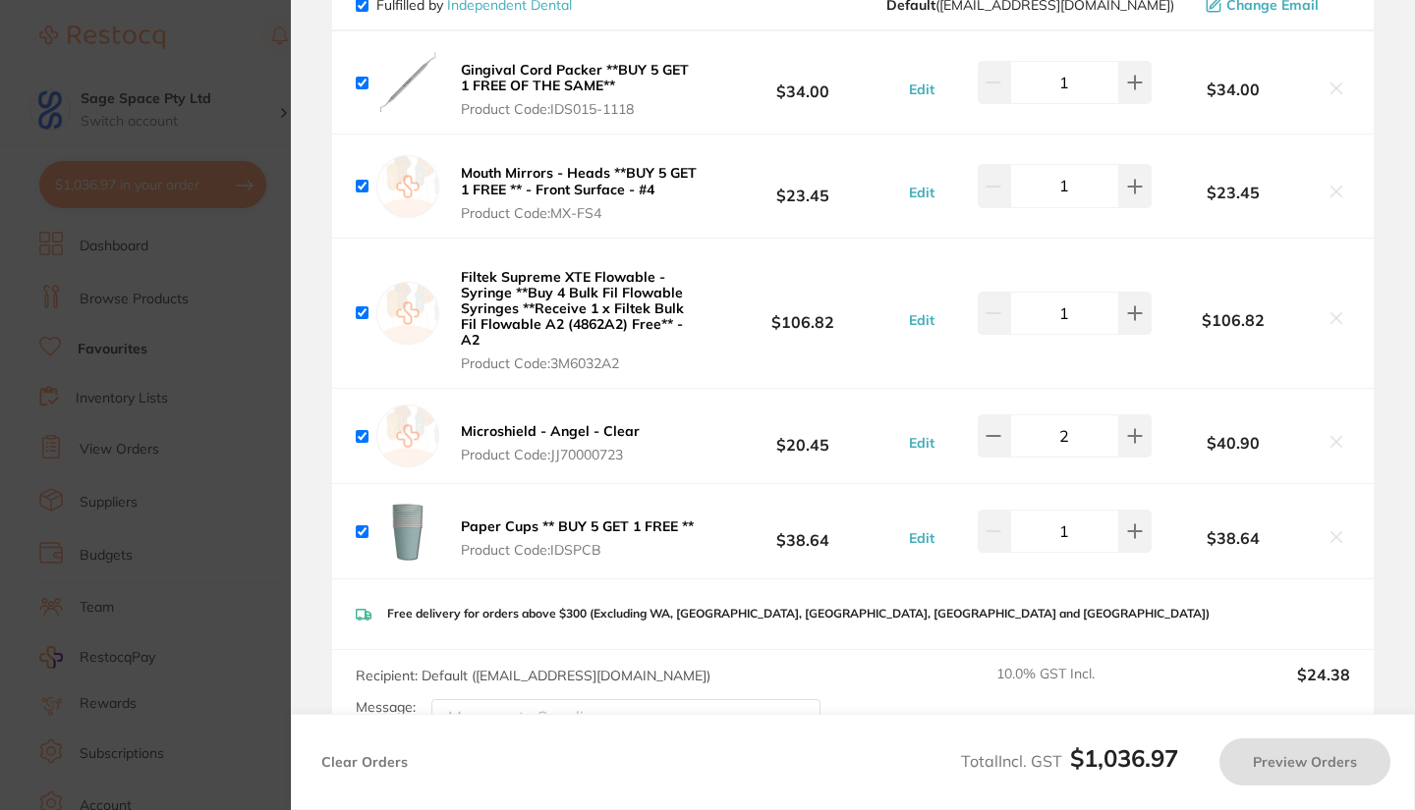
click at [239, 63] on section "Update RRP Set your pre negotiated price for this item. Item Agreed RRP (excl. …" at bounding box center [707, 405] width 1415 height 810
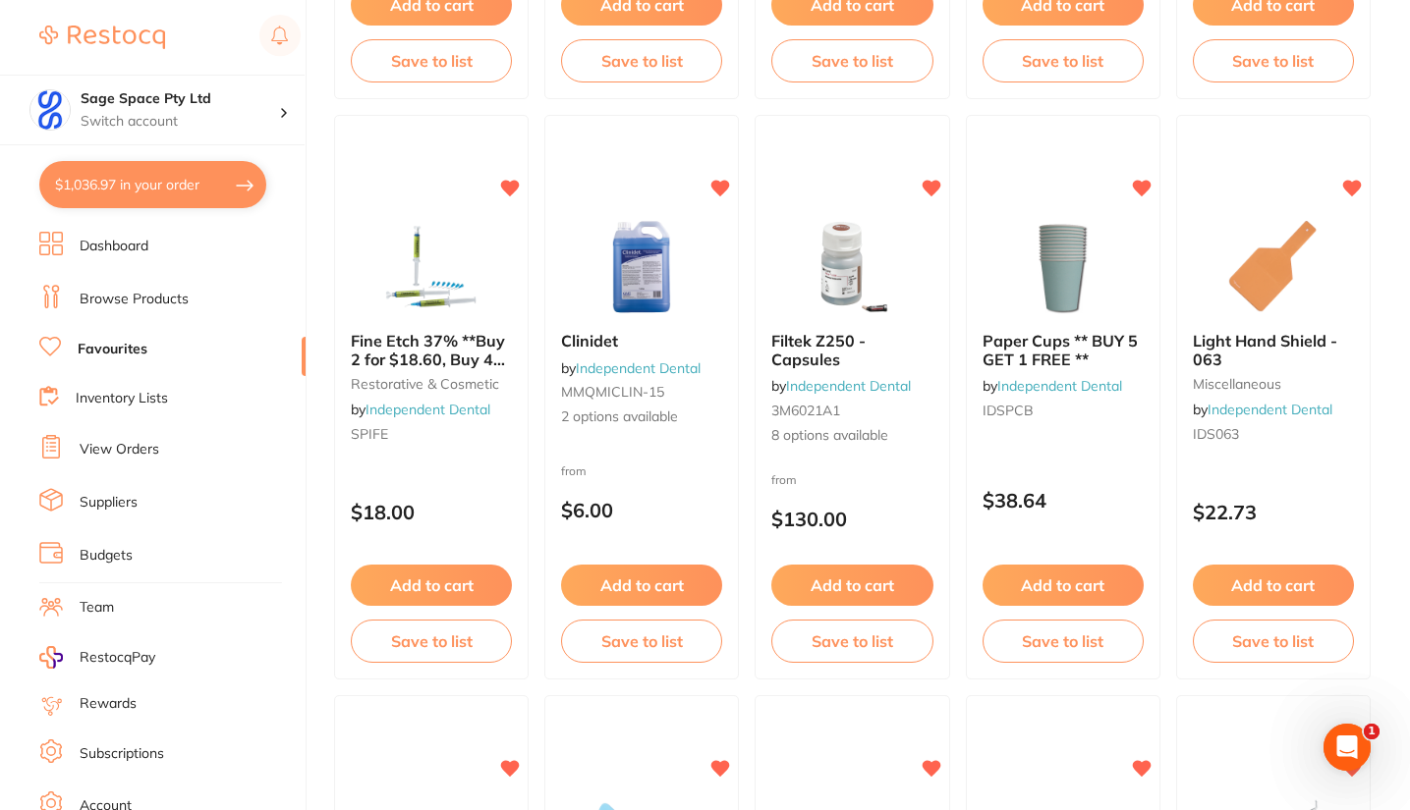
scroll to position [3021, 0]
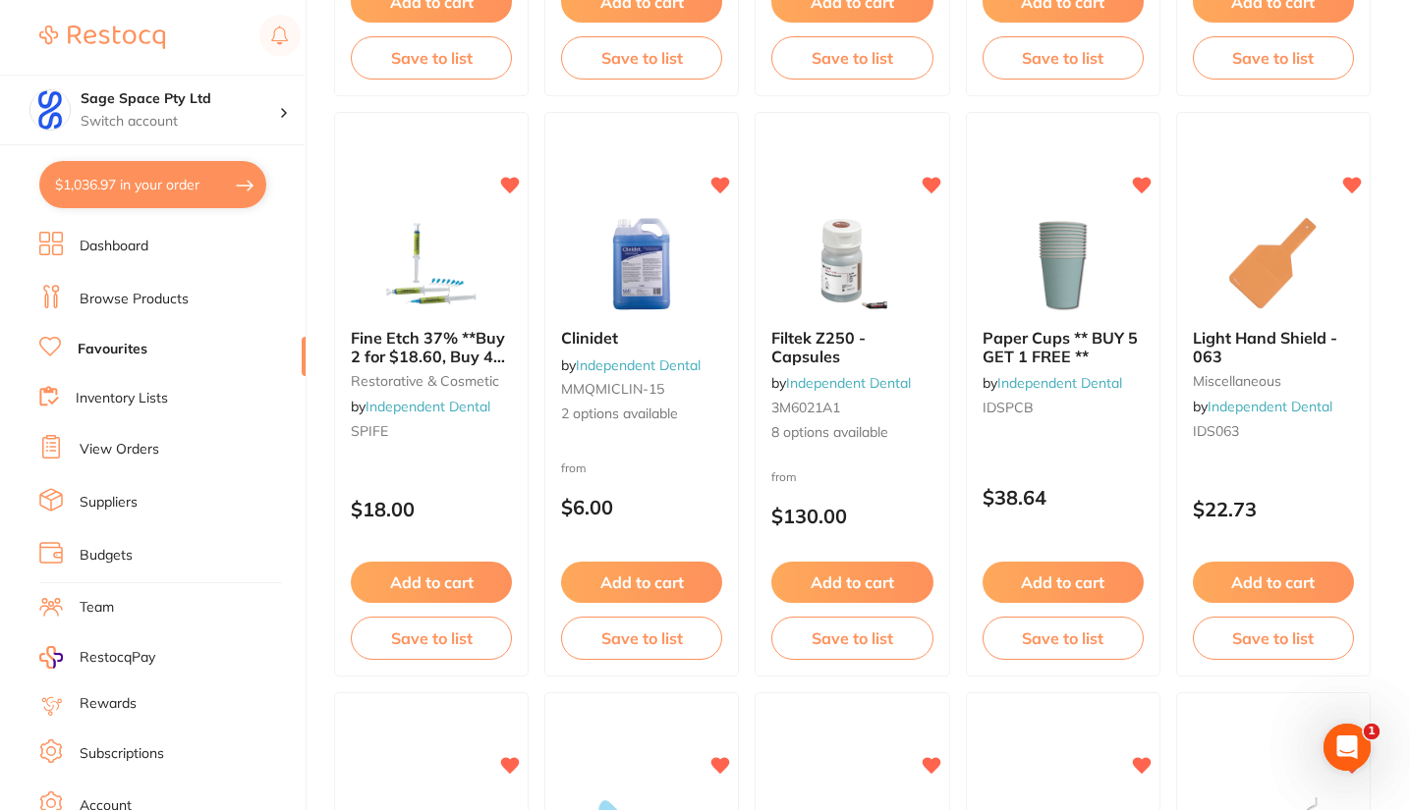
click at [849, 271] on img at bounding box center [852, 264] width 128 height 98
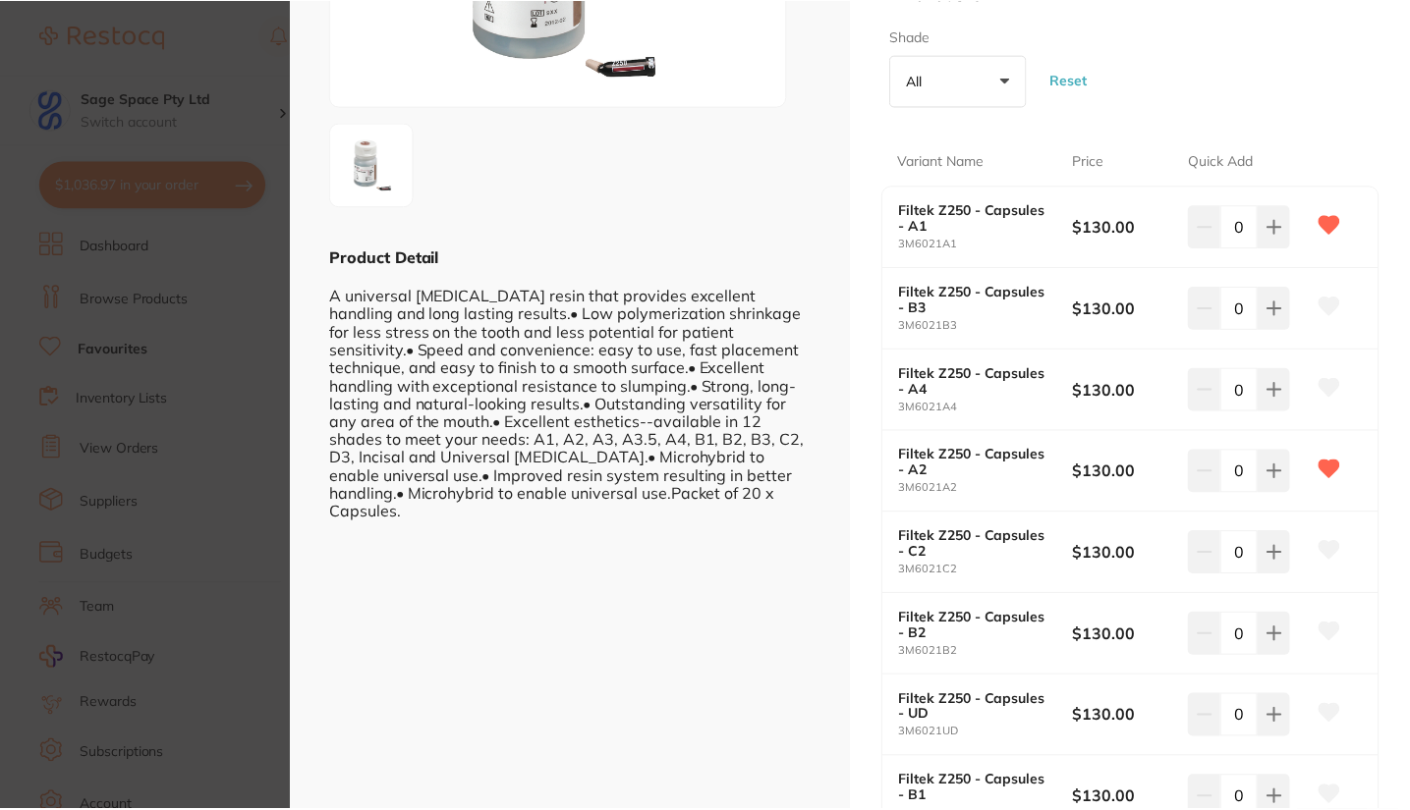
scroll to position [334, 0]
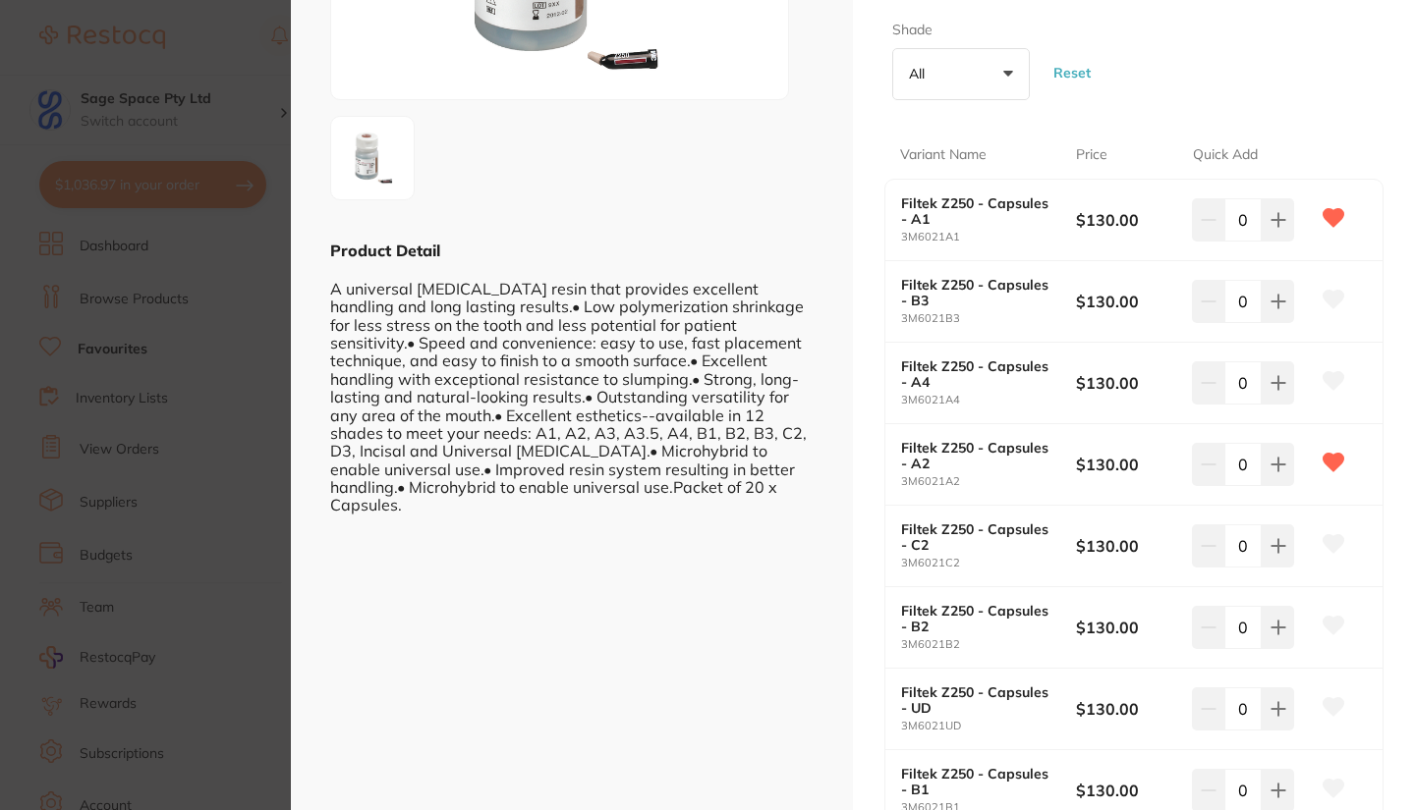
click at [1277, 468] on icon at bounding box center [1278, 465] width 16 height 16
type input "1"
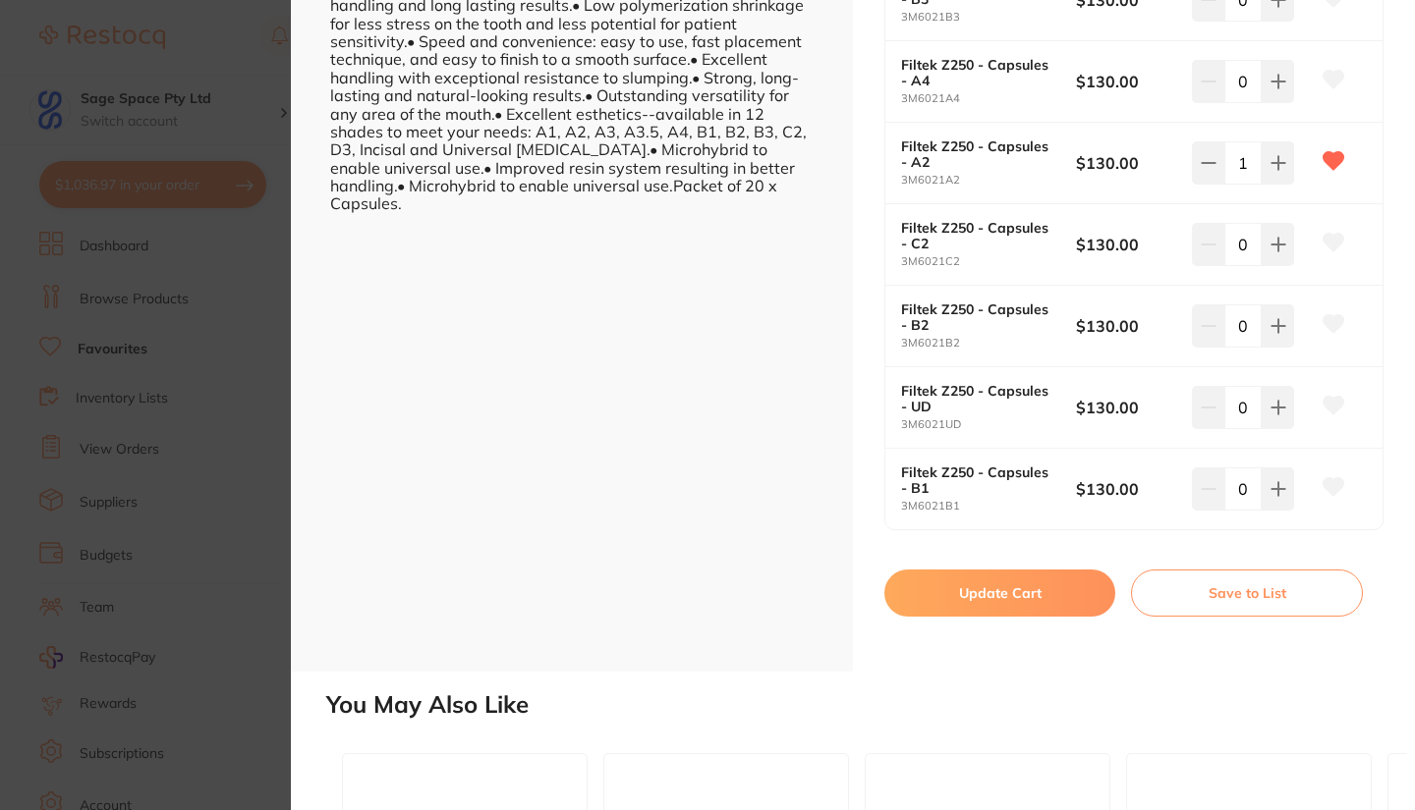
scroll to position [643, 0]
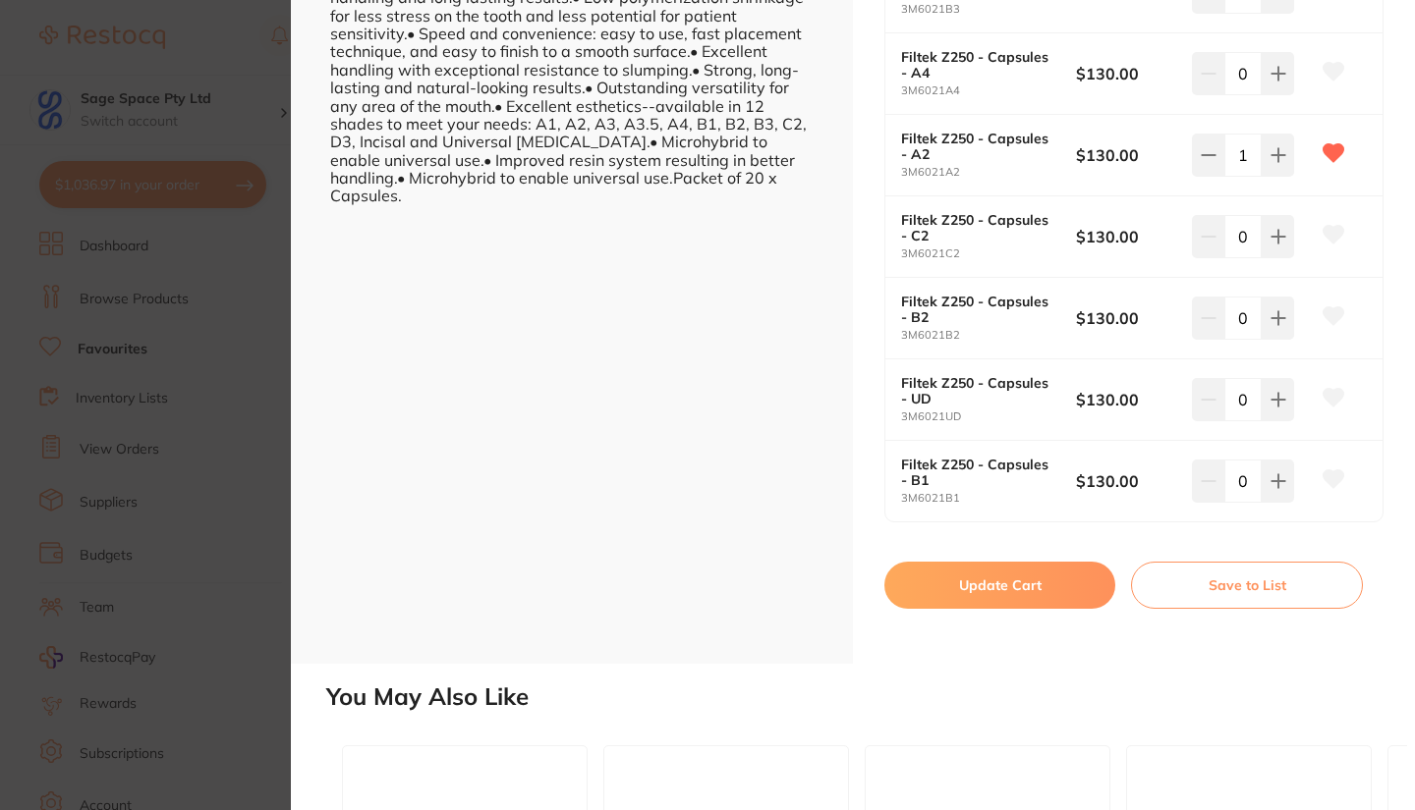
click at [1005, 579] on button "Update Cart" at bounding box center [999, 585] width 231 height 47
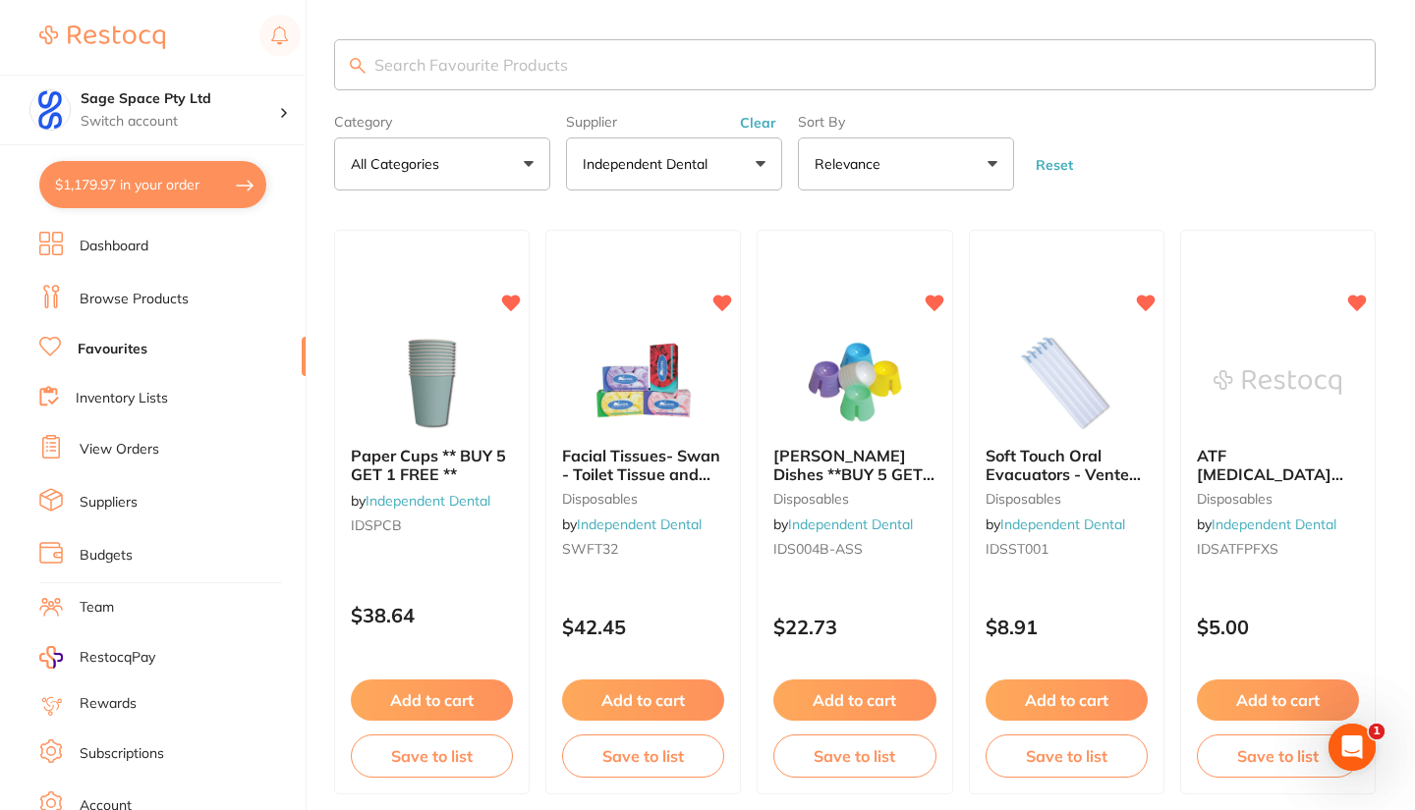
checkbox input "false"
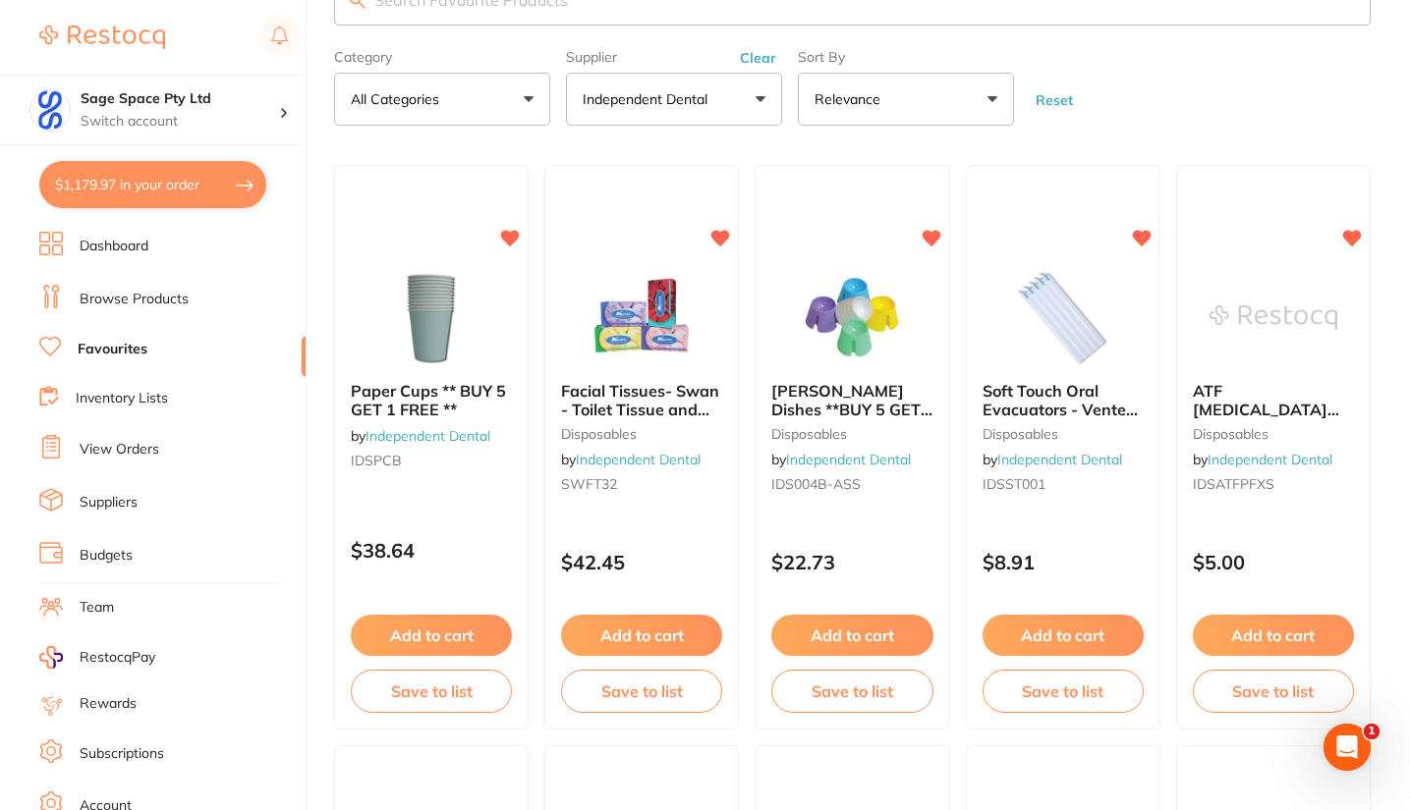
click at [105, 185] on button "$1,179.97 in your order" at bounding box center [152, 184] width 227 height 47
click at [1409, 402] on section "Update RRP Set your pre negotiated price for this item. Item Agreed RRP (excl. …" at bounding box center [705, 405] width 1410 height 810
checkbox input "true"
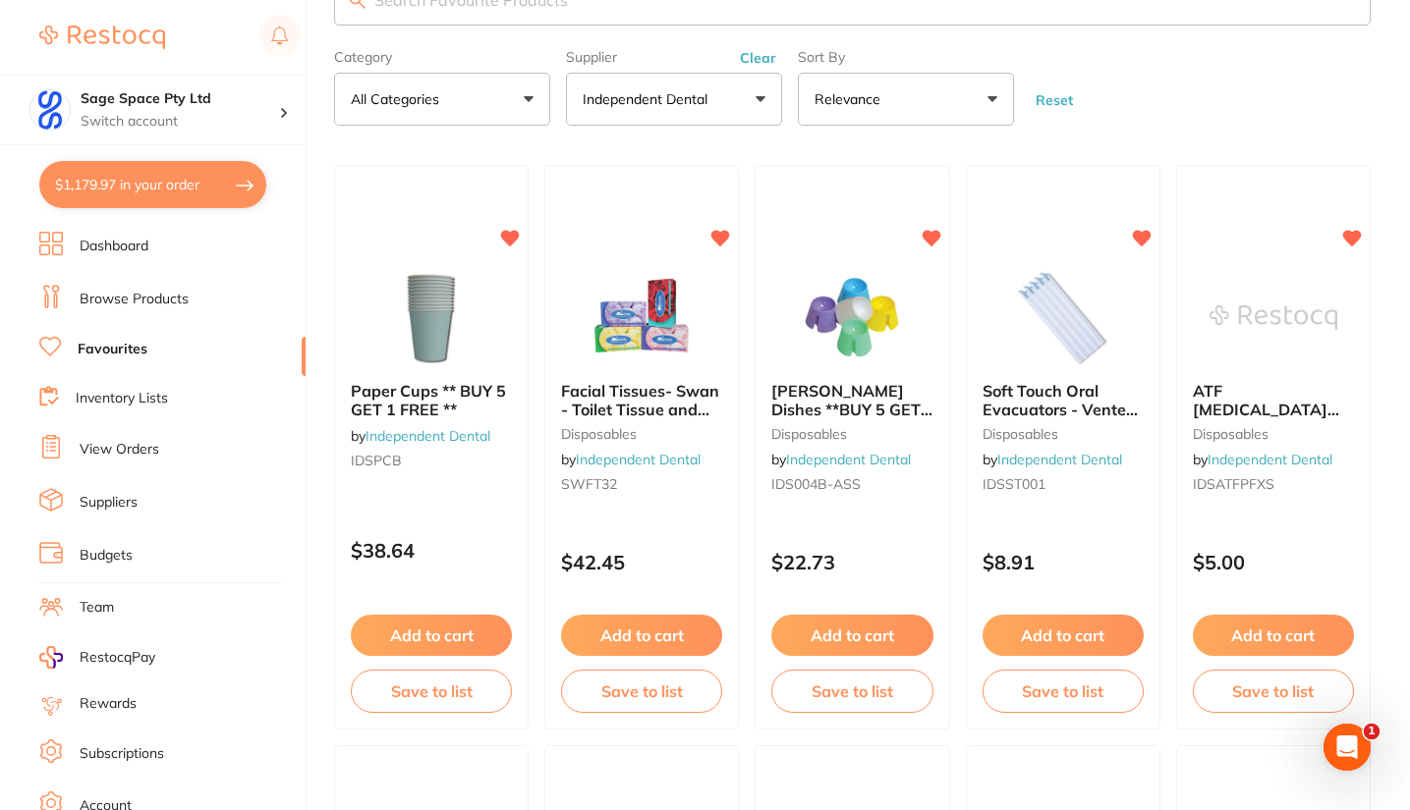
checkbox input "true"
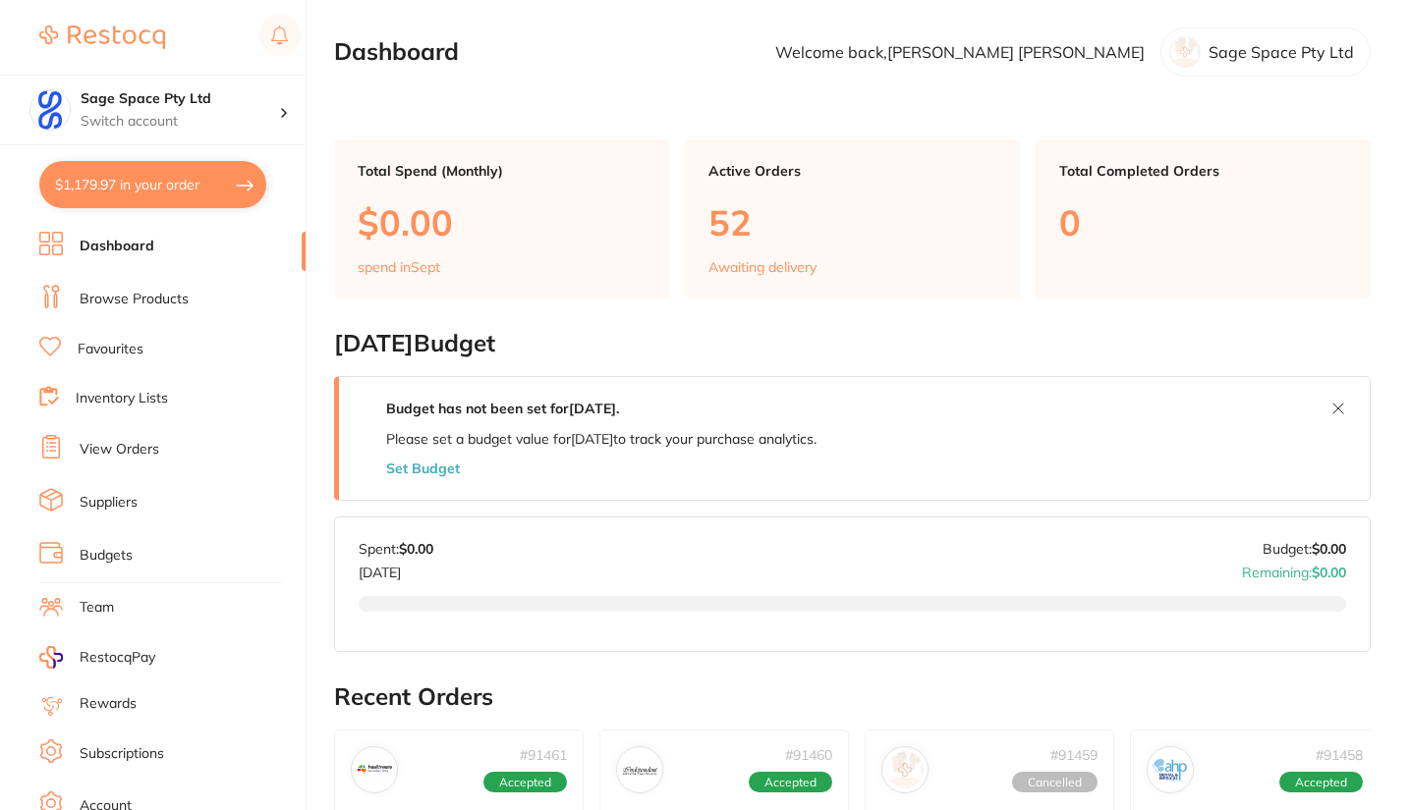
click at [158, 186] on button "$1,179.97 in your order" at bounding box center [152, 184] width 227 height 47
checkbox input "true"
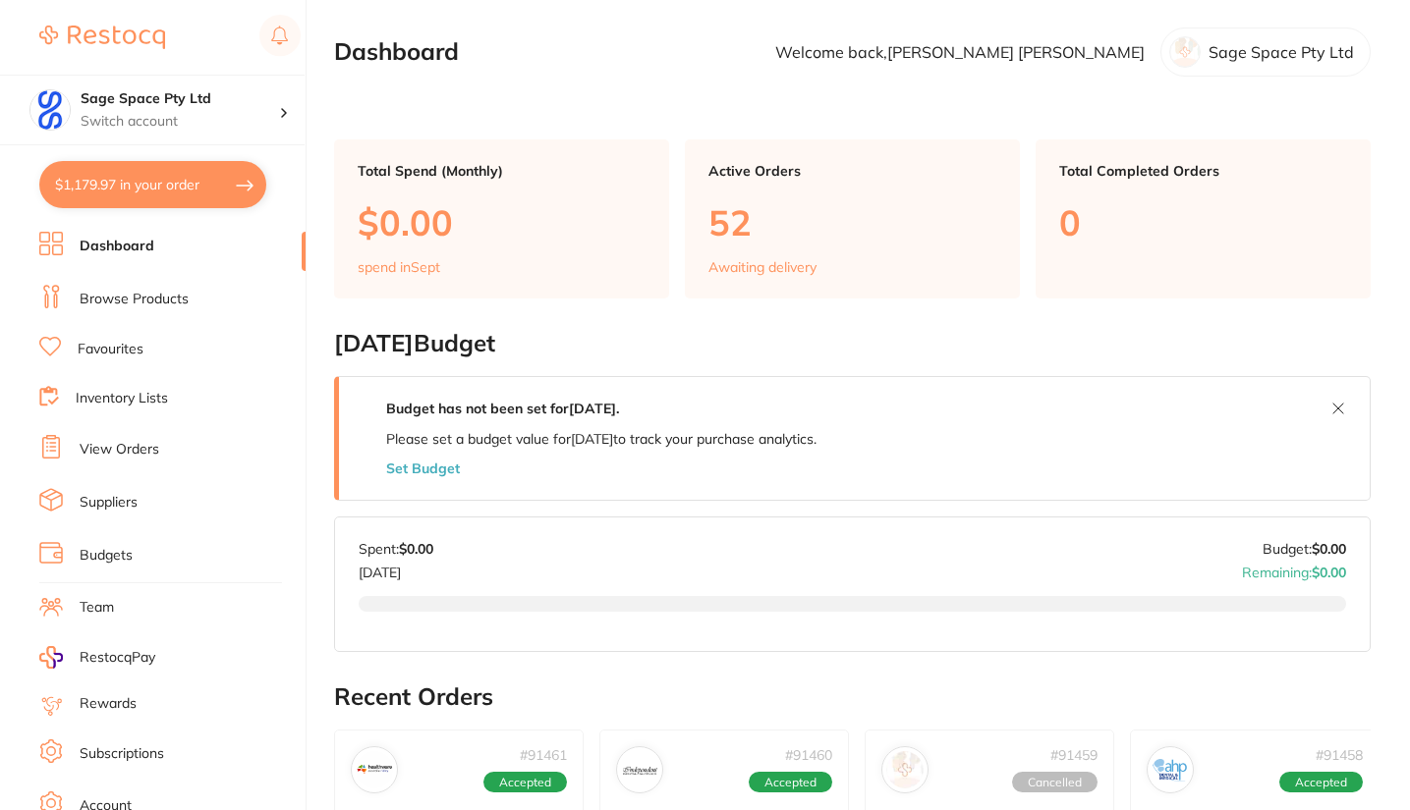
checkbox input "true"
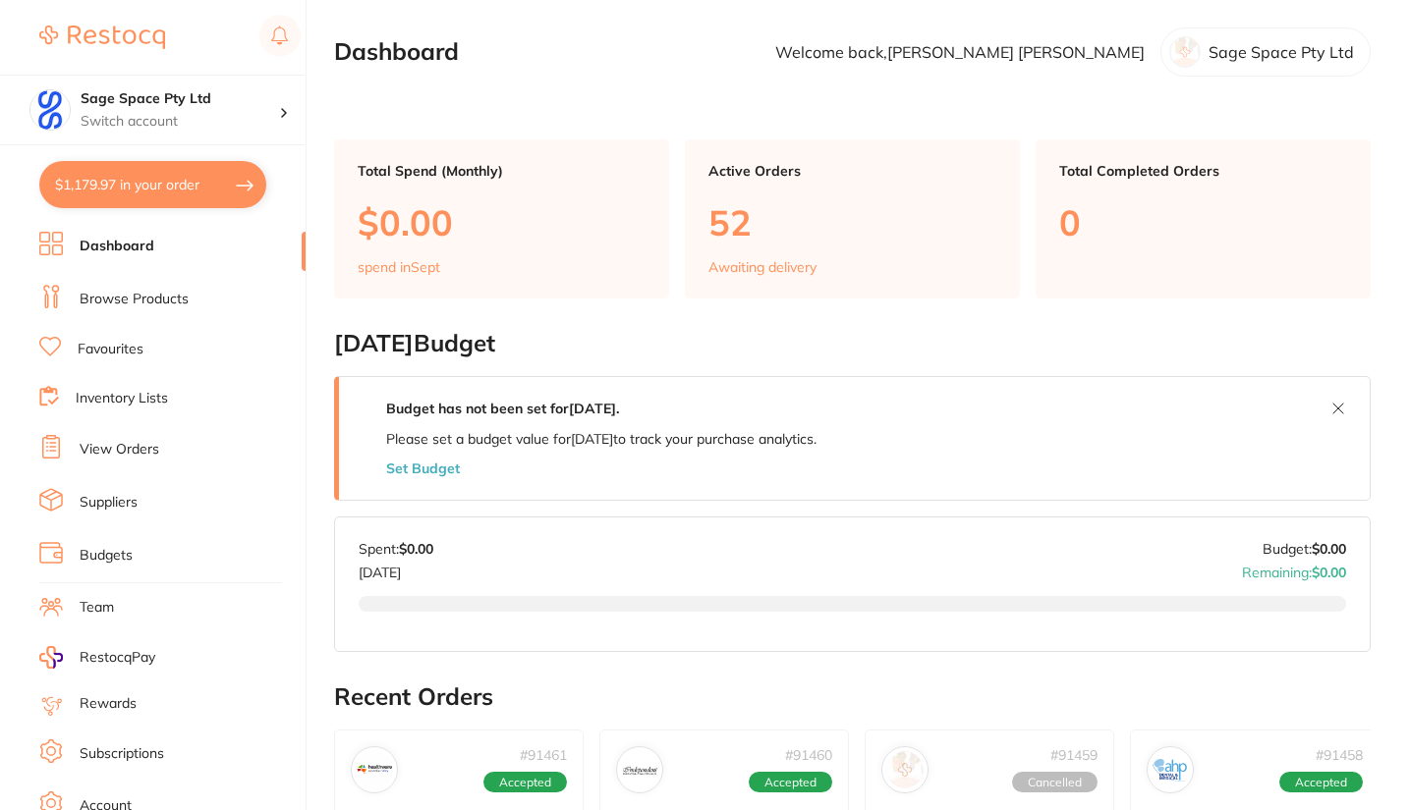
checkbox input "true"
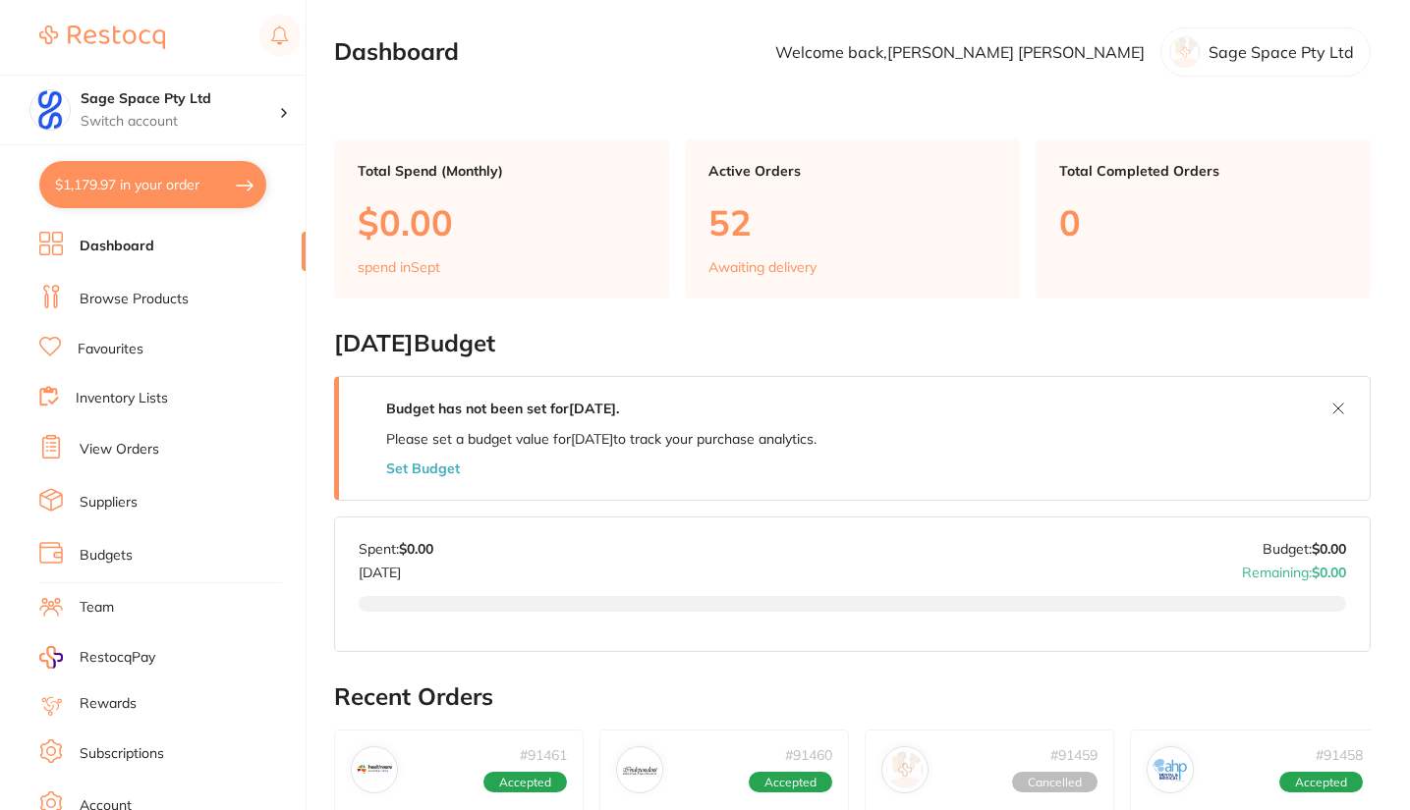
checkbox input "true"
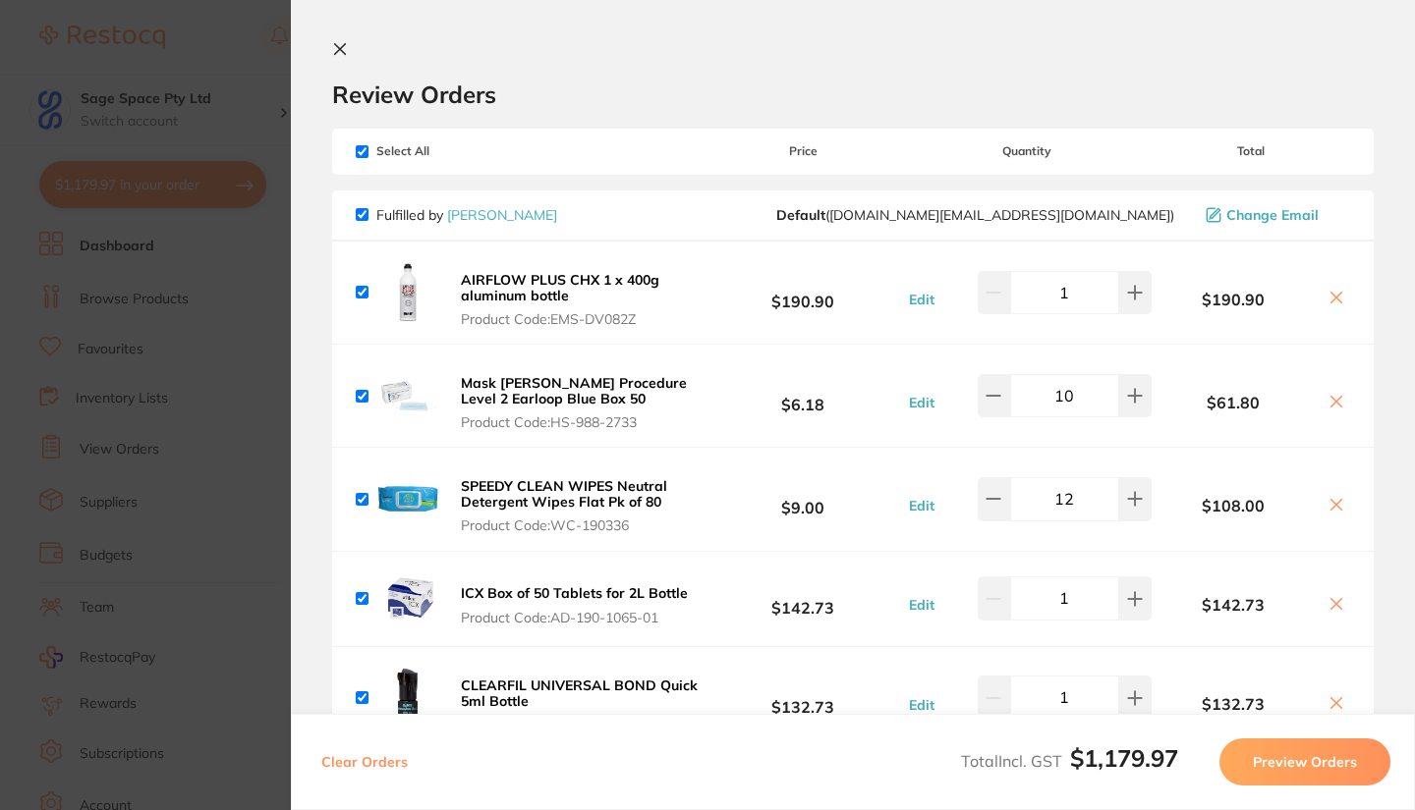
drag, startPoint x: 1400, startPoint y: 256, endPoint x: 1403, endPoint y: 284, distance: 27.7
click at [1403, 284] on section "Review Orders Your orders are being processed and we will notify you once we ha…" at bounding box center [853, 405] width 1124 height 810
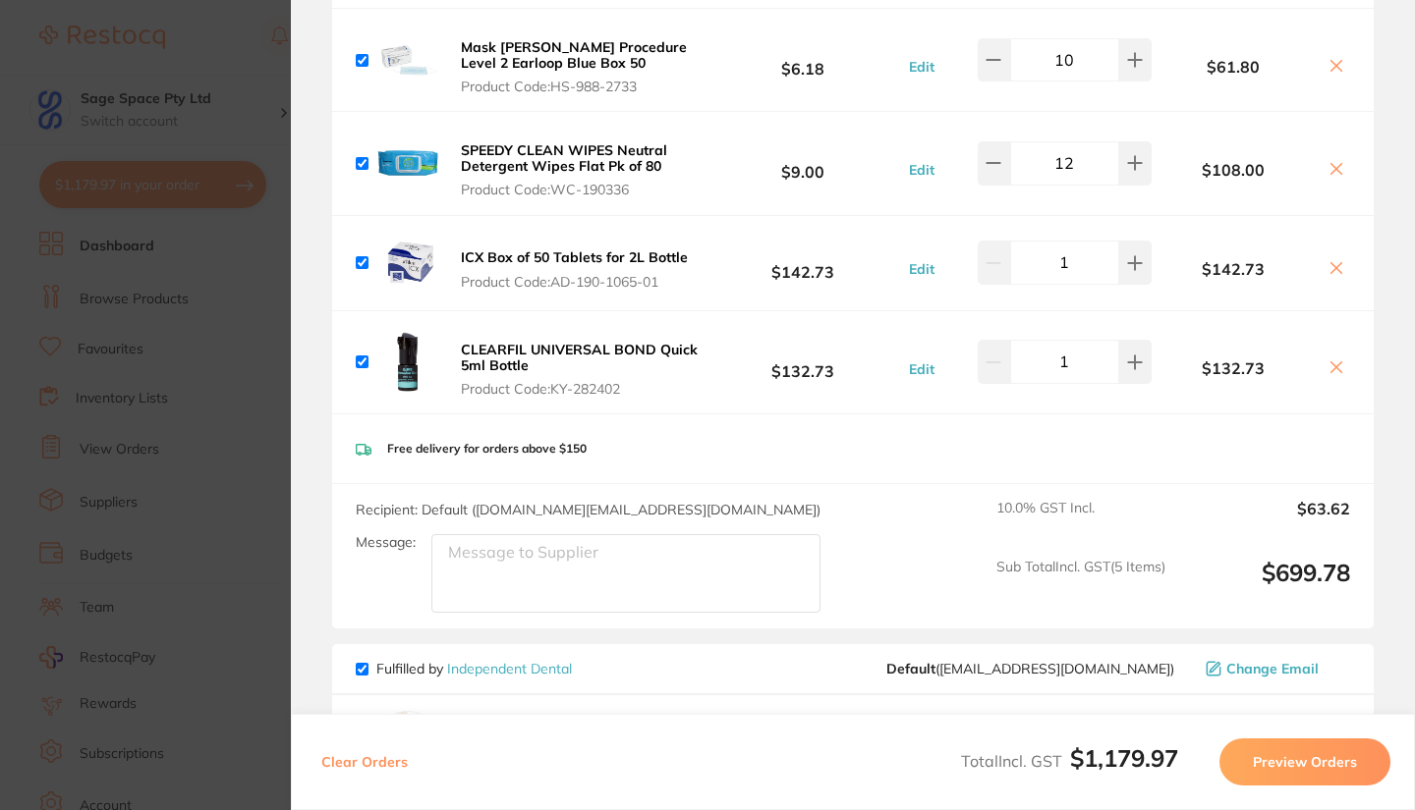
scroll to position [336, 0]
